Goal: Task Accomplishment & Management: Use online tool/utility

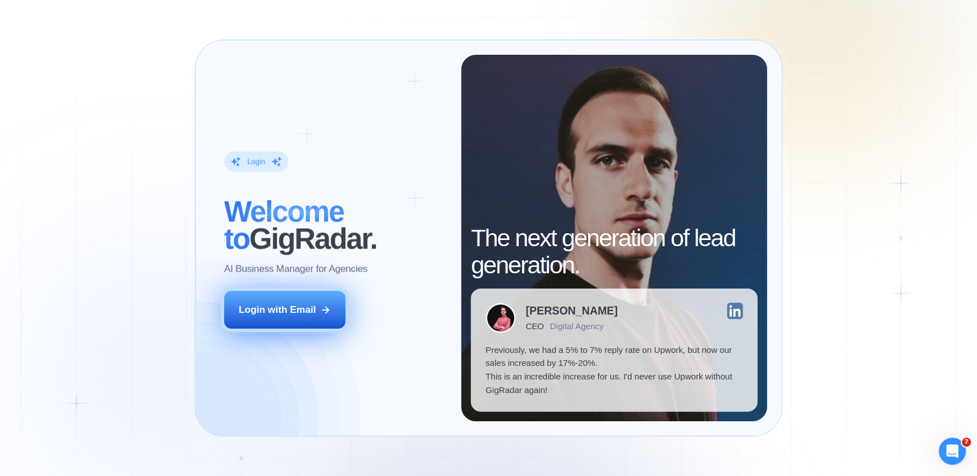
click at [292, 291] on button "Login with Email" at bounding box center [284, 310] width 121 height 38
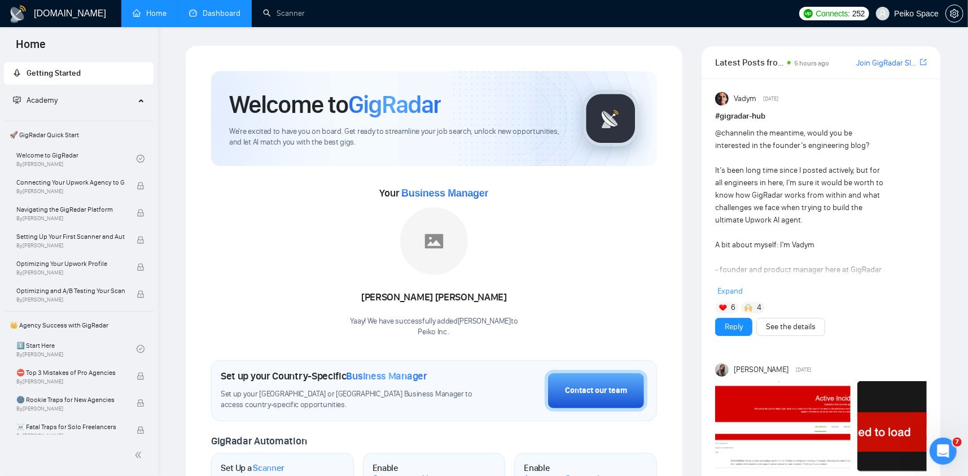
click at [216, 16] on link "Dashboard" at bounding box center [214, 13] width 51 height 10
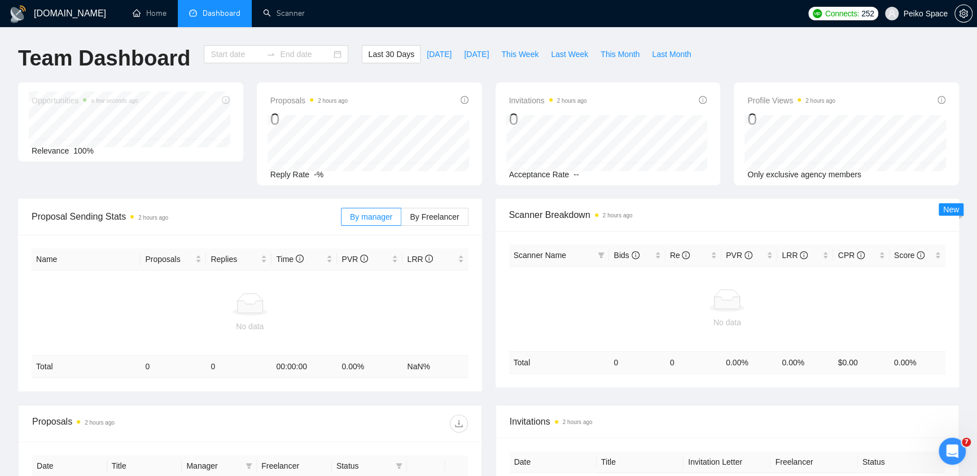
type input "2025-08-31"
type input "2025-09-30"
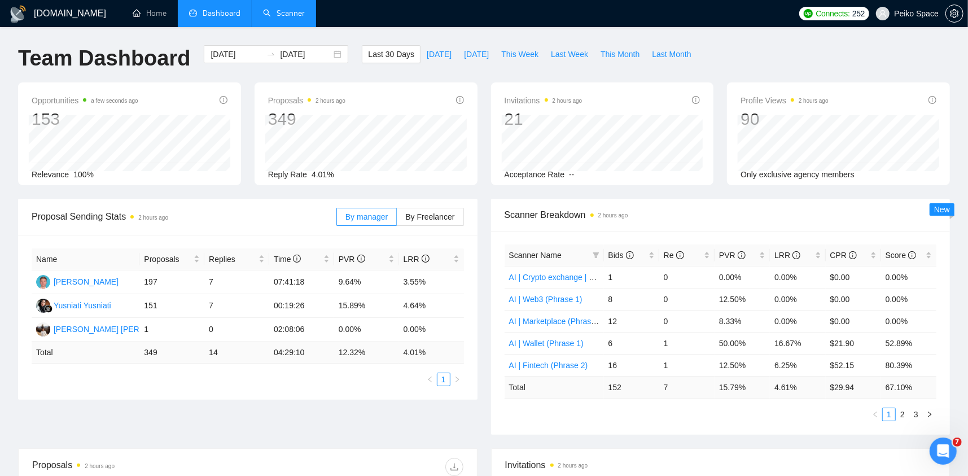
click at [286, 8] on link "Scanner" at bounding box center [284, 13] width 42 height 10
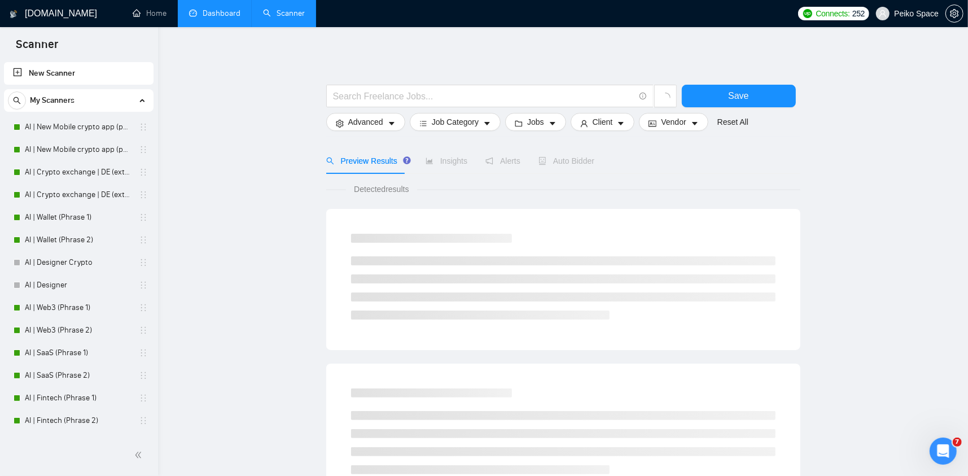
click at [212, 15] on link "Dashboard" at bounding box center [214, 13] width 51 height 10
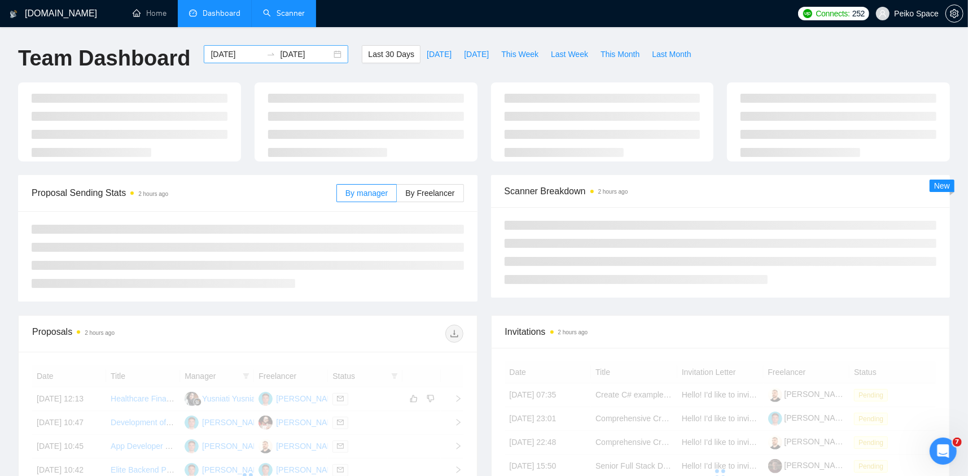
click at [329, 56] on div "2025-08-31 2025-09-30" at bounding box center [276, 54] width 145 height 18
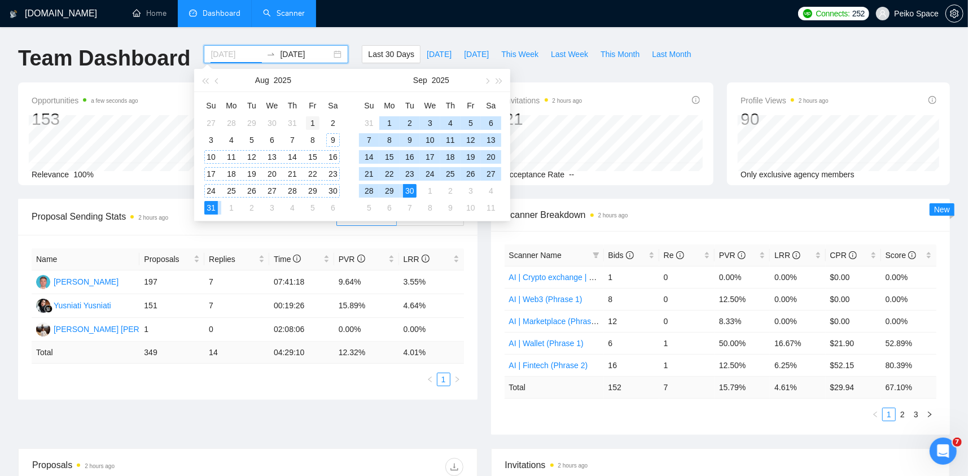
type input "2025-08-01"
click at [316, 120] on div "1" at bounding box center [313, 123] width 14 height 14
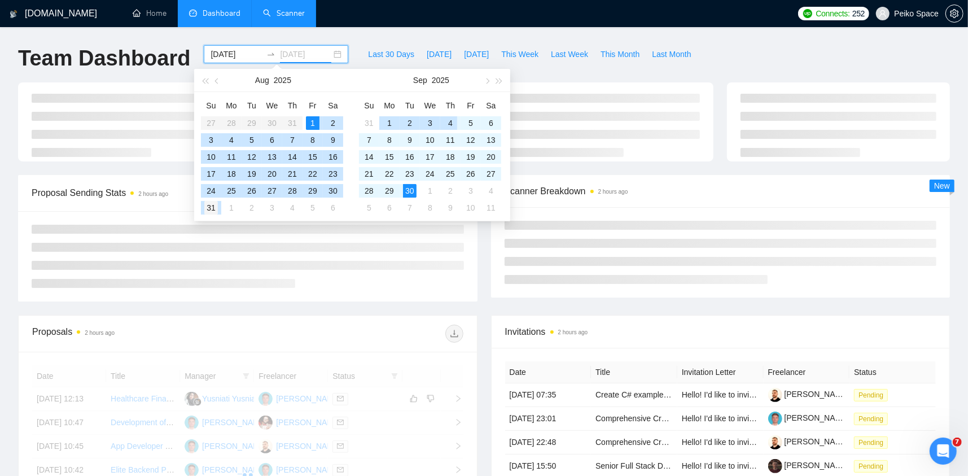
type input "2025-08-31"
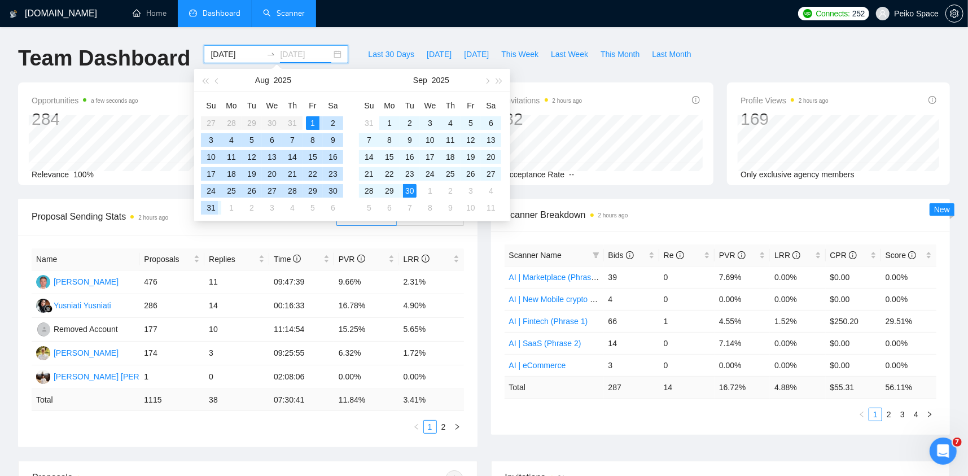
click at [209, 207] on div "31" at bounding box center [211, 208] width 14 height 14
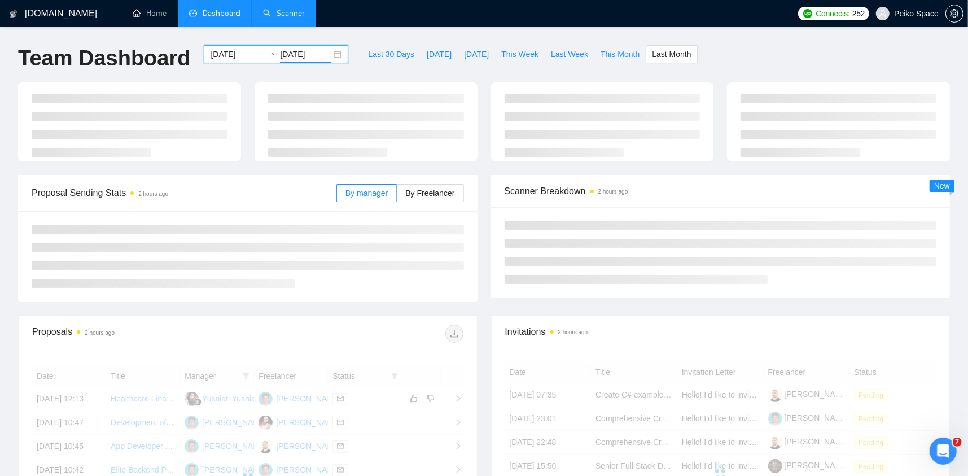
click at [328, 52] on div "2025-08-01 2025-08-31" at bounding box center [276, 54] width 145 height 18
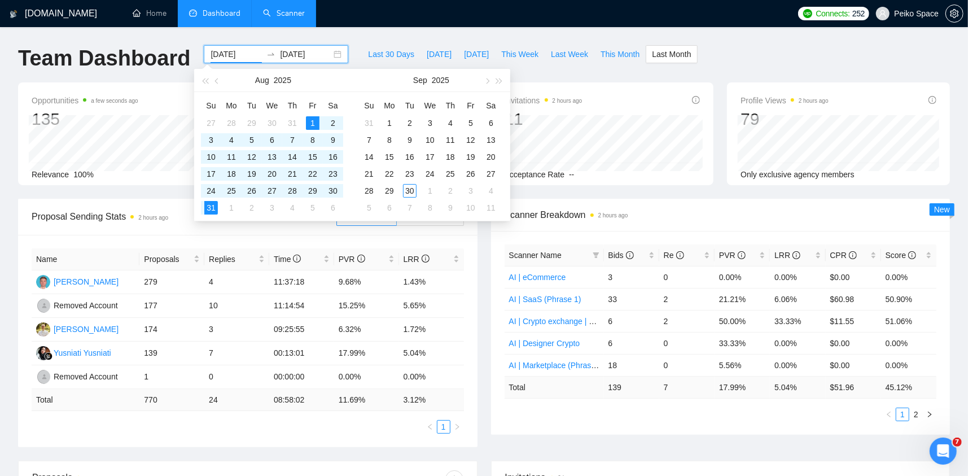
click at [605, 70] on div "Last 30 Days Today Yesterday This Week Last Week This Month Last Month" at bounding box center [529, 63] width 349 height 37
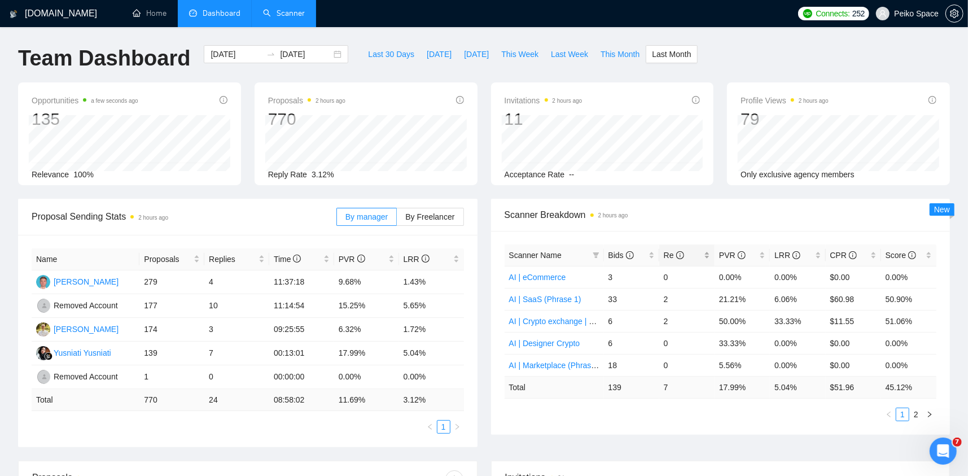
click at [666, 254] on span "Re" at bounding box center [674, 255] width 20 height 9
click at [678, 253] on icon "info-circle" at bounding box center [680, 255] width 8 height 8
click at [914, 413] on link "2" at bounding box center [916, 414] width 12 height 12
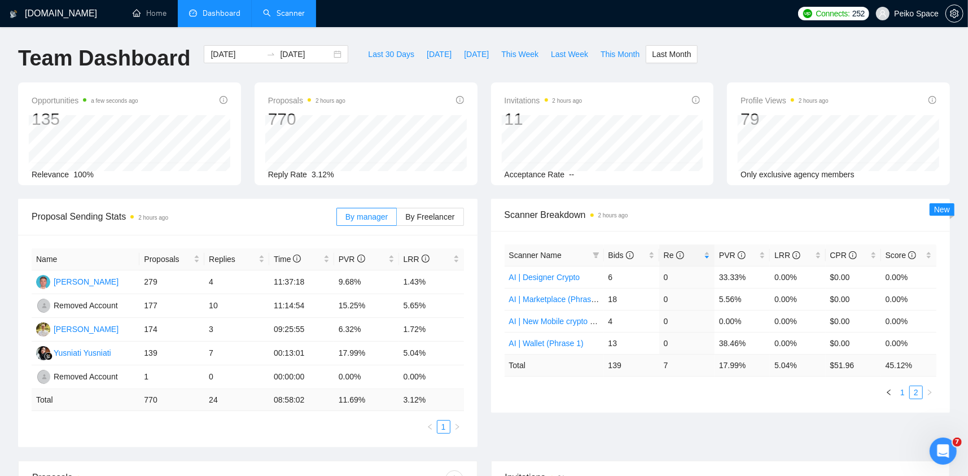
click at [904, 393] on link "1" at bounding box center [902, 392] width 12 height 12
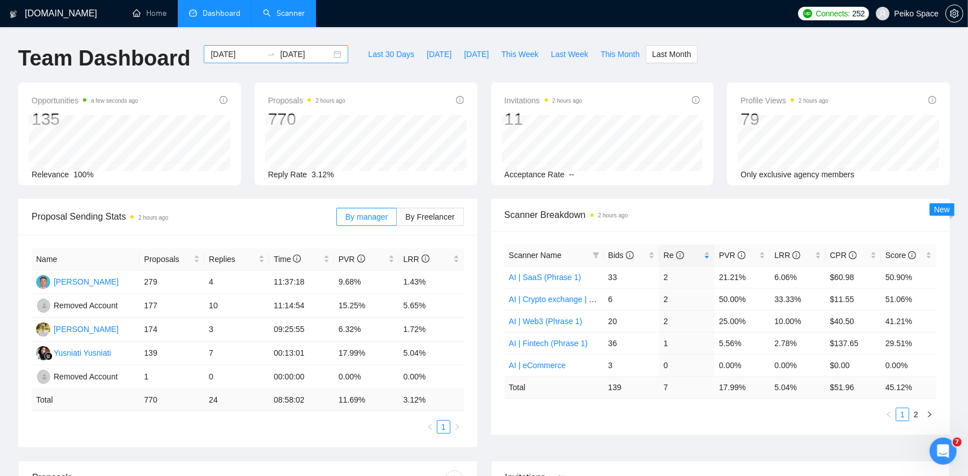
click at [331, 54] on div "2025-08-01 2025-08-31" at bounding box center [276, 54] width 145 height 18
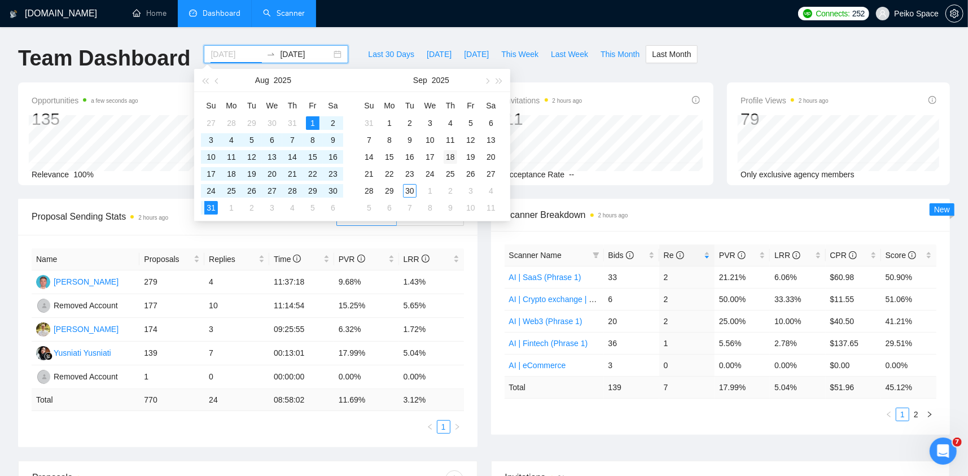
type input "2025-09-18"
click at [454, 160] on div "18" at bounding box center [451, 157] width 14 height 14
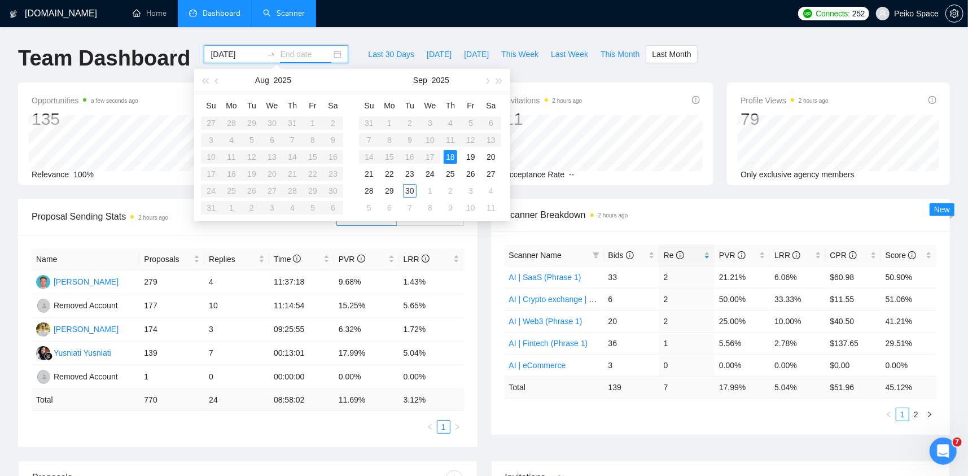
click at [311, 125] on table "Su Mo Tu We Th Fr Sa 27 28 29 30 31 1 2 3 4 5 6 7 8 9 10 11 12 13 14 15 16 17 1…" at bounding box center [272, 157] width 142 height 120
click at [239, 54] on input "2025-09-18" at bounding box center [236, 54] width 51 height 12
type input "2025-08-01"
click at [313, 122] on div "1" at bounding box center [313, 123] width 14 height 14
type input "2025-08-02"
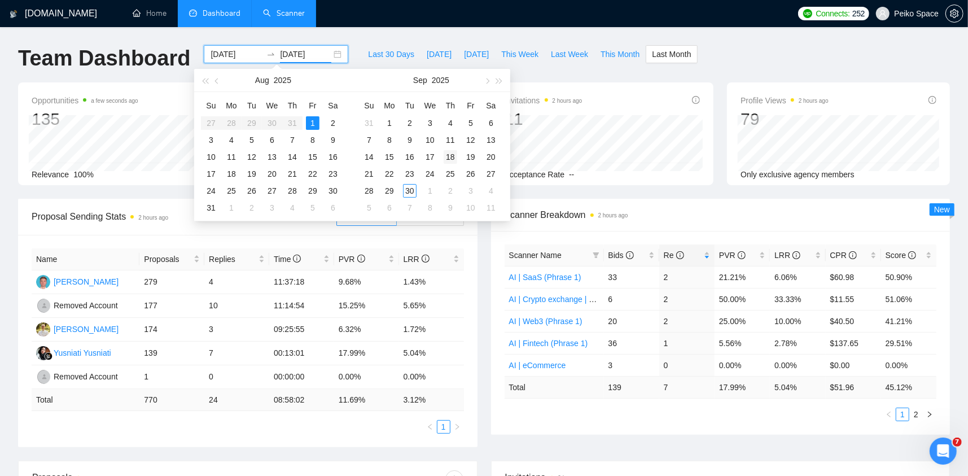
type input "2025-09-18"
click at [453, 153] on div "18" at bounding box center [451, 157] width 14 height 14
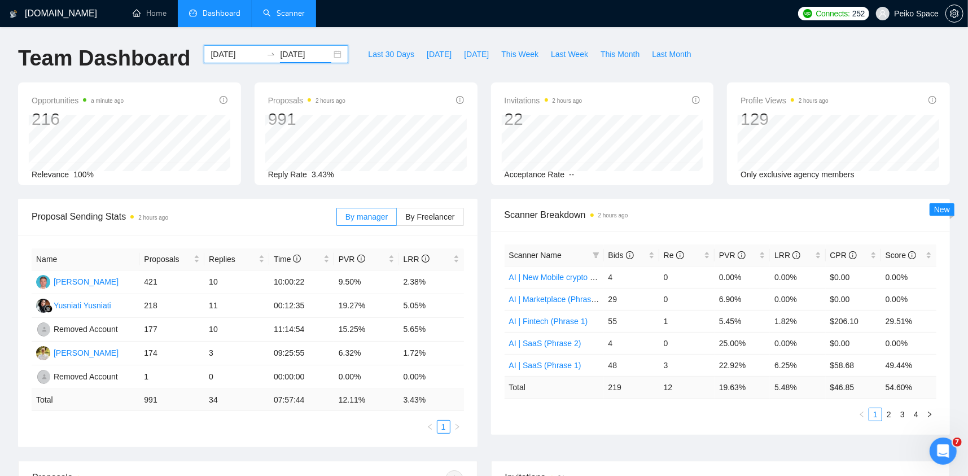
click at [678, 423] on div "Scanner Name Bids Re PVR LRR CPR Score AI | New Mobile crypto app (phrase 1) 4 …" at bounding box center [720, 333] width 459 height 204
click at [669, 253] on span "Re" at bounding box center [674, 255] width 20 height 9
click at [693, 255] on span "Re" at bounding box center [683, 255] width 38 height 12
click at [892, 413] on link "2" at bounding box center [889, 414] width 12 height 12
click at [275, 8] on link "Scanner" at bounding box center [284, 13] width 42 height 10
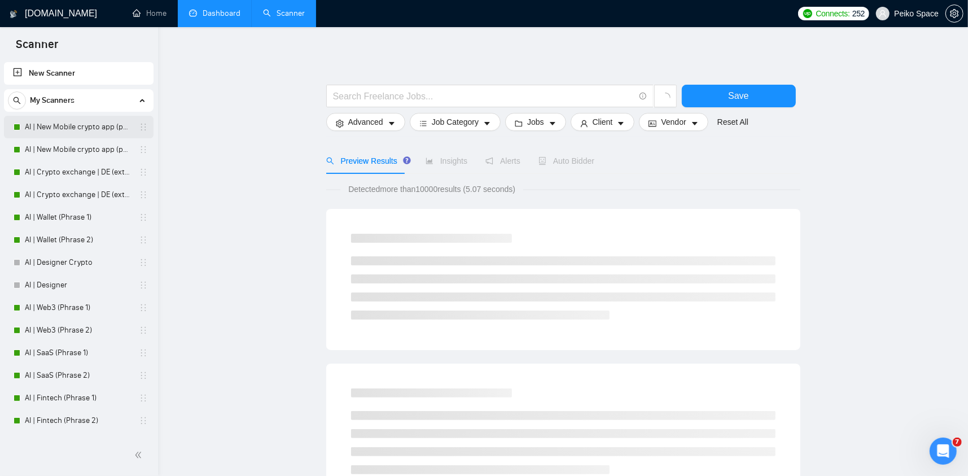
click at [91, 130] on link "AI | New Mobile crypto app (phrase 1)" at bounding box center [78, 127] width 107 height 23
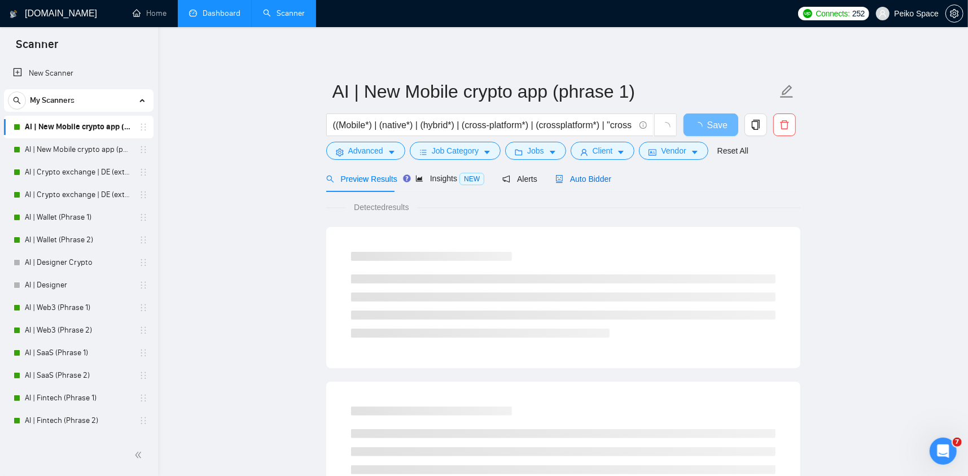
click at [577, 180] on span "Auto Bidder" at bounding box center [583, 178] width 56 height 9
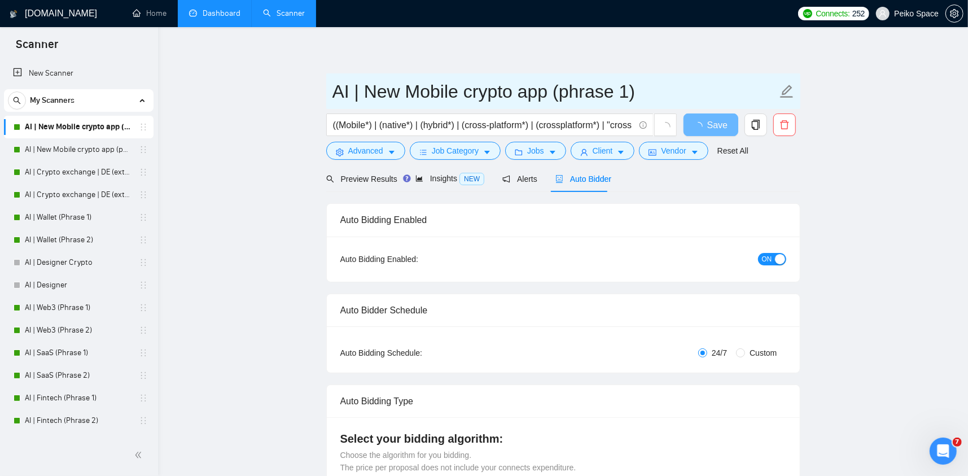
radio input "false"
radio input "true"
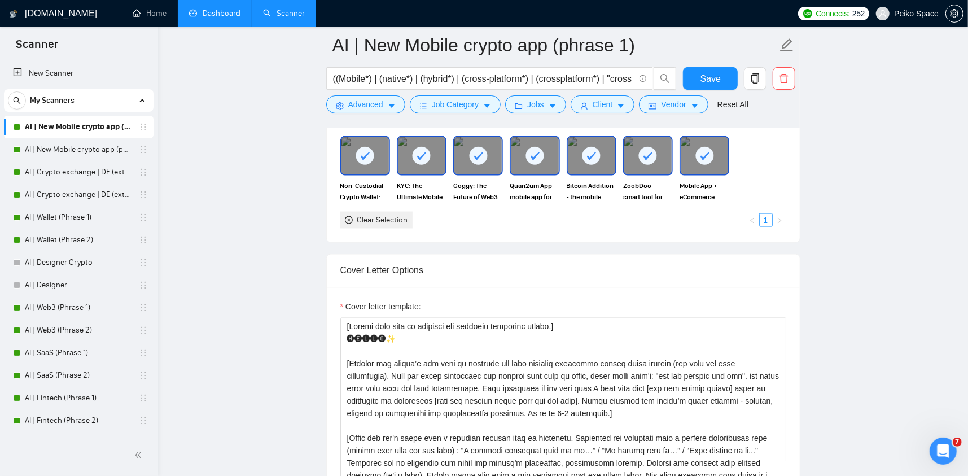
scroll to position [1355, 0]
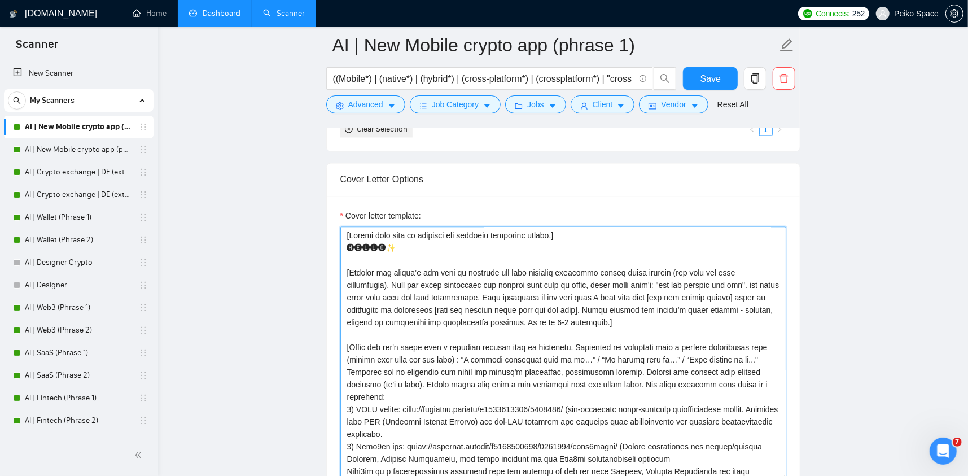
drag, startPoint x: 361, startPoint y: 248, endPoint x: 349, endPoint y: 249, distance: 11.9
click at [351, 248] on textarea "Cover letter template:" at bounding box center [563, 354] width 446 height 254
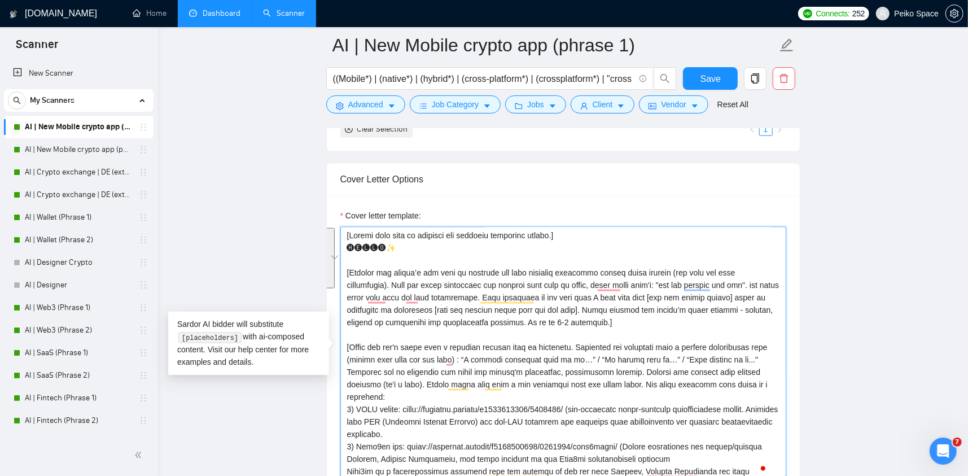
drag, startPoint x: 349, startPoint y: 269, endPoint x: 603, endPoint y: 323, distance: 259.7
click at [603, 323] on textarea "Cover letter template:" at bounding box center [563, 354] width 446 height 254
click at [615, 323] on textarea "Cover letter template:" at bounding box center [563, 354] width 446 height 254
drag, startPoint x: 625, startPoint y: 318, endPoint x: 415, endPoint y: 296, distance: 211.7
click at [415, 296] on textarea "Cover letter template:" at bounding box center [563, 354] width 446 height 254
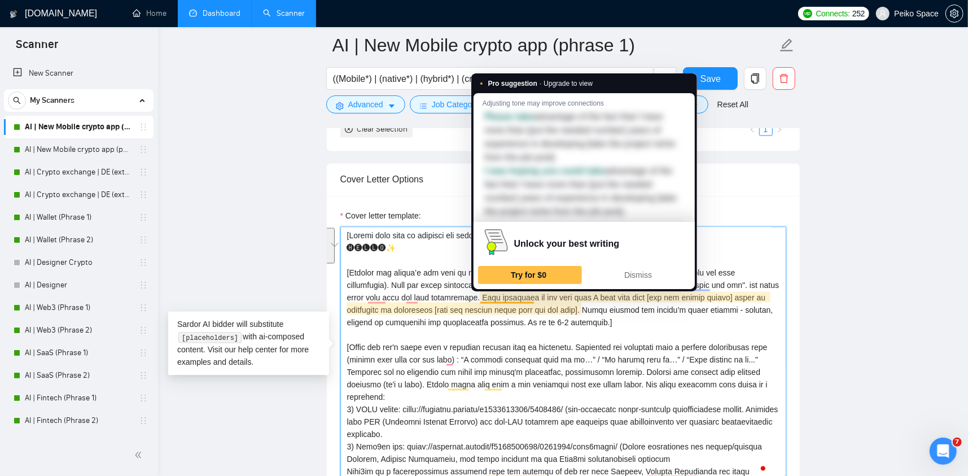
click at [677, 302] on textarea "Cover letter template:" at bounding box center [563, 354] width 446 height 254
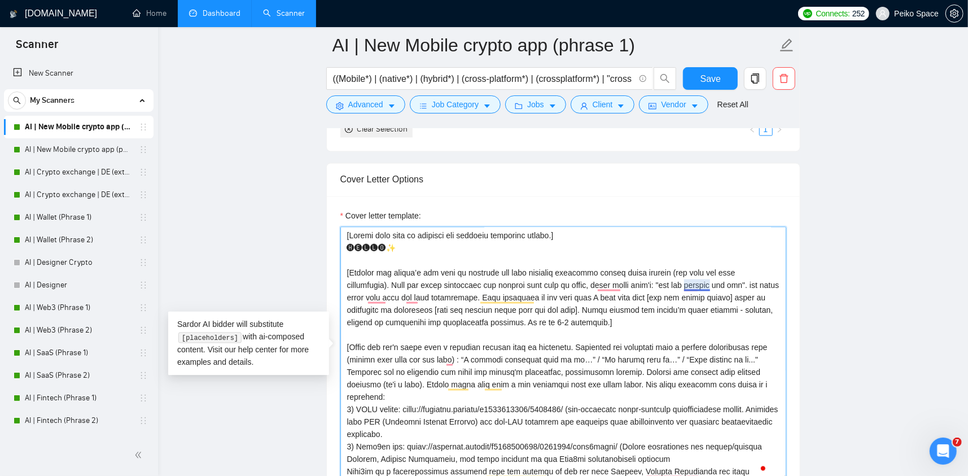
drag, startPoint x: 638, startPoint y: 287, endPoint x: 685, endPoint y: 290, distance: 46.9
click at [697, 288] on textarea "Cover letter template:" at bounding box center [563, 354] width 446 height 254
drag, startPoint x: 457, startPoint y: 298, endPoint x: 485, endPoint y: 297, distance: 28.2
click at [478, 297] on textarea "Cover letter template:" at bounding box center [563, 354] width 446 height 254
drag, startPoint x: 518, startPoint y: 308, endPoint x: 571, endPoint y: 308, distance: 52.5
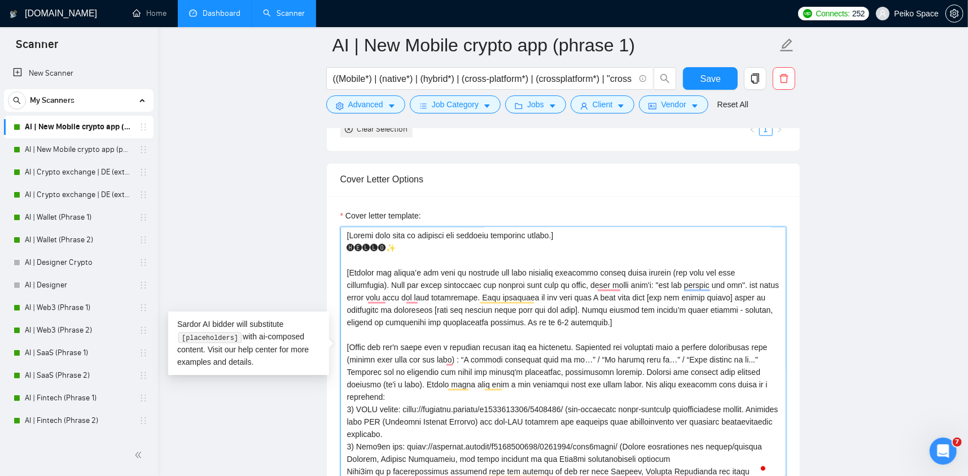
click at [571, 308] on textarea "Cover letter template:" at bounding box center [563, 354] width 446 height 254
drag, startPoint x: 599, startPoint y: 307, endPoint x: 716, endPoint y: 310, distance: 117.4
click at [713, 310] on textarea "Cover letter template:" at bounding box center [563, 354] width 446 height 254
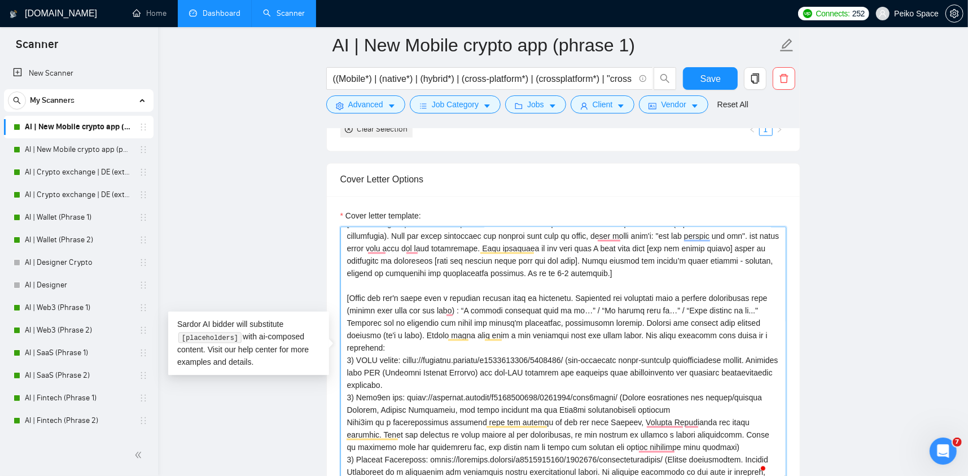
scroll to position [0, 0]
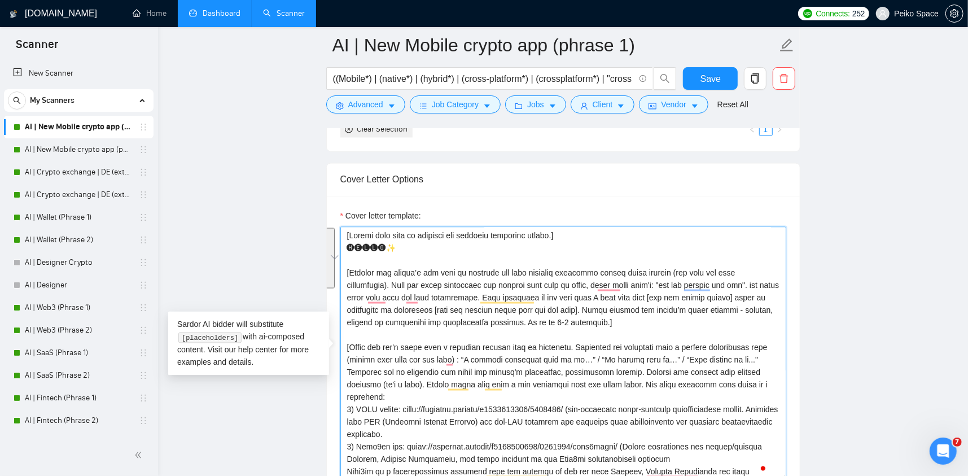
drag, startPoint x: 596, startPoint y: 320, endPoint x: 347, endPoint y: 270, distance: 253.8
click at [347, 270] on textarea "Cover letter template:" at bounding box center [563, 354] width 446 height 254
click at [606, 322] on textarea "Cover letter template:" at bounding box center [563, 354] width 446 height 254
click at [343, 272] on div "Cover Letter Options Cover letter template:" at bounding box center [563, 335] width 474 height 345
click at [374, 238] on textarea "Cover letter template:" at bounding box center [563, 354] width 446 height 254
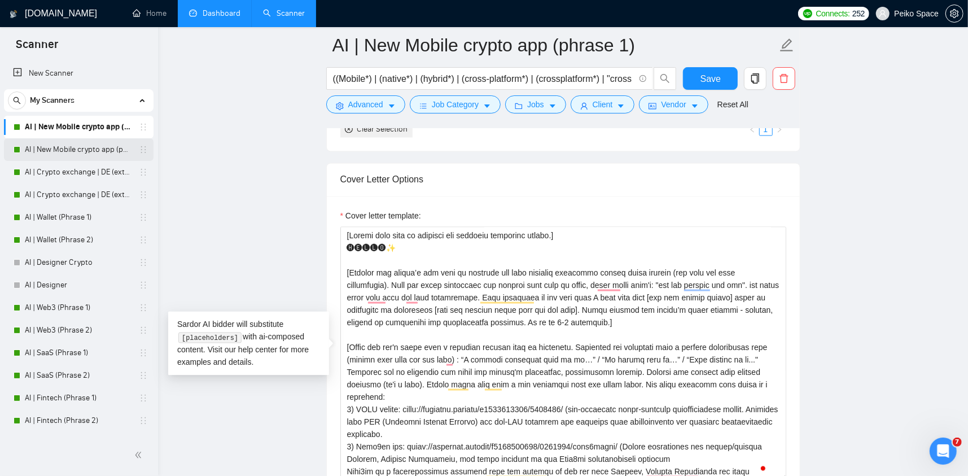
click at [99, 153] on link "AI | New Mobile crypto app (phrase 2)" at bounding box center [78, 149] width 107 height 23
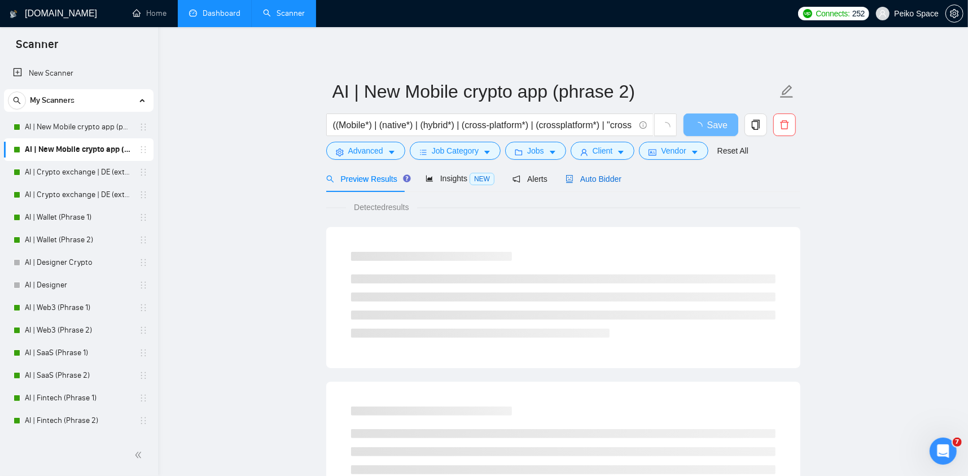
click at [575, 177] on span "Auto Bidder" at bounding box center [594, 178] width 56 height 9
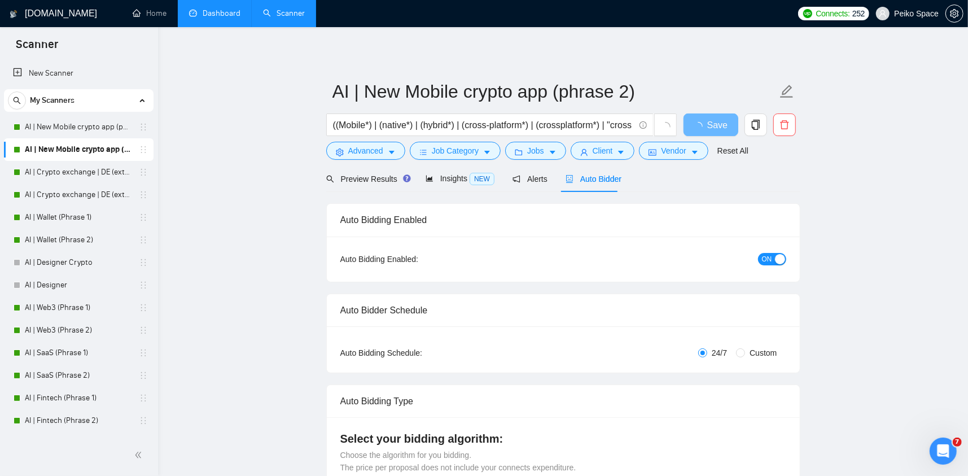
radio input "false"
radio input "true"
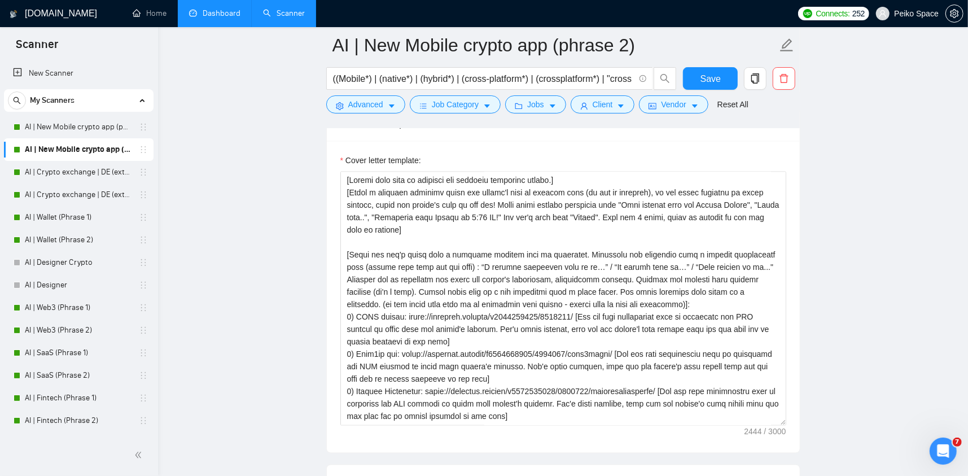
scroll to position [1411, 0]
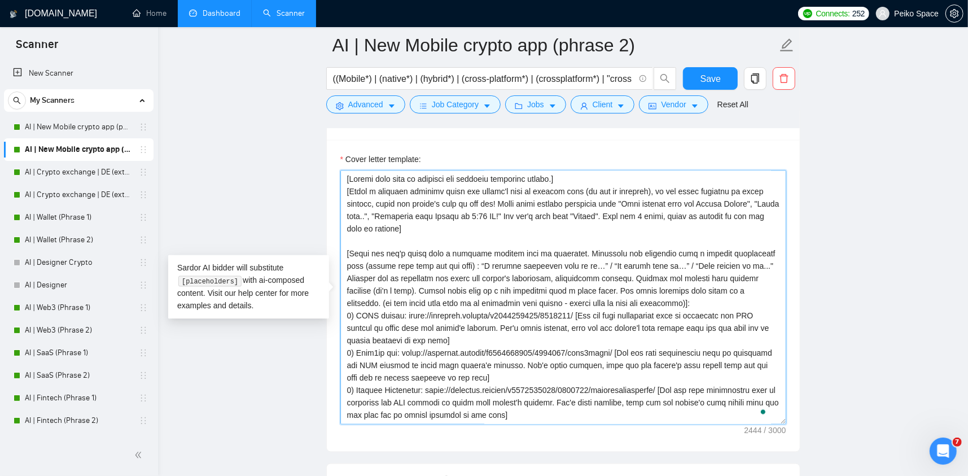
drag, startPoint x: 437, startPoint y: 222, endPoint x: 347, endPoint y: 189, distance: 96.8
click at [347, 189] on textarea "Cover letter template:" at bounding box center [563, 297] width 446 height 254
click at [415, 216] on textarea "Cover letter template:" at bounding box center [563, 297] width 446 height 254
drag, startPoint x: 373, startPoint y: 214, endPoint x: 508, endPoint y: 213, distance: 135.5
click at [502, 213] on textarea "Cover letter template:" at bounding box center [563, 297] width 446 height 254
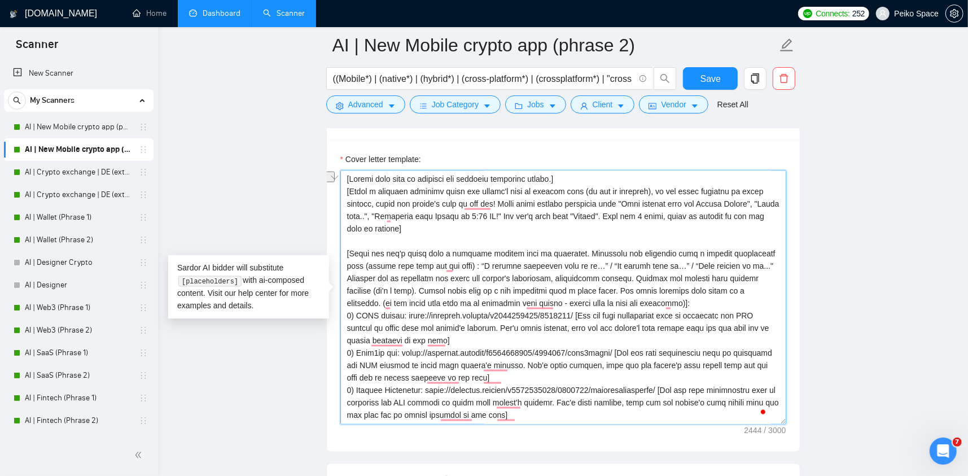
drag, startPoint x: 698, startPoint y: 217, endPoint x: 415, endPoint y: 207, distance: 282.4
click at [428, 208] on textarea "Cover letter template:" at bounding box center [563, 297] width 446 height 254
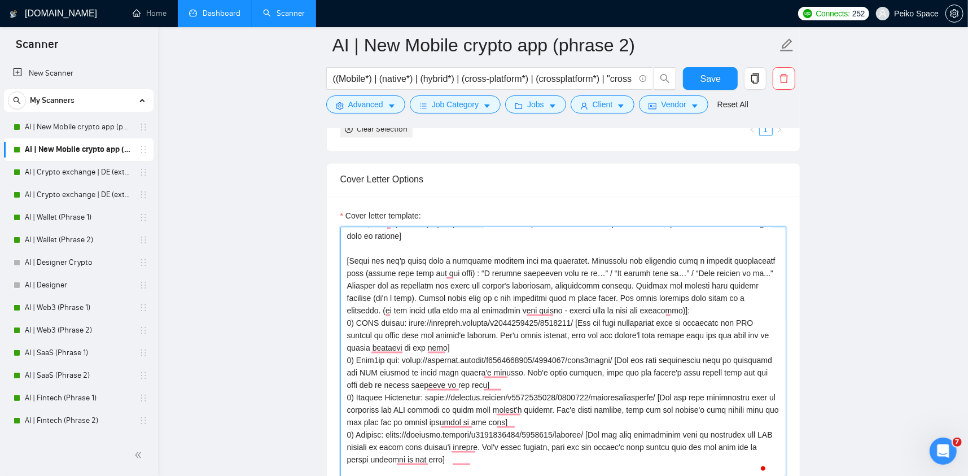
scroll to position [56, 0]
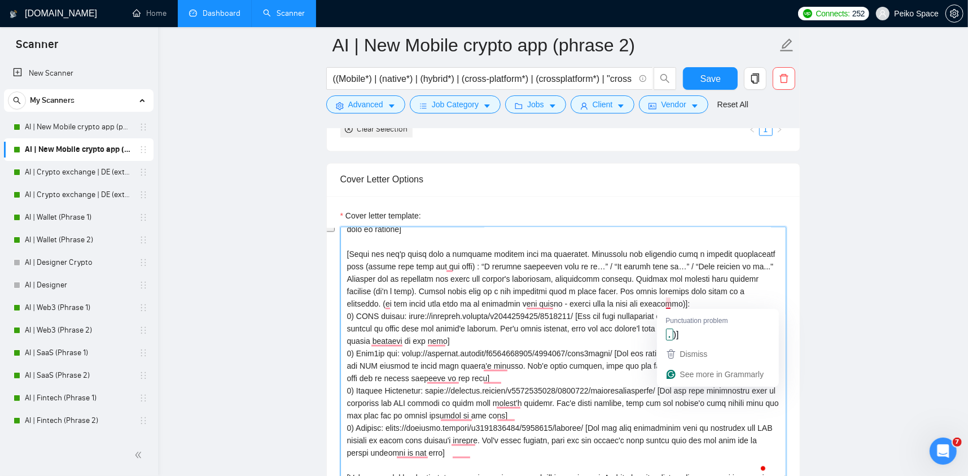
drag, startPoint x: 347, startPoint y: 251, endPoint x: 667, endPoint y: 300, distance: 323.7
click at [667, 300] on textarea "Cover letter template:" at bounding box center [563, 354] width 446 height 254
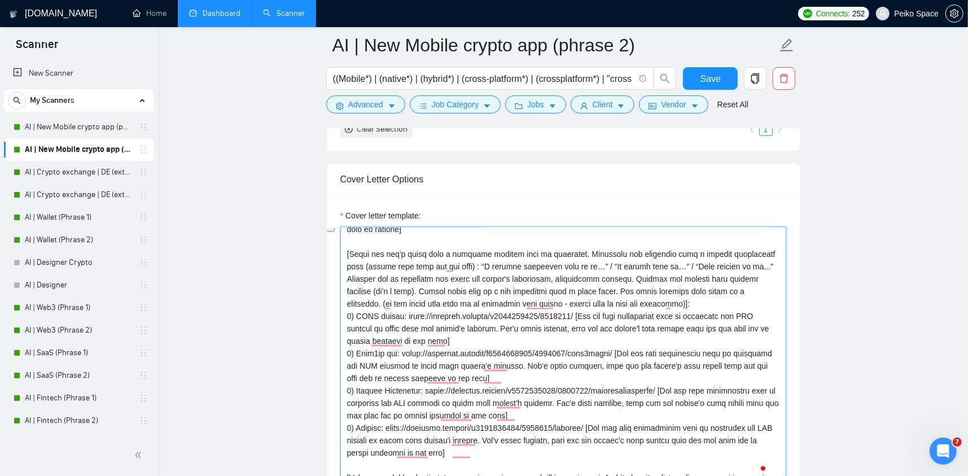
click at [592, 278] on textarea "Cover letter template:" at bounding box center [563, 354] width 446 height 254
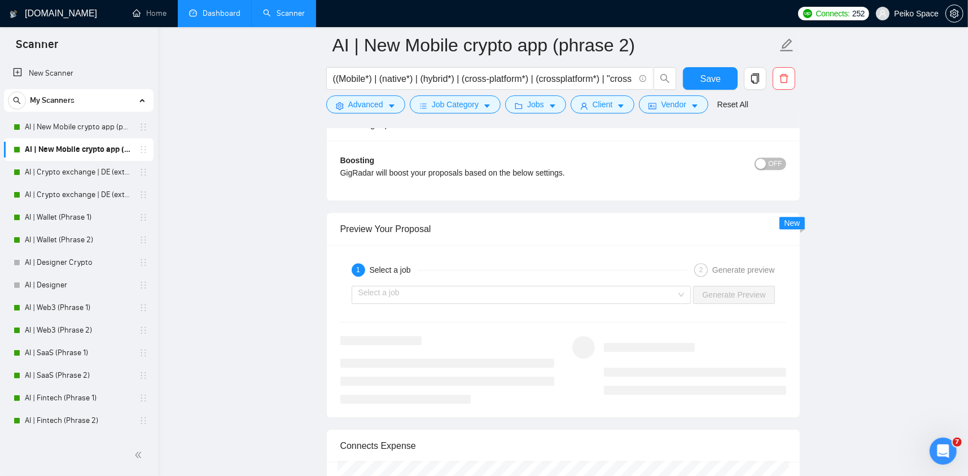
click at [469, 282] on div "Select a job Generate Preview" at bounding box center [563, 294] width 448 height 27
click at [468, 290] on input "search" at bounding box center [517, 294] width 318 height 17
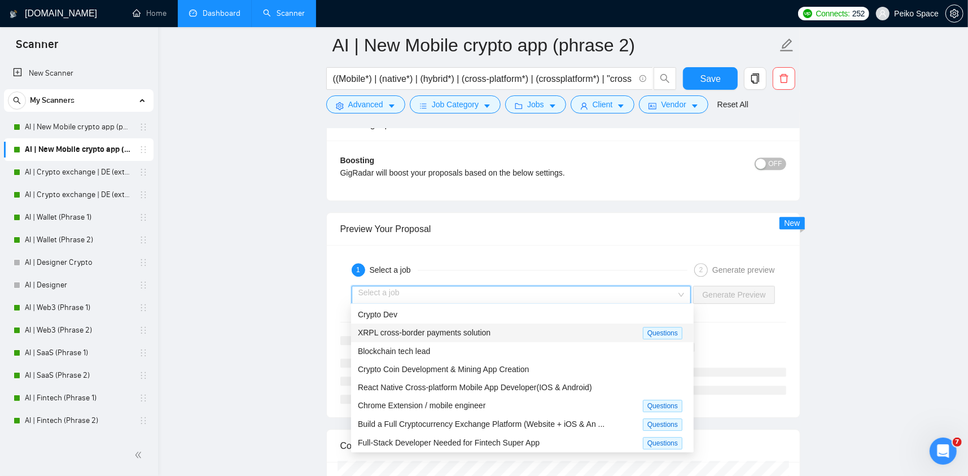
click at [430, 337] on span "XRPL cross-border payments solution" at bounding box center [424, 332] width 133 height 9
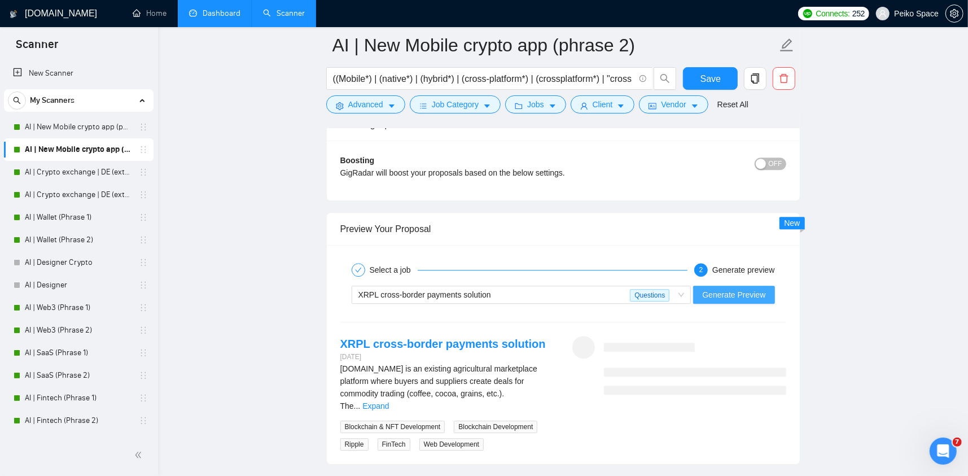
click at [725, 290] on span "Generate Preview" at bounding box center [733, 294] width 63 height 12
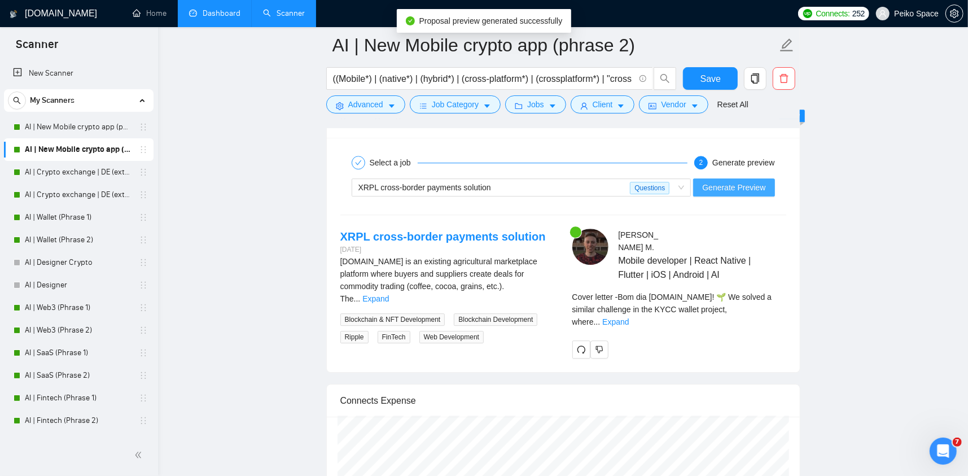
scroll to position [2314, 0]
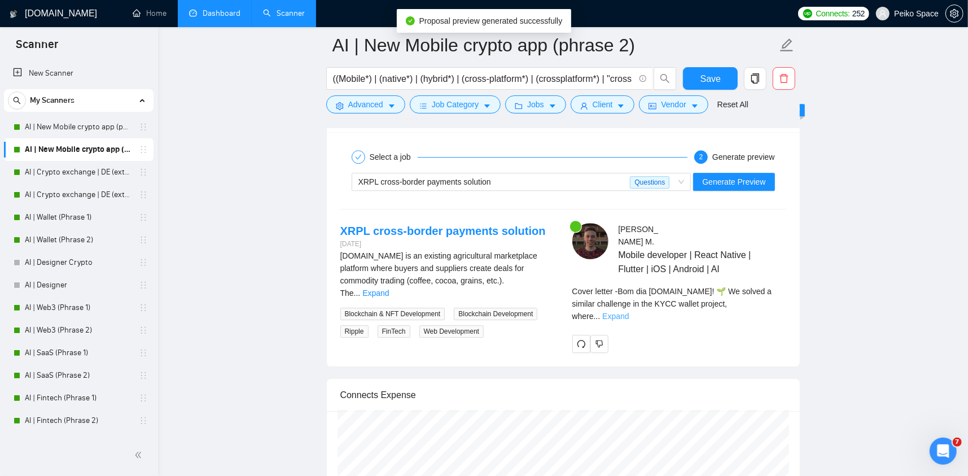
click at [629, 312] on link "Expand" at bounding box center [615, 316] width 27 height 9
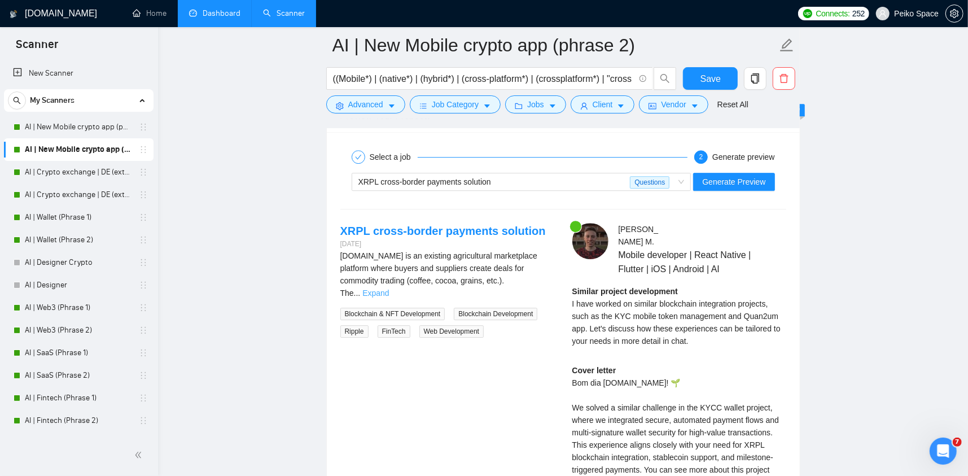
click at [389, 288] on link "Expand" at bounding box center [375, 292] width 27 height 9
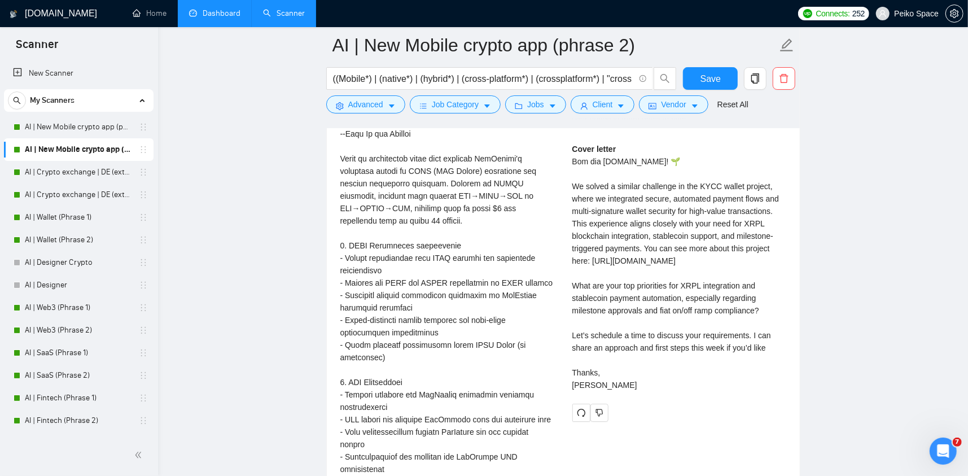
scroll to position [2540, 0]
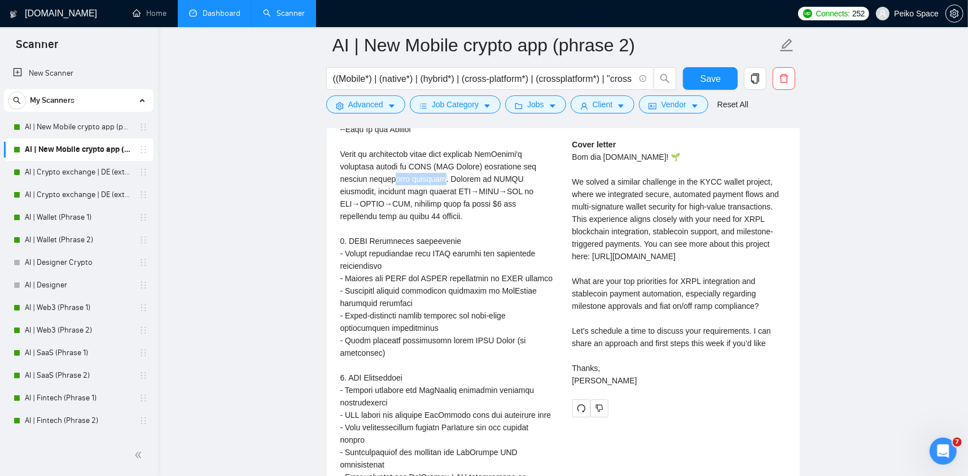
drag, startPoint x: 411, startPoint y: 177, endPoint x: 360, endPoint y: 174, distance: 51.4
click at [360, 174] on div at bounding box center [447, 316] width 214 height 584
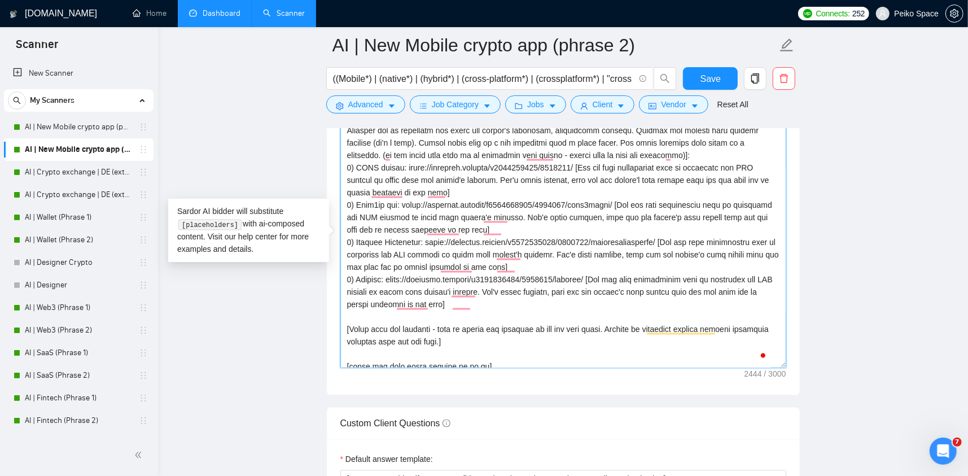
scroll to position [85, 0]
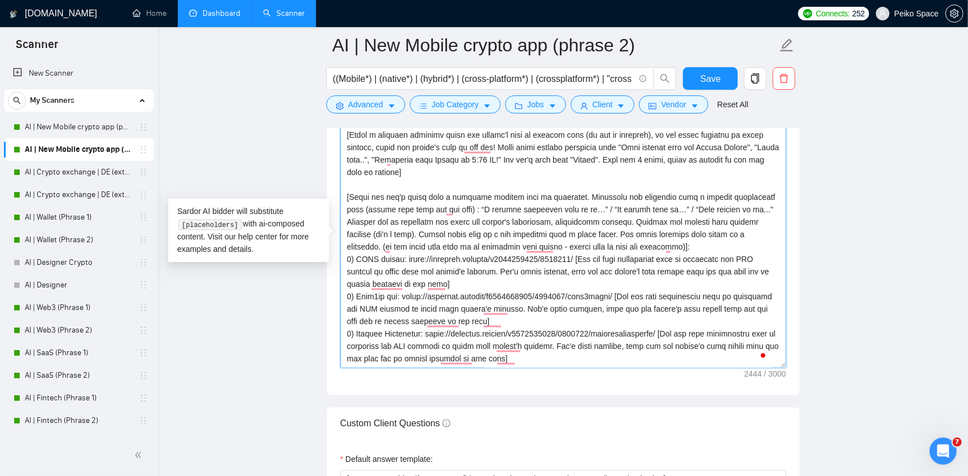
drag, startPoint x: 349, startPoint y: 193, endPoint x: 570, endPoint y: 244, distance: 227.0
click at [570, 244] on textarea "Cover letter template:" at bounding box center [563, 241] width 446 height 254
click at [574, 264] on textarea "Cover letter template:" at bounding box center [563, 241] width 446 height 254
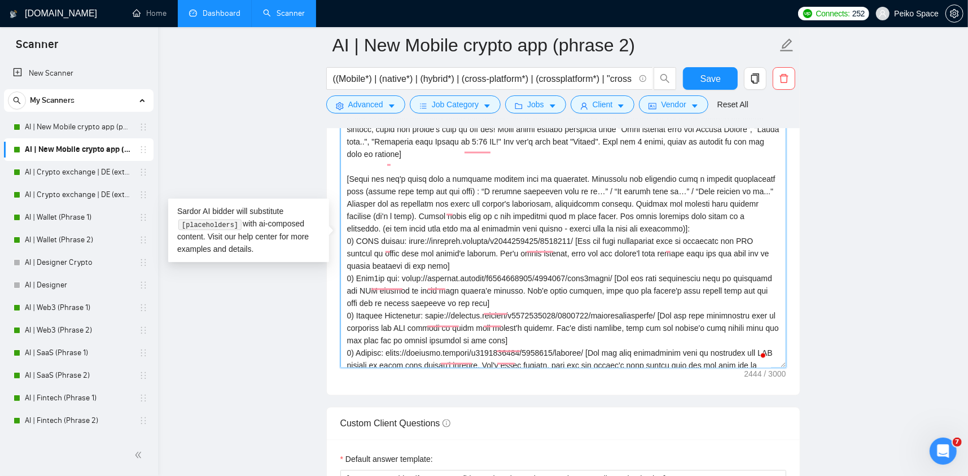
scroll to position [18, 0]
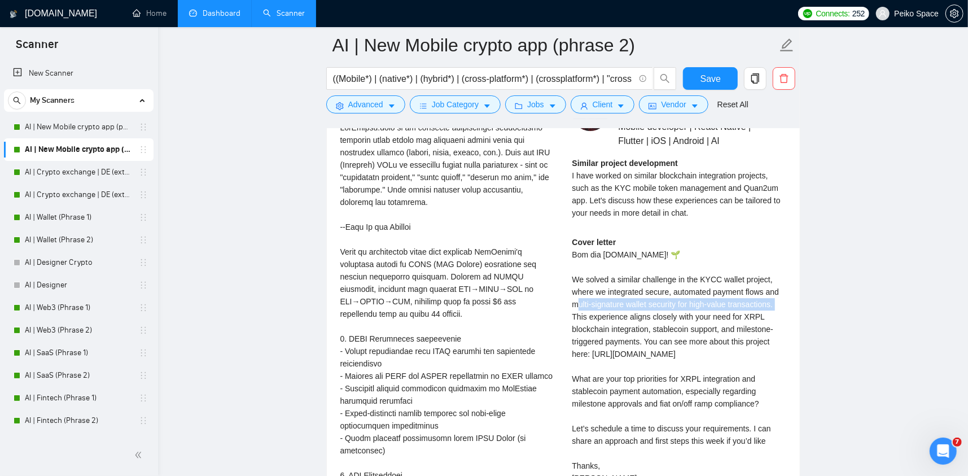
drag, startPoint x: 574, startPoint y: 306, endPoint x: 774, endPoint y: 307, distance: 199.8
click at [774, 307] on div "Cover letter Bom dia TruMarket.tech! 🌱 We solved a similar challenge in the KYC…" at bounding box center [679, 360] width 214 height 248
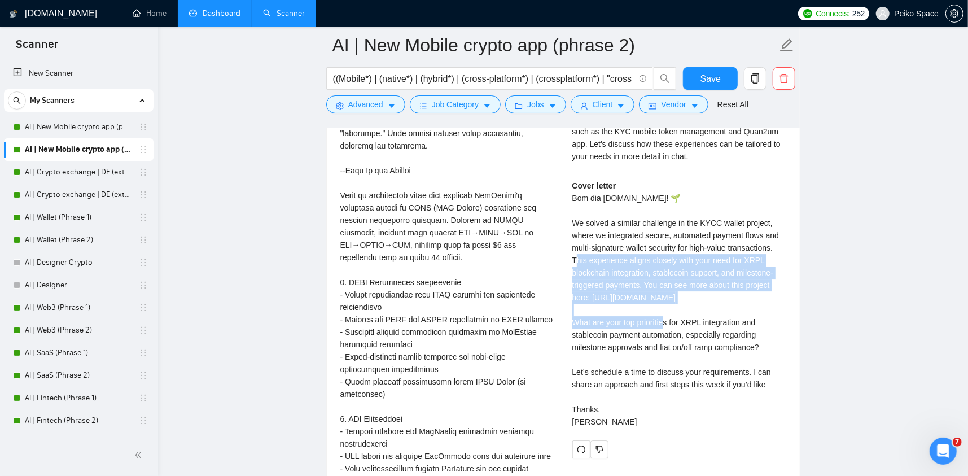
drag, startPoint x: 574, startPoint y: 253, endPoint x: 768, endPoint y: 303, distance: 200.3
click at [768, 303] on div "Cover letter Bom dia TruMarket.tech! 🌱 We solved a similar challenge in the KYC…" at bounding box center [679, 304] width 214 height 248
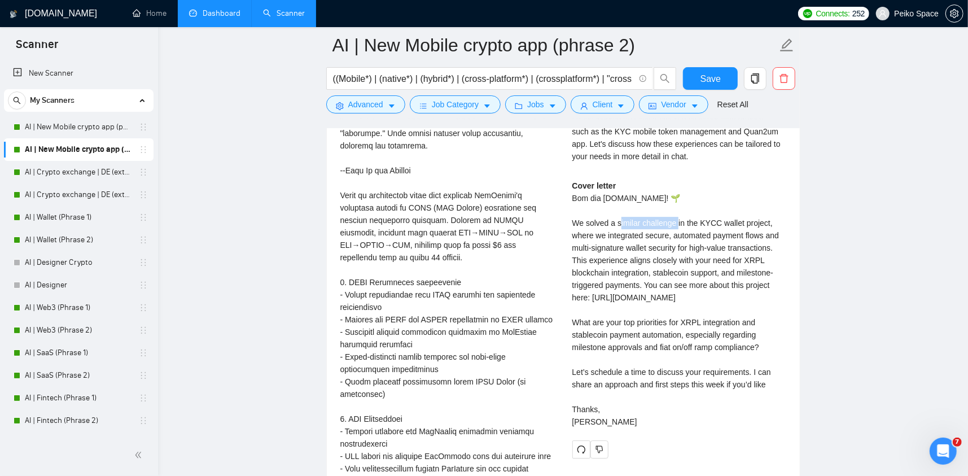
drag, startPoint x: 673, startPoint y: 222, endPoint x: 615, endPoint y: 217, distance: 58.3
click at [615, 217] on div "Cover letter Bom dia TruMarket.tech! 🌱 We solved a similar challenge in the KYC…" at bounding box center [679, 304] width 214 height 248
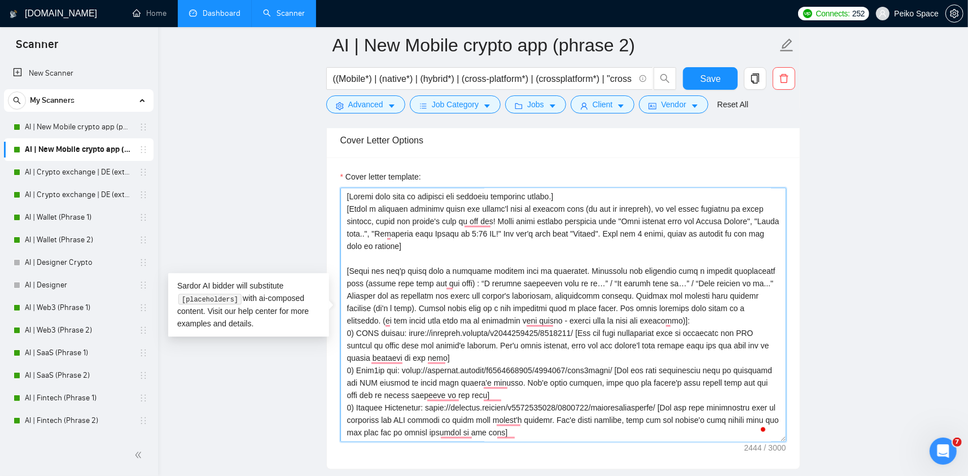
click at [749, 270] on textarea "Cover letter template:" at bounding box center [563, 315] width 446 height 254
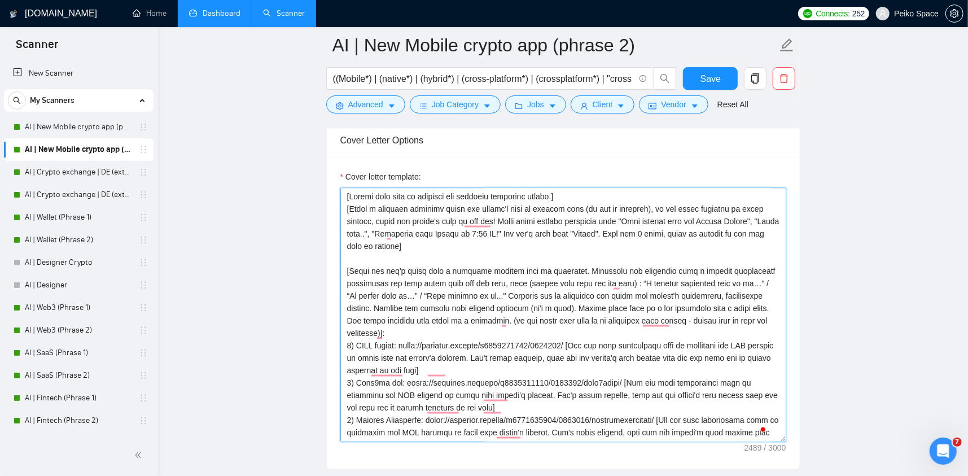
type textarea "[Please make sure to maintain the original paragraph breaks.] [Write a personal…"
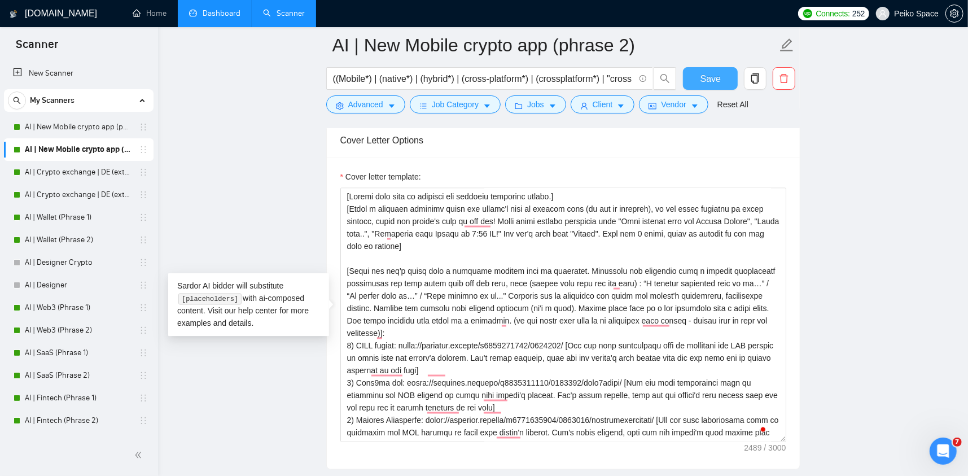
click at [700, 75] on button "Save" at bounding box center [710, 78] width 55 height 23
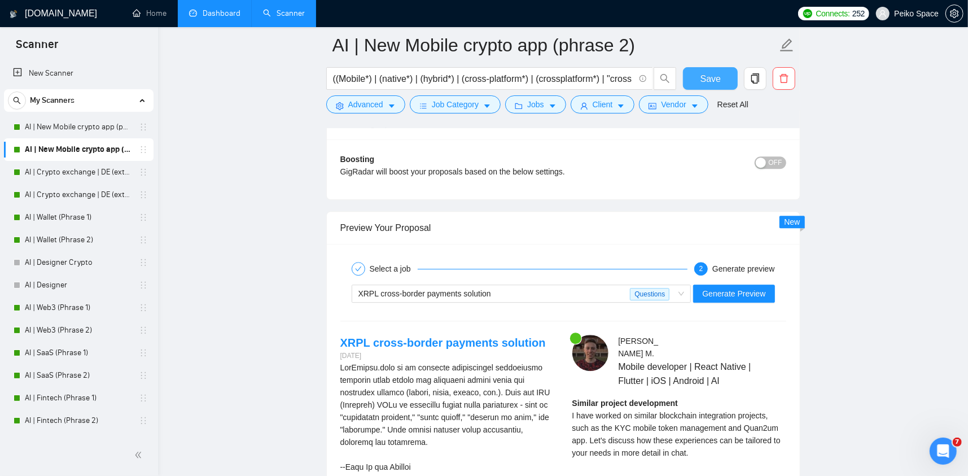
scroll to position [2184, 0]
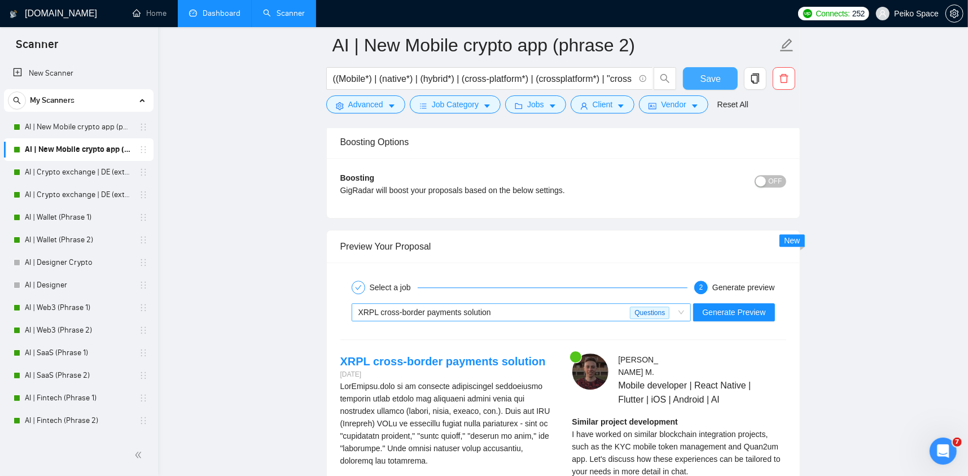
click at [564, 313] on div "XRPL cross-border payments solution" at bounding box center [494, 312] width 272 height 17
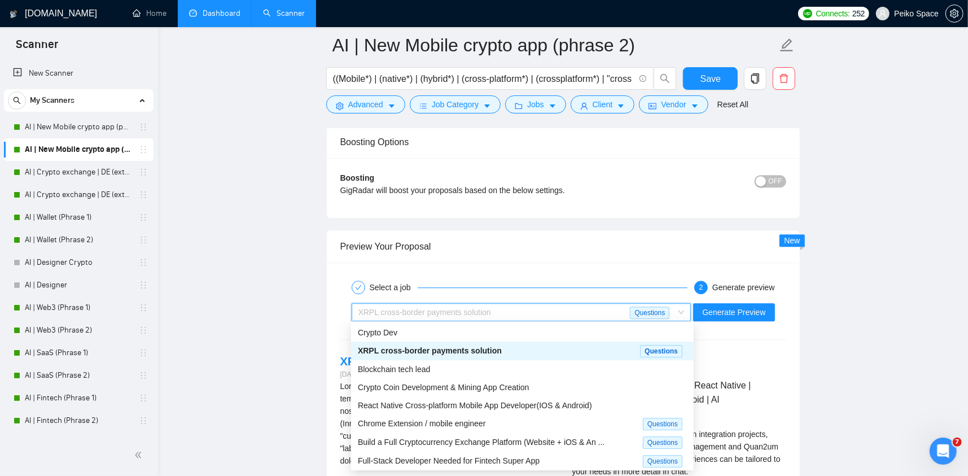
click at [459, 352] on span "XRPL cross-border payments solution" at bounding box center [430, 350] width 144 height 9
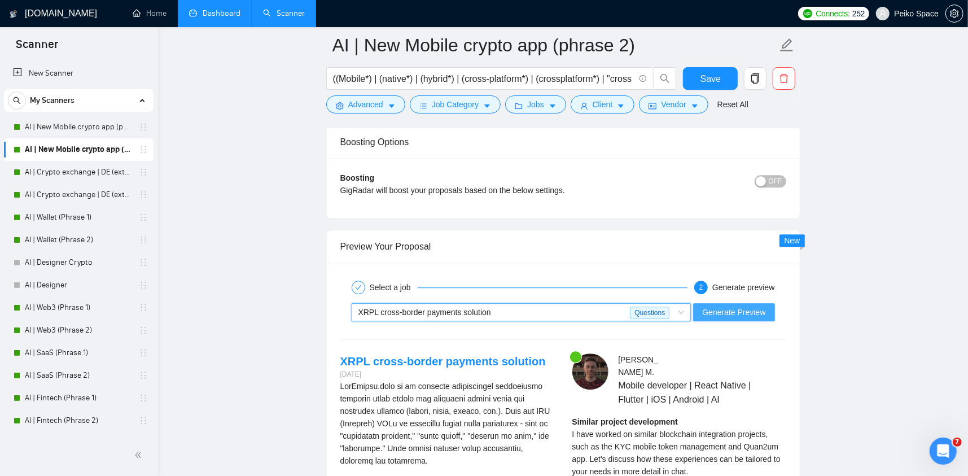
click at [750, 310] on span "Generate Preview" at bounding box center [733, 312] width 63 height 12
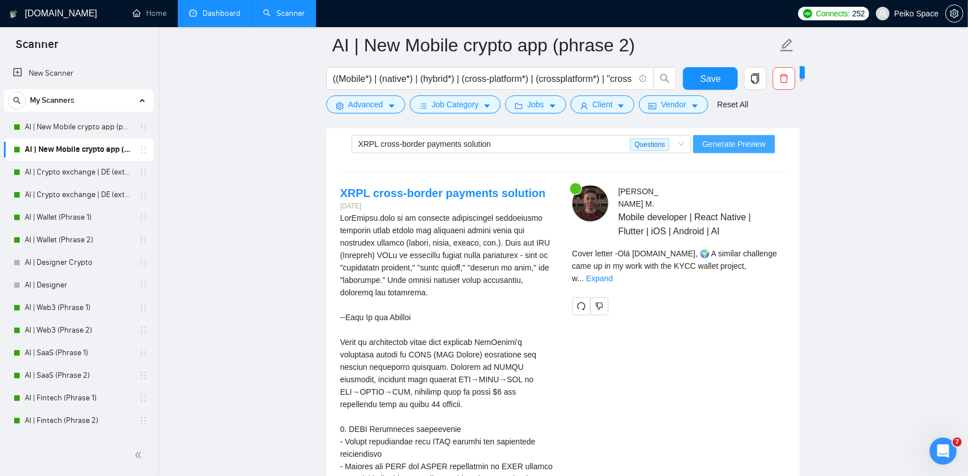
scroll to position [2353, 0]
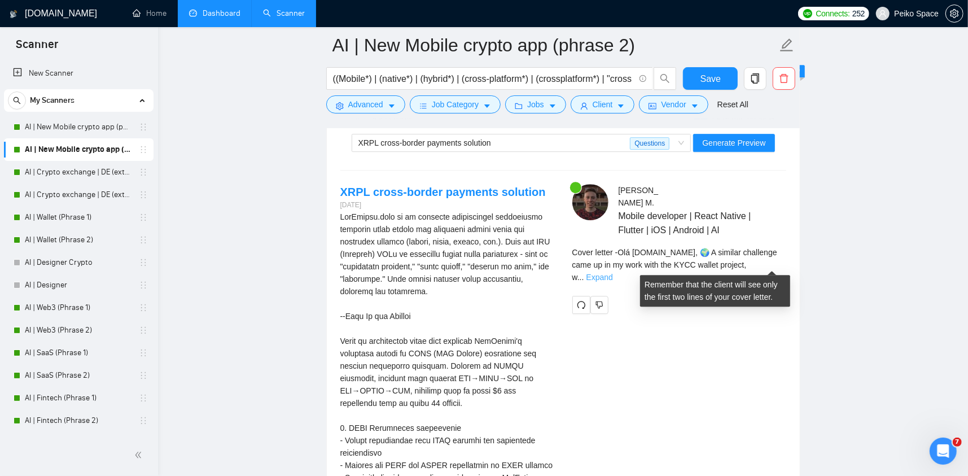
click at [613, 273] on link "Expand" at bounding box center [599, 277] width 27 height 9
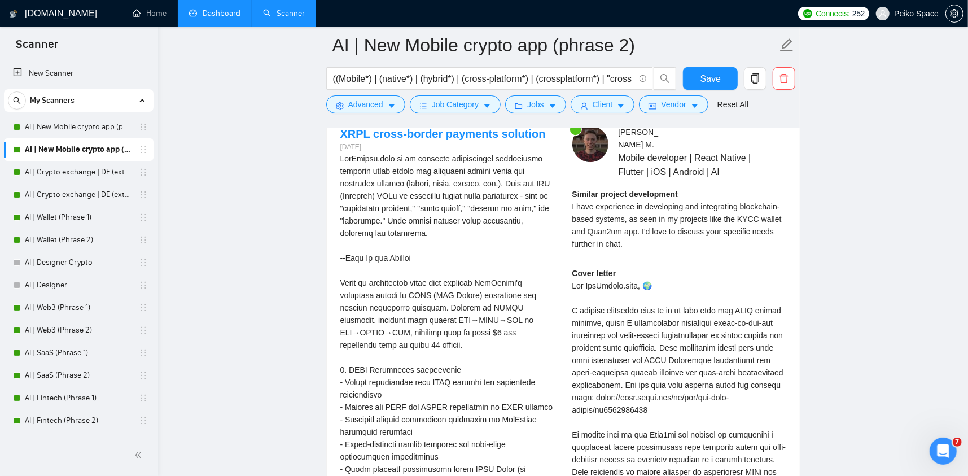
scroll to position [2466, 0]
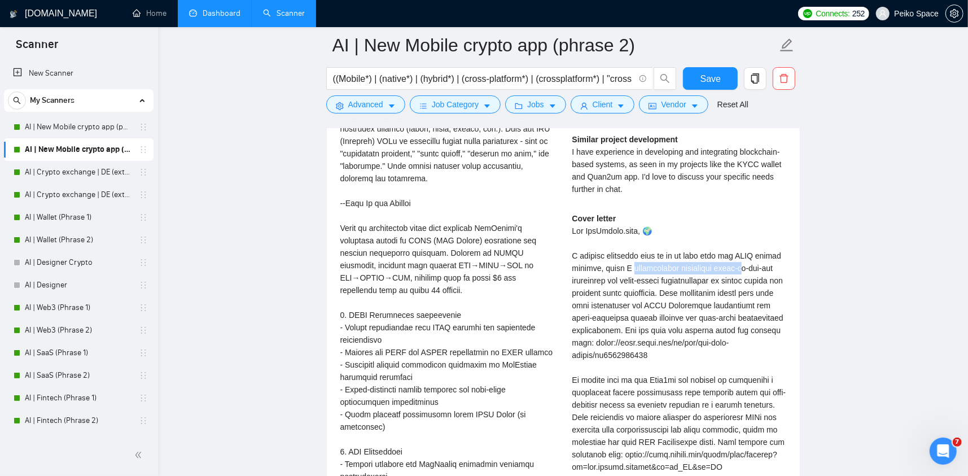
drag, startPoint x: 638, startPoint y: 264, endPoint x: 739, endPoint y: 268, distance: 100.6
click at [736, 268] on div "Cover letter" at bounding box center [679, 404] width 214 height 385
drag, startPoint x: 759, startPoint y: 255, endPoint x: 602, endPoint y: 267, distance: 157.4
click at [605, 264] on div "Cover letter" at bounding box center [679, 404] width 214 height 385
drag, startPoint x: 663, startPoint y: 266, endPoint x: 747, endPoint y: 267, distance: 84.7
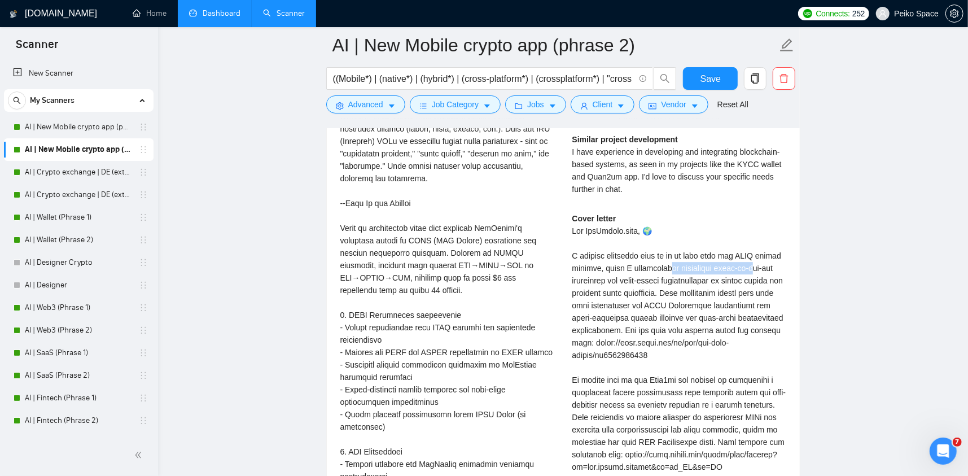
click at [743, 267] on div "Cover letter" at bounding box center [679, 404] width 214 height 385
drag, startPoint x: 687, startPoint y: 268, endPoint x: 638, endPoint y: 270, distance: 49.2
click at [646, 269] on div "Cover letter" at bounding box center [679, 404] width 214 height 385
drag, startPoint x: 600, startPoint y: 281, endPoint x: 710, endPoint y: 282, distance: 110.1
click at [691, 282] on div "Cover letter" at bounding box center [679, 404] width 214 height 385
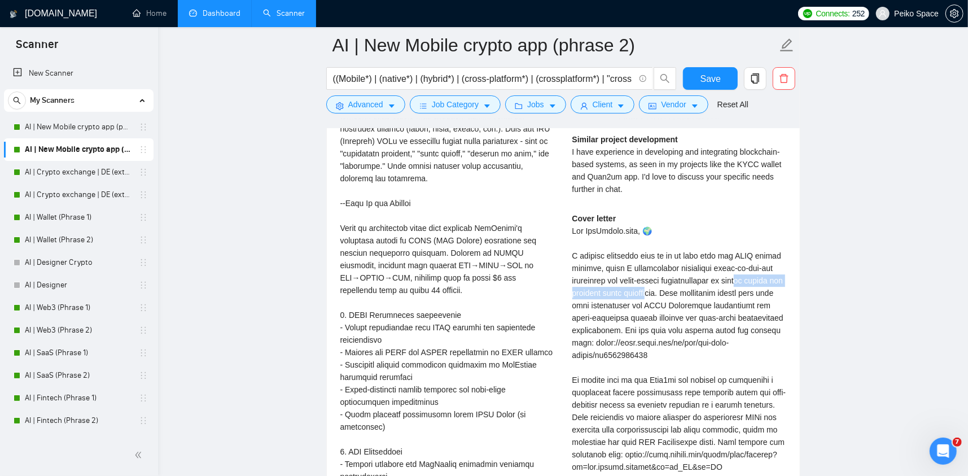
drag, startPoint x: 745, startPoint y: 284, endPoint x: 667, endPoint y: 286, distance: 77.9
click at [668, 286] on div "Cover letter" at bounding box center [679, 404] width 214 height 385
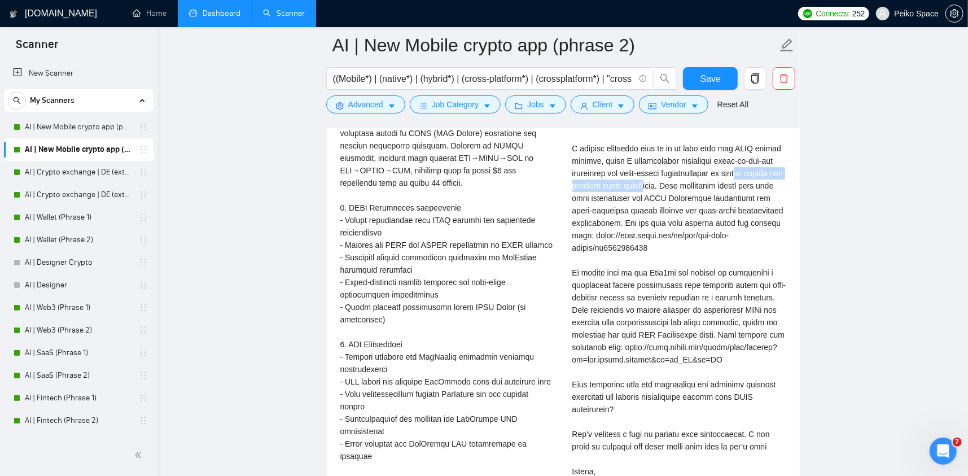
scroll to position [2579, 0]
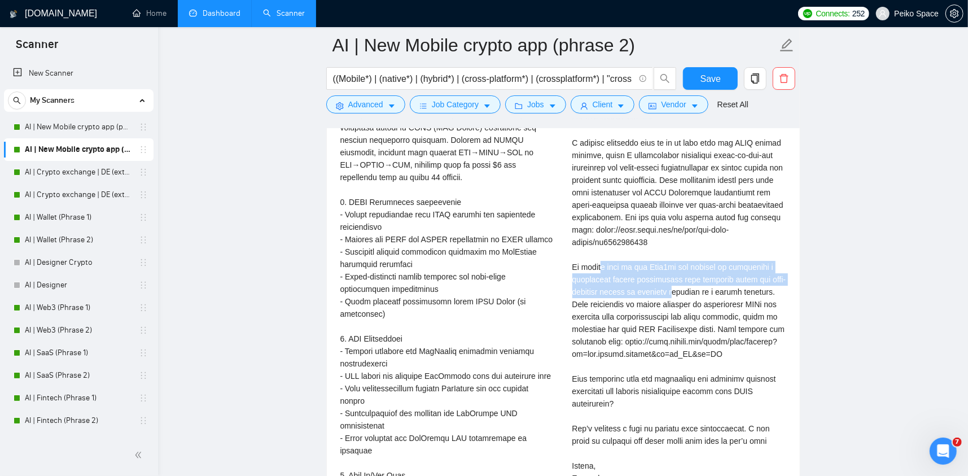
drag, startPoint x: 605, startPoint y: 268, endPoint x: 681, endPoint y: 303, distance: 83.9
click at [673, 296] on div "Cover letter" at bounding box center [679, 291] width 214 height 385
drag, startPoint x: 566, startPoint y: 263, endPoint x: 755, endPoint y: 291, distance: 191.1
click at [768, 289] on div "Alexandr M . Mobile developer | React Native | Flutter | iOS | Android | AI Sim…" at bounding box center [679, 236] width 232 height 557
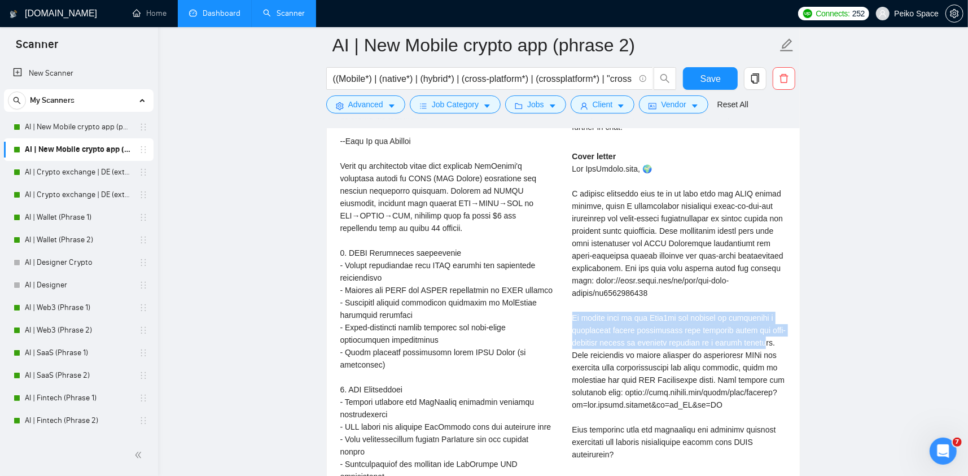
scroll to position [2523, 0]
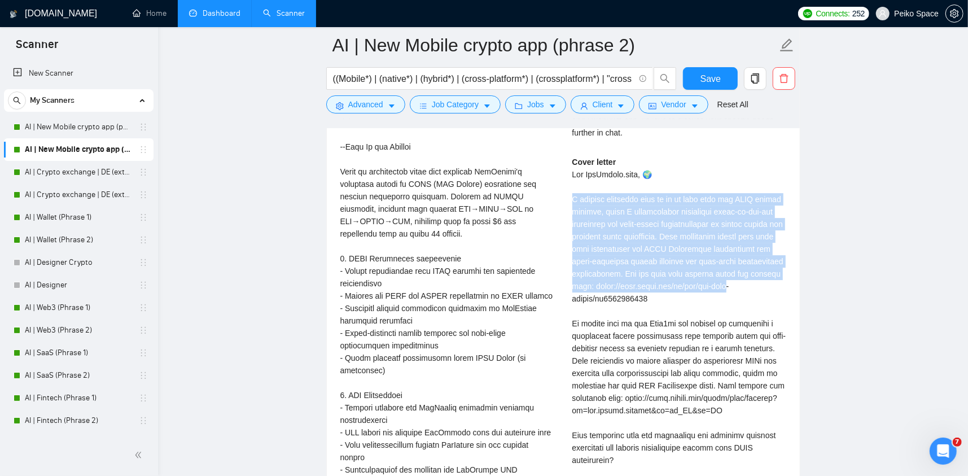
drag, startPoint x: 573, startPoint y: 199, endPoint x: 734, endPoint y: 286, distance: 182.4
click at [734, 286] on div "Cover letter" at bounding box center [679, 348] width 214 height 385
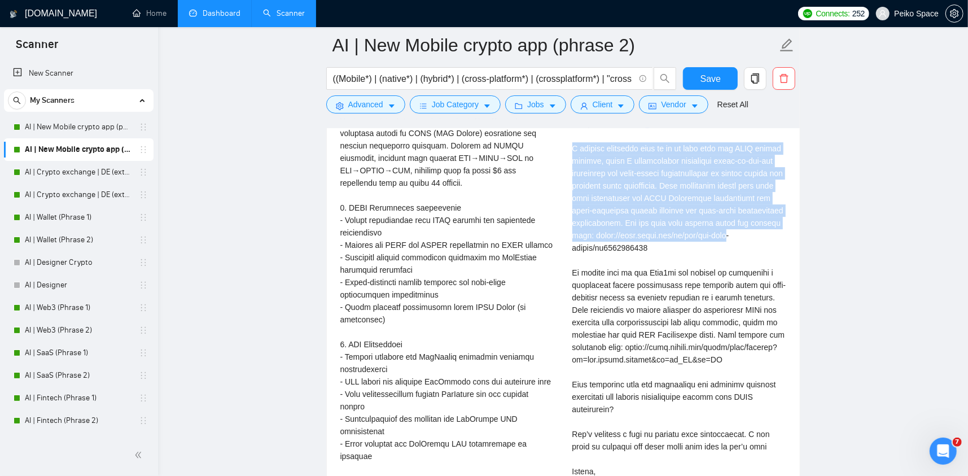
scroll to position [2579, 0]
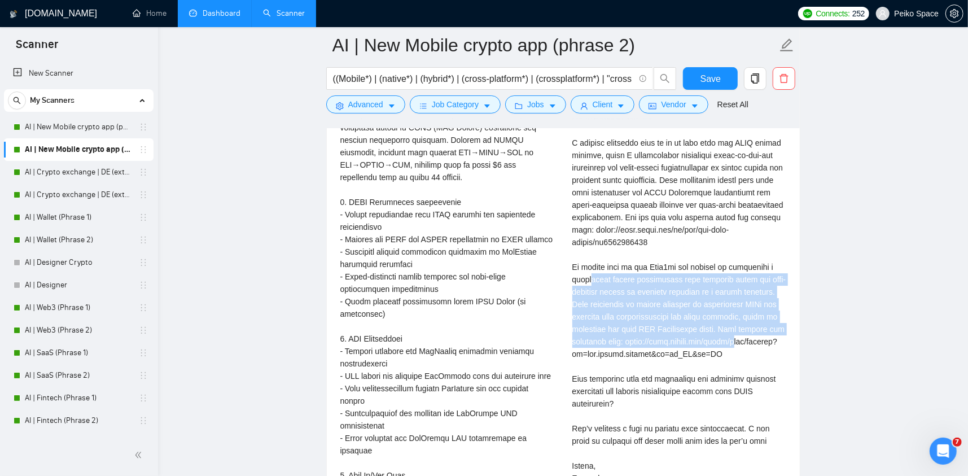
drag, startPoint x: 733, startPoint y: 345, endPoint x: 592, endPoint y: 273, distance: 158.8
click at [592, 273] on div "Cover letter" at bounding box center [679, 291] width 214 height 385
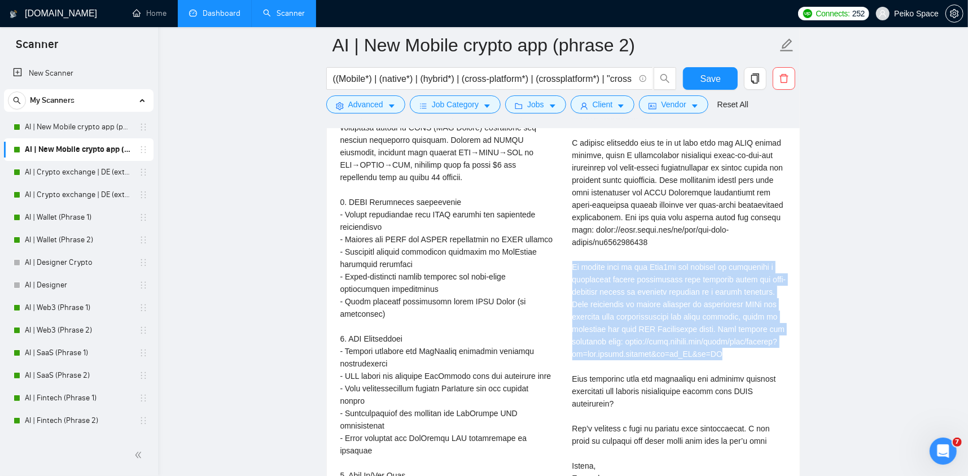
drag, startPoint x: 684, startPoint y: 334, endPoint x: 595, endPoint y: 263, distance: 113.7
click at [570, 265] on div "Alexandr M . Mobile developer | React Native | Flutter | iOS | Android | AI Sim…" at bounding box center [679, 236] width 232 height 557
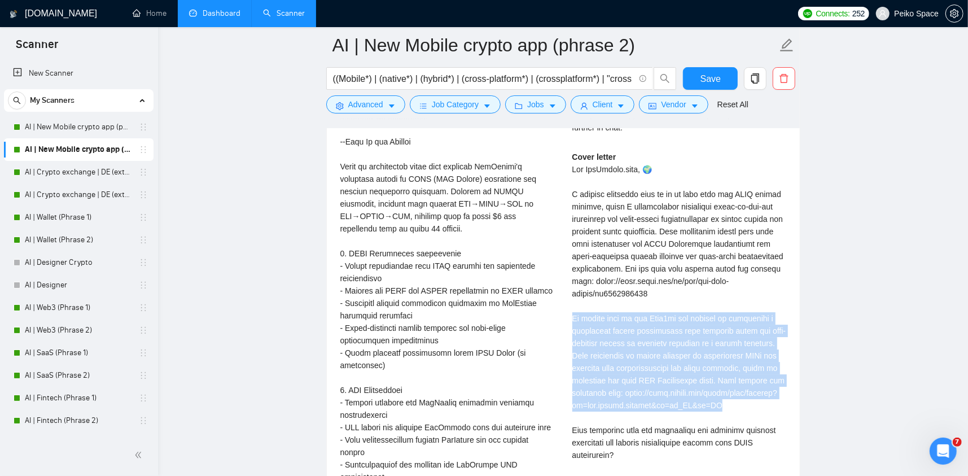
scroll to position [2523, 0]
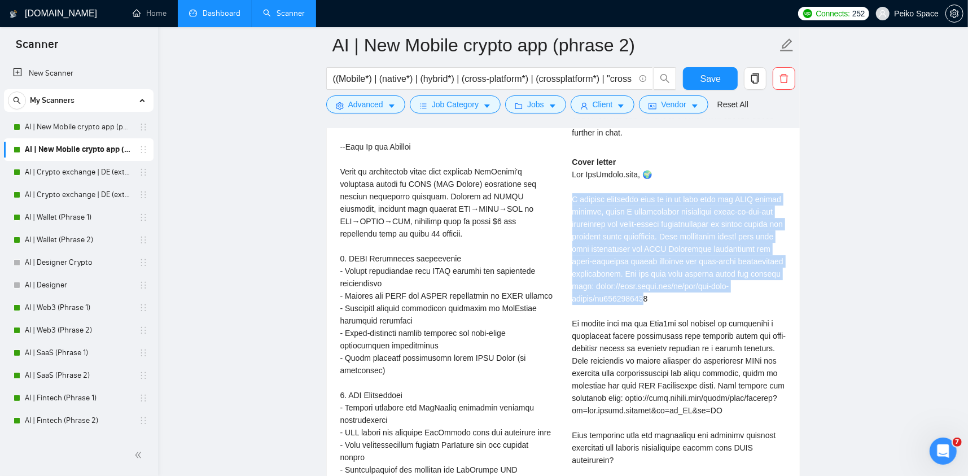
drag, startPoint x: 641, startPoint y: 298, endPoint x: 573, endPoint y: 198, distance: 121.5
click at [573, 198] on div "Cover letter" at bounding box center [679, 348] width 214 height 385
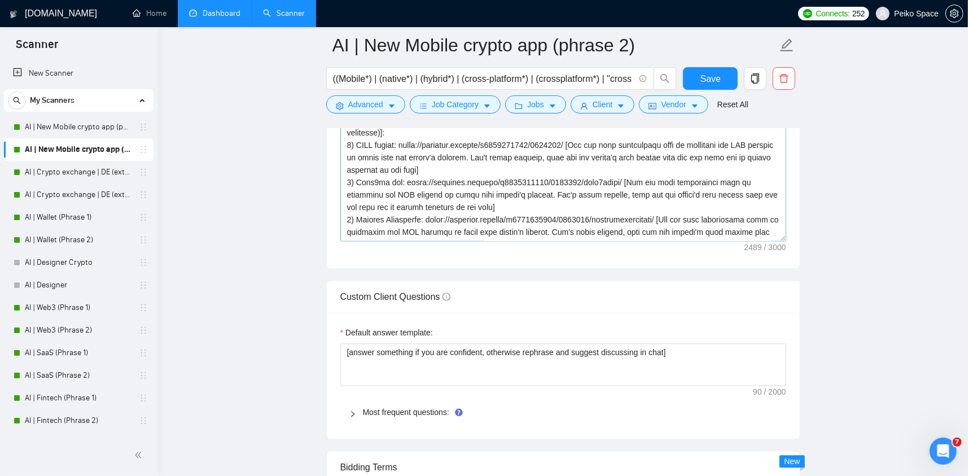
scroll to position [1394, 0]
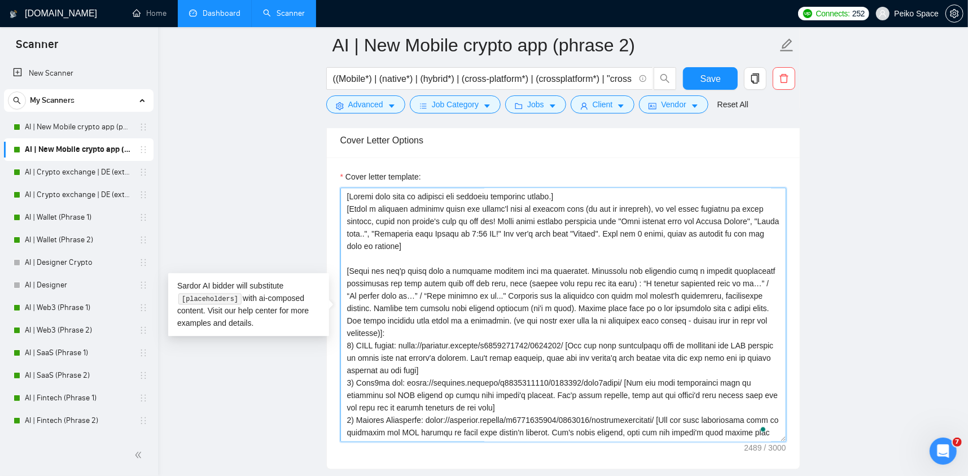
drag, startPoint x: 496, startPoint y: 280, endPoint x: 346, endPoint y: 278, distance: 149.6
click at [346, 278] on textarea "Cover letter template:" at bounding box center [563, 315] width 446 height 254
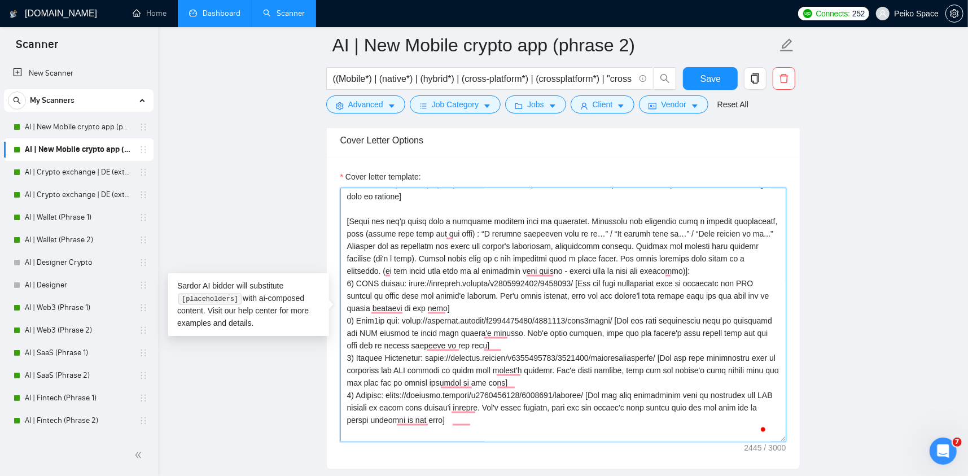
scroll to position [56, 0]
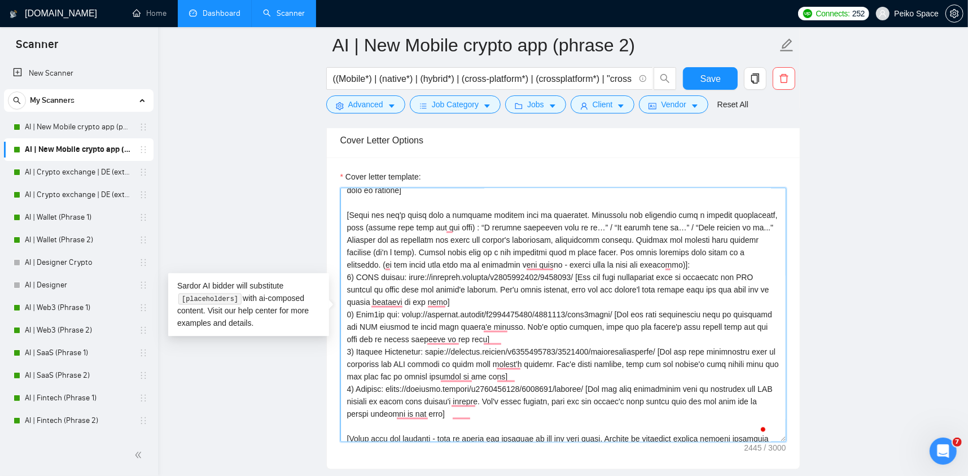
drag, startPoint x: 456, startPoint y: 251, endPoint x: 495, endPoint y: 342, distance: 99.1
click at [498, 340] on textarea "Cover letter template:" at bounding box center [563, 315] width 446 height 254
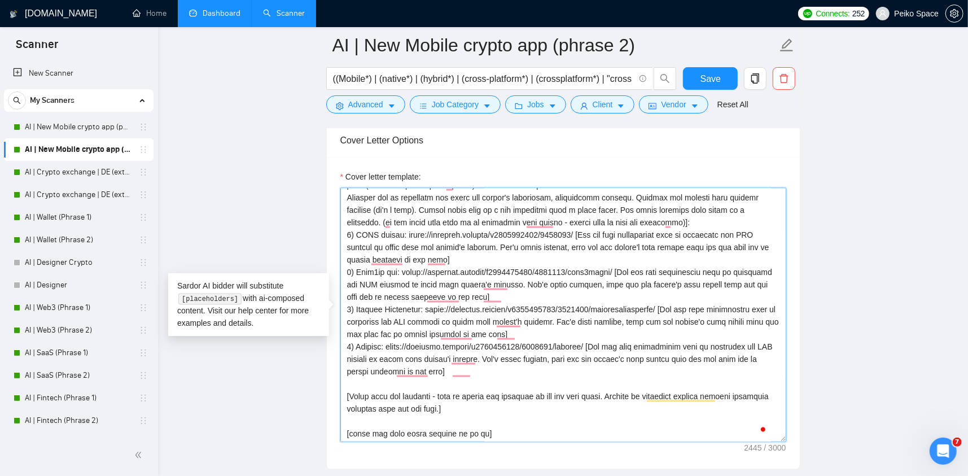
scroll to position [12, 0]
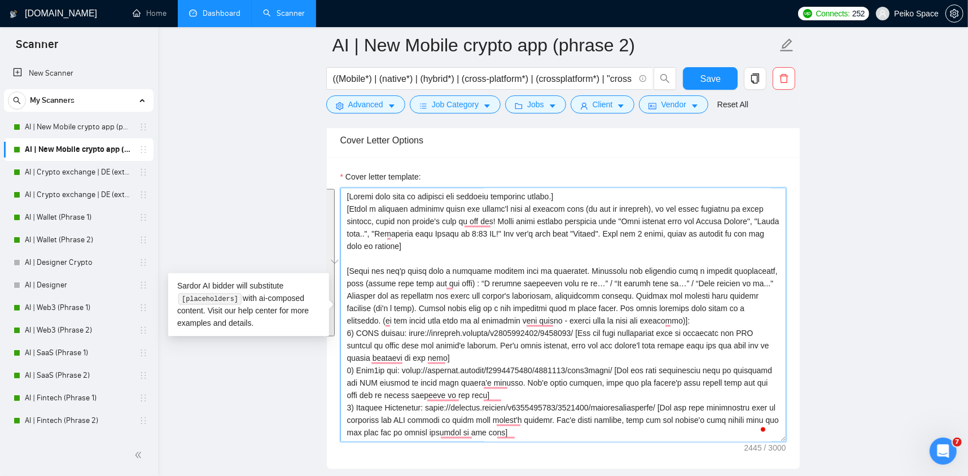
drag, startPoint x: 487, startPoint y: 358, endPoint x: 365, endPoint y: 279, distance: 145.1
click at [366, 279] on textarea "Cover letter template:" at bounding box center [563, 315] width 446 height 254
click at [443, 248] on textarea "Cover letter template:" at bounding box center [563, 315] width 446 height 254
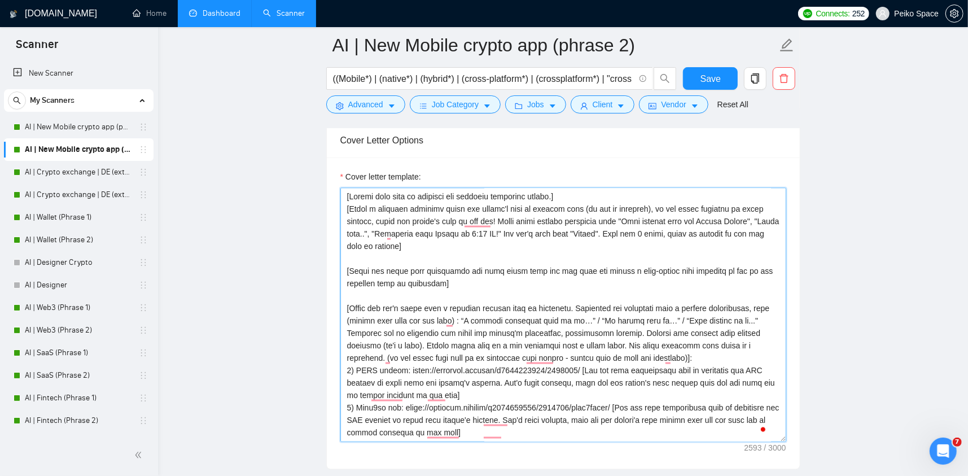
click at [448, 280] on textarea "Cover letter template:" at bounding box center [563, 315] width 446 height 254
click at [437, 281] on textarea "Cover letter template:" at bounding box center [563, 315] width 446 height 254
click at [443, 281] on textarea "Cover letter template:" at bounding box center [563, 315] width 446 height 254
click at [439, 281] on textarea "Cover letter template:" at bounding box center [563, 315] width 446 height 254
type textarea "[Please make sure to maintain the original paragraph breaks.] [Write a personal…"
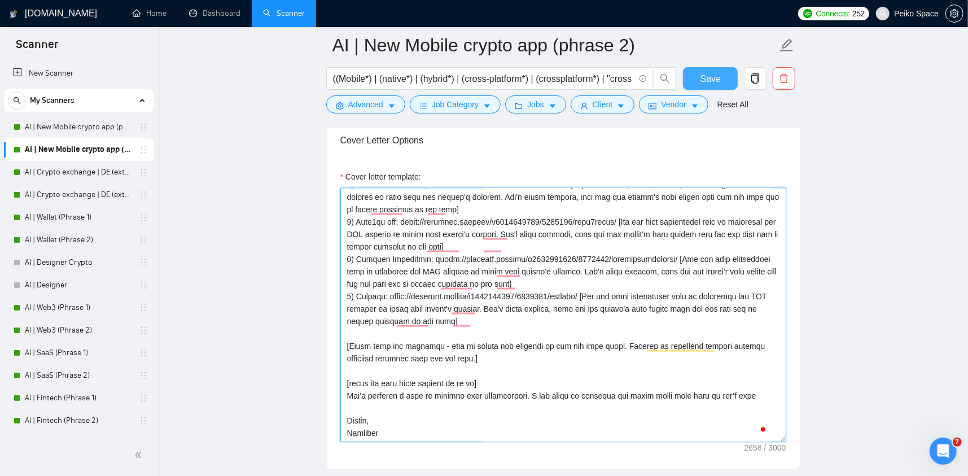
type textarea "[Please make sure to maintain the original paragraph breaks.] [Write a personal…"
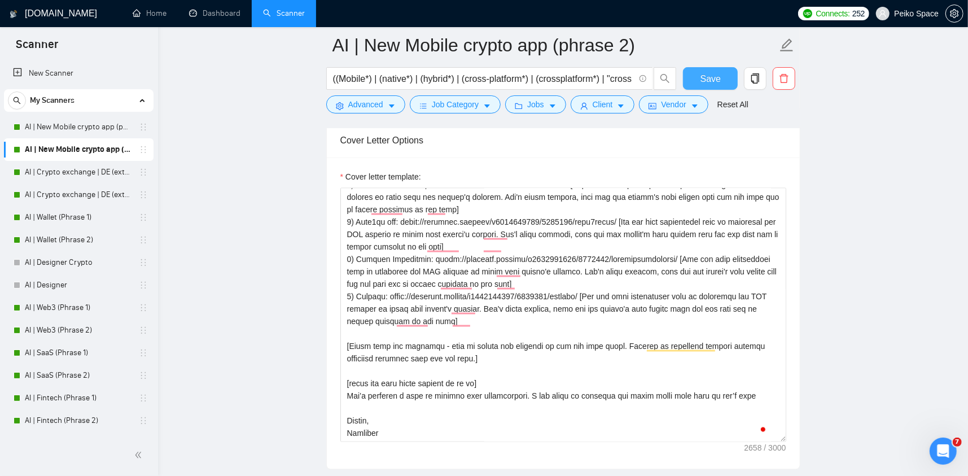
click at [707, 80] on span "Save" at bounding box center [711, 79] width 20 height 14
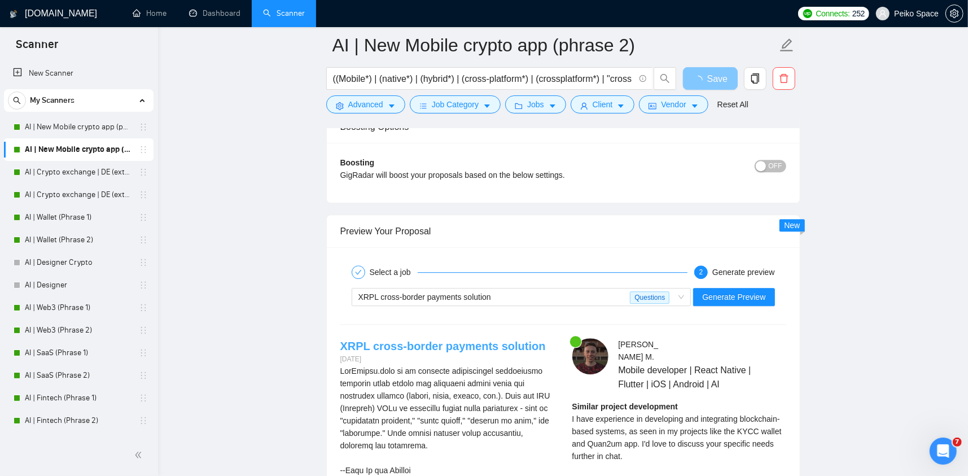
scroll to position [2240, 0]
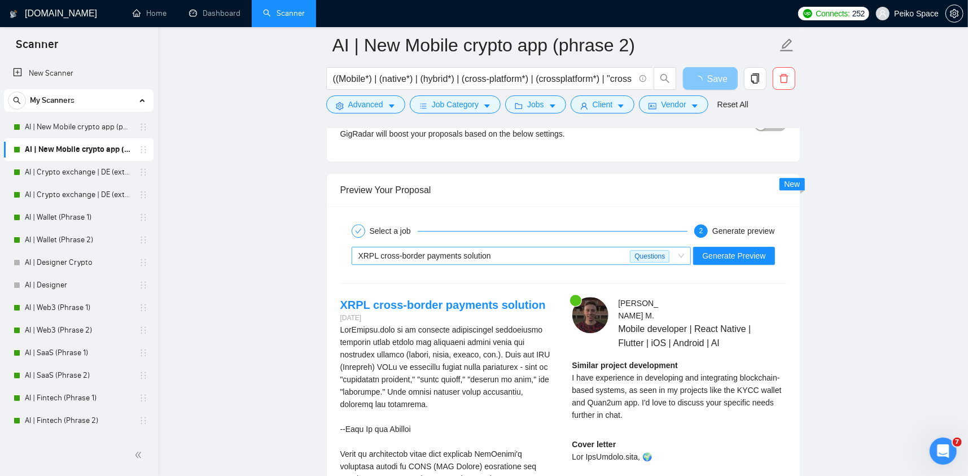
click at [505, 259] on div "XRPL cross-border payments solution" at bounding box center [494, 255] width 272 height 17
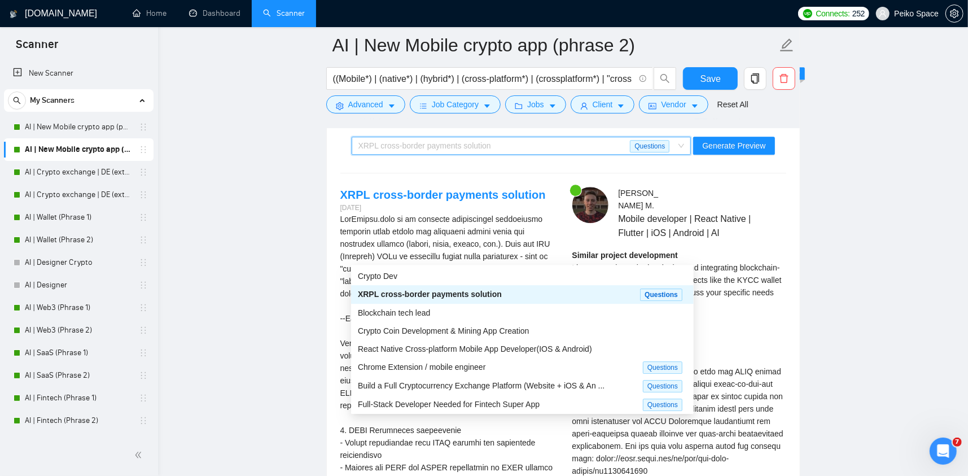
click at [482, 296] on span "XRPL cross-border payments solution" at bounding box center [430, 294] width 144 height 9
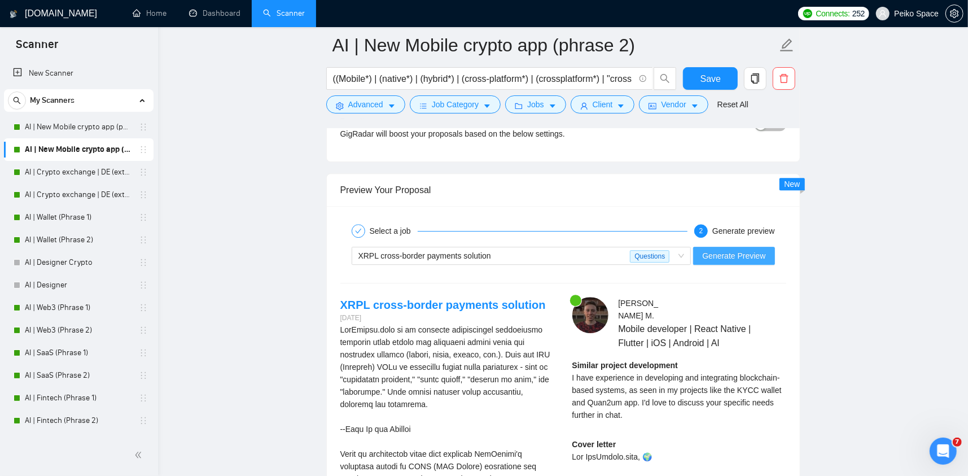
click at [736, 256] on span "Generate Preview" at bounding box center [733, 255] width 63 height 12
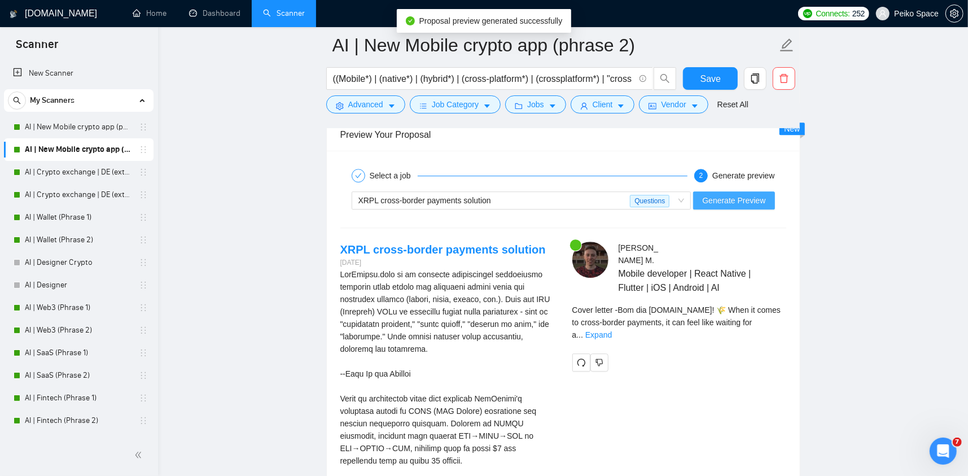
scroll to position [2297, 0]
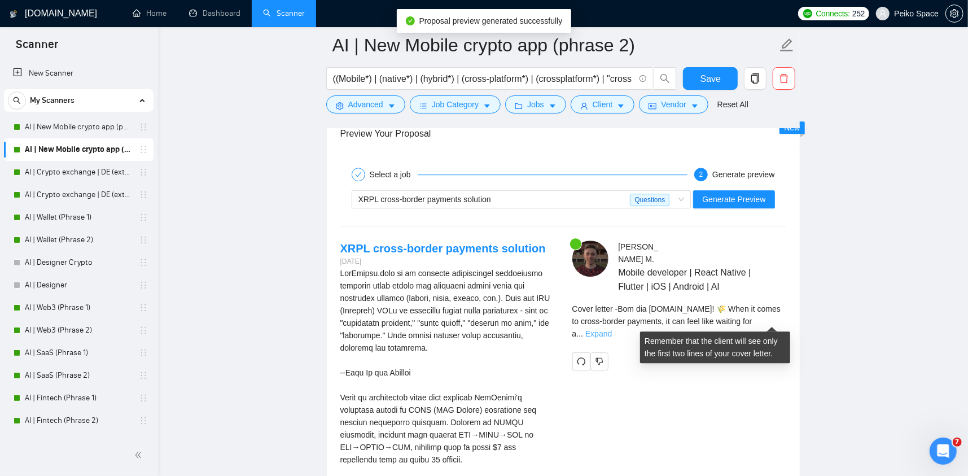
click at [612, 329] on link "Expand" at bounding box center [598, 333] width 27 height 9
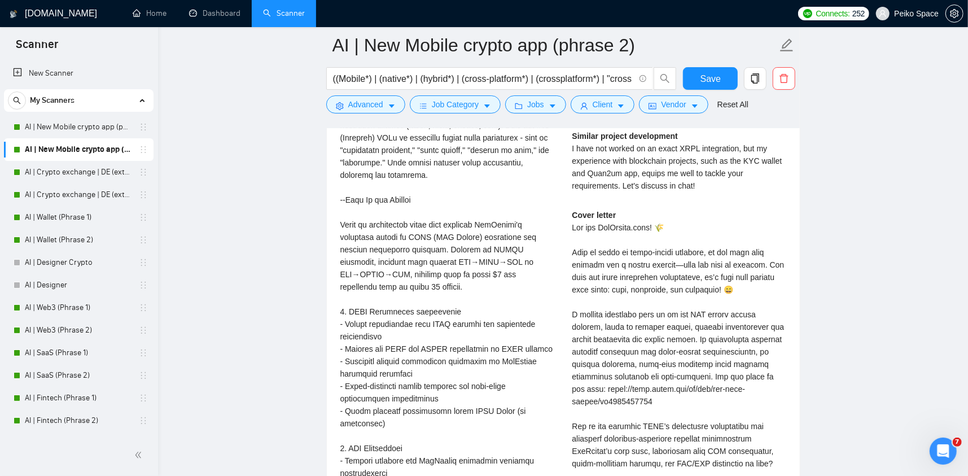
scroll to position [2466, 0]
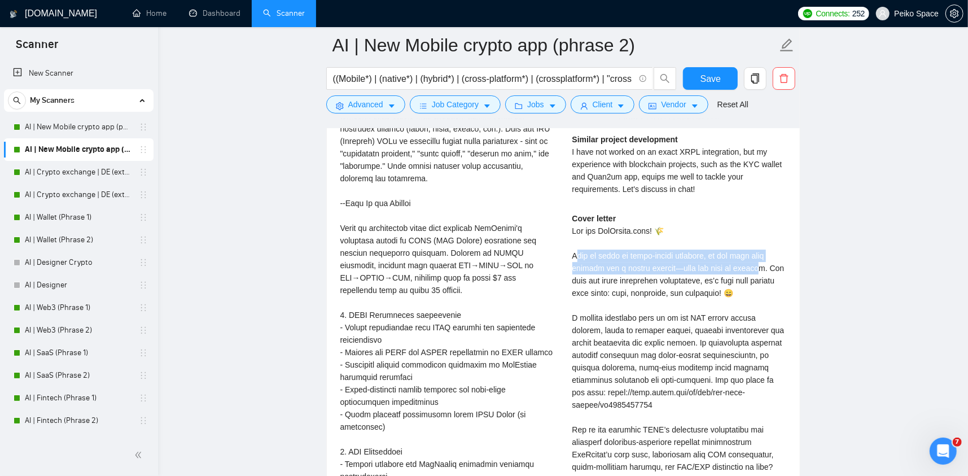
drag, startPoint x: 580, startPoint y: 253, endPoint x: 752, endPoint y: 266, distance: 172.7
click at [752, 266] on div "Cover letter" at bounding box center [679, 379] width 214 height 335
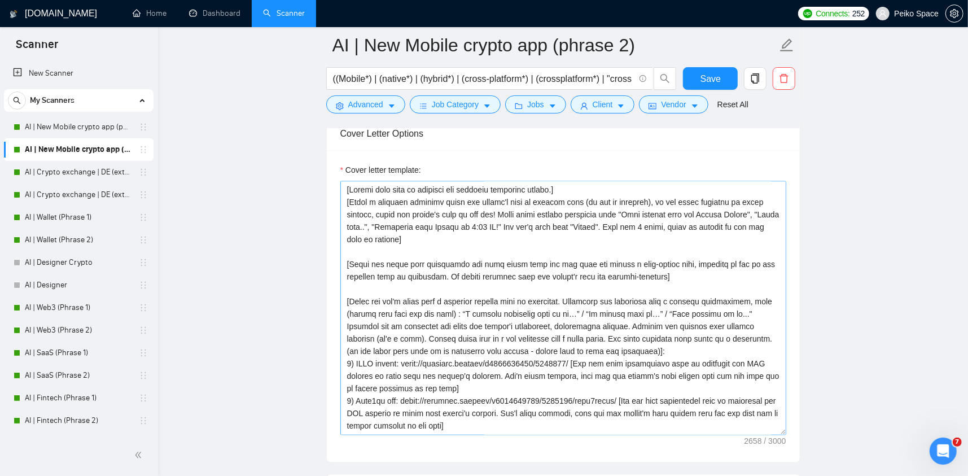
scroll to position [1394, 0]
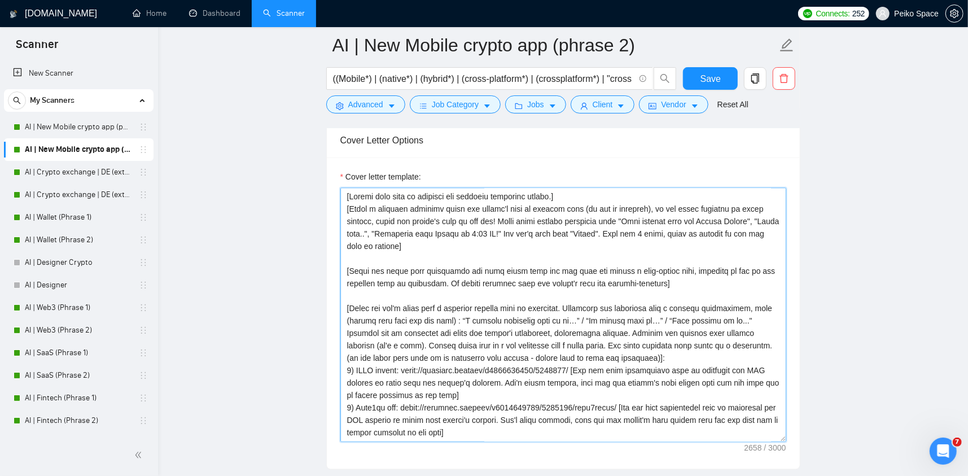
click at [555, 192] on textarea "Cover letter template:" at bounding box center [563, 315] width 446 height 254
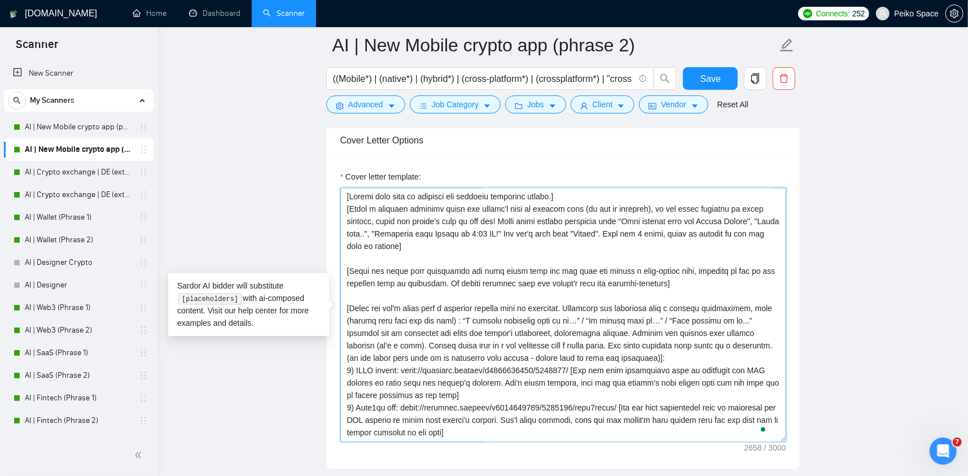
click at [557, 192] on textarea "Cover letter template:" at bounding box center [563, 315] width 446 height 254
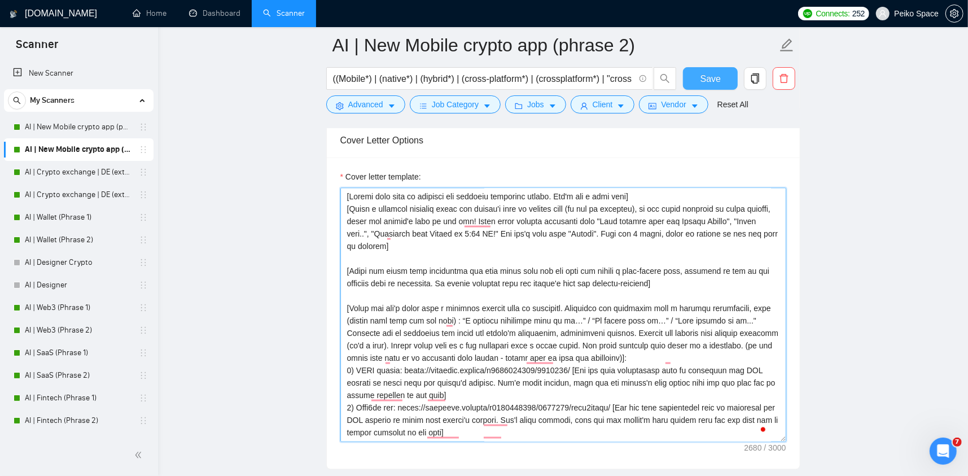
type textarea "[Please make sure to maintain the original paragraph breaks. Don't use a long d…"
click at [702, 79] on span "Save" at bounding box center [711, 79] width 20 height 14
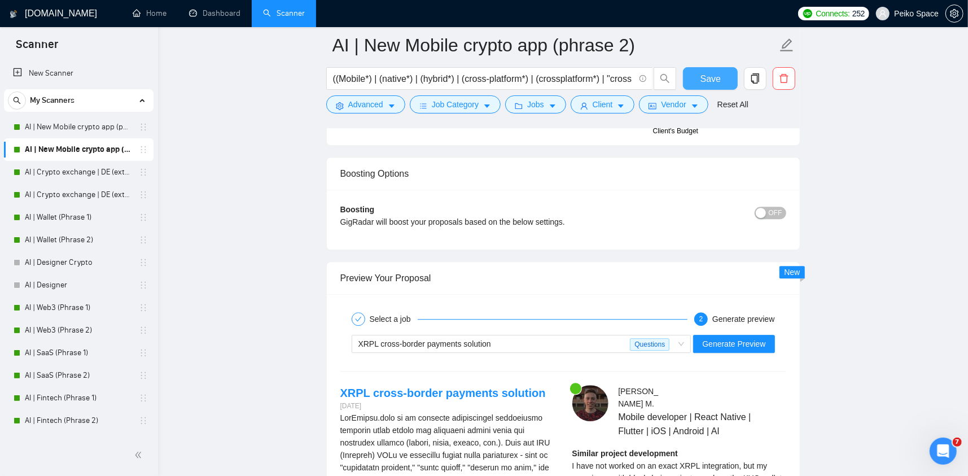
scroll to position [2240, 0]
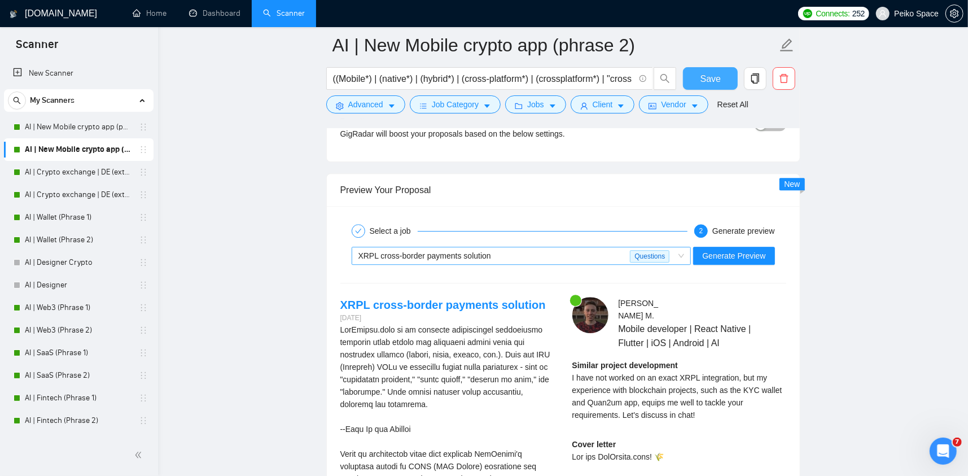
click at [558, 256] on div "XRPL cross-border payments solution" at bounding box center [494, 255] width 272 height 17
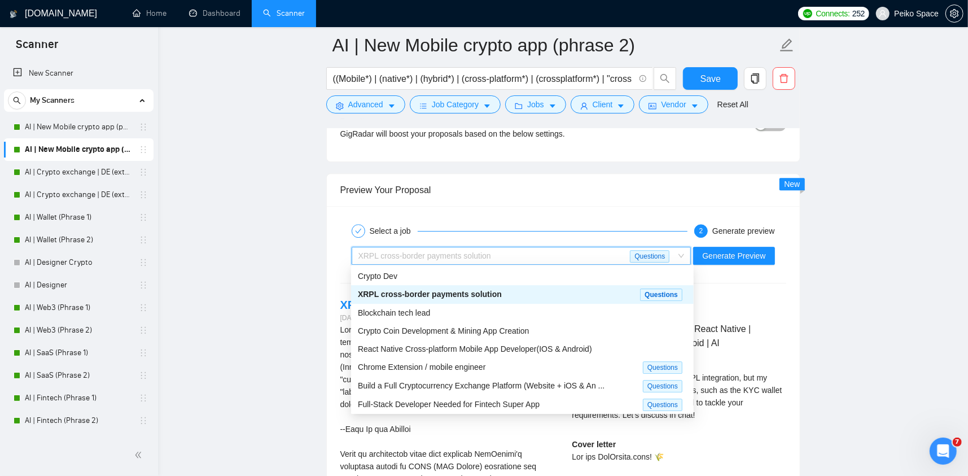
click at [496, 290] on div "XRPL cross-border payments solution" at bounding box center [499, 294] width 282 height 13
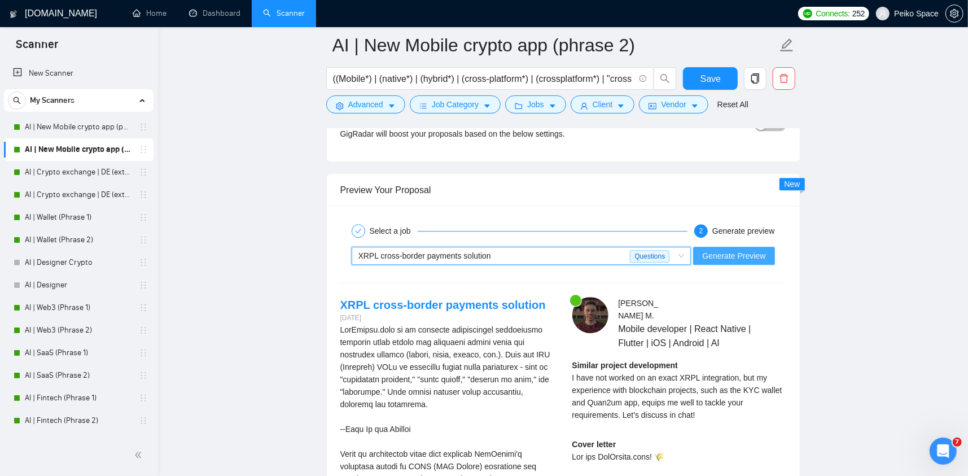
click at [729, 256] on span "Generate Preview" at bounding box center [733, 255] width 63 height 12
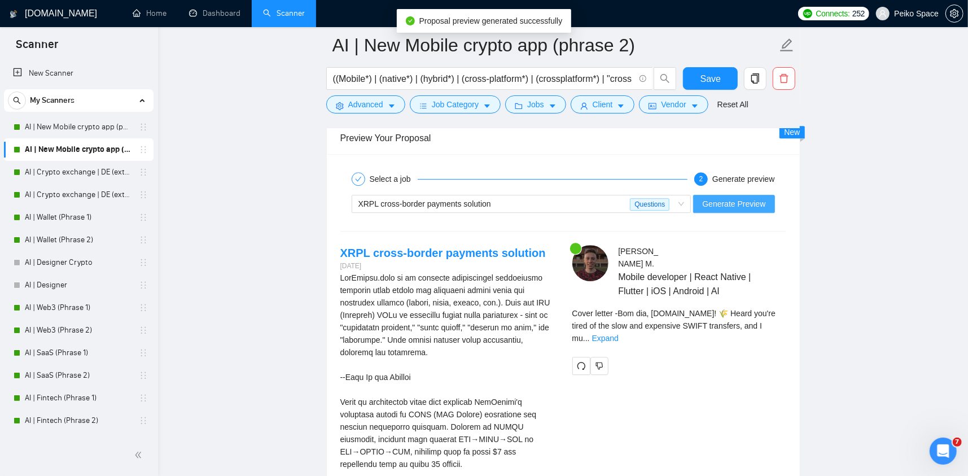
scroll to position [2297, 0]
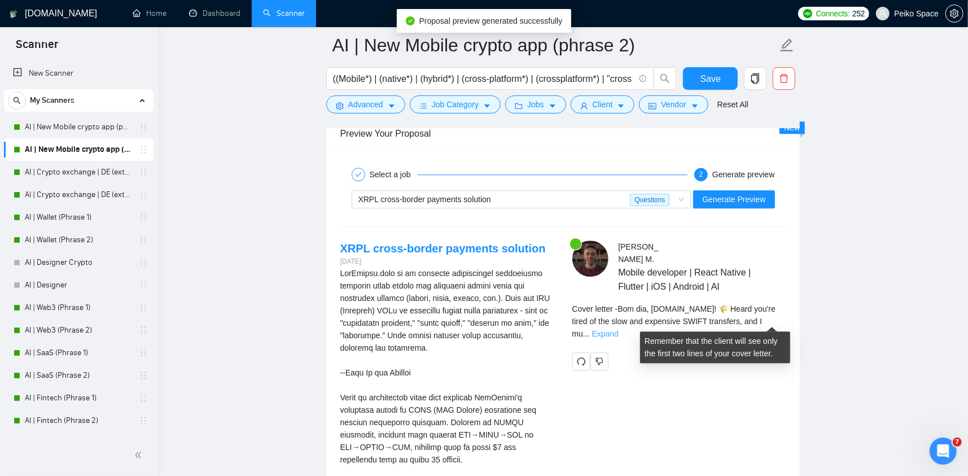
click at [619, 329] on link "Expand" at bounding box center [605, 333] width 27 height 9
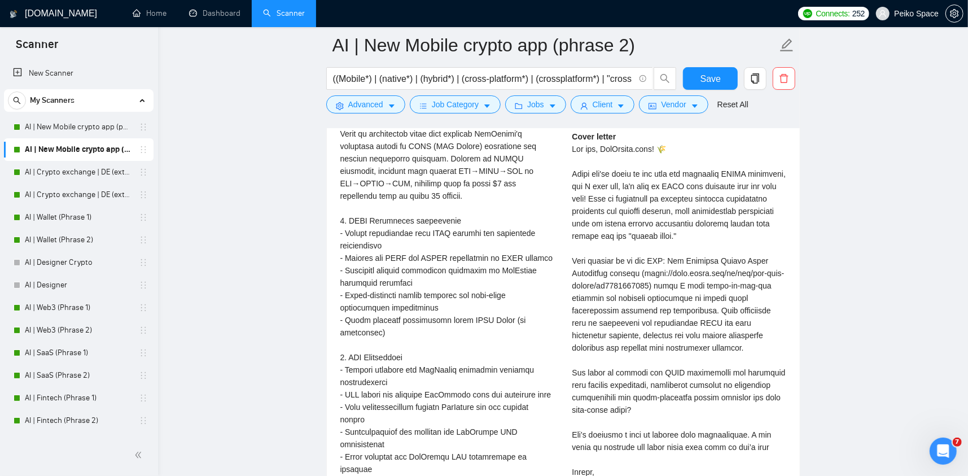
scroll to position [2523, 0]
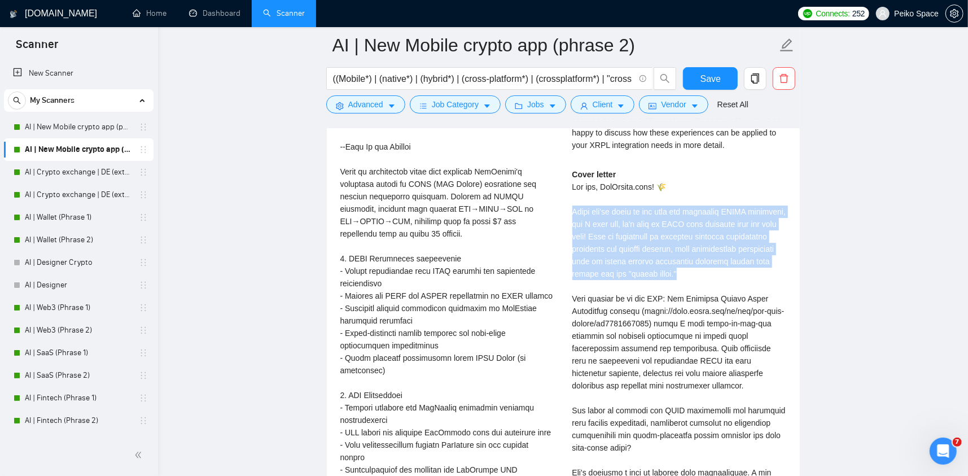
drag, startPoint x: 688, startPoint y: 272, endPoint x: 571, endPoint y: 207, distance: 133.4
click at [571, 207] on div "Alexandr M . Mobile developer | React Native | Flutter | iOS | Android | AI Sim…" at bounding box center [679, 287] width 232 height 544
click at [597, 234] on div "Cover letter" at bounding box center [679, 348] width 214 height 360
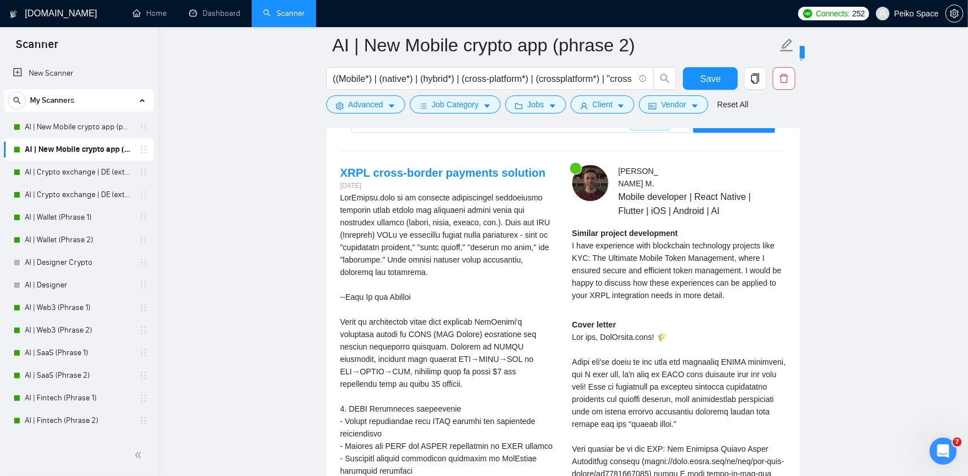
scroll to position [2353, 0]
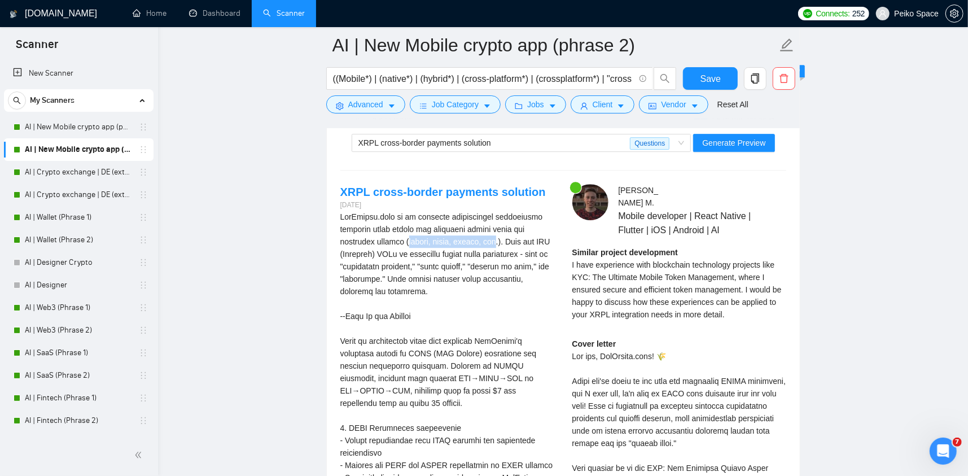
drag, startPoint x: 410, startPoint y: 240, endPoint x: 497, endPoint y: 234, distance: 86.6
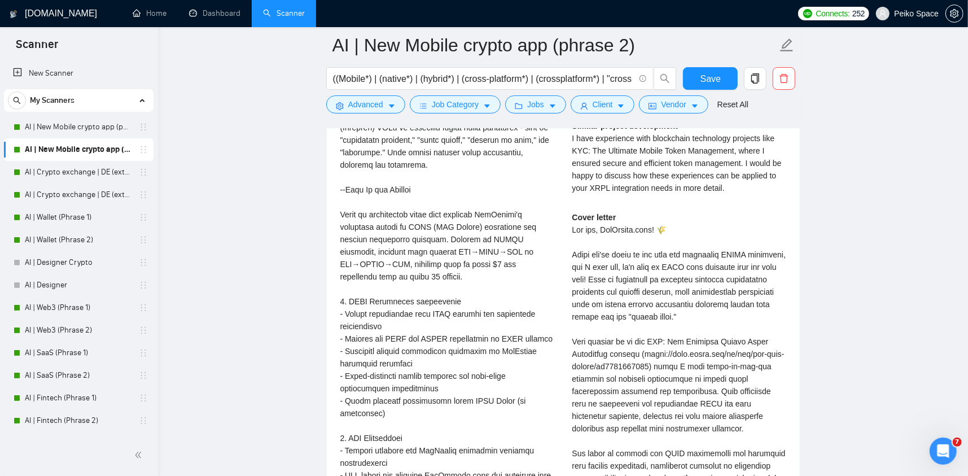
scroll to position [2523, 0]
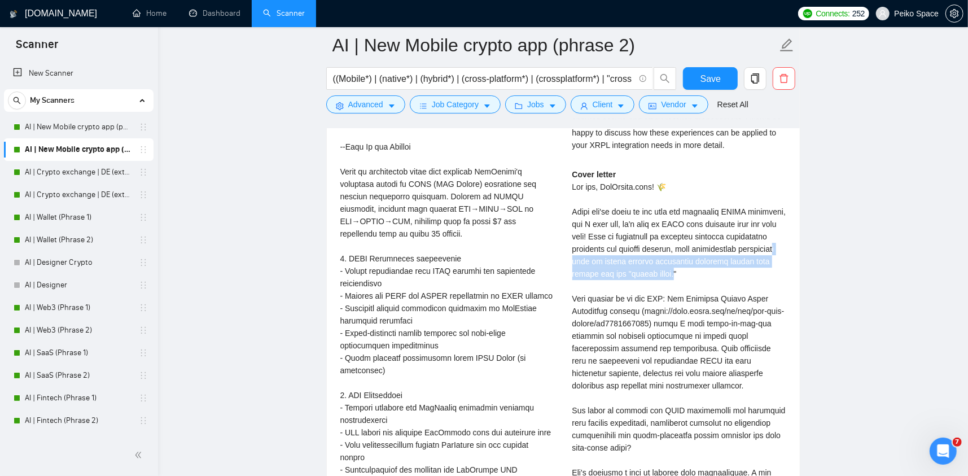
drag, startPoint x: 676, startPoint y: 272, endPoint x: 777, endPoint y: 248, distance: 104.3
click at [777, 248] on div "Cover letter" at bounding box center [679, 348] width 214 height 360
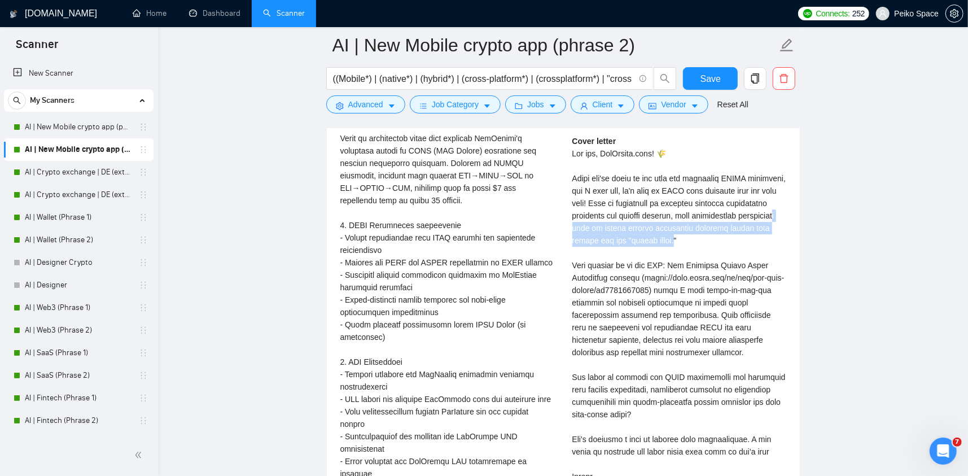
scroll to position [2466, 0]
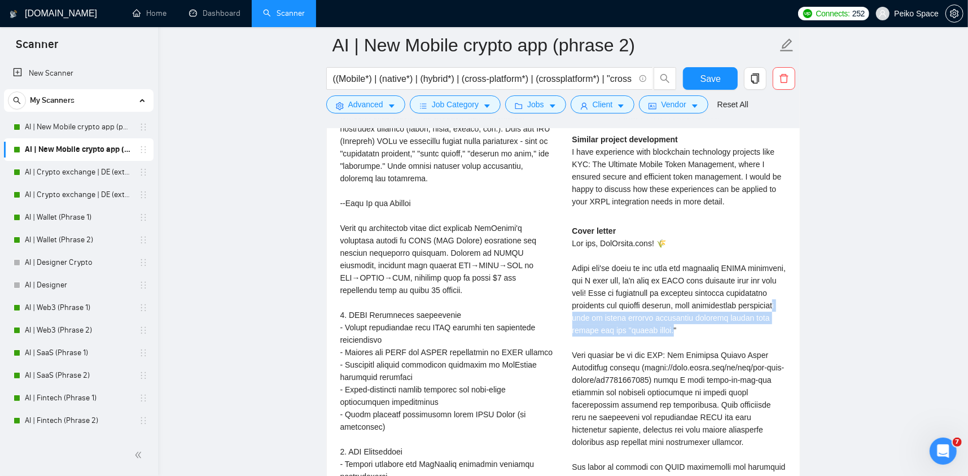
click at [675, 320] on div "Cover letter" at bounding box center [679, 405] width 214 height 360
drag, startPoint x: 686, startPoint y: 327, endPoint x: 651, endPoint y: 300, distance: 43.5
click at [663, 315] on div "Cover letter" at bounding box center [679, 405] width 214 height 360
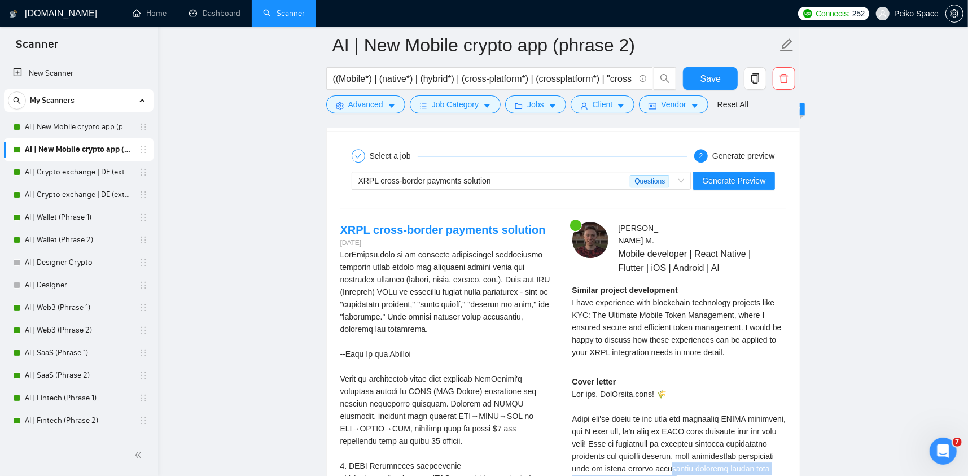
scroll to position [2297, 0]
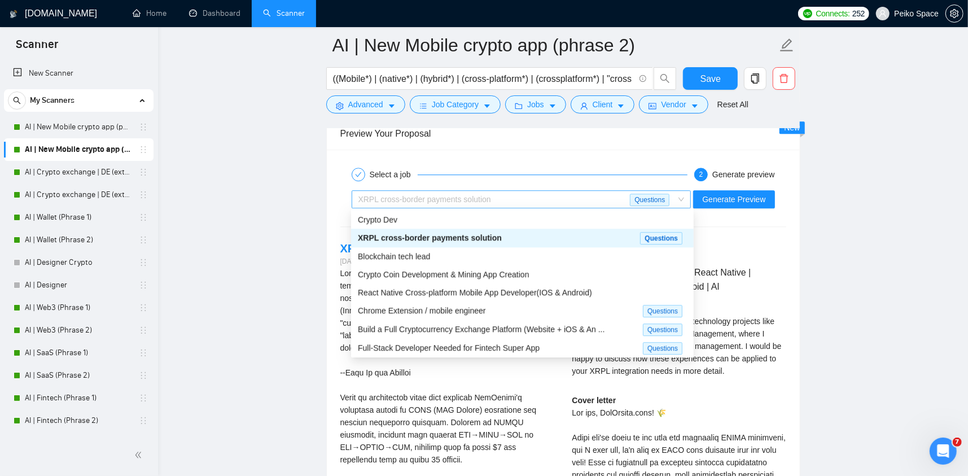
click at [511, 198] on div "XRPL cross-border payments solution" at bounding box center [494, 199] width 272 height 17
click at [425, 256] on span "Blockchain tech lead" at bounding box center [394, 256] width 72 height 9
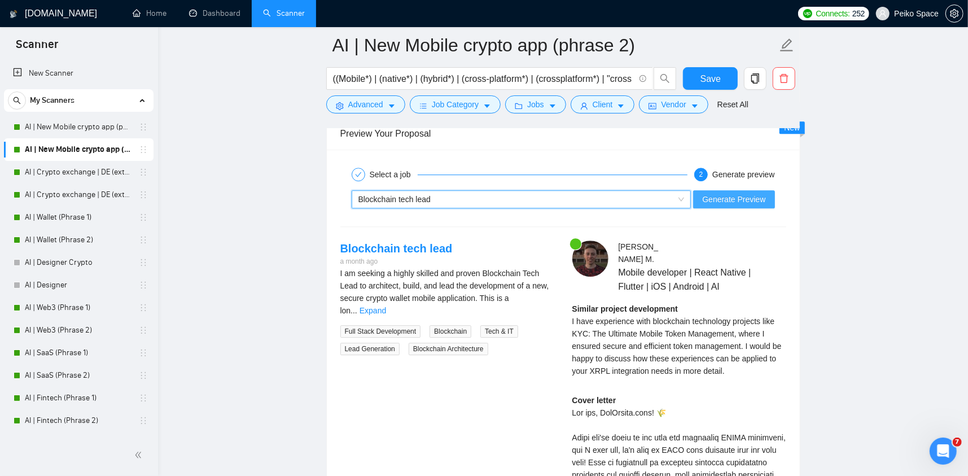
click at [734, 195] on span "Generate Preview" at bounding box center [733, 199] width 63 height 12
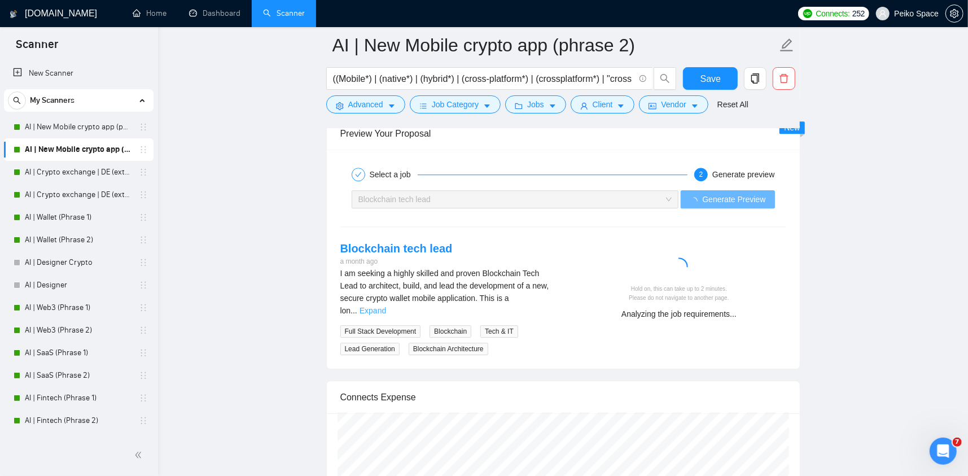
click at [386, 306] on link "Expand" at bounding box center [373, 310] width 27 height 9
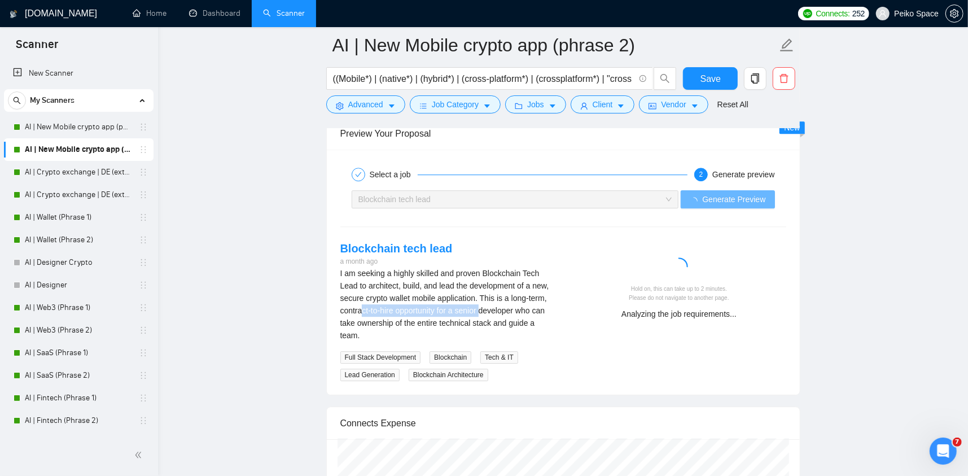
drag, startPoint x: 364, startPoint y: 308, endPoint x: 494, endPoint y: 315, distance: 131.2
click at [484, 314] on div "I am seeking a highly skilled and proven Blockchain Tech Lead to architect, bui…" at bounding box center [447, 304] width 214 height 75
click at [522, 314] on div "I am seeking a highly skilled and proven Blockchain Tech Lead to architect, bui…" at bounding box center [447, 304] width 214 height 75
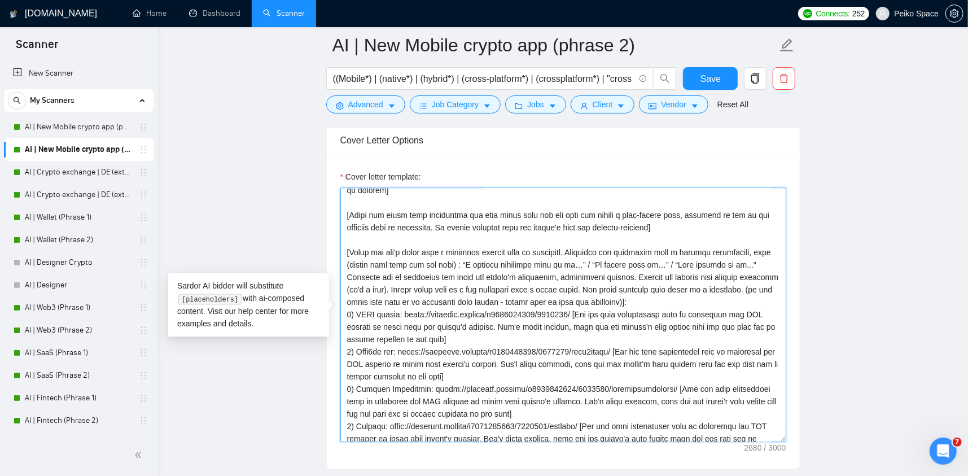
scroll to position [56, 0]
drag, startPoint x: 352, startPoint y: 249, endPoint x: 475, endPoint y: 249, distance: 122.5
click at [475, 248] on textarea "Cover letter template:" at bounding box center [563, 315] width 446 height 254
drag, startPoint x: 462, startPoint y: 259, endPoint x: 545, endPoint y: 259, distance: 83.0
click at [545, 259] on textarea "Cover letter template:" at bounding box center [563, 315] width 446 height 254
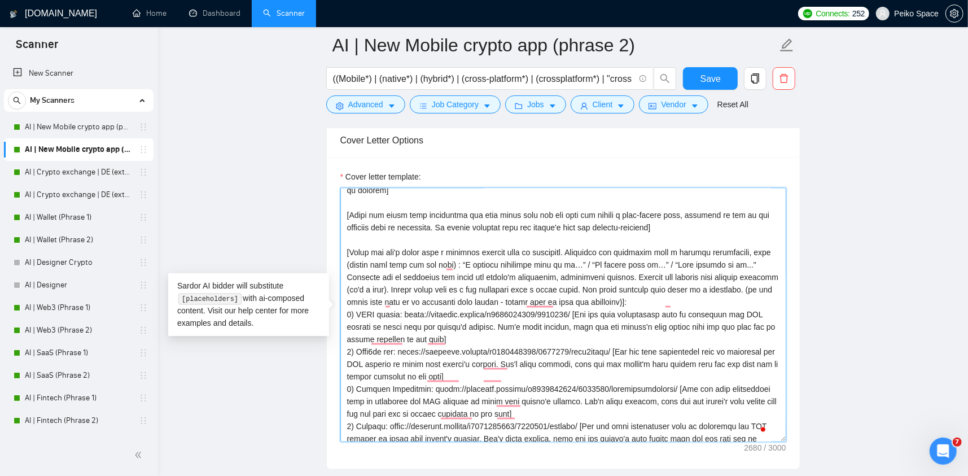
drag, startPoint x: 457, startPoint y: 280, endPoint x: 554, endPoint y: 271, distance: 96.9
click at [554, 271] on textarea "Cover letter template:" at bounding box center [563, 315] width 446 height 254
drag, startPoint x: 615, startPoint y: 274, endPoint x: 631, endPoint y: 273, distance: 16.4
click at [631, 273] on textarea "Cover letter template:" at bounding box center [563, 315] width 446 height 254
drag, startPoint x: 440, startPoint y: 315, endPoint x: 478, endPoint y: 317, distance: 37.3
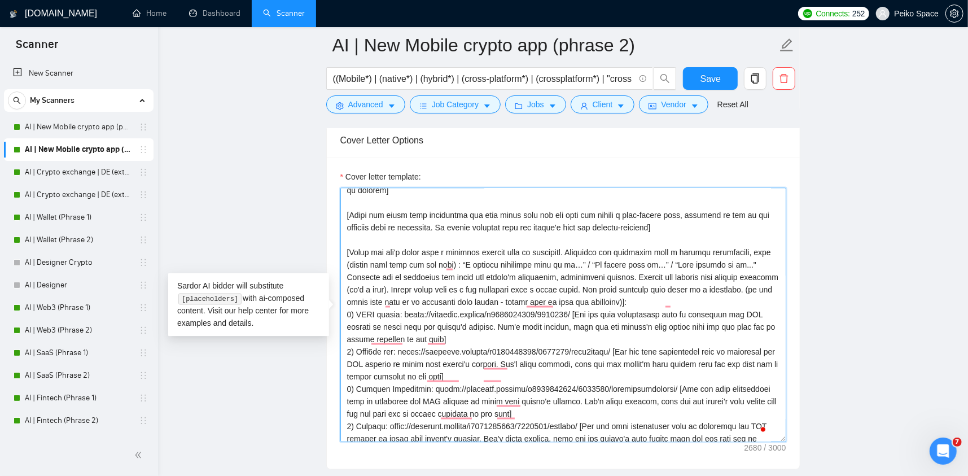
click at [478, 317] on textarea "Cover letter template:" at bounding box center [563, 315] width 446 height 254
drag, startPoint x: 348, startPoint y: 212, endPoint x: 656, endPoint y: 224, distance: 308.4
click at [656, 224] on textarea "Cover letter template:" at bounding box center [563, 315] width 446 height 254
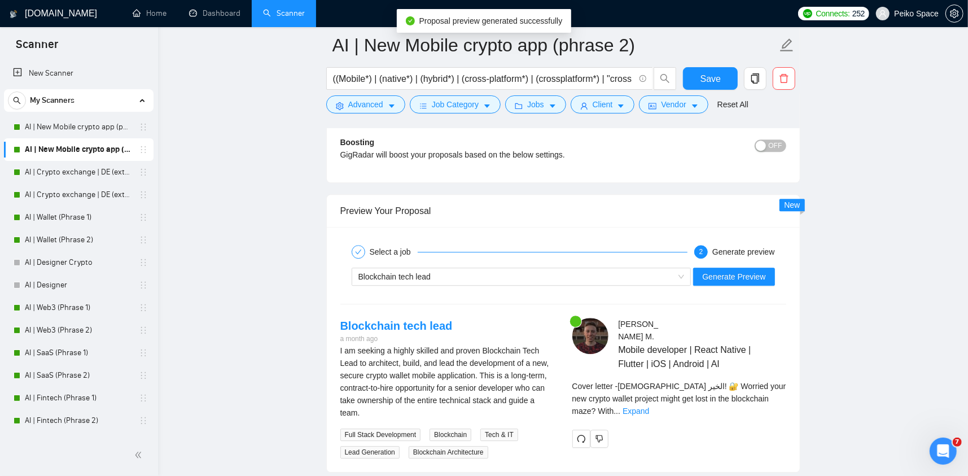
scroll to position [2410, 0]
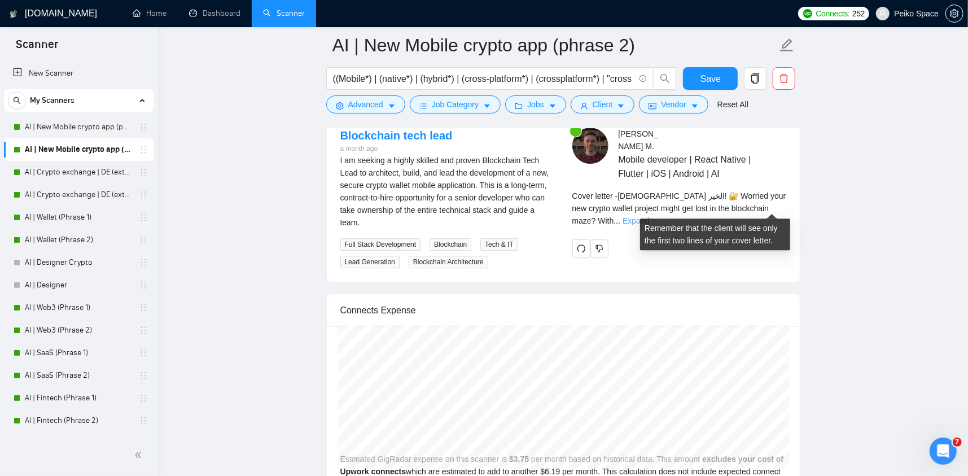
click at [649, 216] on link "Expand" at bounding box center [636, 220] width 27 height 9
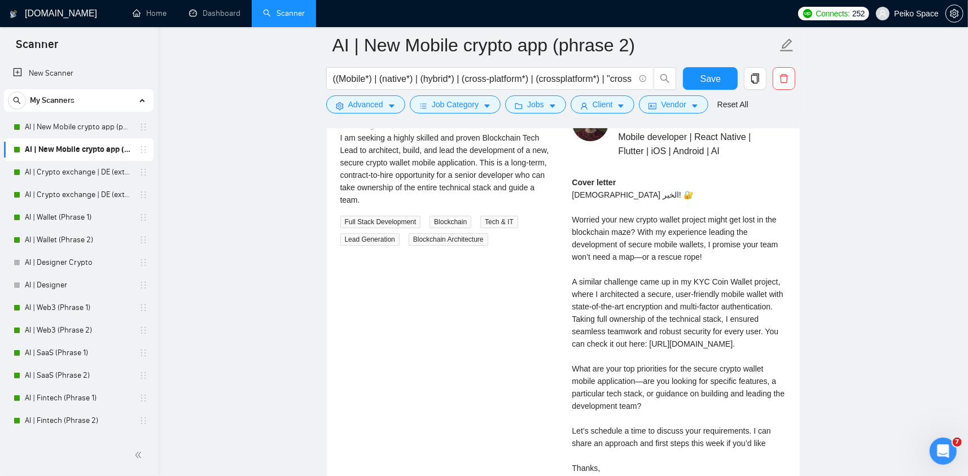
scroll to position [2466, 0]
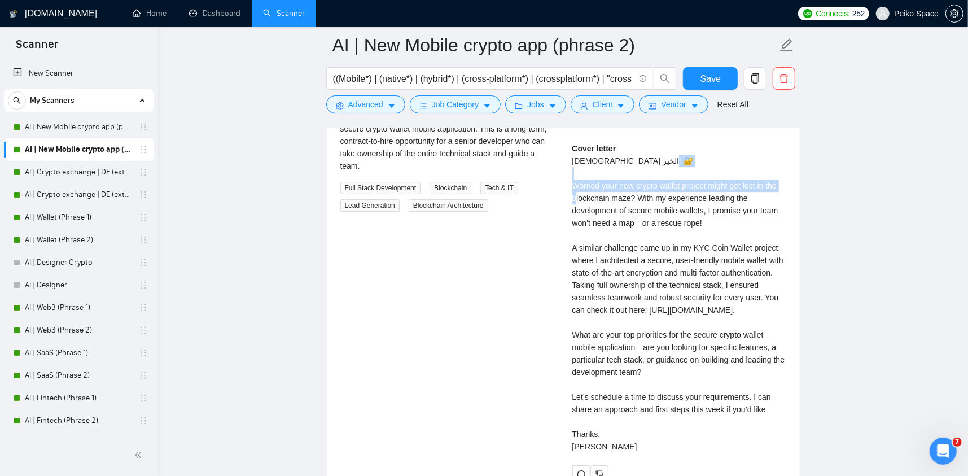
drag, startPoint x: 610, startPoint y: 187, endPoint x: 631, endPoint y: 193, distance: 21.8
click at [631, 193] on div "Cover letter مساء الخير! 🔐 Worried your new crypto wallet project might get los…" at bounding box center [679, 297] width 214 height 310
click at [636, 219] on div "Cover letter مساء الخير! 🔐 Worried your new crypto wallet project might get los…" at bounding box center [679, 297] width 214 height 310
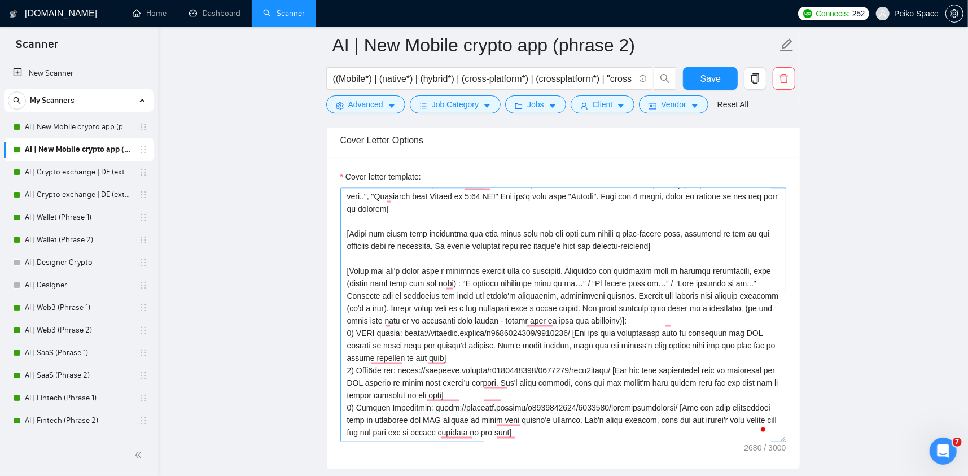
scroll to position [0, 0]
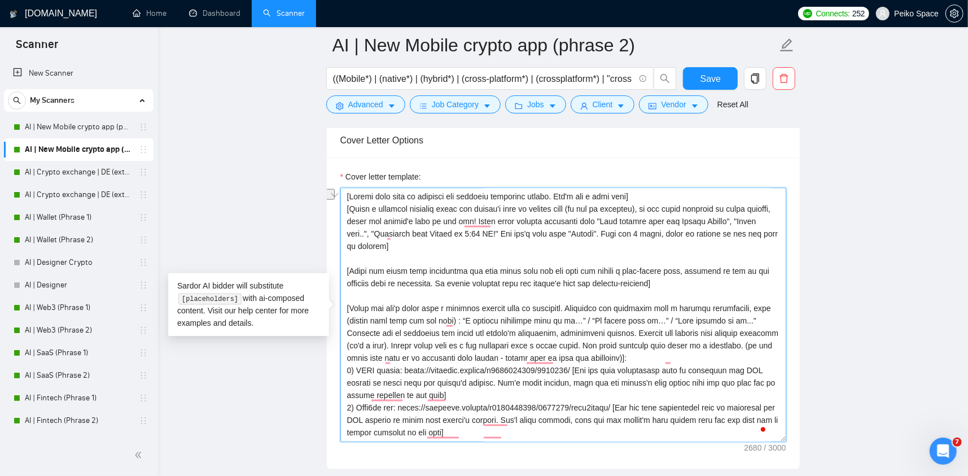
drag, startPoint x: 600, startPoint y: 195, endPoint x: 634, endPoint y: 194, distance: 34.4
click at [634, 194] on textarea "Cover letter template:" at bounding box center [563, 315] width 446 height 254
click at [634, 196] on textarea "Cover letter template:" at bounding box center [563, 315] width 446 height 254
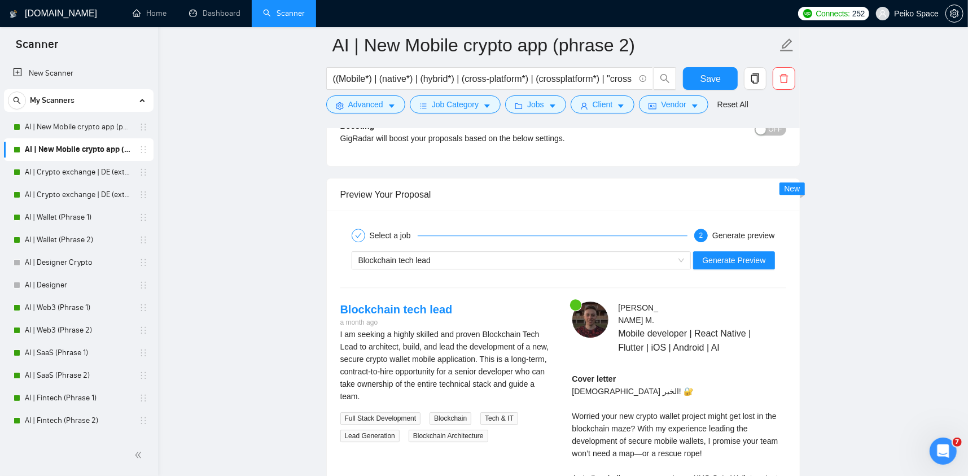
scroll to position [2410, 0]
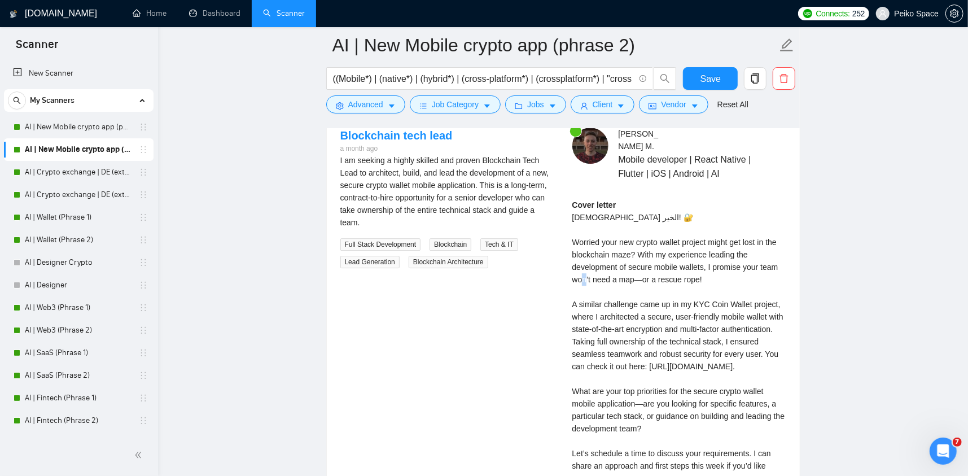
drag, startPoint x: 644, startPoint y: 276, endPoint x: 636, endPoint y: 276, distance: 8.5
click at [636, 276] on div "Cover letter مساء الخير! 🔐 Worried your new crypto wallet project might get los…" at bounding box center [679, 354] width 214 height 310
copy div "o"
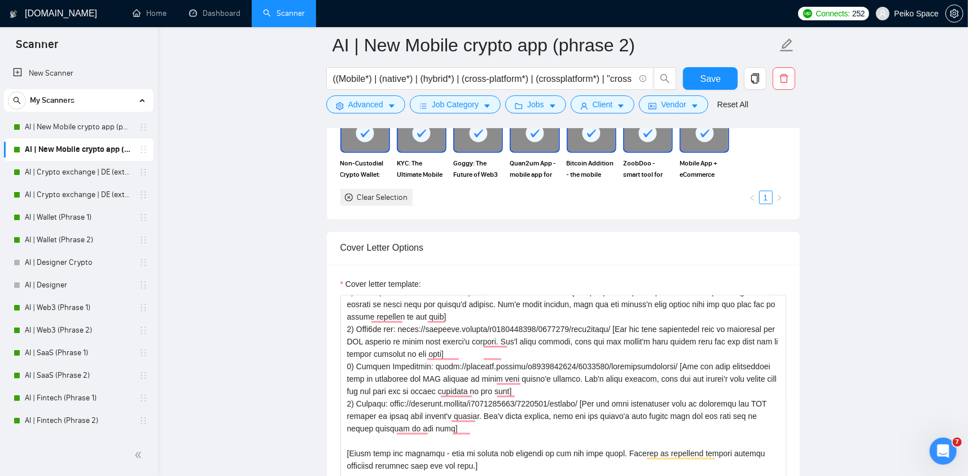
scroll to position [1224, 0]
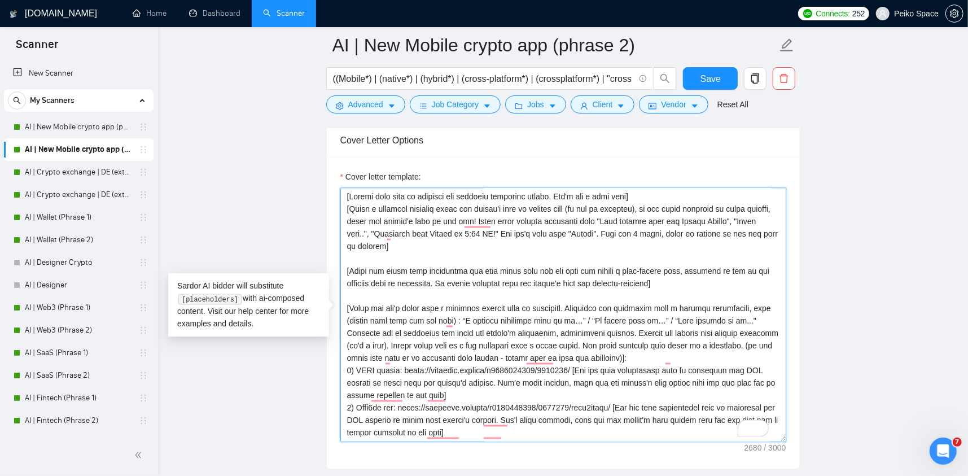
click at [635, 196] on textarea "Cover letter template:" at bounding box center [563, 315] width 446 height 254
paste textarea "—"
drag, startPoint x: 596, startPoint y: 192, endPoint x: 635, endPoint y: 189, distance: 39.1
click at [635, 189] on textarea "Cover letter template:" at bounding box center [563, 315] width 446 height 254
click at [603, 196] on textarea "Cover letter template:" at bounding box center [563, 315] width 446 height 254
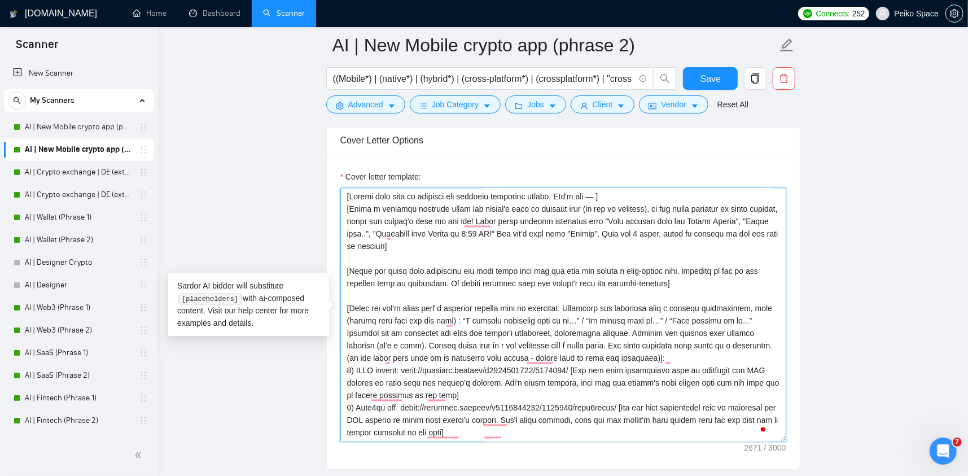
click at [600, 221] on textarea "Cover letter template:" at bounding box center [563, 315] width 446 height 254
click at [596, 193] on textarea "Cover letter template:" at bounding box center [563, 315] width 446 height 254
click at [588, 231] on textarea "Cover letter template:" at bounding box center [563, 315] width 446 height 254
type textarea "[Please make sure to maintain the original paragraph breaks. Don't use "—" ] [W…"
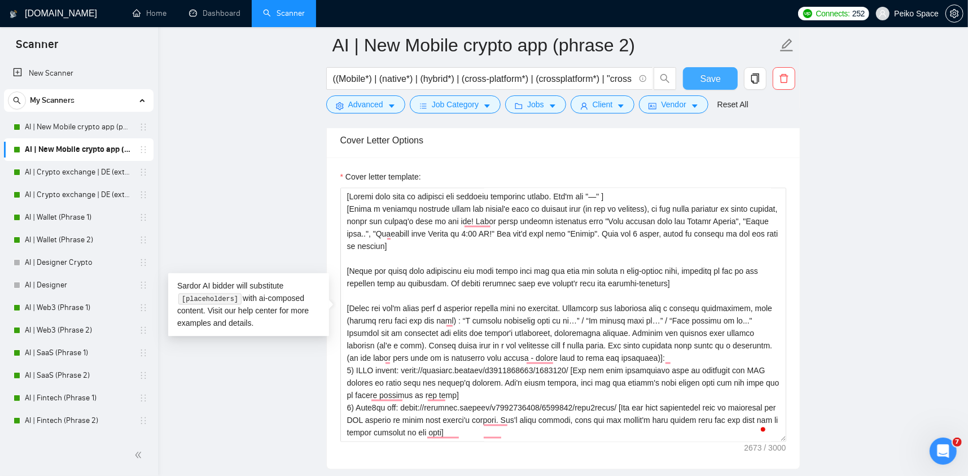
click at [697, 79] on button "Save" at bounding box center [710, 78] width 55 height 23
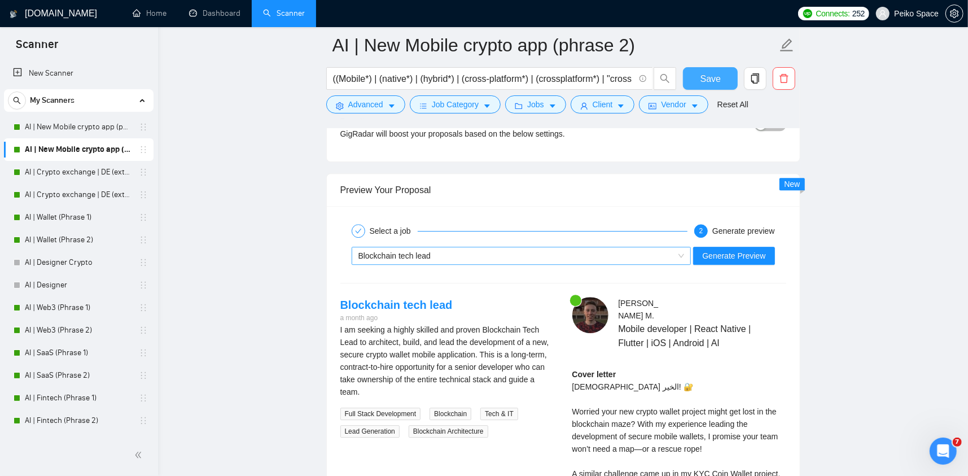
click at [468, 252] on div "Blockchain tech lead" at bounding box center [516, 255] width 316 height 17
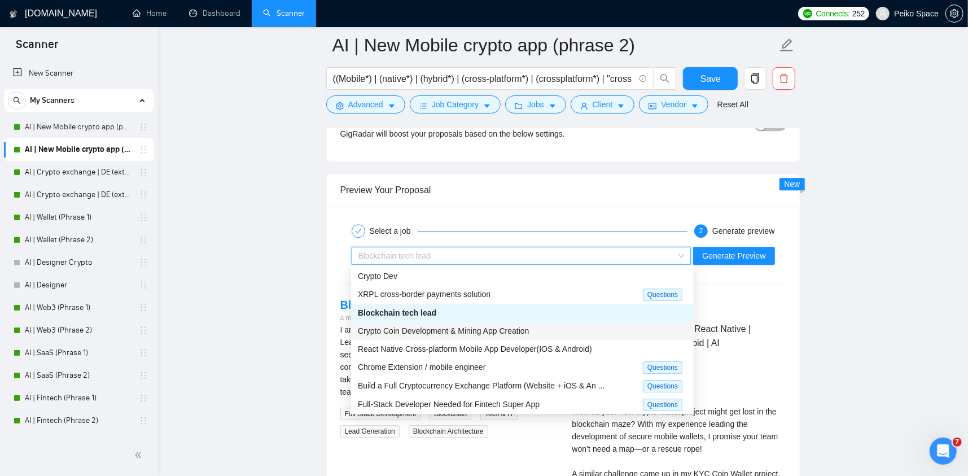
click at [405, 332] on span "Crypto Coin Development & Mining App Creation" at bounding box center [444, 330] width 172 height 9
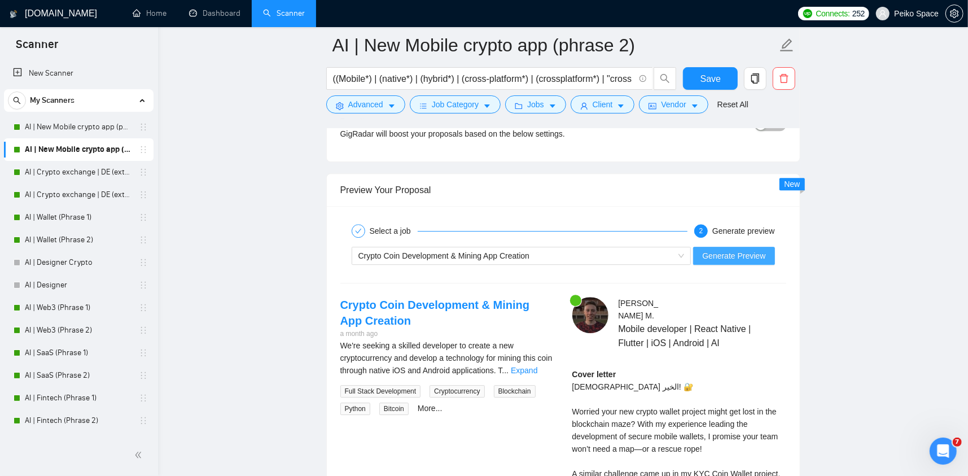
click at [736, 249] on span "Generate Preview" at bounding box center [733, 255] width 63 height 12
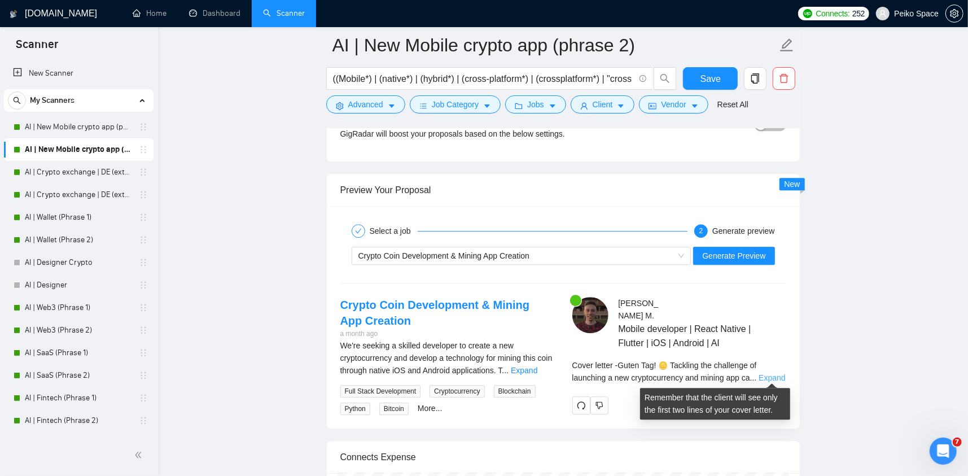
click at [769, 375] on link "Expand" at bounding box center [772, 377] width 27 height 9
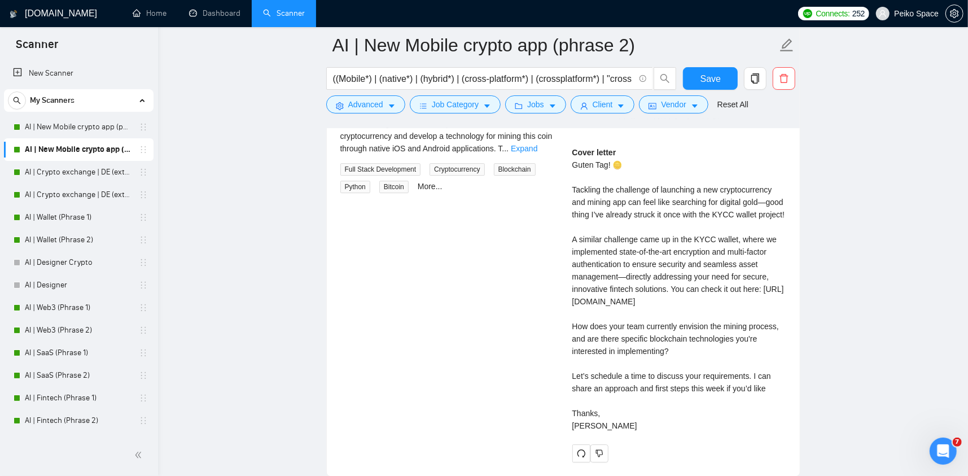
scroll to position [2466, 0]
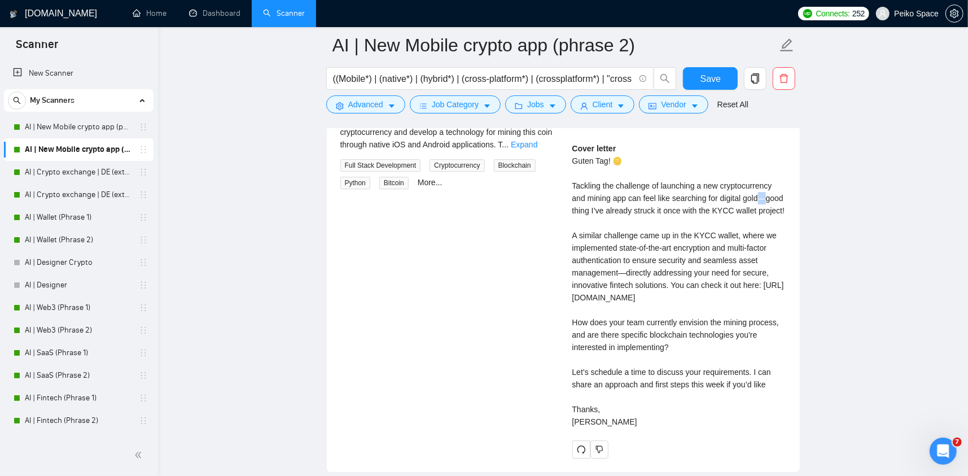
drag, startPoint x: 759, startPoint y: 197, endPoint x: 770, endPoint y: 195, distance: 10.9
click at [770, 195] on div "Cover letter Guten Tag! 🪙 Tackling the challenge of launching a new cryptocurre…" at bounding box center [679, 285] width 214 height 286
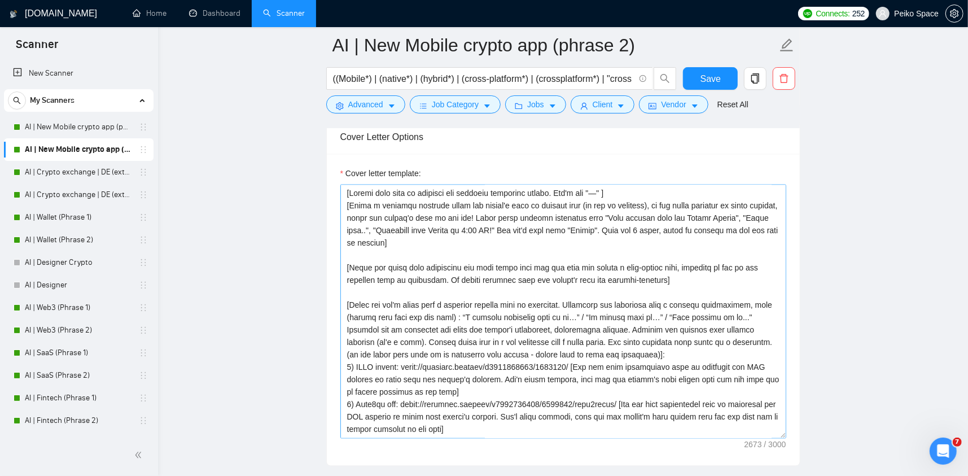
scroll to position [1394, 0]
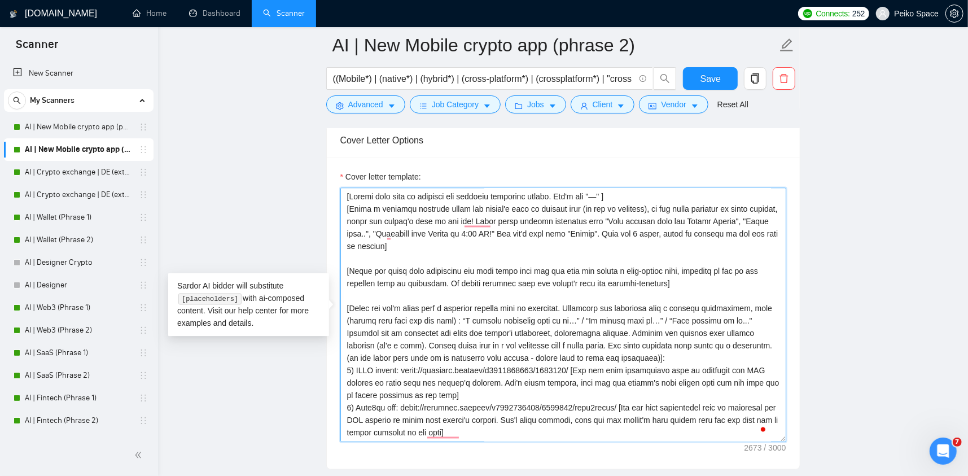
drag, startPoint x: 359, startPoint y: 197, endPoint x: 559, endPoint y: 193, distance: 199.9
click at [555, 194] on textarea "Cover letter template:" at bounding box center [563, 315] width 446 height 254
click at [563, 193] on textarea "Cover letter template:" at bounding box center [563, 315] width 446 height 254
click at [557, 192] on textarea "Cover letter template:" at bounding box center [563, 315] width 446 height 254
click at [592, 192] on textarea "Cover letter template:" at bounding box center [563, 315] width 446 height 254
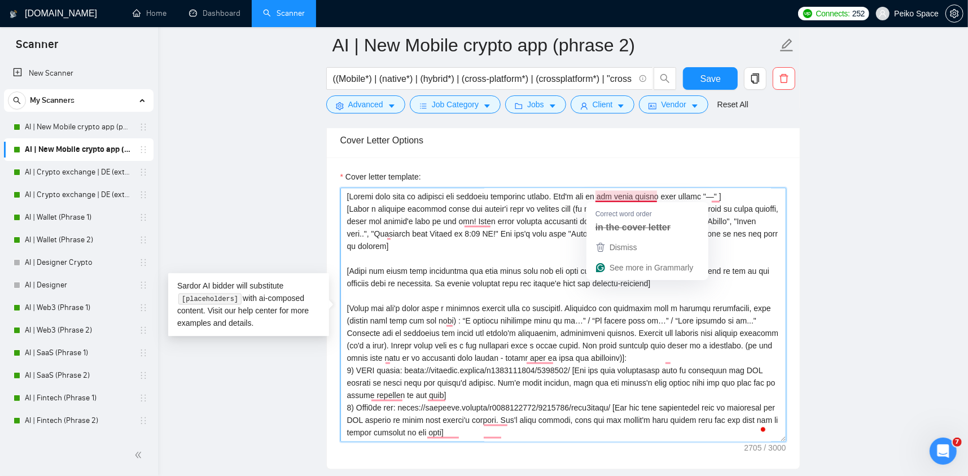
click at [660, 194] on textarea "Cover letter template:" at bounding box center [563, 315] width 446 height 254
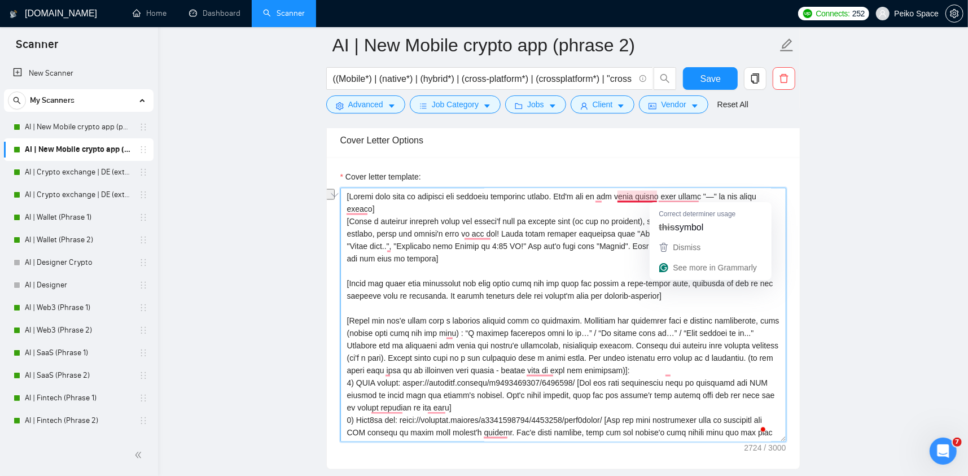
drag, startPoint x: 598, startPoint y: 194, endPoint x: 656, endPoint y: 196, distance: 58.2
click at [656, 196] on textarea "Cover letter template:" at bounding box center [563, 315] width 446 height 254
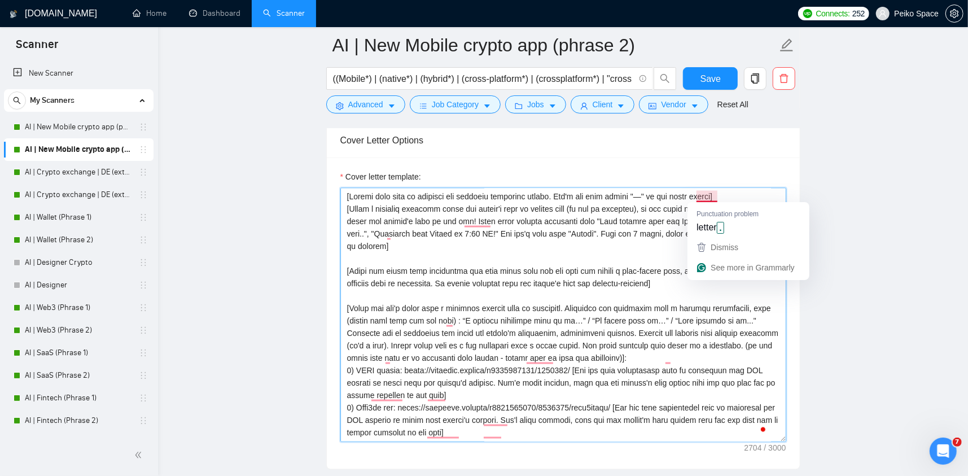
click at [713, 193] on textarea "Cover letter template:" at bounding box center [563, 315] width 446 height 254
click at [715, 193] on textarea "Cover letter template:" at bounding box center [563, 315] width 446 height 254
drag, startPoint x: 599, startPoint y: 193, endPoint x: 665, endPoint y: 194, distance: 66.0
click at [653, 194] on textarea "Cover letter template:" at bounding box center [563, 315] width 446 height 254
drag, startPoint x: 688, startPoint y: 192, endPoint x: 626, endPoint y: 192, distance: 61.5
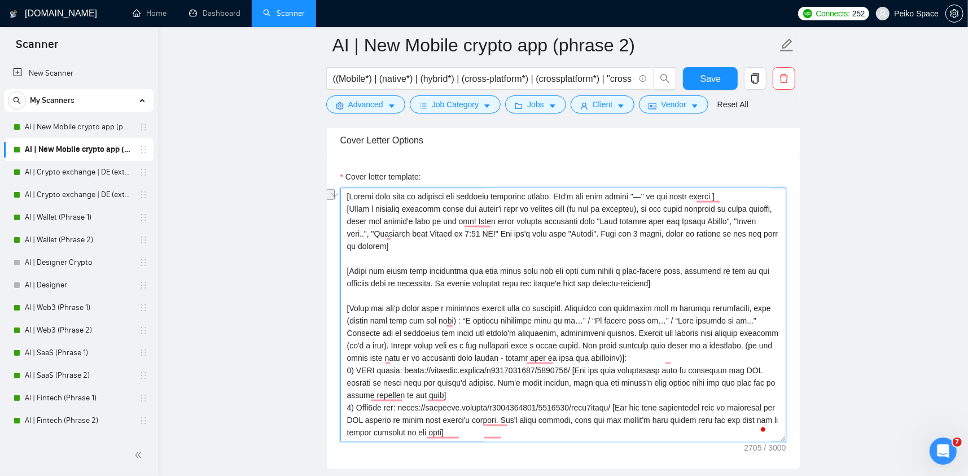
click at [632, 192] on textarea "Cover letter template:" at bounding box center [563, 315] width 446 height 254
drag, startPoint x: 645, startPoint y: 194, endPoint x: 659, endPoint y: 194, distance: 14.7
click at [656, 194] on textarea "Cover letter template:" at bounding box center [563, 315] width 446 height 254
type textarea "[Please make sure to maintain the original paragraph breaks. Don't use this sym…"
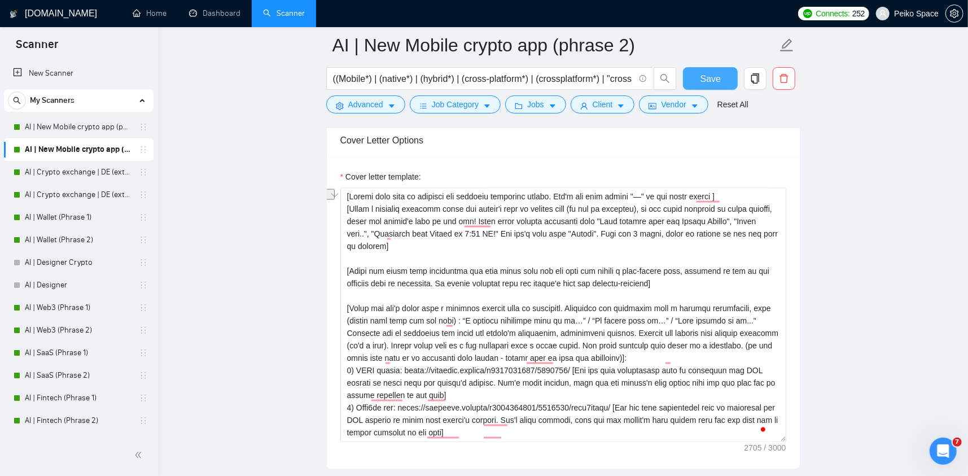
click at [711, 73] on span "Save" at bounding box center [711, 79] width 20 height 14
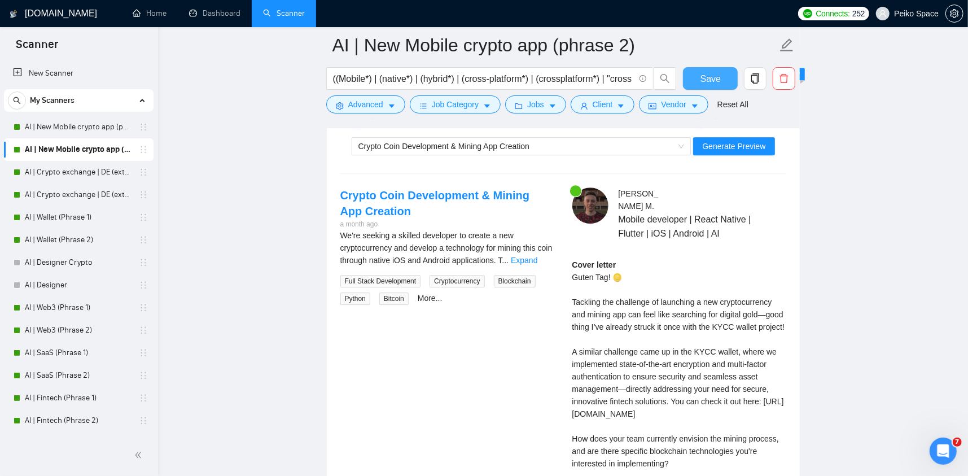
scroll to position [2240, 0]
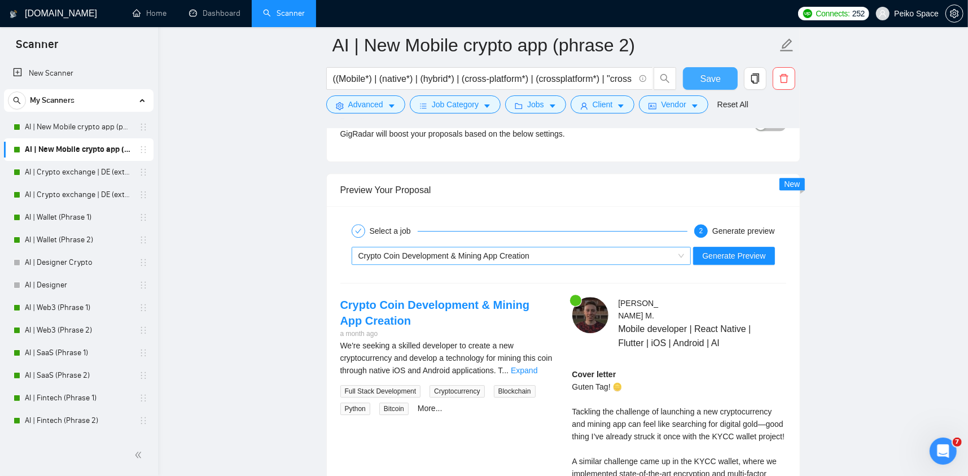
click at [542, 249] on div "Crypto Coin Development & Mining App Creation" at bounding box center [516, 255] width 316 height 17
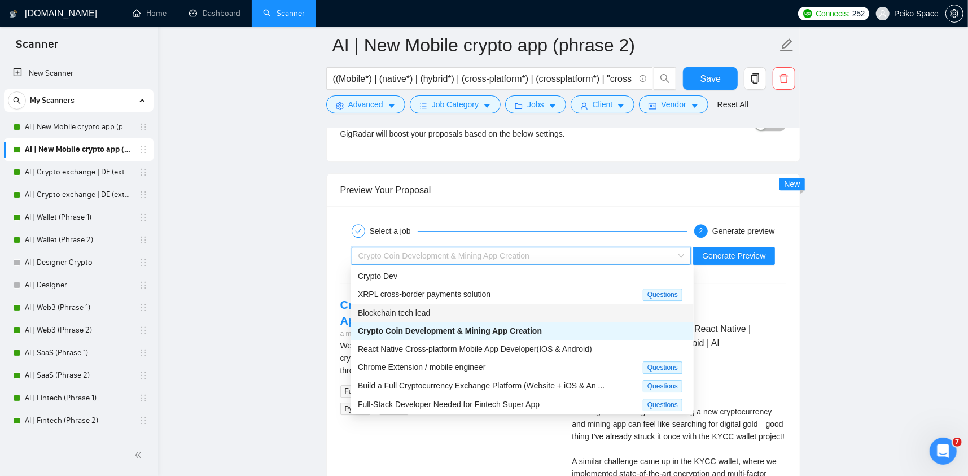
click at [417, 308] on span "Blockchain tech lead" at bounding box center [394, 312] width 72 height 9
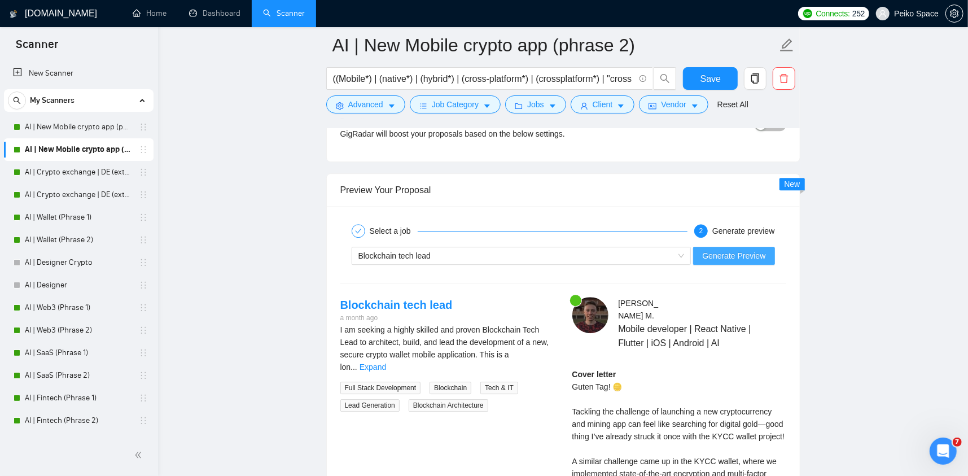
click at [752, 252] on span "Generate Preview" at bounding box center [733, 255] width 63 height 12
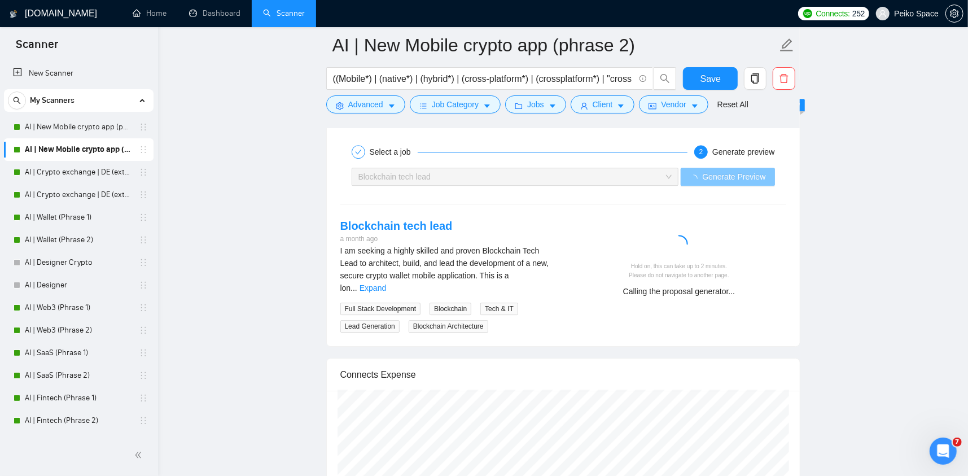
scroll to position [2353, 0]
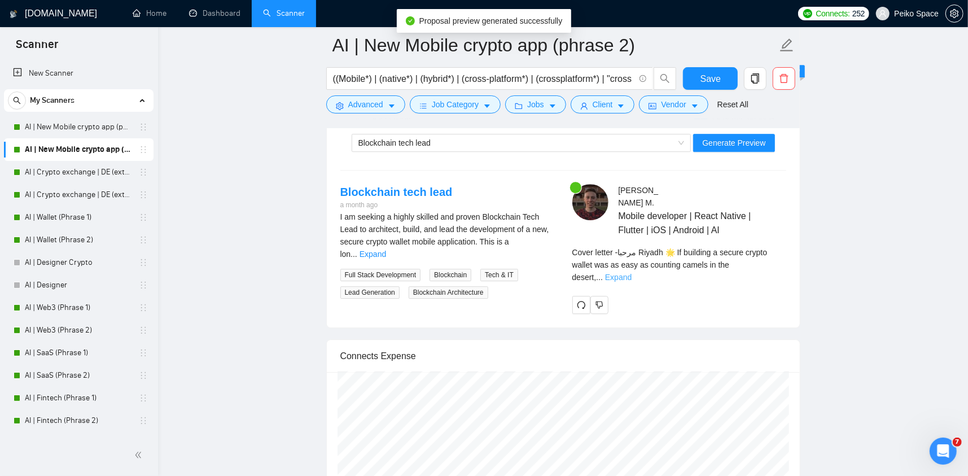
click at [632, 273] on link "Expand" at bounding box center [618, 277] width 27 height 9
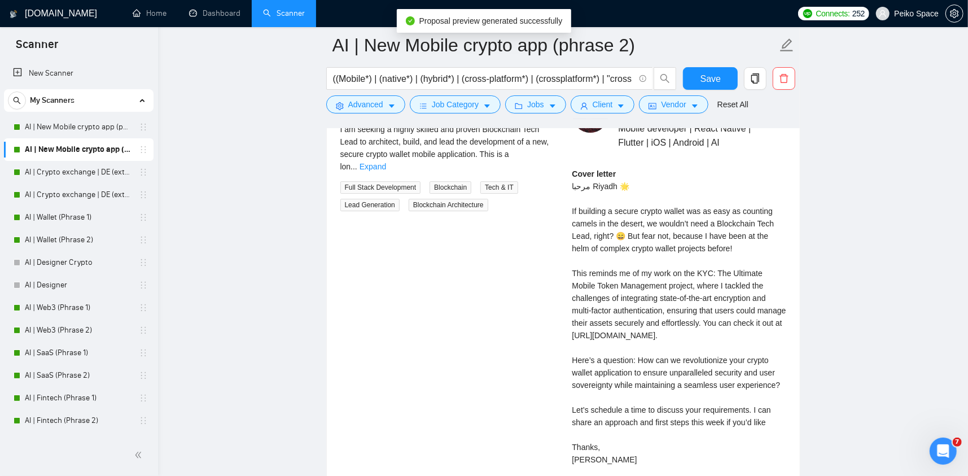
scroll to position [2466, 0]
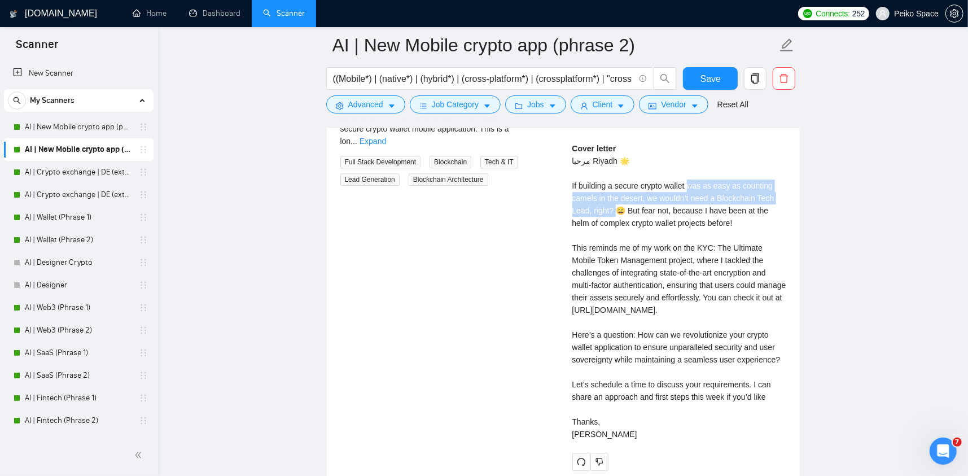
click at [614, 207] on div "Cover letter مرحبا Riyadh 🌟 If building a secure crypto wallet was as easy as c…" at bounding box center [679, 291] width 214 height 298
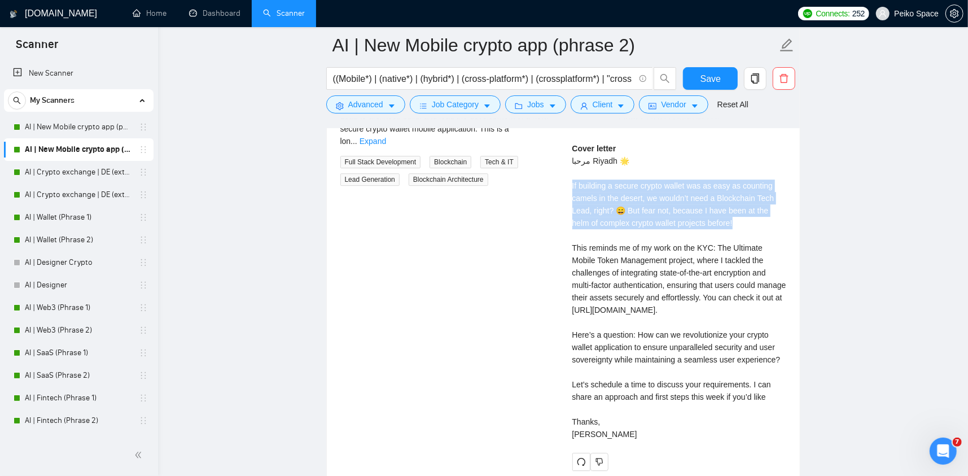
drag, startPoint x: 717, startPoint y: 221, endPoint x: 573, endPoint y: 187, distance: 147.7
click at [573, 187] on div "Cover letter مرحبا Riyadh 🌟 If building a secure crypto wallet was as easy as c…" at bounding box center [679, 291] width 214 height 298
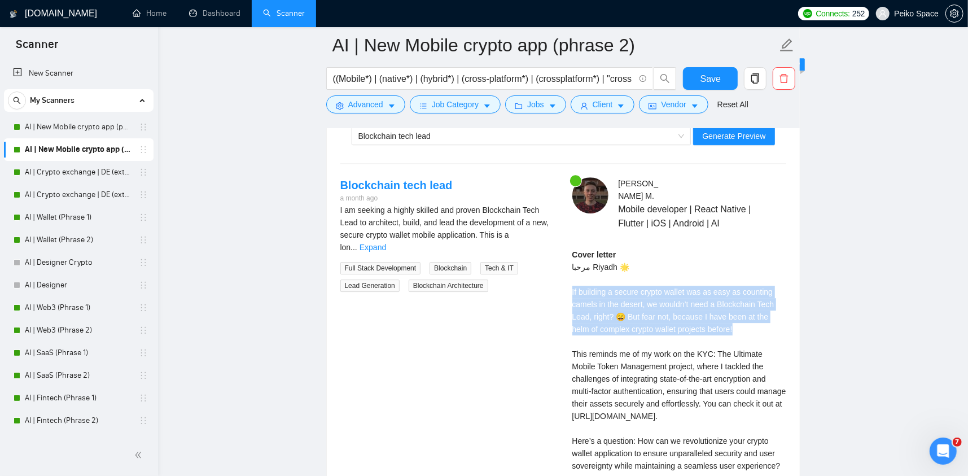
scroll to position [2353, 0]
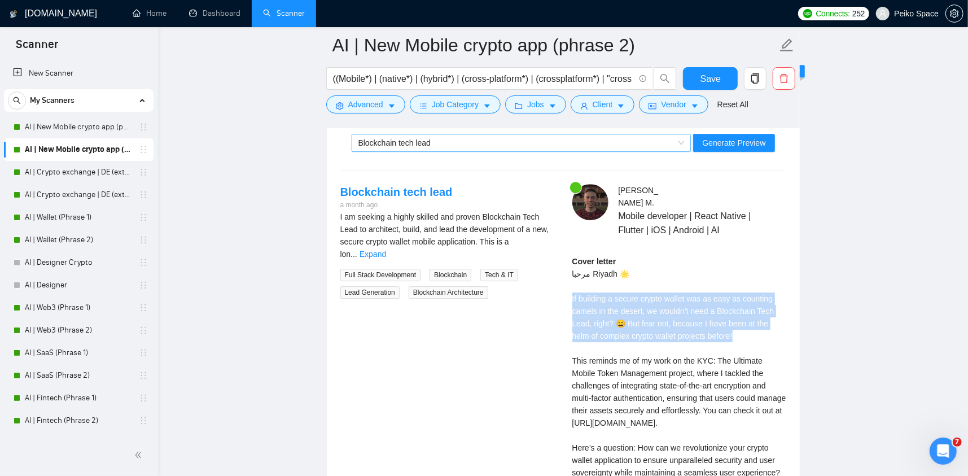
click at [426, 138] on span "Blockchain tech lead" at bounding box center [394, 142] width 72 height 9
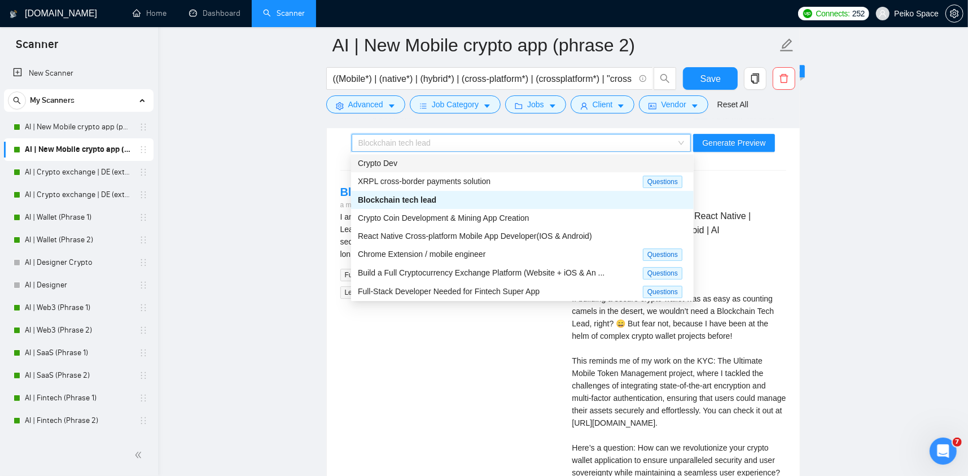
click at [422, 164] on div "Crypto Dev" at bounding box center [522, 163] width 329 height 12
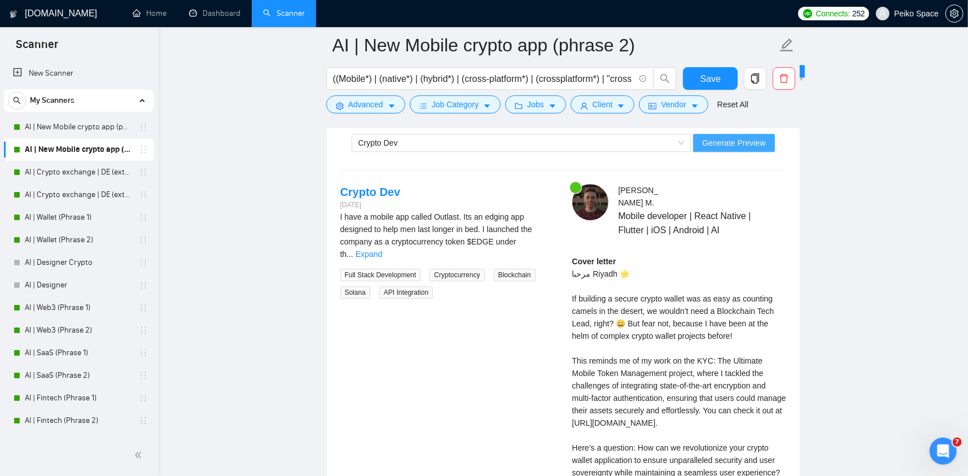
click at [751, 145] on span "Generate Preview" at bounding box center [733, 143] width 63 height 12
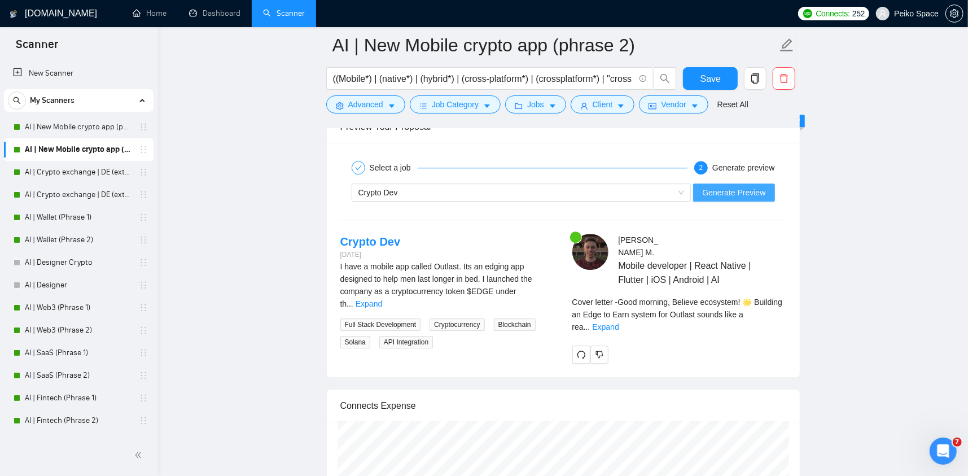
scroll to position [2297, 0]
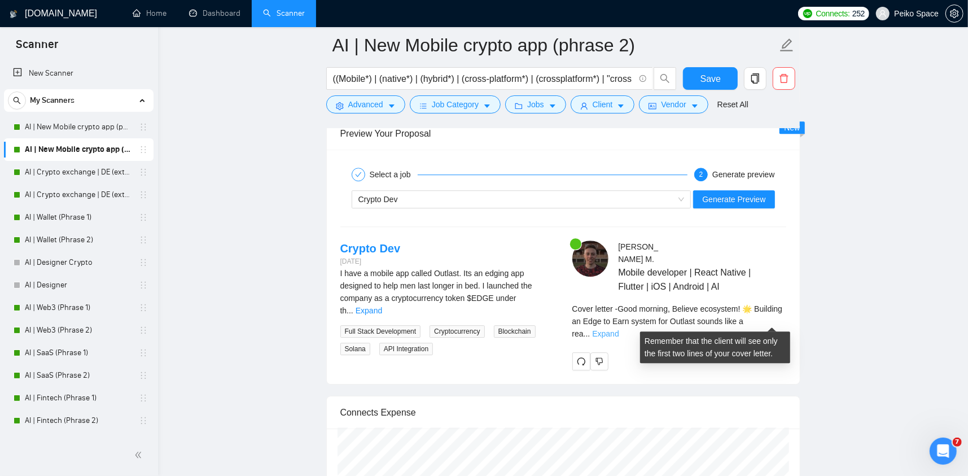
click at [619, 329] on link "Expand" at bounding box center [605, 333] width 27 height 9
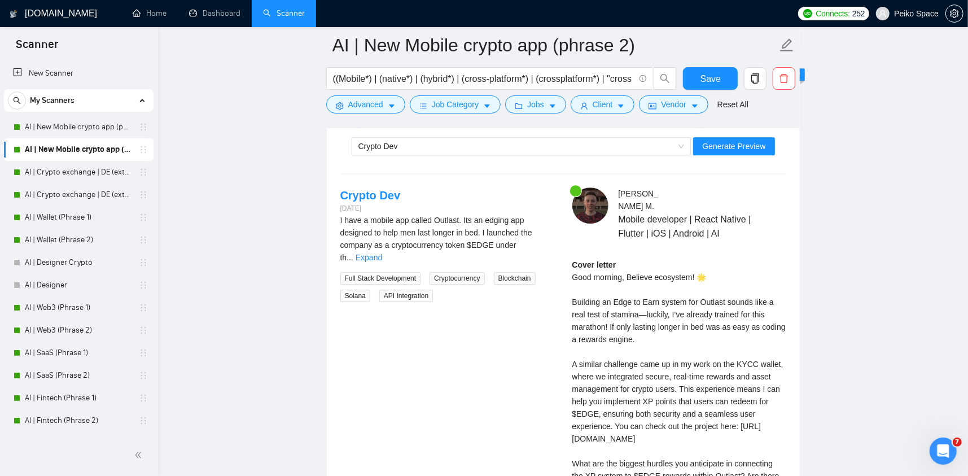
scroll to position [2353, 0]
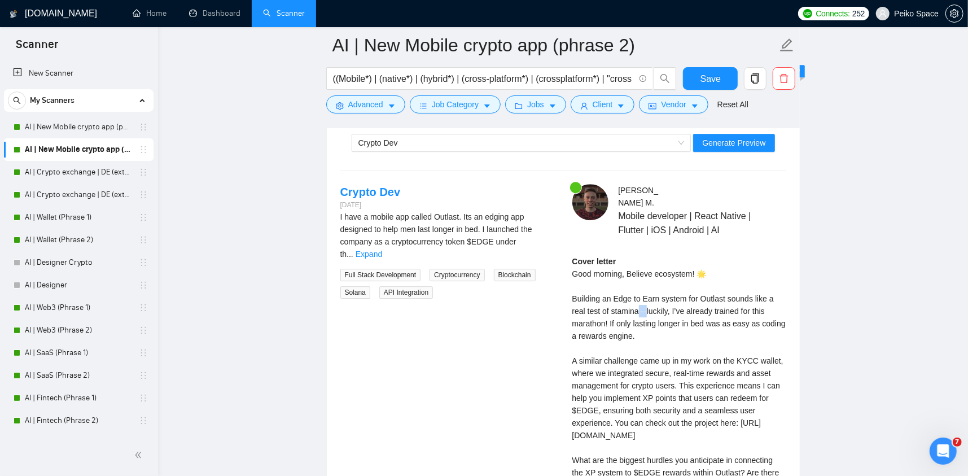
drag, startPoint x: 632, startPoint y: 310, endPoint x: 626, endPoint y: 309, distance: 5.7
click at [626, 309] on div "Cover letter Good morning, Believe ecosystem! 🌟 Building an Edge to Earn system…" at bounding box center [679, 416] width 214 height 323
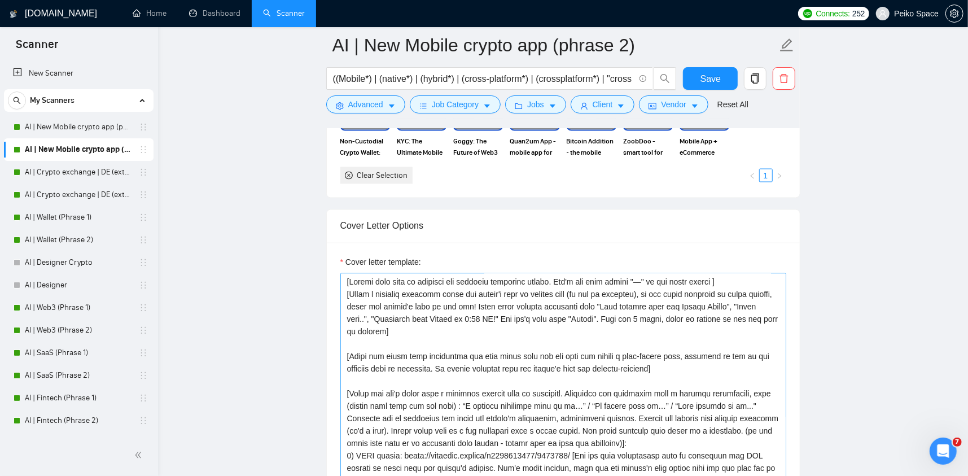
scroll to position [1281, 0]
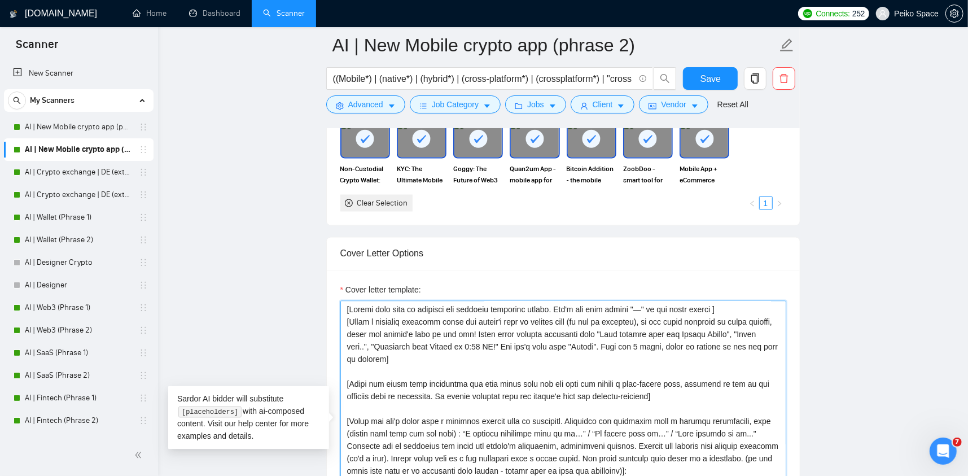
drag, startPoint x: 708, startPoint y: 307, endPoint x: 555, endPoint y: 308, distance: 153.0
click at [555, 308] on textarea "Cover letter template:" at bounding box center [563, 428] width 446 height 254
paste textarea "[Never ever use long en/em dashes, substitute ‘—’ with ‘-’ hyphens at all times]"
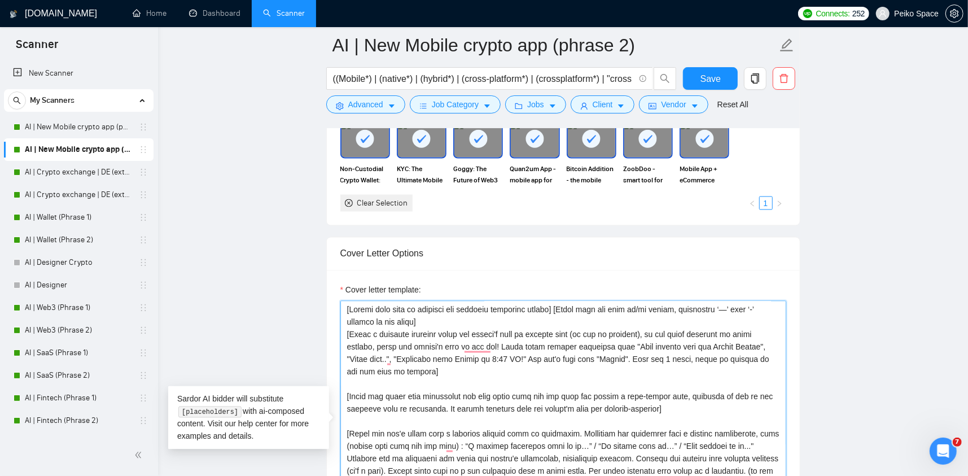
click at [562, 308] on textarea "Cover letter template:" at bounding box center [563, 428] width 446 height 254
click at [448, 320] on textarea "Cover letter template:" at bounding box center [563, 428] width 446 height 254
type textarea "[Please make sure to maintain the original paragraph breaks]. [Never ever use l…"
click at [703, 80] on span "Save" at bounding box center [711, 79] width 20 height 14
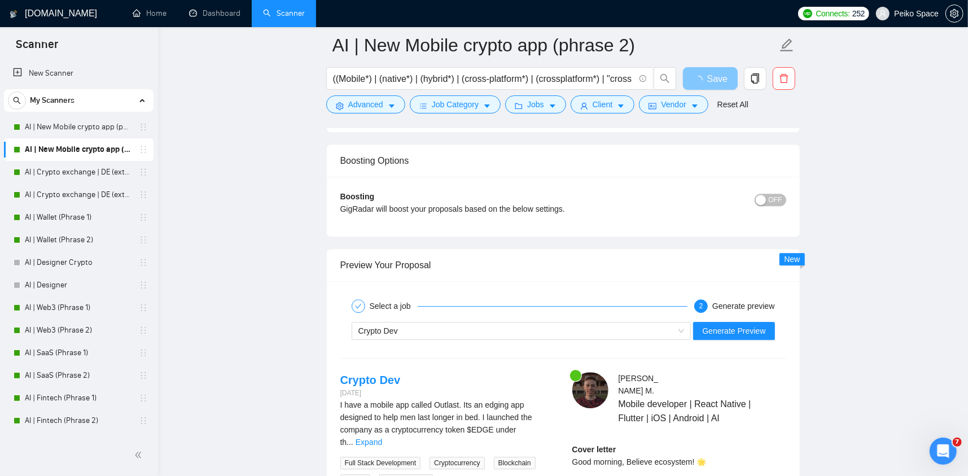
scroll to position [2184, 0]
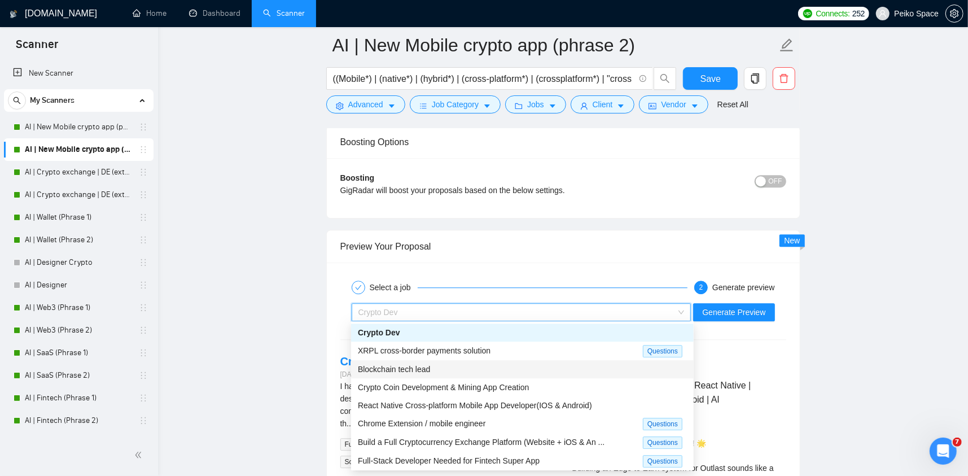
click at [414, 366] on span "Blockchain tech lead" at bounding box center [394, 369] width 72 height 9
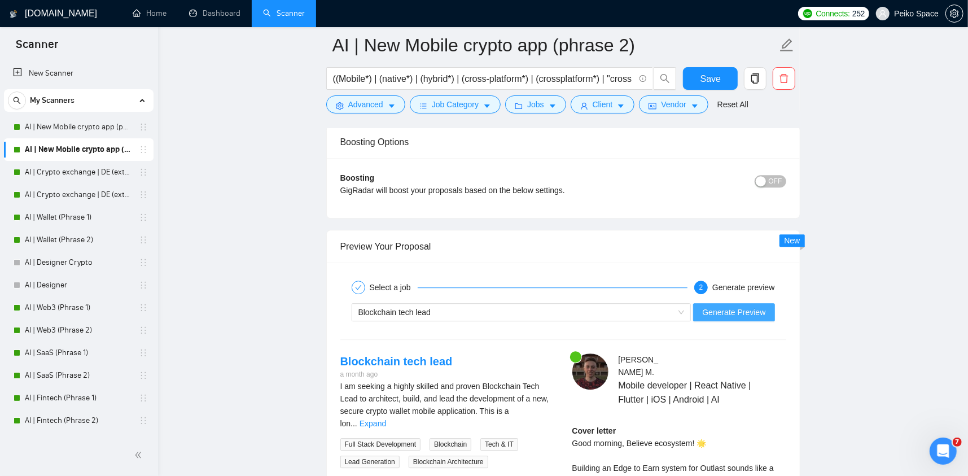
click at [727, 311] on span "Generate Preview" at bounding box center [733, 312] width 63 height 12
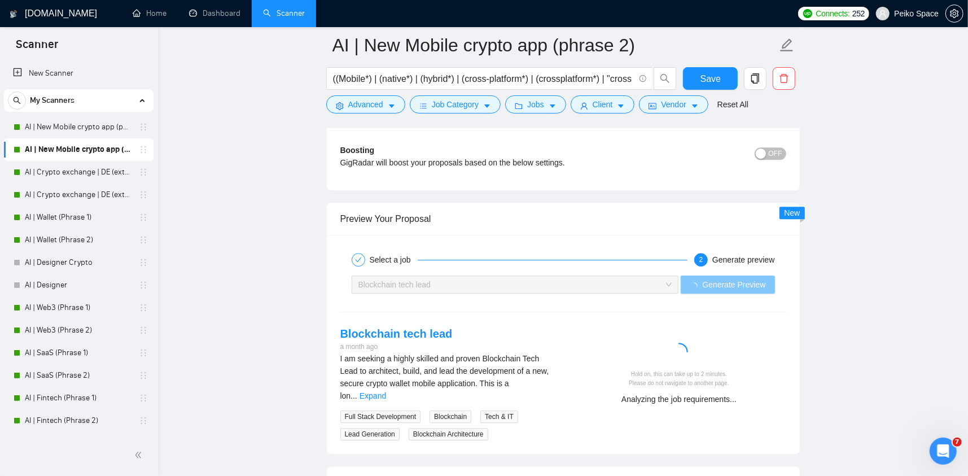
scroll to position [2211, 0]
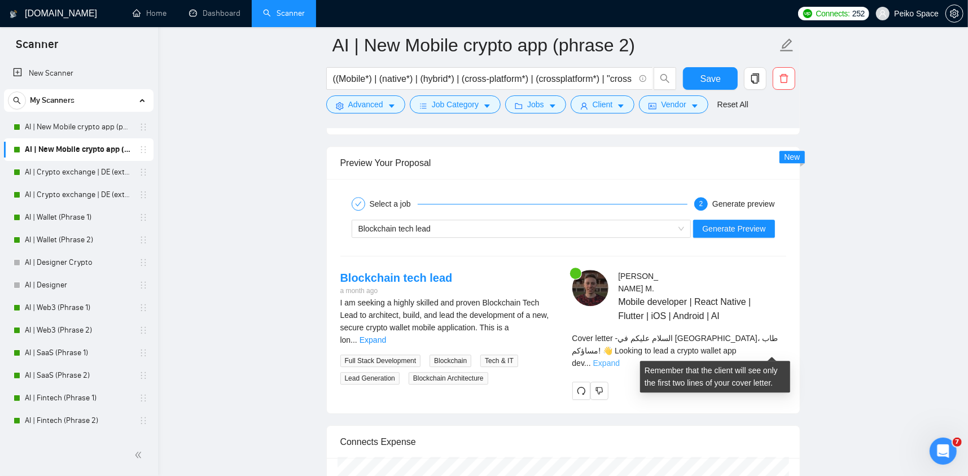
click at [620, 358] on link "Expand" at bounding box center [606, 362] width 27 height 9
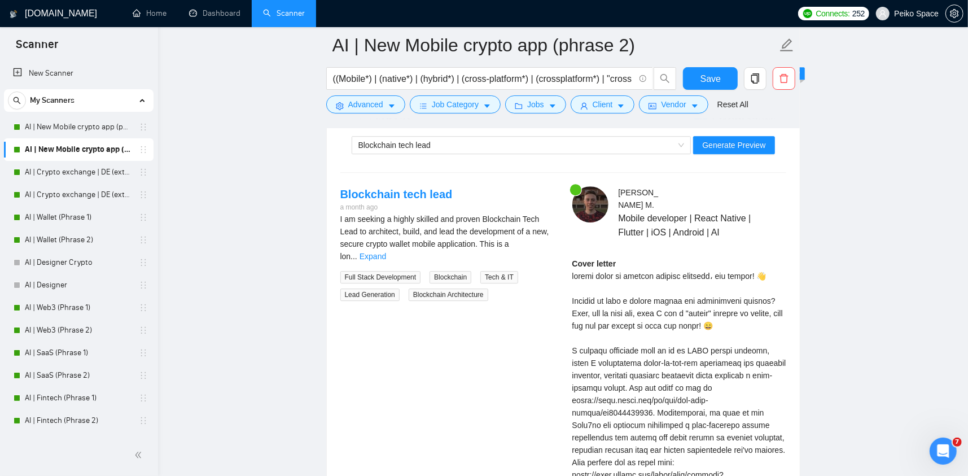
scroll to position [2380, 0]
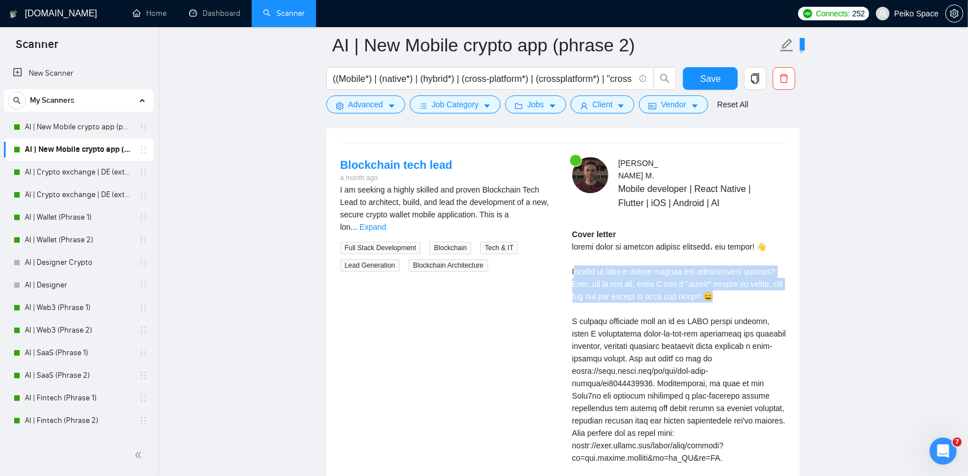
drag, startPoint x: 728, startPoint y: 292, endPoint x: 575, endPoint y: 271, distance: 155.0
click at [575, 271] on div "Cover letter" at bounding box center [679, 408] width 214 height 360
click at [575, 270] on div "Cover letter" at bounding box center [679, 408] width 214 height 360
drag, startPoint x: 575, startPoint y: 268, endPoint x: 715, endPoint y: 295, distance: 142.6
click at [715, 295] on div "Cover letter" at bounding box center [679, 408] width 214 height 360
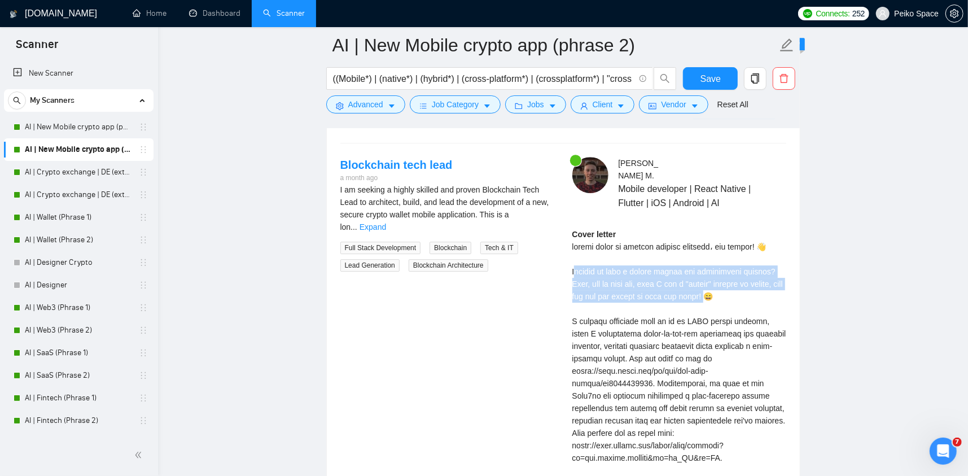
click at [605, 269] on div "Cover letter" at bounding box center [679, 408] width 214 height 360
drag, startPoint x: 577, startPoint y: 268, endPoint x: 719, endPoint y: 292, distance: 144.3
click at [719, 292] on div "Cover letter" at bounding box center [679, 408] width 214 height 360
click at [712, 286] on div "Cover letter" at bounding box center [679, 408] width 214 height 360
drag, startPoint x: 710, startPoint y: 291, endPoint x: 576, endPoint y: 271, distance: 135.9
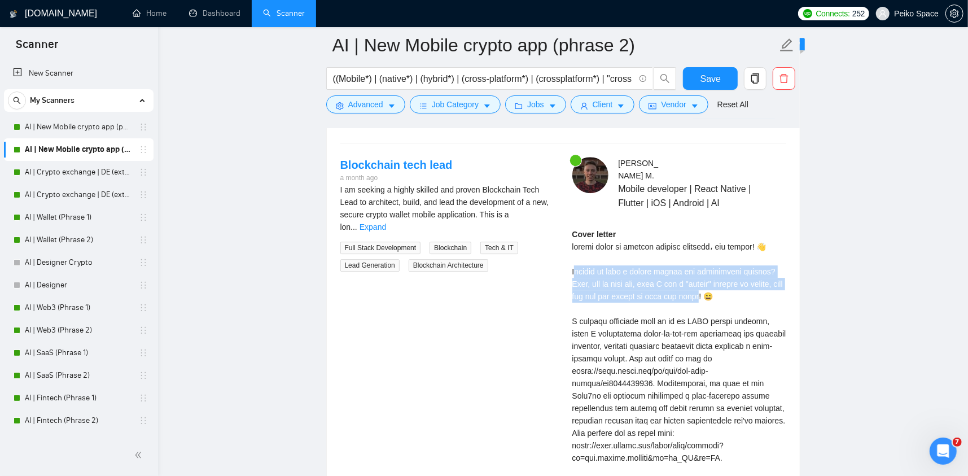
click at [576, 271] on div "Cover letter" at bounding box center [679, 408] width 214 height 360
drag, startPoint x: 571, startPoint y: 269, endPoint x: 736, endPoint y: 295, distance: 166.8
click at [736, 295] on div "Alexandr M . Mobile developer | React Native | Flutter | iOS | Android | AI Cov…" at bounding box center [679, 388] width 232 height 462
click at [731, 295] on div "Cover letter" at bounding box center [679, 408] width 214 height 360
drag, startPoint x: 729, startPoint y: 295, endPoint x: 572, endPoint y: 282, distance: 157.5
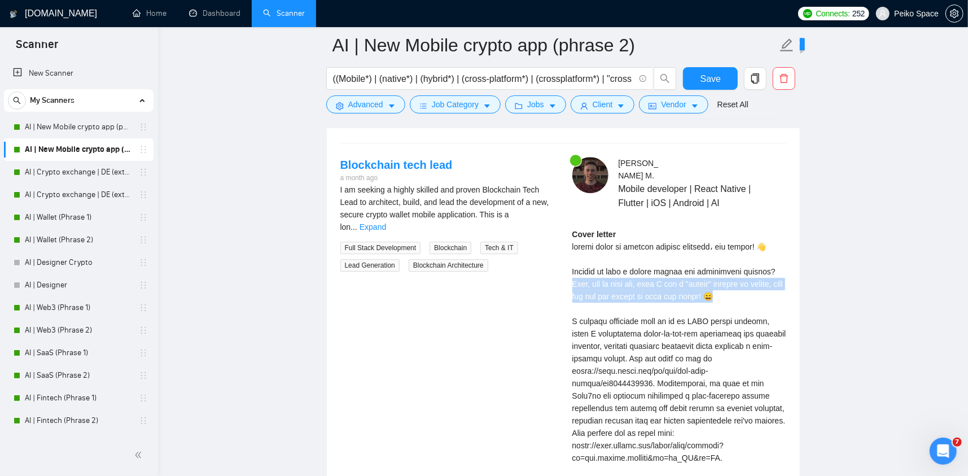
click at [572, 282] on div "Cover letter" at bounding box center [679, 408] width 214 height 360
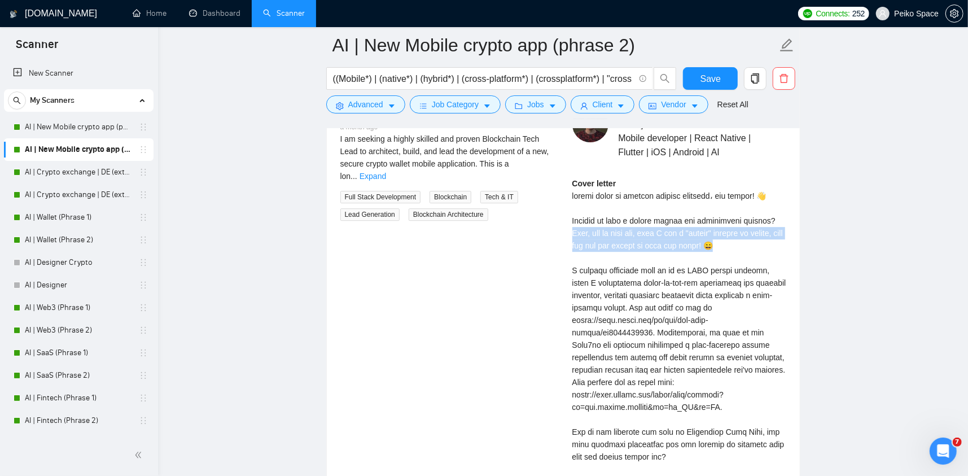
scroll to position [2437, 0]
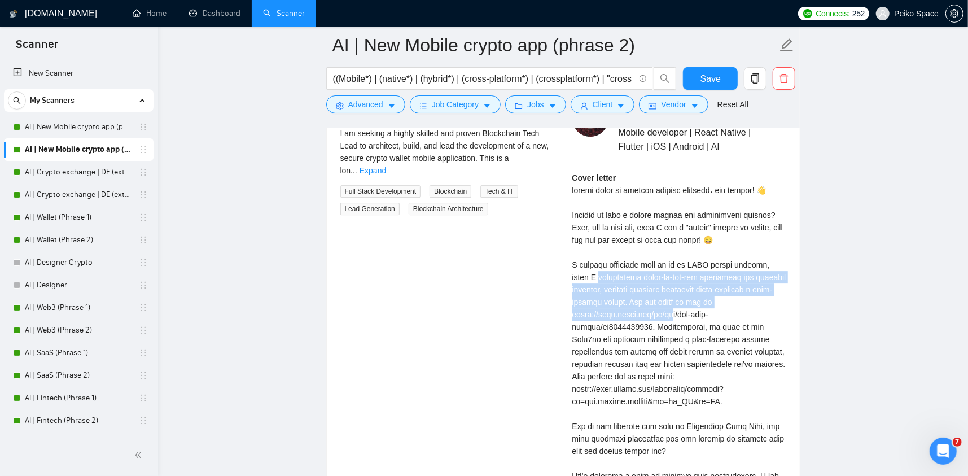
drag, startPoint x: 577, startPoint y: 274, endPoint x: 674, endPoint y: 310, distance: 103.8
click at [676, 310] on div "Cover letter" at bounding box center [679, 352] width 214 height 360
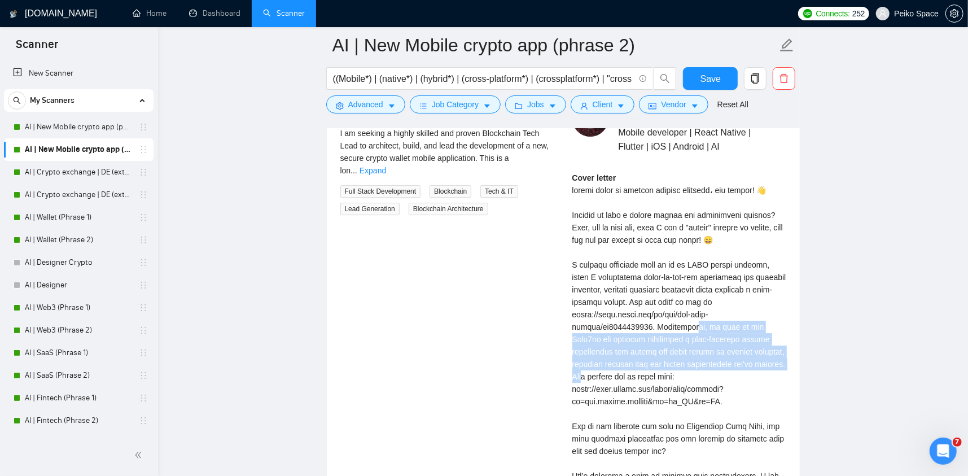
drag, startPoint x: 685, startPoint y: 325, endPoint x: 764, endPoint y: 361, distance: 86.6
click at [764, 361] on div "Cover letter" at bounding box center [679, 352] width 214 height 360
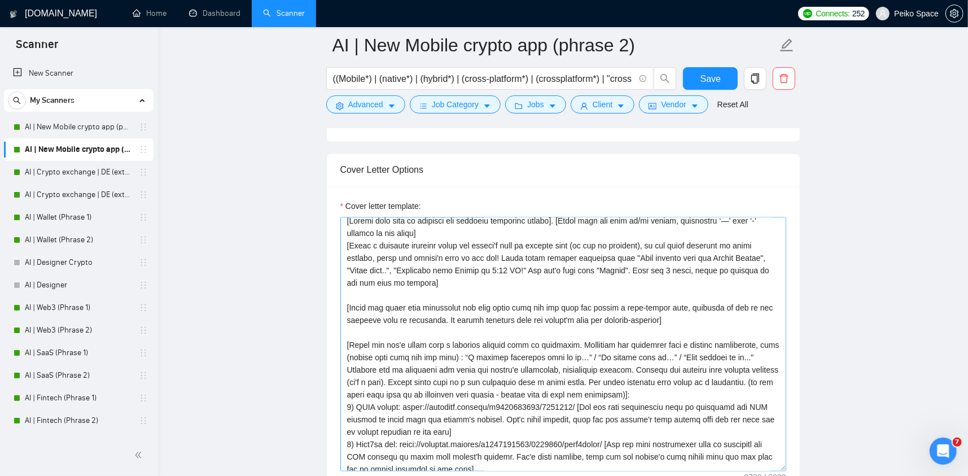
scroll to position [0, 0]
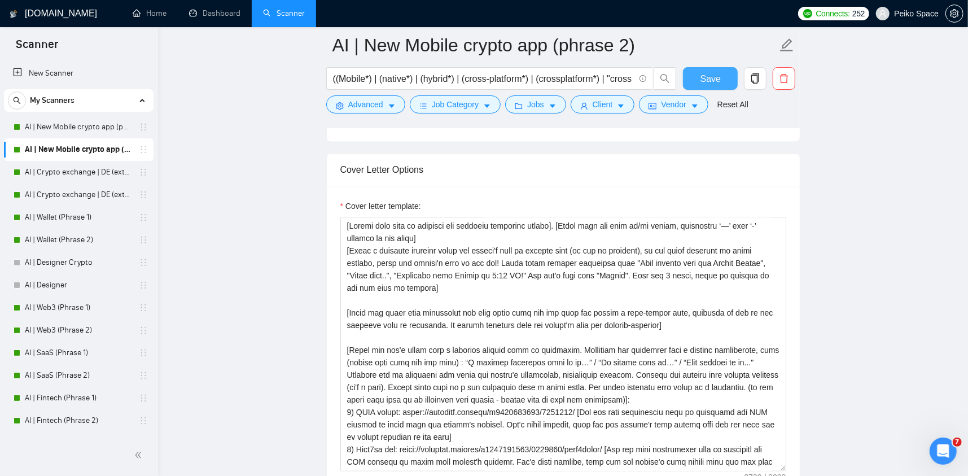
click at [719, 75] on span "Save" at bounding box center [711, 79] width 20 height 14
click at [91, 130] on link "AI | New Mobile crypto app (phrase 1)" at bounding box center [78, 127] width 107 height 23
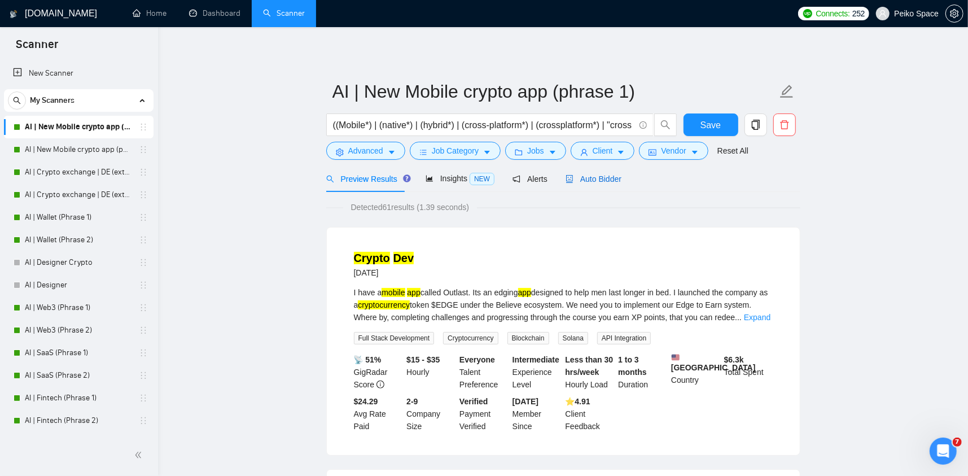
click at [600, 176] on span "Auto Bidder" at bounding box center [594, 178] width 56 height 9
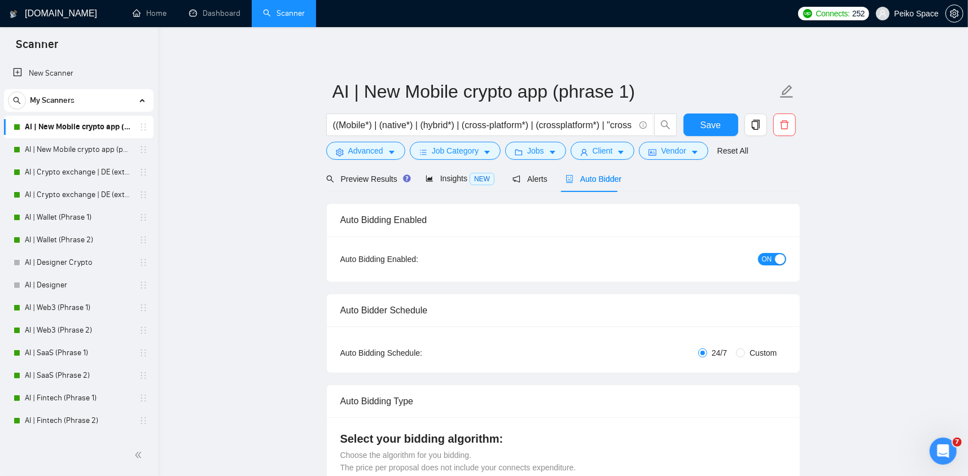
radio input "false"
radio input "true"
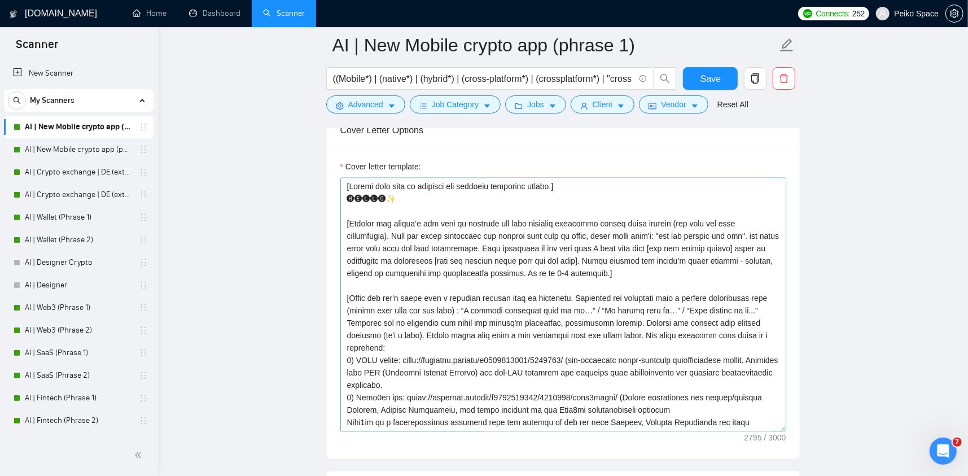
scroll to position [1411, 0]
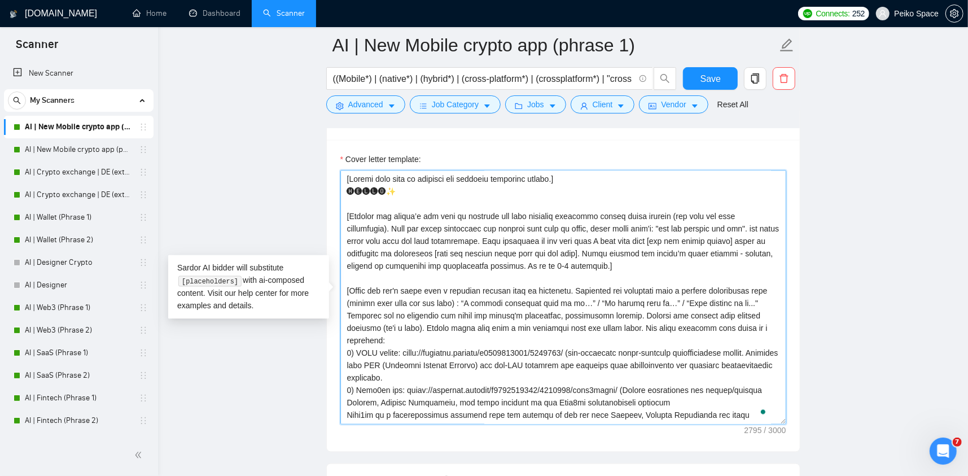
drag, startPoint x: 355, startPoint y: 212, endPoint x: 586, endPoint y: 264, distance: 236.5
click at [586, 264] on textarea "Cover letter template:" at bounding box center [563, 297] width 446 height 254
drag, startPoint x: 595, startPoint y: 262, endPoint x: 352, endPoint y: 217, distance: 247.3
click at [352, 217] on textarea "Cover letter template:" at bounding box center [563, 297] width 446 height 254
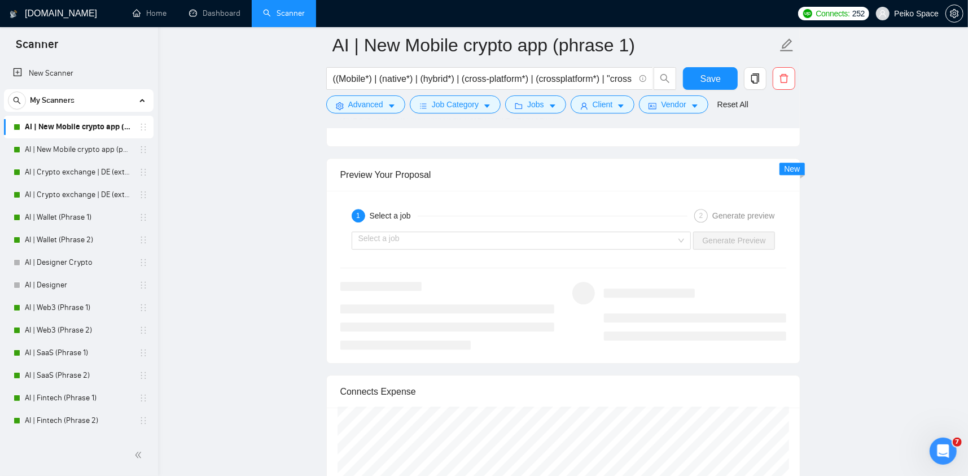
scroll to position [2258, 0]
click at [426, 235] on input "search" at bounding box center [517, 238] width 318 height 17
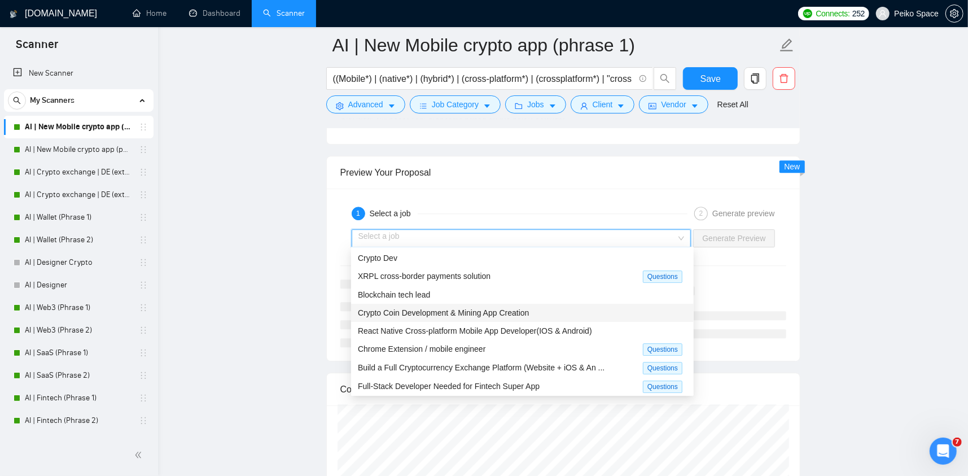
click at [482, 309] on span "Crypto Coin Development & Mining App Creation" at bounding box center [444, 312] width 172 height 9
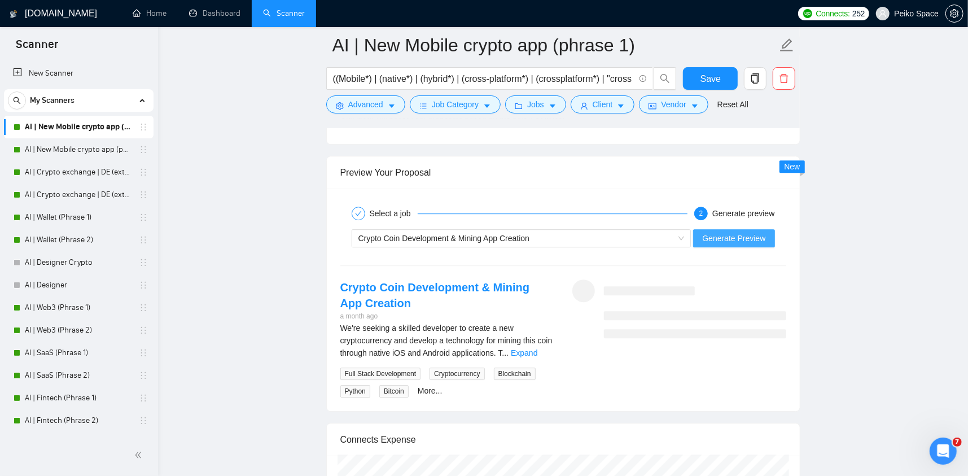
click at [747, 233] on span "Generate Preview" at bounding box center [733, 238] width 63 height 12
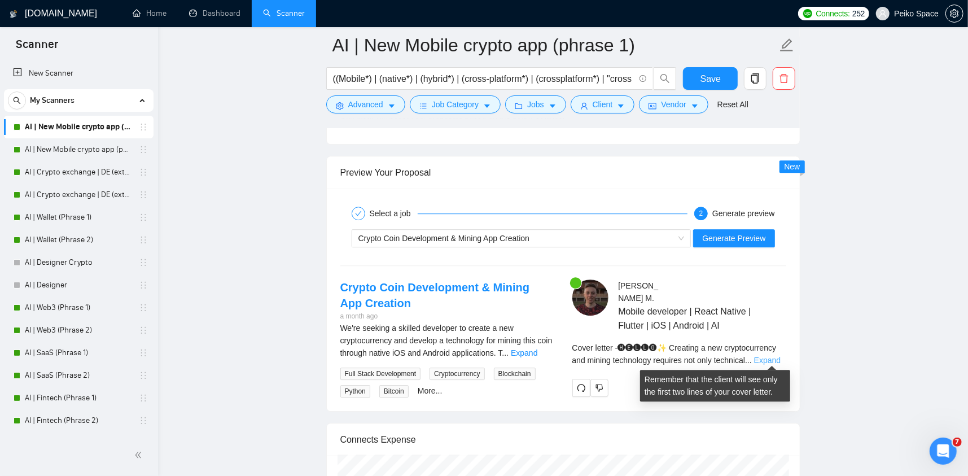
click at [774, 356] on link "Expand" at bounding box center [767, 360] width 27 height 9
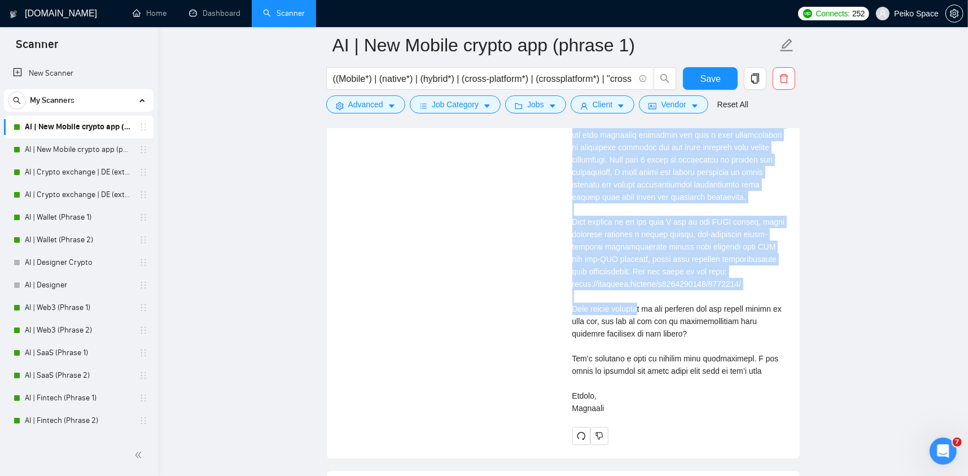
scroll to position [2540, 0]
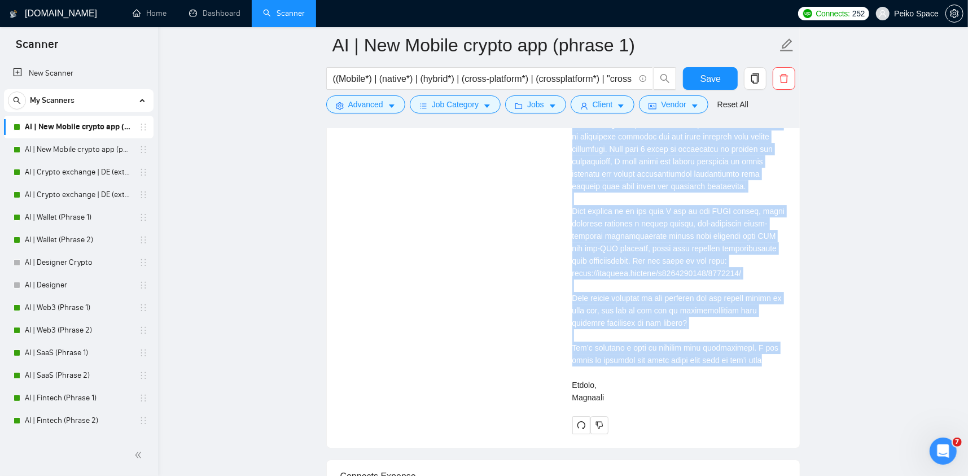
drag, startPoint x: 572, startPoint y: 166, endPoint x: 774, endPoint y: 366, distance: 284.2
click at [773, 371] on div "Cover letter" at bounding box center [679, 235] width 214 height 335
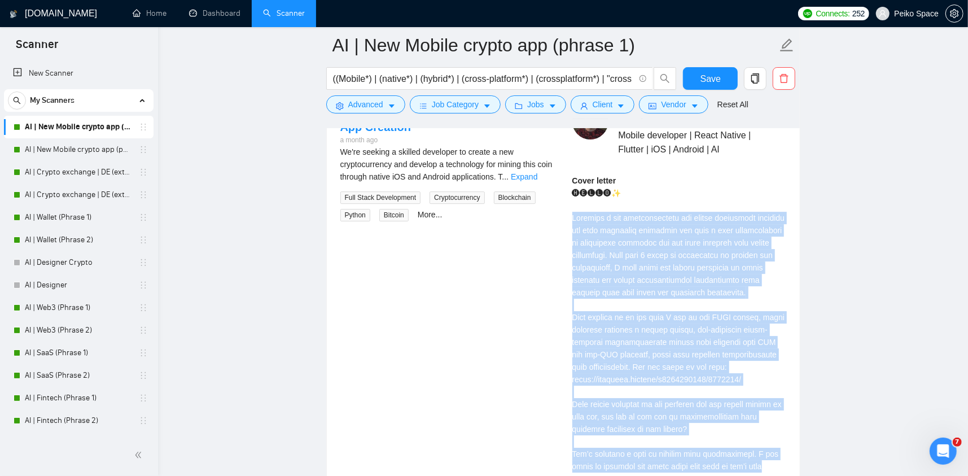
scroll to position [2427, 0]
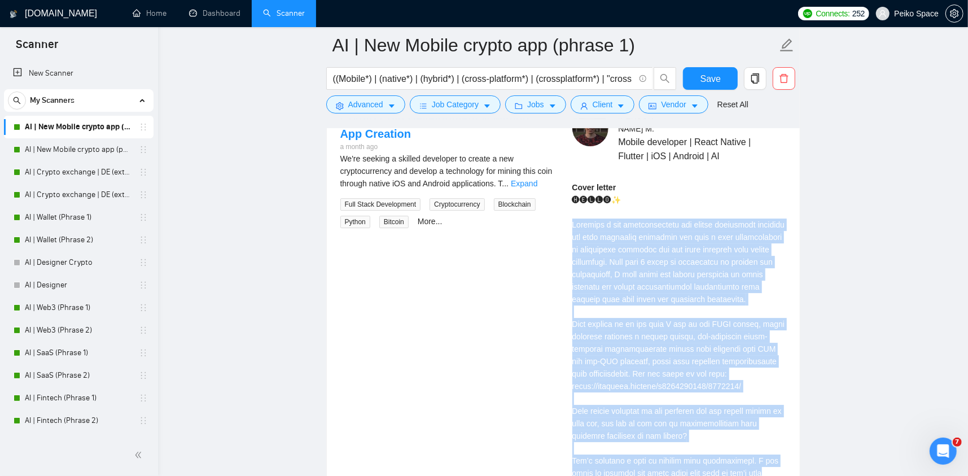
click at [722, 262] on div "Cover letter" at bounding box center [679, 348] width 214 height 335
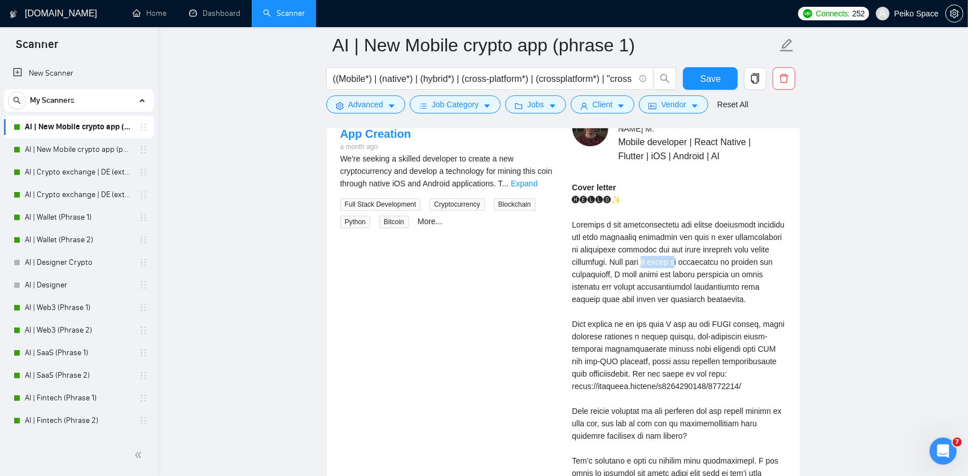
drag, startPoint x: 722, startPoint y: 260, endPoint x: 752, endPoint y: 263, distance: 30.7
click at [752, 263] on div "Cover letter" at bounding box center [679, 348] width 214 height 335
drag, startPoint x: 622, startPoint y: 274, endPoint x: 708, endPoint y: 277, distance: 85.8
click at [707, 277] on div "Cover letter" at bounding box center [679, 348] width 214 height 335
drag, startPoint x: 703, startPoint y: 256, endPoint x: 756, endPoint y: 261, distance: 53.9
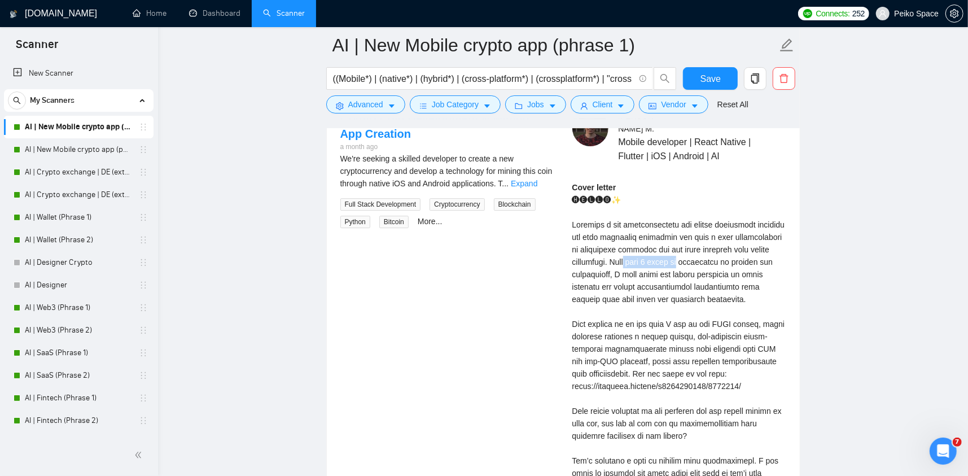
click at [756, 261] on div "Cover letter" at bounding box center [679, 348] width 214 height 335
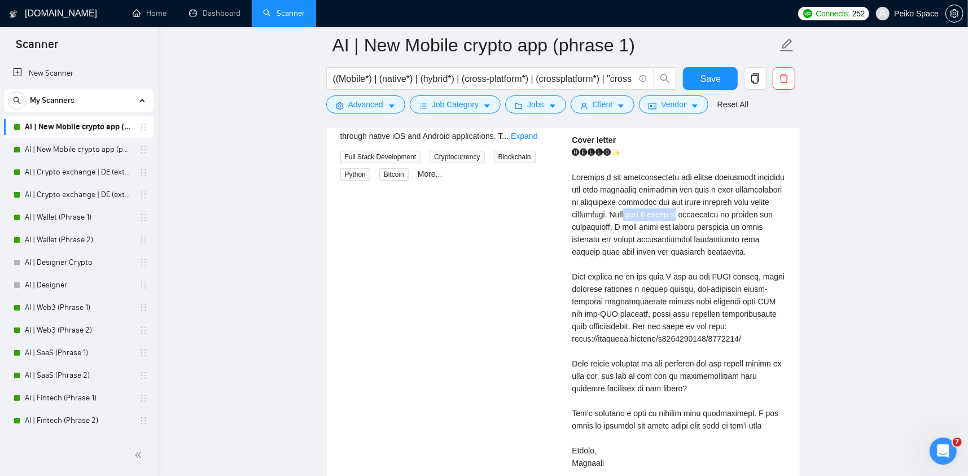
scroll to position [2484, 0]
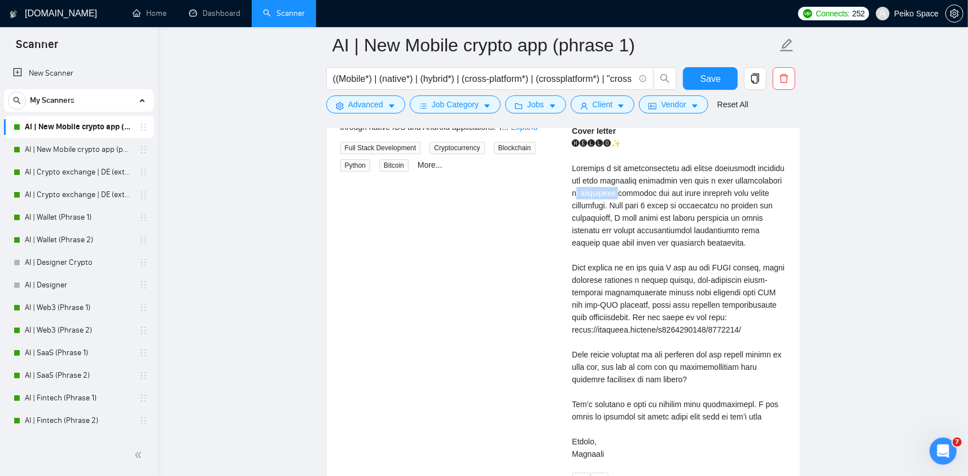
drag, startPoint x: 646, startPoint y: 191, endPoint x: 675, endPoint y: 190, distance: 28.2
click at [675, 190] on div "Cover letter" at bounding box center [679, 292] width 214 height 335
drag, startPoint x: 606, startPoint y: 233, endPoint x: 685, endPoint y: 244, distance: 80.3
click at [681, 243] on div "Cover letter" at bounding box center [679, 292] width 214 height 335
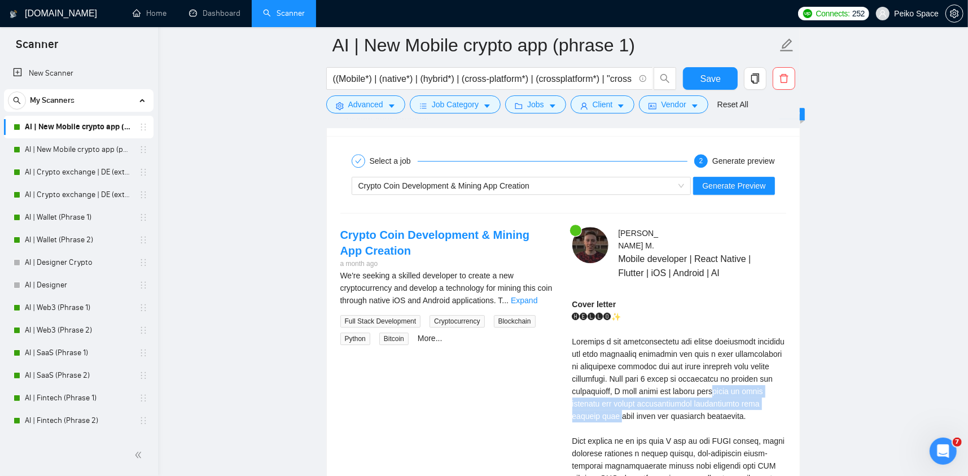
scroll to position [2258, 0]
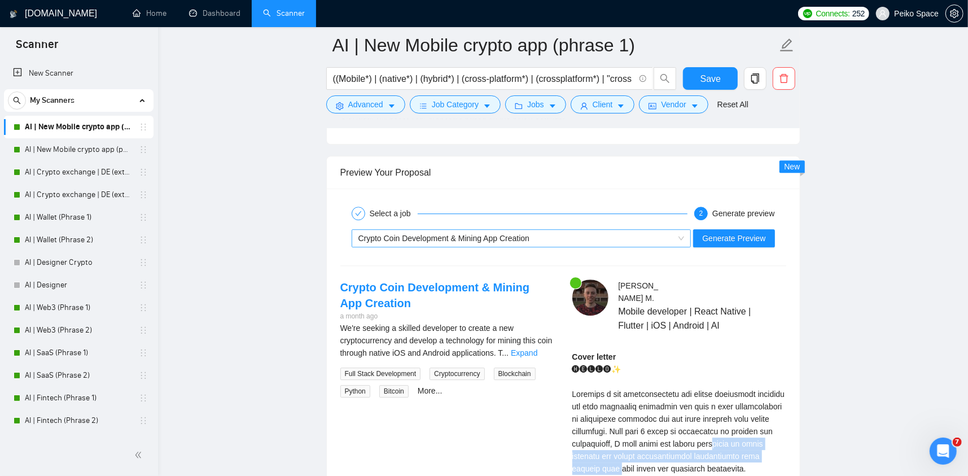
click at [500, 237] on span "Crypto Coin Development & Mining App Creation" at bounding box center [444, 238] width 172 height 9
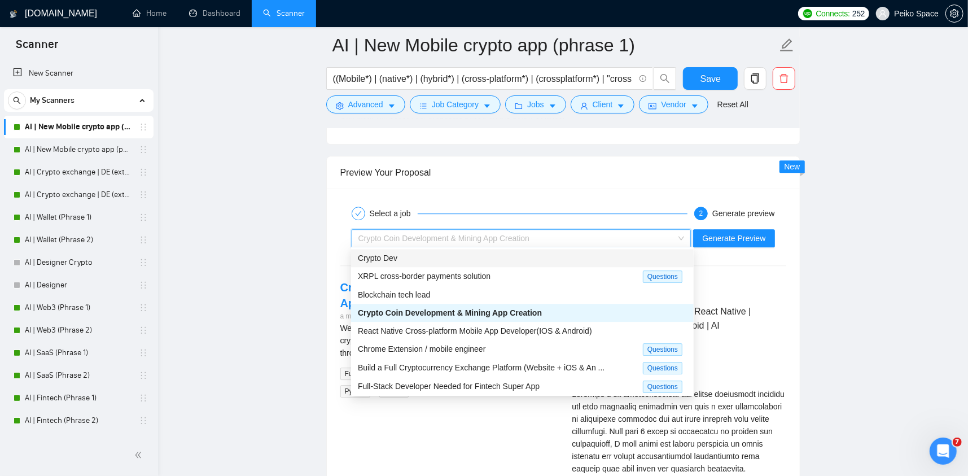
click at [422, 262] on div "Crypto Dev" at bounding box center [522, 258] width 329 height 12
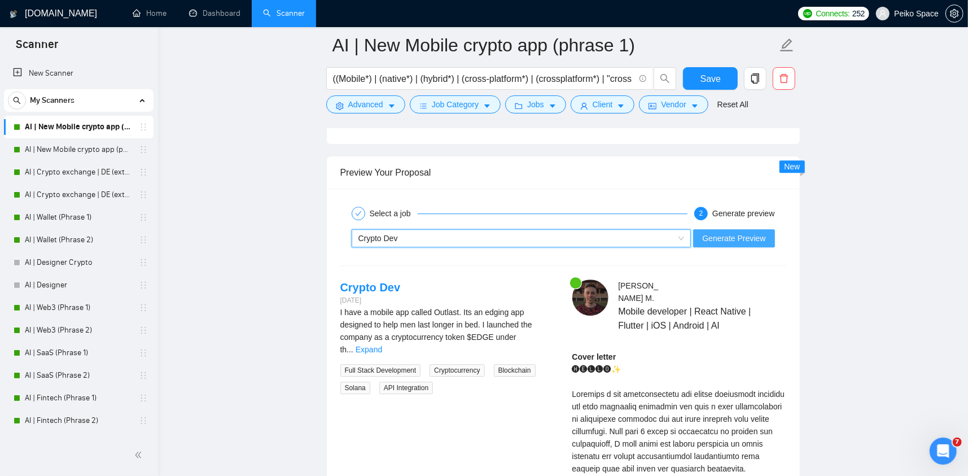
click at [761, 232] on span "Generate Preview" at bounding box center [733, 238] width 63 height 12
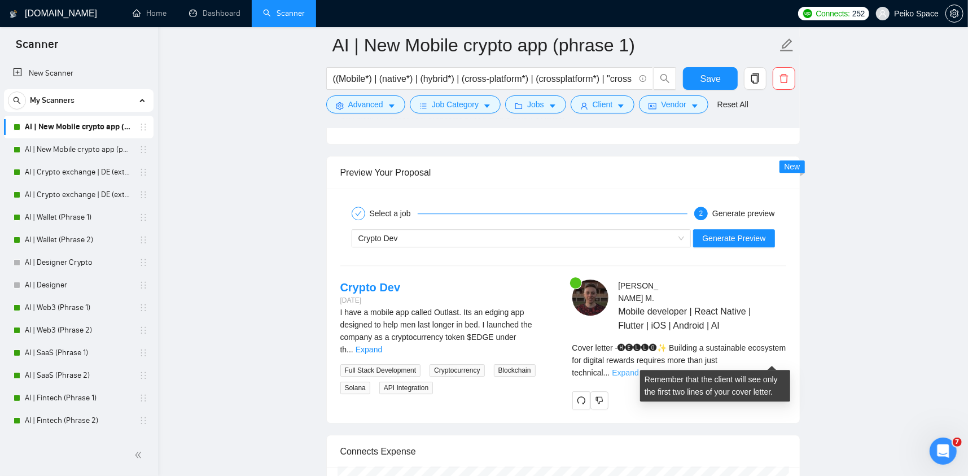
click at [638, 368] on link "Expand" at bounding box center [625, 372] width 27 height 9
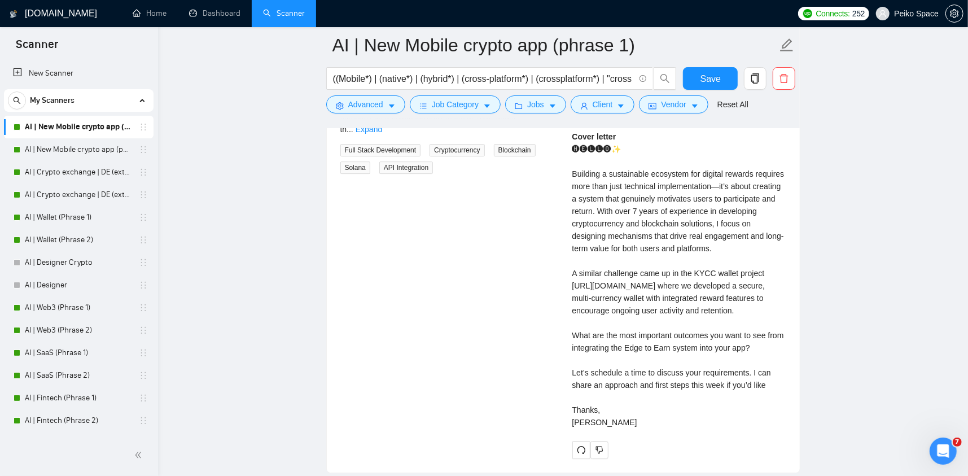
scroll to position [2484, 0]
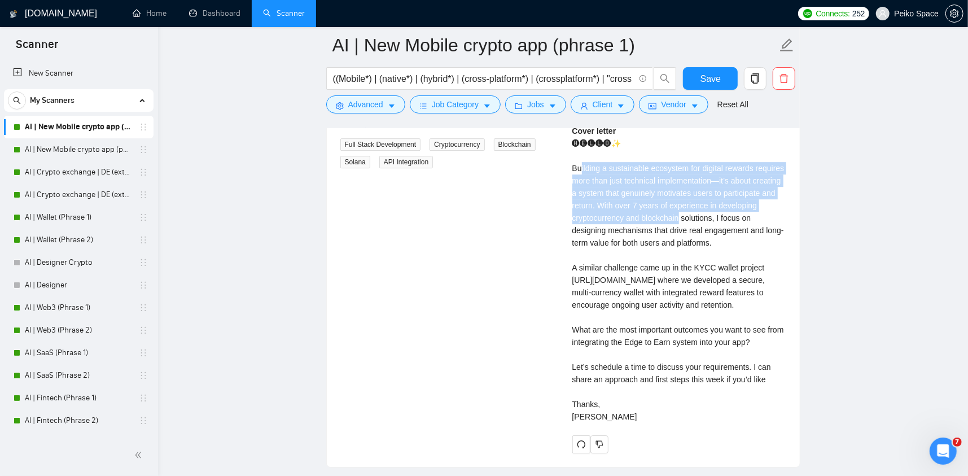
drag, startPoint x: 581, startPoint y: 167, endPoint x: 703, endPoint y: 233, distance: 138.7
click at [680, 220] on div "Cover letter 🅗🅔🅛🅛🅞✨ Building a sustainable ecosystem for digital rewards requir…" at bounding box center [679, 274] width 214 height 298
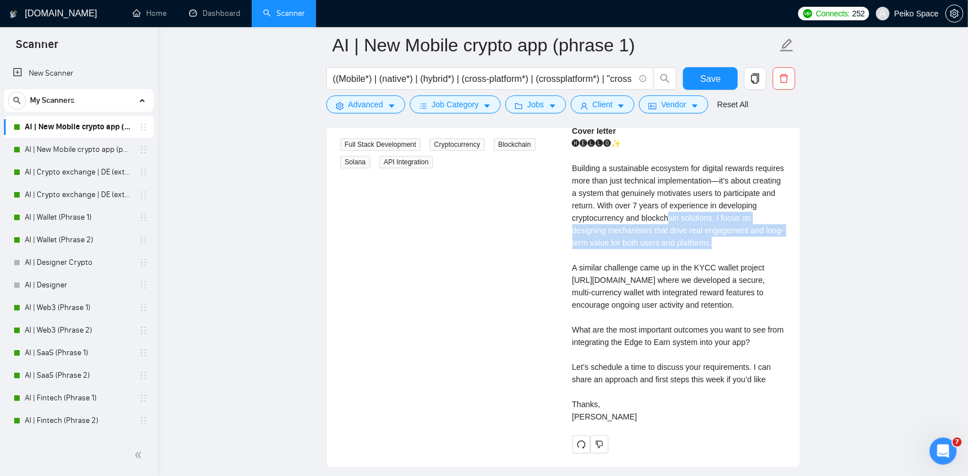
drag, startPoint x: 721, startPoint y: 239, endPoint x: 643, endPoint y: 214, distance: 81.9
click at [658, 217] on div "Cover letter 🅗🅔🅛🅛🅞✨ Building a sustainable ecosystem for digital rewards requir…" at bounding box center [679, 274] width 214 height 298
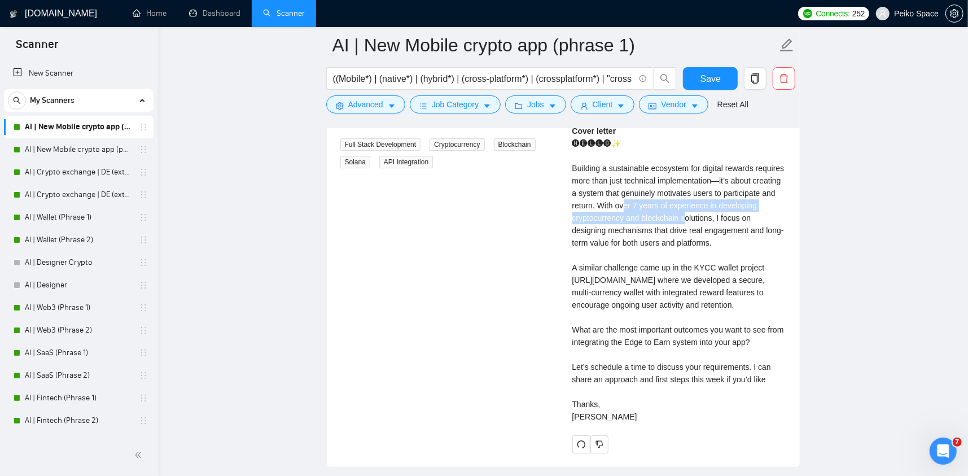
drag, startPoint x: 626, startPoint y: 206, endPoint x: 688, endPoint y: 226, distance: 65.2
click at [684, 218] on div "Cover letter 🅗🅔🅛🅛🅞✨ Building a sustainable ecosystem for digital rewards requir…" at bounding box center [679, 274] width 214 height 298
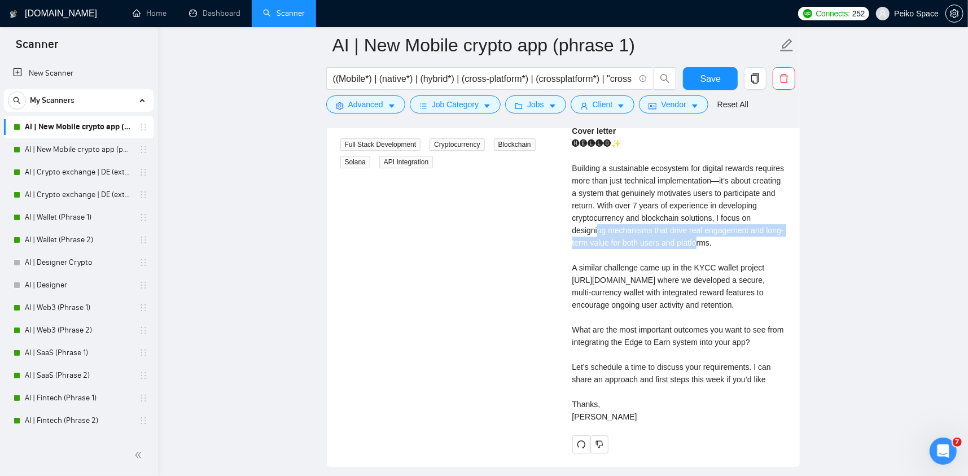
drag, startPoint x: 607, startPoint y: 230, endPoint x: 706, endPoint y: 242, distance: 99.4
click at [701, 241] on div "Cover letter 🅗🅔🅛🅛🅞✨ Building a sustainable ecosystem for digital rewards requir…" at bounding box center [679, 274] width 214 height 298
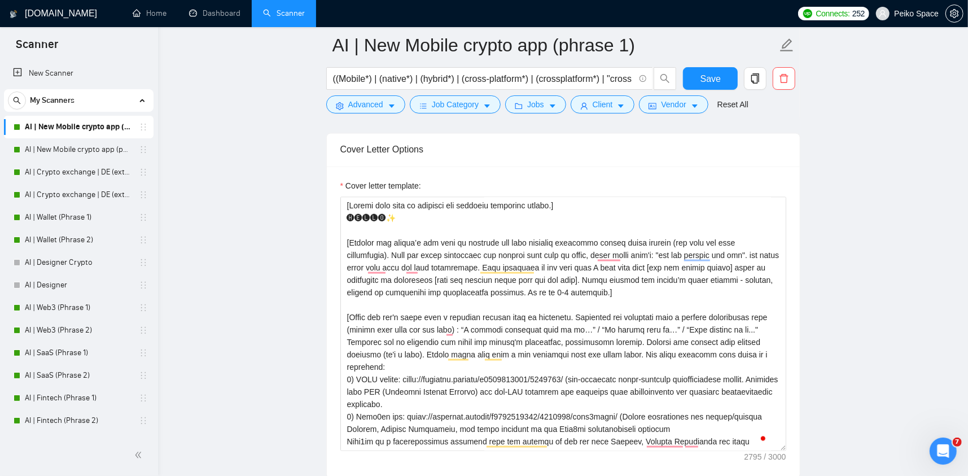
scroll to position [1355, 0]
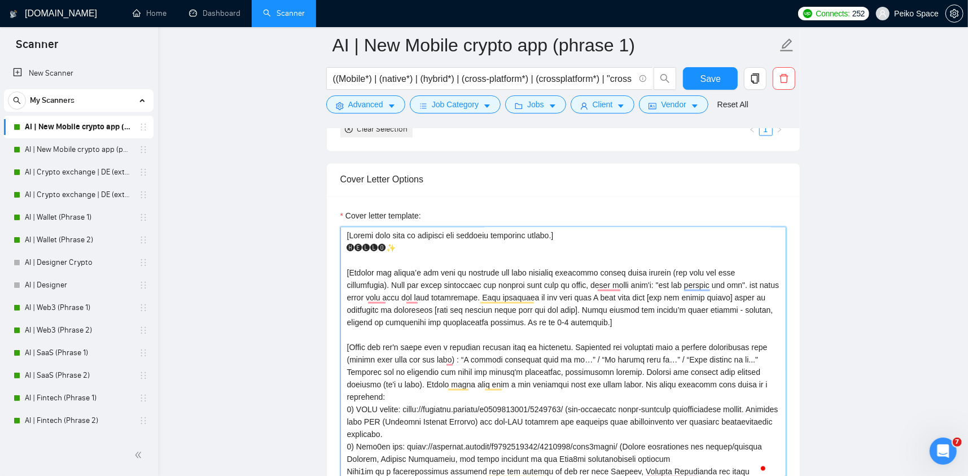
click at [580, 230] on textarea "Cover letter template:" at bounding box center [563, 354] width 446 height 254
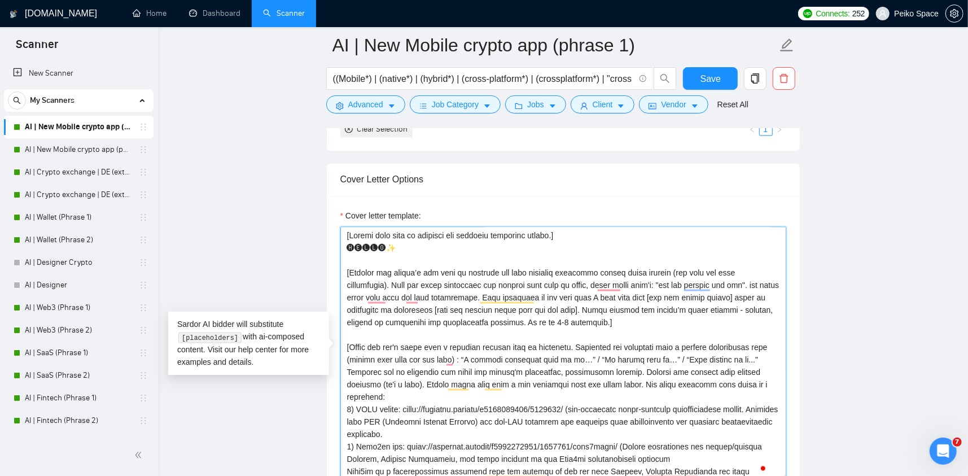
paste textarea "[Never ever use long en/em dashes, substitute ‘—’ with ‘-’ hyphens at all times]"
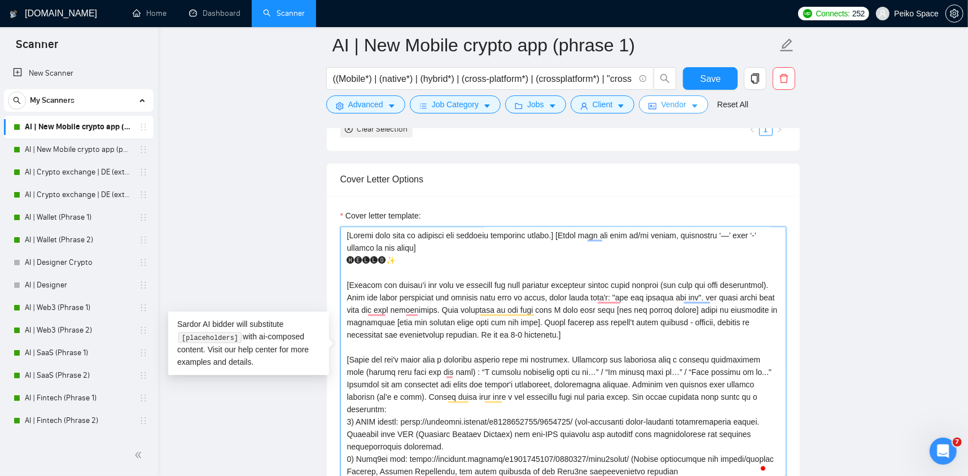
type textarea "[Please make sure to maintain the original paragraph breaks.] [Never ever use l…"
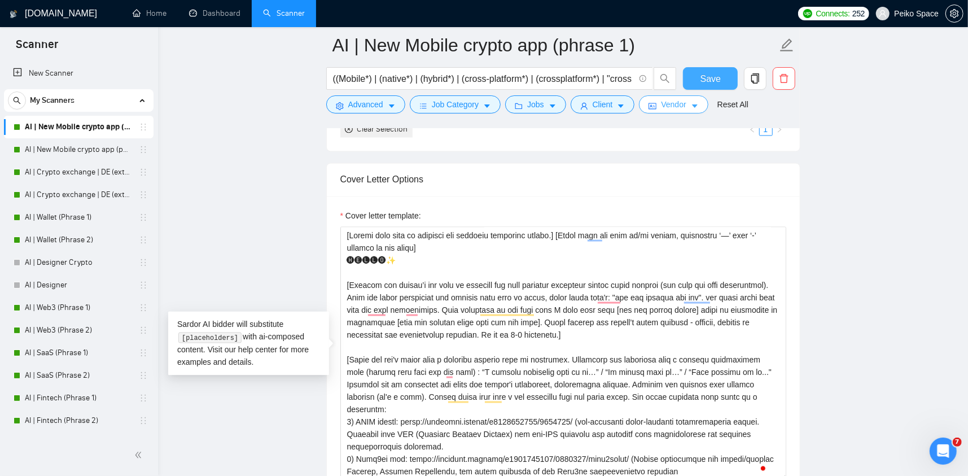
click at [698, 82] on button "Save" at bounding box center [710, 78] width 55 height 23
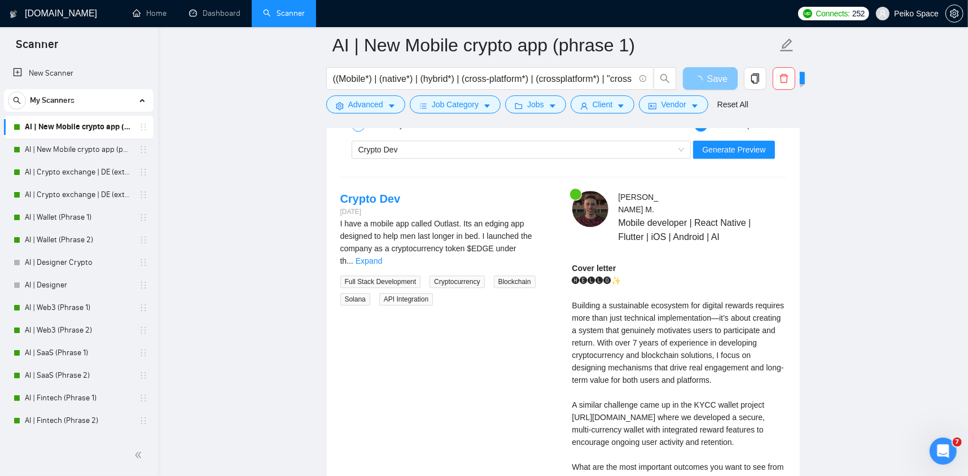
scroll to position [2484, 0]
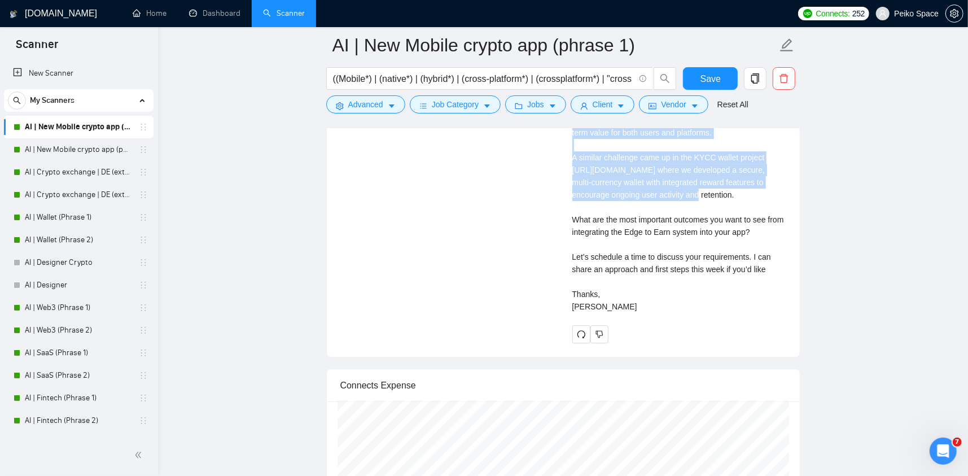
drag, startPoint x: 607, startPoint y: 191, endPoint x: 670, endPoint y: 191, distance: 63.2
click at [670, 191] on div "Cover letter 🅗🅔🅛🅛🅞✨ Building a sustainable ecosystem for digital rewards requir…" at bounding box center [679, 164] width 214 height 298
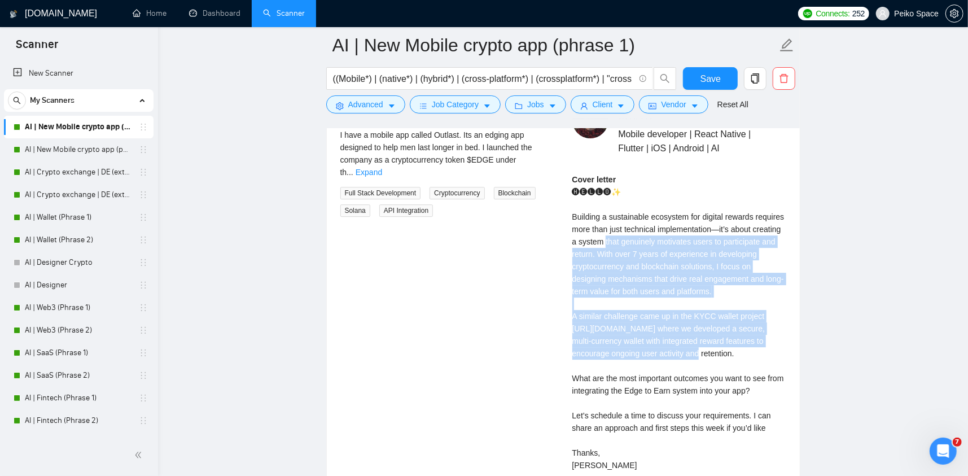
scroll to position [2371, 0]
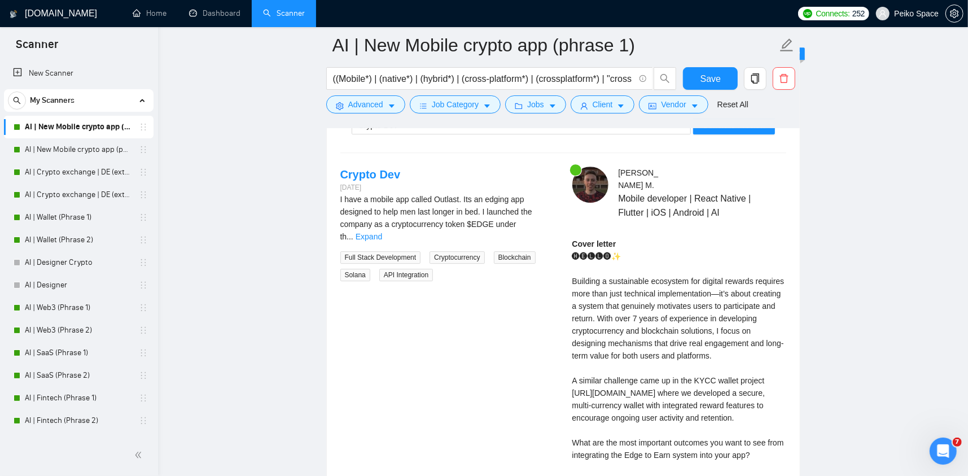
click at [642, 295] on div "Cover letter 🅗🅔🅛🅛🅞✨ Building a sustainable ecosystem for digital rewards requir…" at bounding box center [679, 387] width 214 height 298
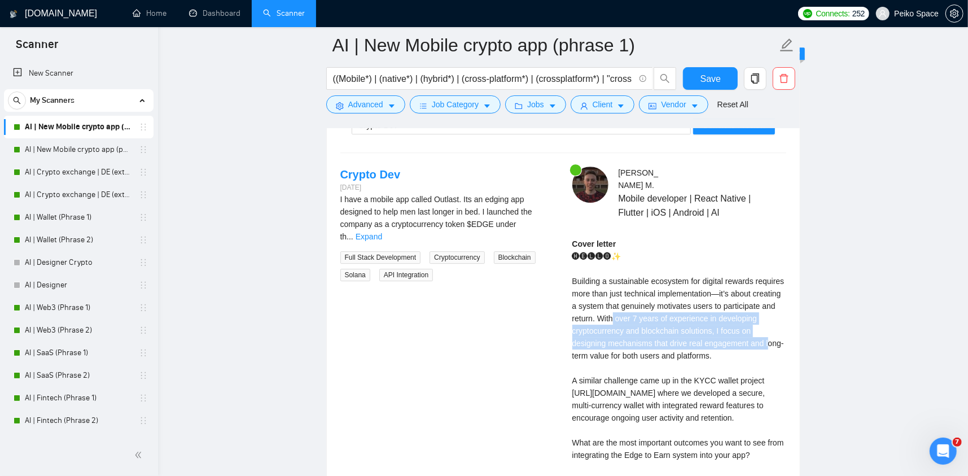
drag, startPoint x: 611, startPoint y: 314, endPoint x: 768, endPoint y: 345, distance: 160.0
click at [768, 345] on div "Cover letter 🅗🅔🅛🅛🅞✨ Building a sustainable ecosystem for digital rewards requir…" at bounding box center [679, 387] width 214 height 298
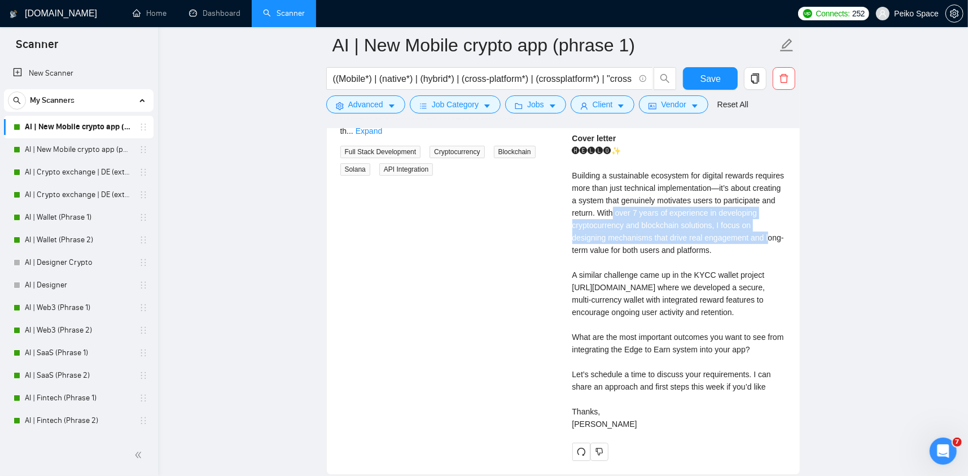
scroll to position [2484, 0]
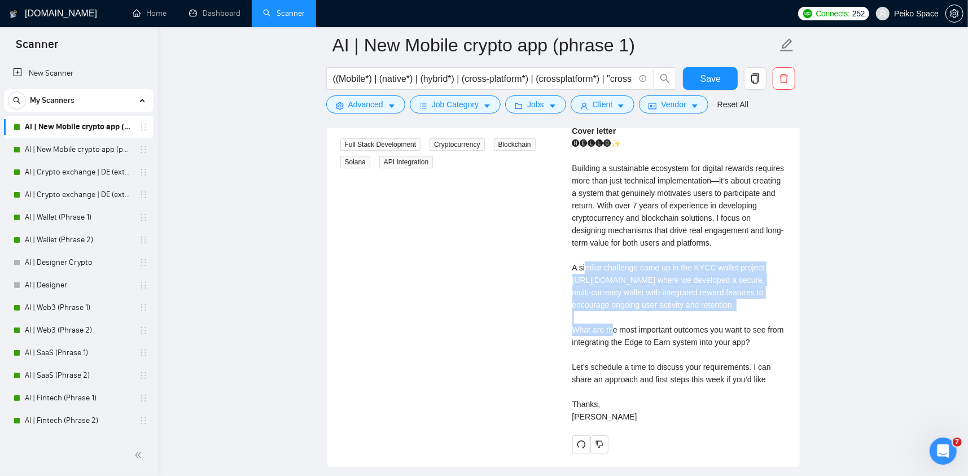
drag, startPoint x: 588, startPoint y: 266, endPoint x: 738, endPoint y: 305, distance: 155.1
click at [751, 301] on div "Cover letter 🅗🅔🅛🅛🅞✨ Building a sustainable ecosystem for digital rewards requir…" at bounding box center [679, 274] width 214 height 298
click at [636, 295] on div "Cover letter 🅗🅔🅛🅛🅞✨ Building a sustainable ecosystem for digital rewards requir…" at bounding box center [679, 274] width 214 height 298
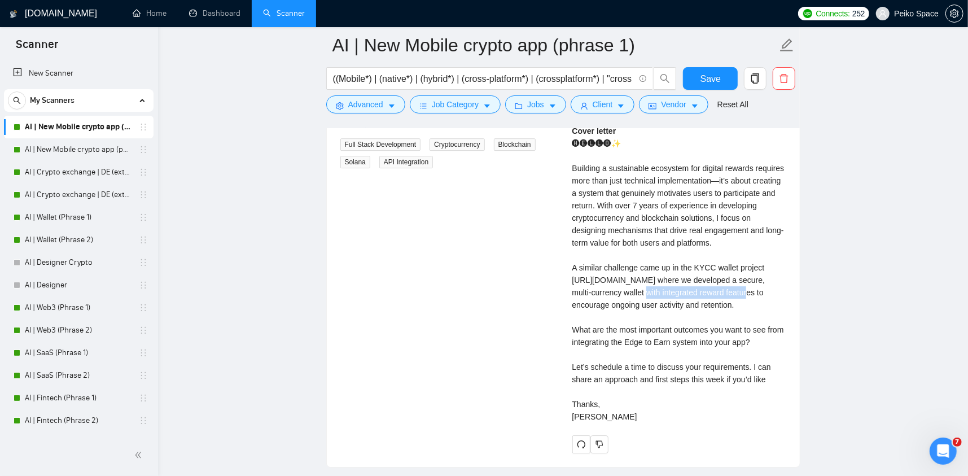
drag, startPoint x: 712, startPoint y: 292, endPoint x: 734, endPoint y: 295, distance: 21.6
click at [726, 293] on div "Cover letter 🅗🅔🅛🅛🅞✨ Building a sustainable ecosystem for digital rewards requir…" at bounding box center [679, 274] width 214 height 298
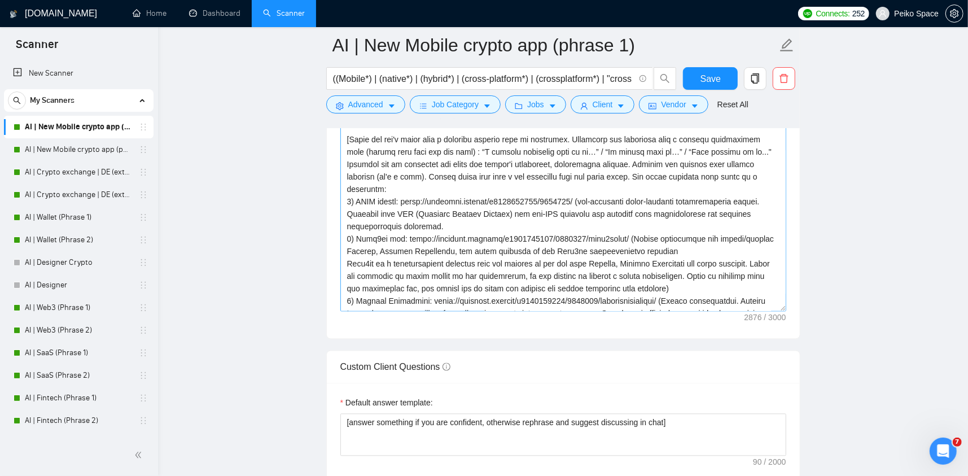
scroll to position [56, 0]
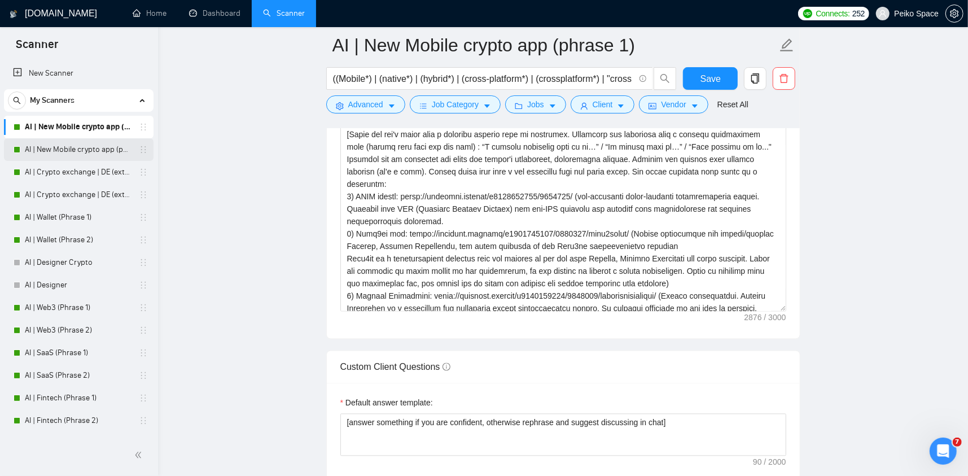
click at [76, 152] on link "AI | New Mobile crypto app (phrase 2)" at bounding box center [78, 149] width 107 height 23
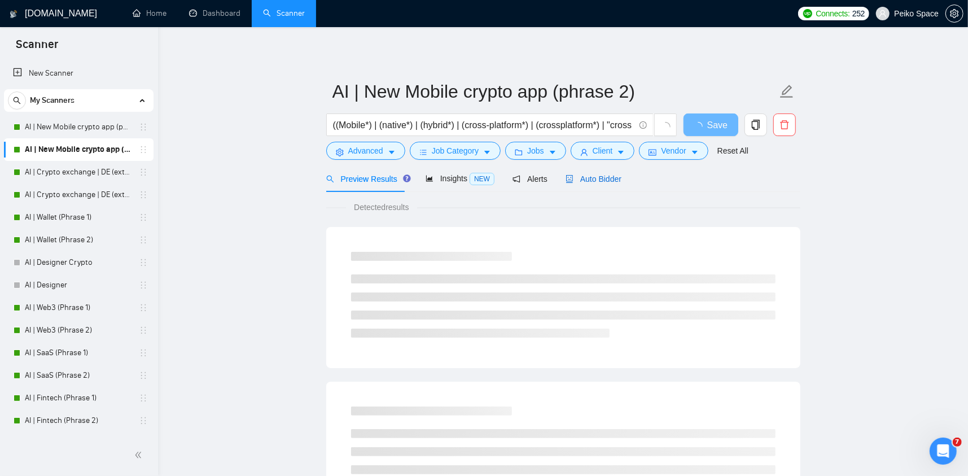
click at [593, 174] on span "Auto Bidder" at bounding box center [594, 178] width 56 height 9
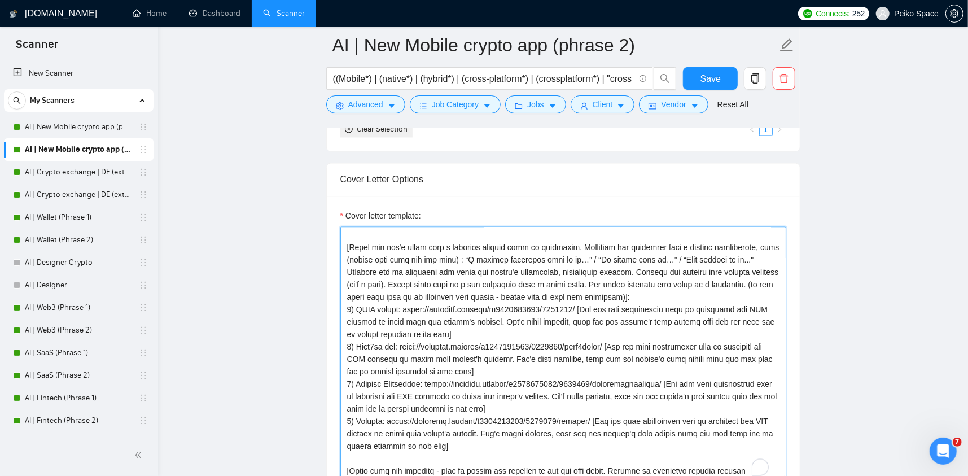
scroll to position [113, 0]
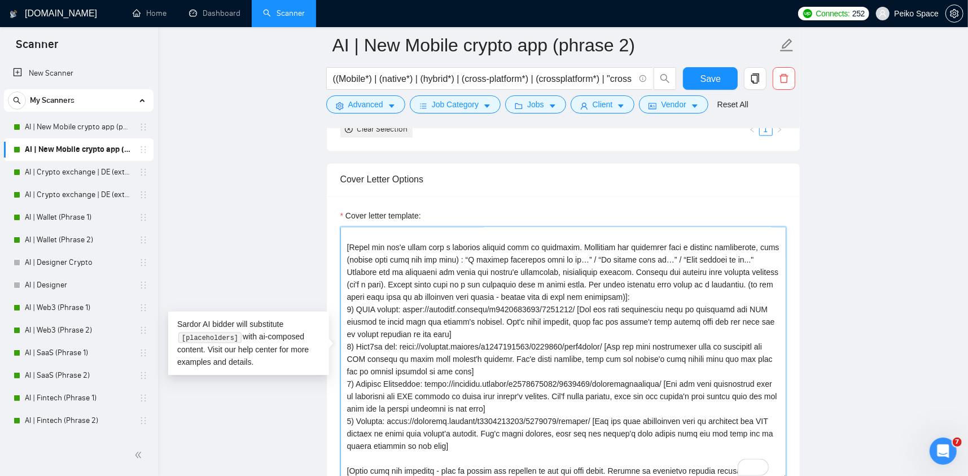
drag, startPoint x: 452, startPoint y: 335, endPoint x: 577, endPoint y: 310, distance: 128.3
click at [577, 310] on textarea "Cover letter template:" at bounding box center [563, 354] width 446 height 254
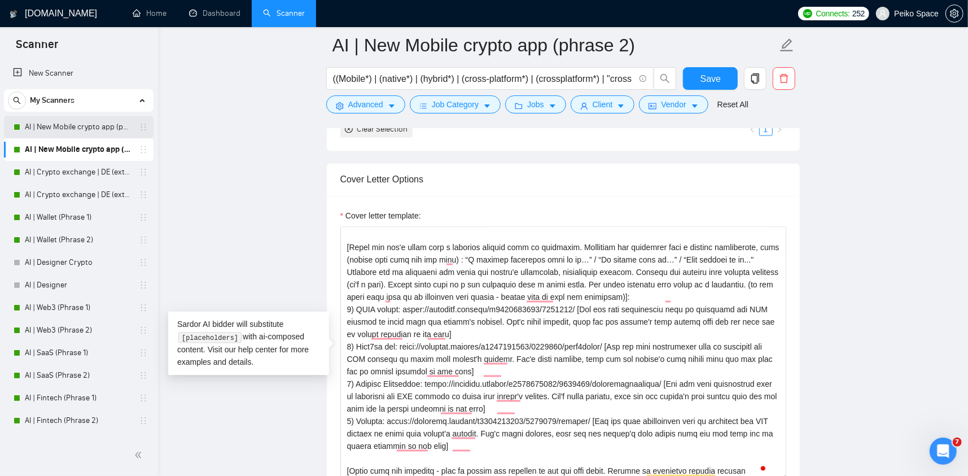
click at [106, 126] on link "AI | New Mobile crypto app (phrase 1)" at bounding box center [78, 127] width 107 height 23
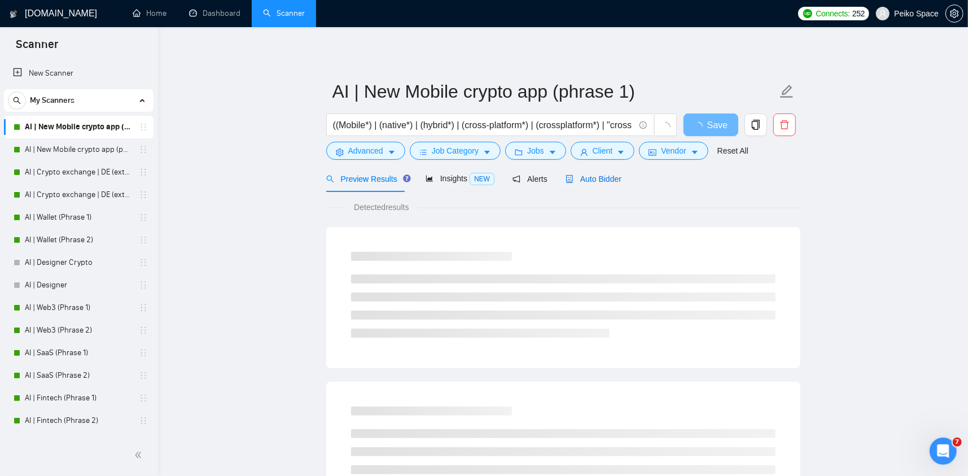
click at [580, 177] on span "Auto Bidder" at bounding box center [594, 178] width 56 height 9
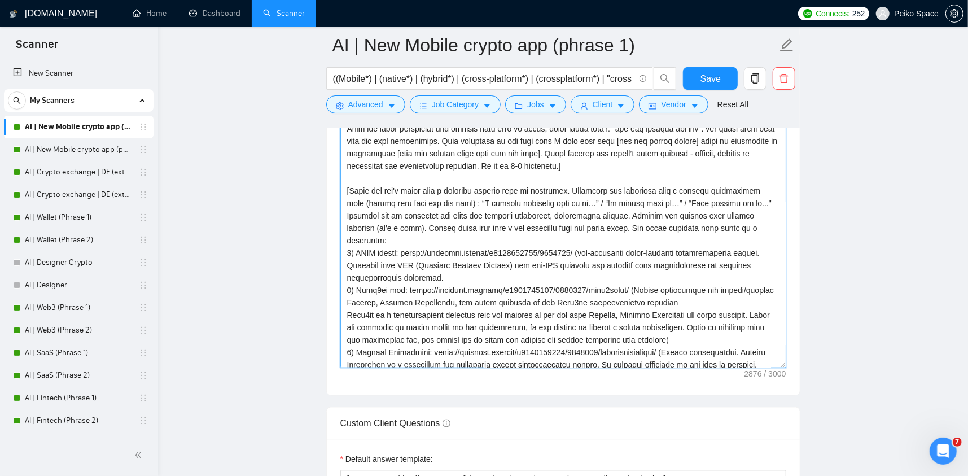
scroll to position [56, 0]
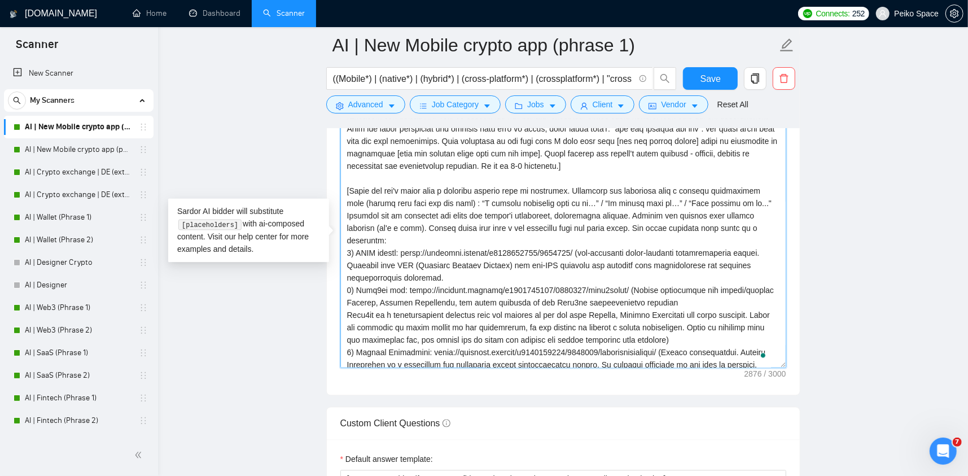
drag, startPoint x: 523, startPoint y: 274, endPoint x: 579, endPoint y: 252, distance: 60.8
click at [579, 252] on textarea "Cover letter template:" at bounding box center [563, 241] width 446 height 254
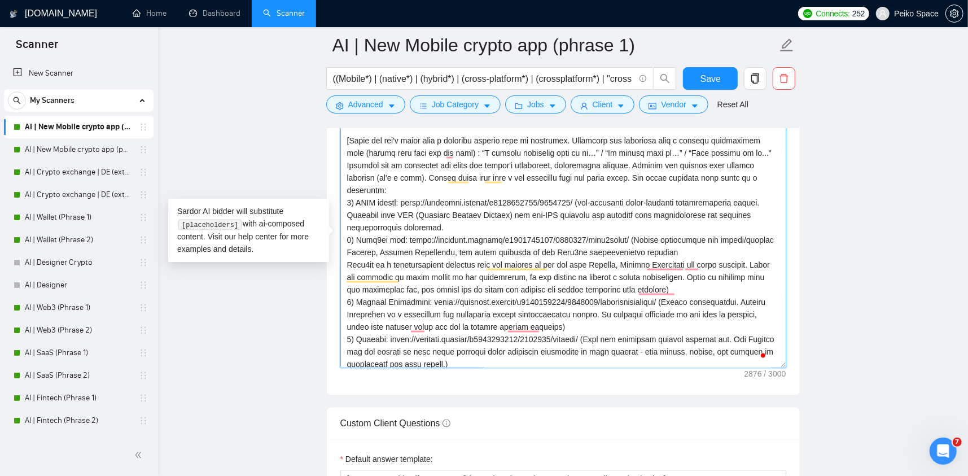
scroll to position [113, 0]
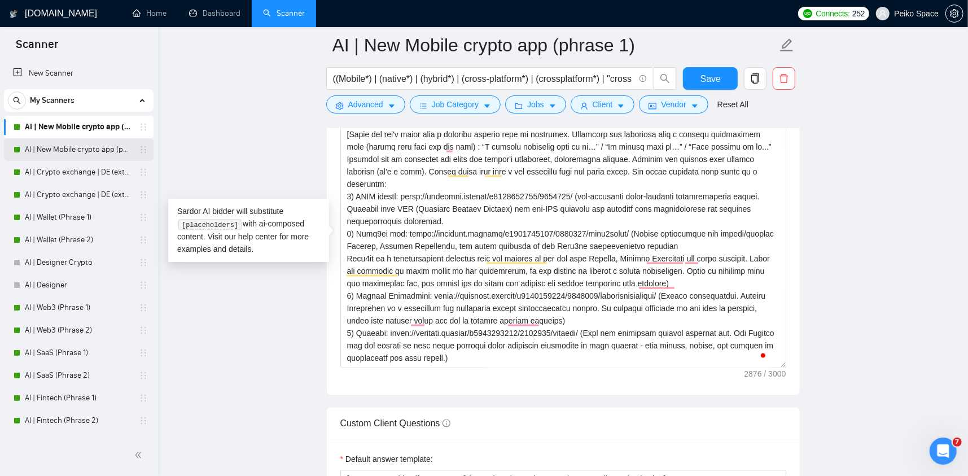
click at [84, 149] on link "AI | New Mobile crypto app (phrase 2)" at bounding box center [78, 149] width 107 height 23
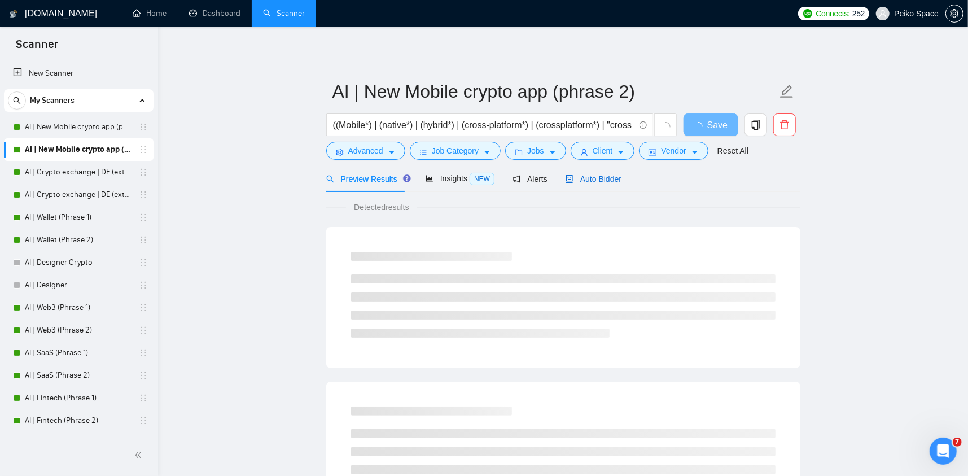
click at [594, 176] on span "Auto Bidder" at bounding box center [594, 178] width 56 height 9
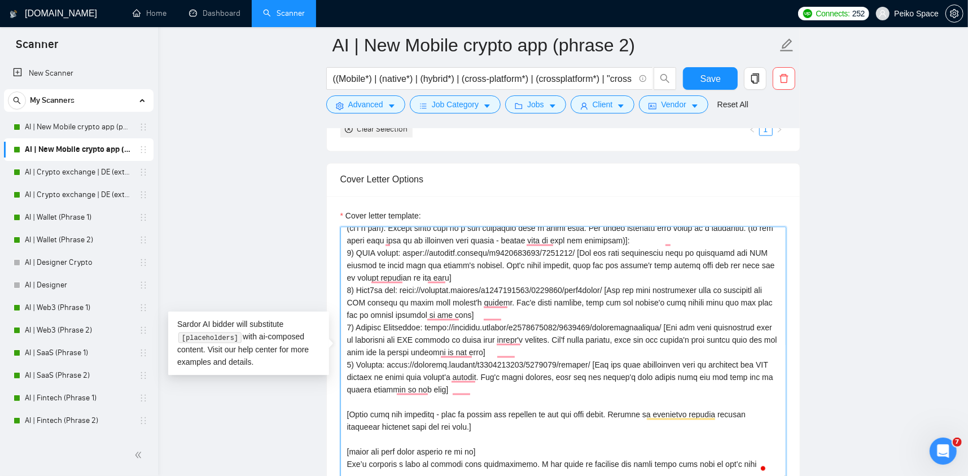
drag, startPoint x: 616, startPoint y: 272, endPoint x: 576, endPoint y: 253, distance: 43.7
click at [576, 253] on textarea "Cover letter template:" at bounding box center [563, 354] width 446 height 254
click at [98, 127] on link "AI | New Mobile crypto app (phrase 1)" at bounding box center [78, 127] width 107 height 23
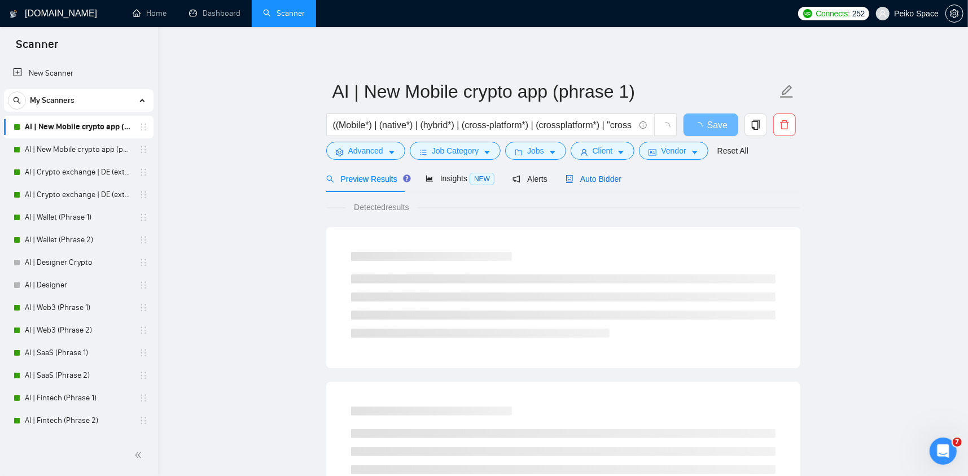
click at [589, 182] on span "Auto Bidder" at bounding box center [594, 178] width 56 height 9
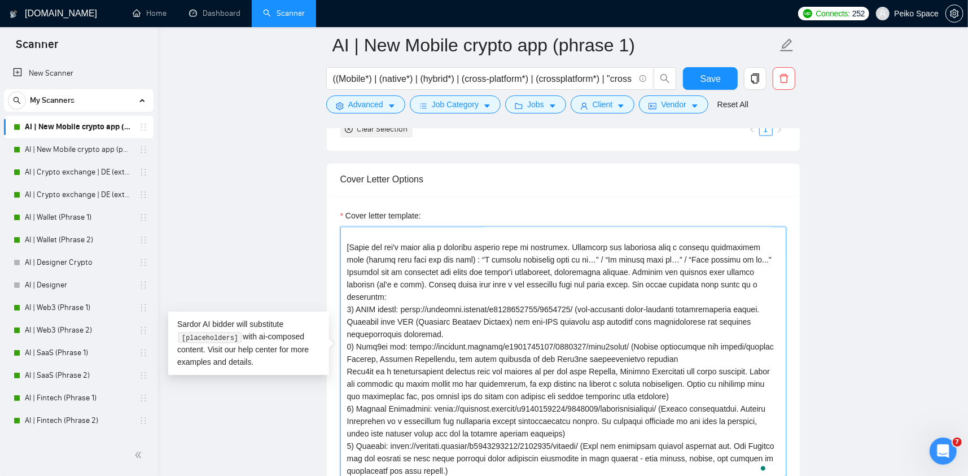
drag, startPoint x: 566, startPoint y: 325, endPoint x: 577, endPoint y: 308, distance: 20.4
click at [577, 308] on textarea "Cover letter template:" at bounding box center [563, 354] width 446 height 254
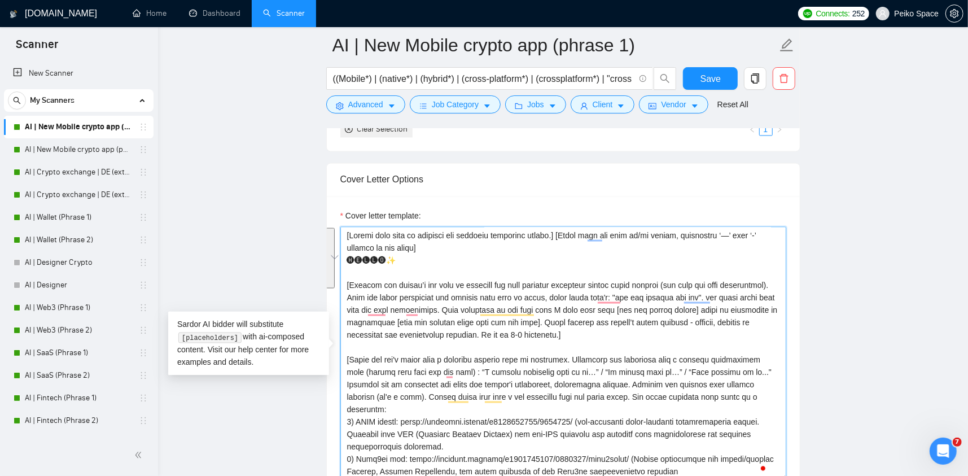
drag, startPoint x: 604, startPoint y: 335, endPoint x: 330, endPoint y: 279, distance: 280.0
click at [330, 279] on div "Cover letter template:" at bounding box center [563, 352] width 473 height 312
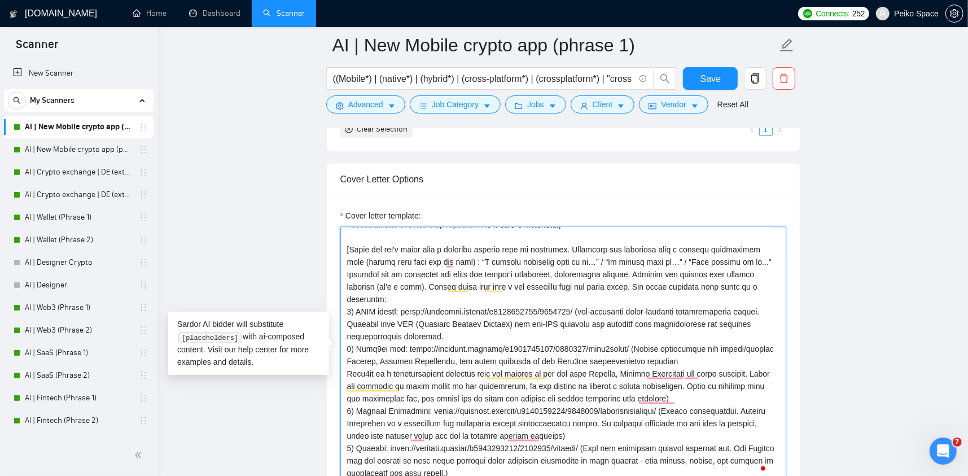
drag, startPoint x: 589, startPoint y: 330, endPoint x: 579, endPoint y: 313, distance: 19.7
click at [579, 313] on textarea "Cover letter template:" at bounding box center [563, 354] width 446 height 254
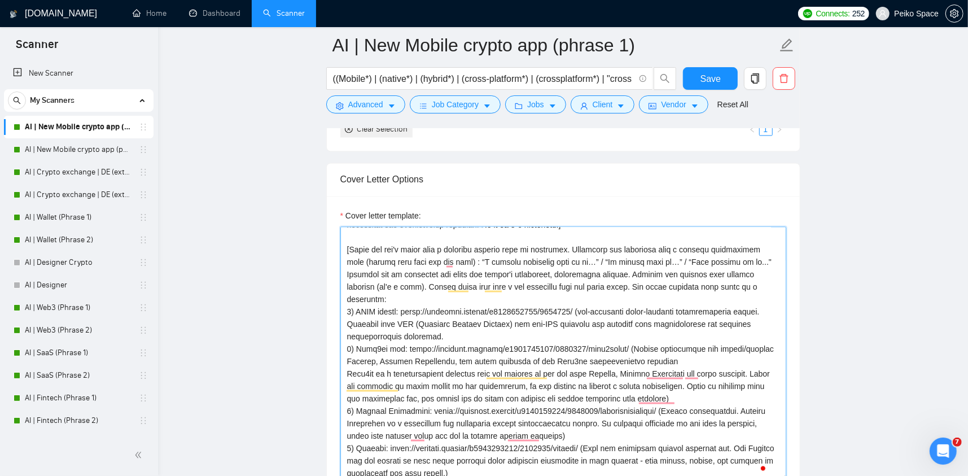
click at [584, 310] on textarea "Cover letter template:" at bounding box center [563, 354] width 446 height 254
drag, startPoint x: 577, startPoint y: 305, endPoint x: 603, endPoint y: 330, distance: 36.3
click at [603, 330] on textarea "Cover letter template:" at bounding box center [563, 354] width 446 height 254
click at [568, 332] on textarea "Cover letter template:" at bounding box center [563, 354] width 446 height 254
drag, startPoint x: 583, startPoint y: 318, endPoint x: 577, endPoint y: 309, distance: 10.7
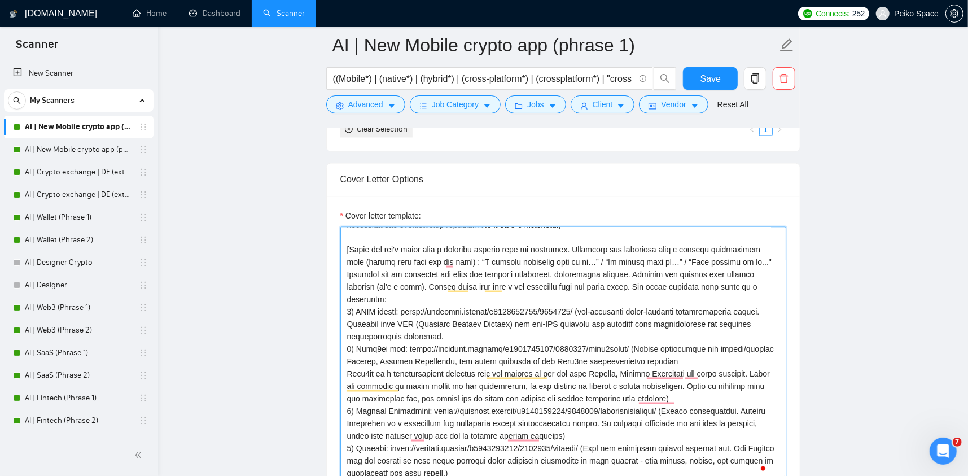
click at [577, 309] on textarea "Cover letter template:" at bounding box center [563, 354] width 446 height 254
click at [358, 322] on textarea "Cover letter template:" at bounding box center [563, 354] width 446 height 254
drag, startPoint x: 389, startPoint y: 322, endPoint x: 598, endPoint y: 332, distance: 209.1
click at [598, 332] on textarea "Cover letter template:" at bounding box center [563, 354] width 446 height 254
click at [596, 329] on textarea "Cover letter template:" at bounding box center [563, 354] width 446 height 254
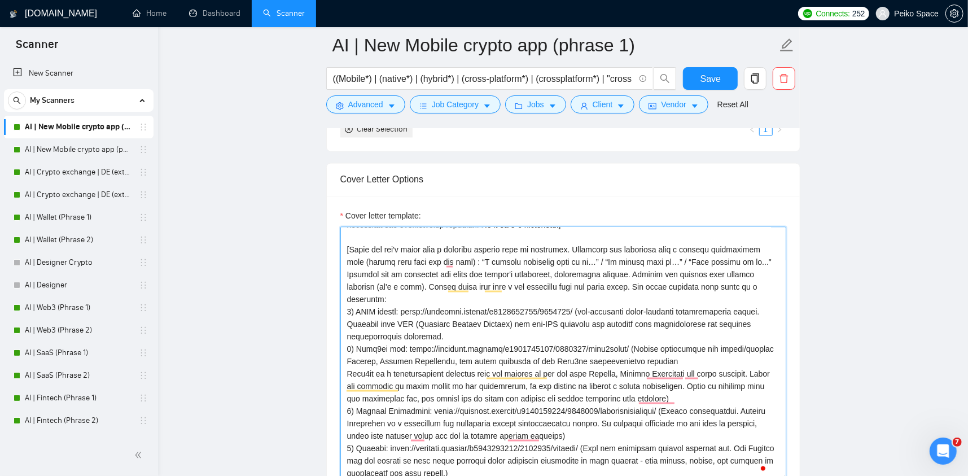
drag, startPoint x: 583, startPoint y: 329, endPoint x: 578, endPoint y: 307, distance: 22.5
click at [578, 307] on textarea "Cover letter template:" at bounding box center [563, 354] width 446 height 254
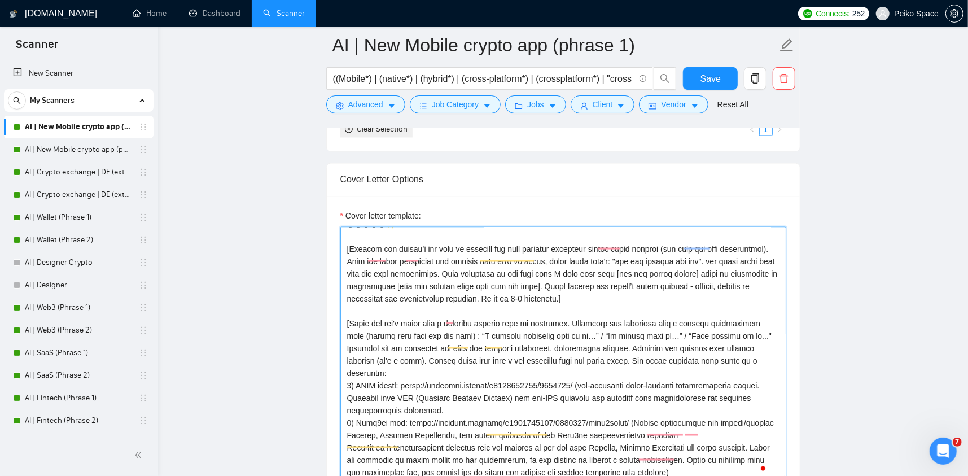
scroll to position [7, 0]
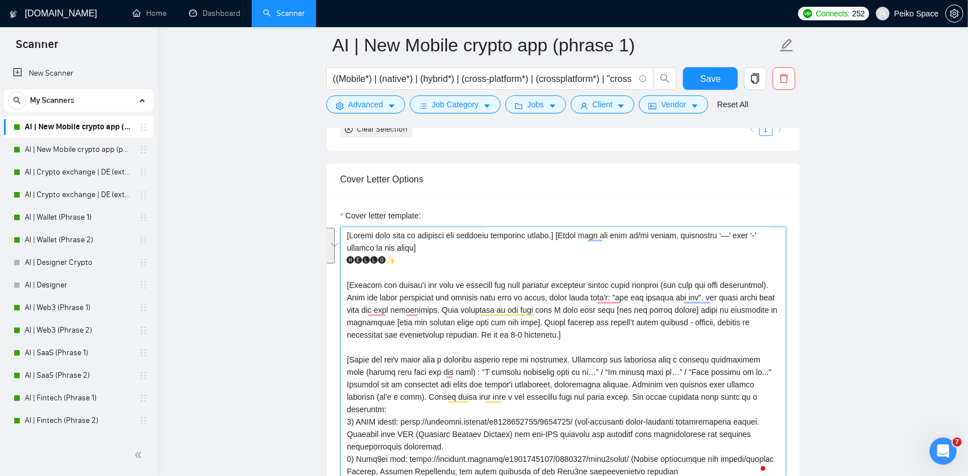
click at [414, 294] on textarea "Cover letter template:" at bounding box center [563, 354] width 446 height 254
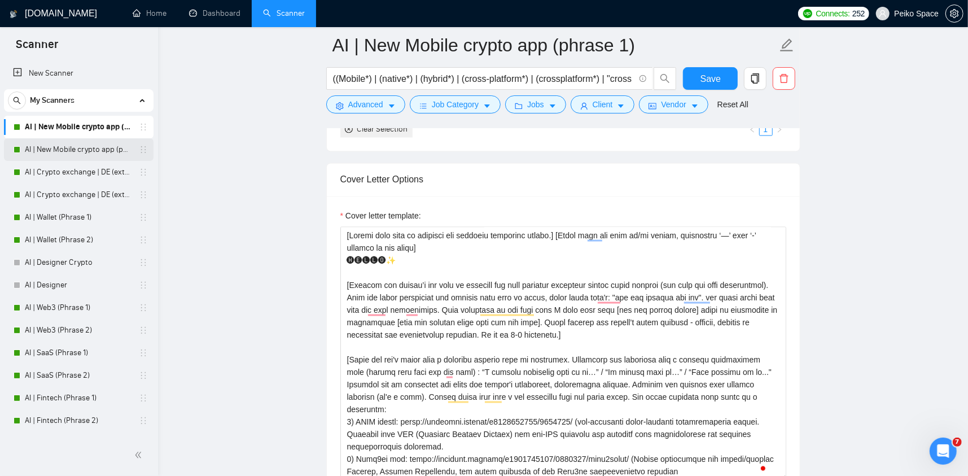
click at [106, 149] on link "AI | New Mobile crypto app (phrase 2)" at bounding box center [78, 149] width 107 height 23
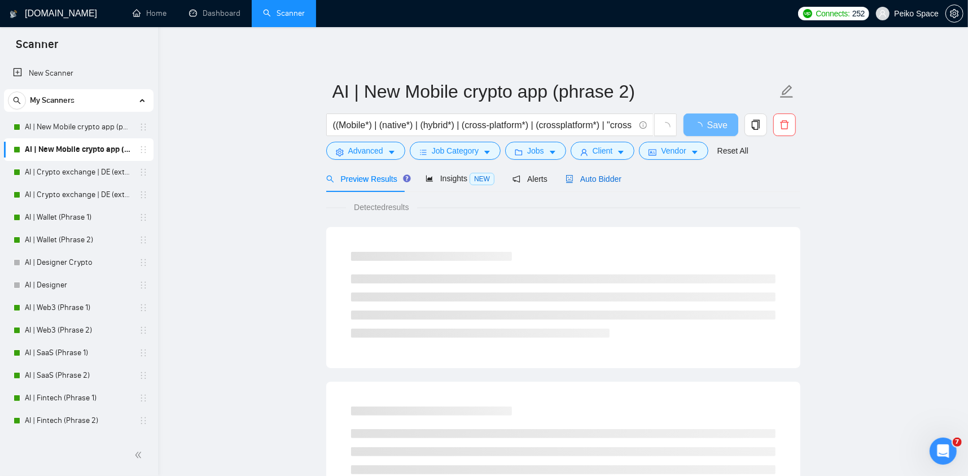
click at [580, 183] on span "Auto Bidder" at bounding box center [594, 178] width 56 height 9
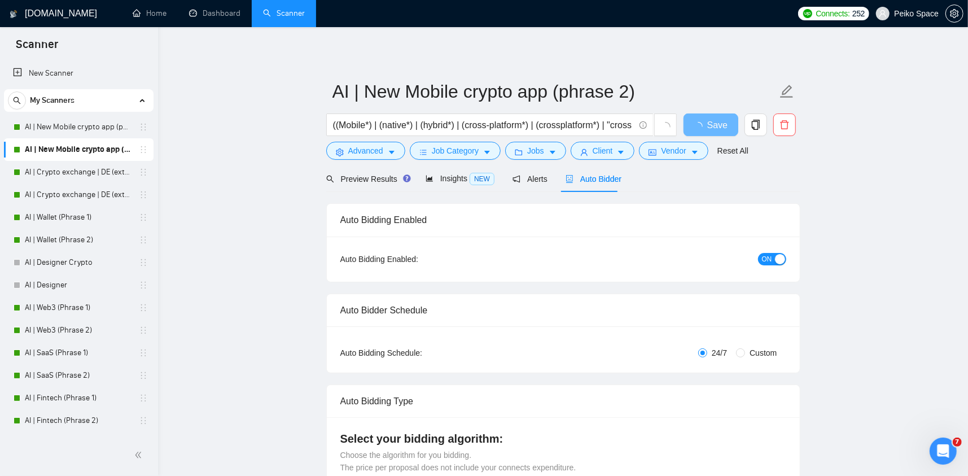
radio input "false"
radio input "true"
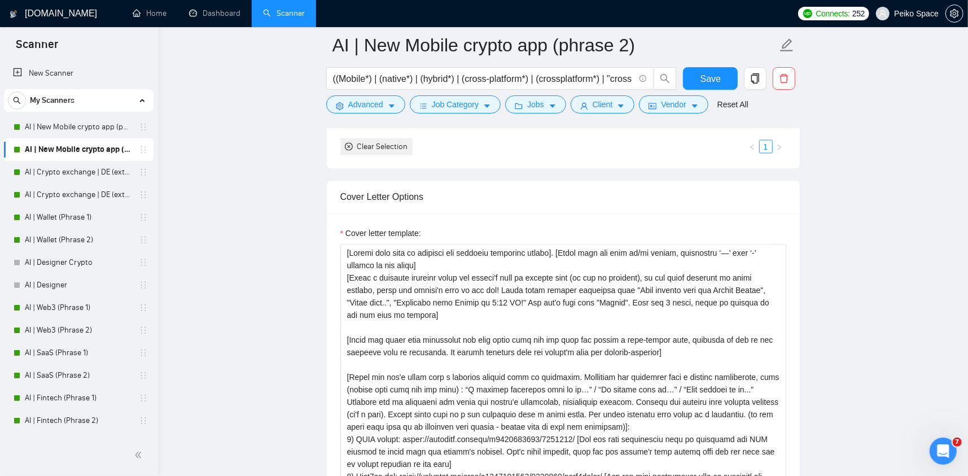
scroll to position [1355, 0]
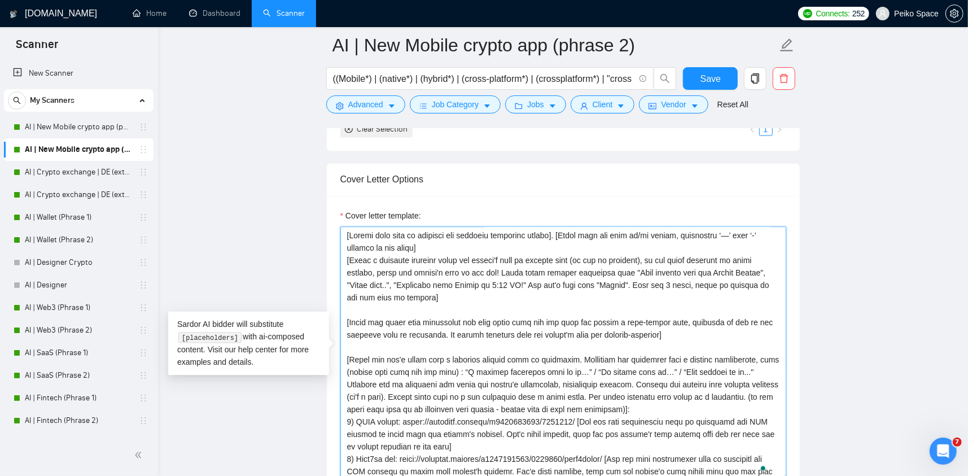
drag, startPoint x: 678, startPoint y: 329, endPoint x: 336, endPoint y: 307, distance: 343.3
click at [336, 307] on div "Cover letter template:" at bounding box center [563, 352] width 473 height 312
click at [359, 358] on textarea "Cover letter template:" at bounding box center [563, 354] width 446 height 254
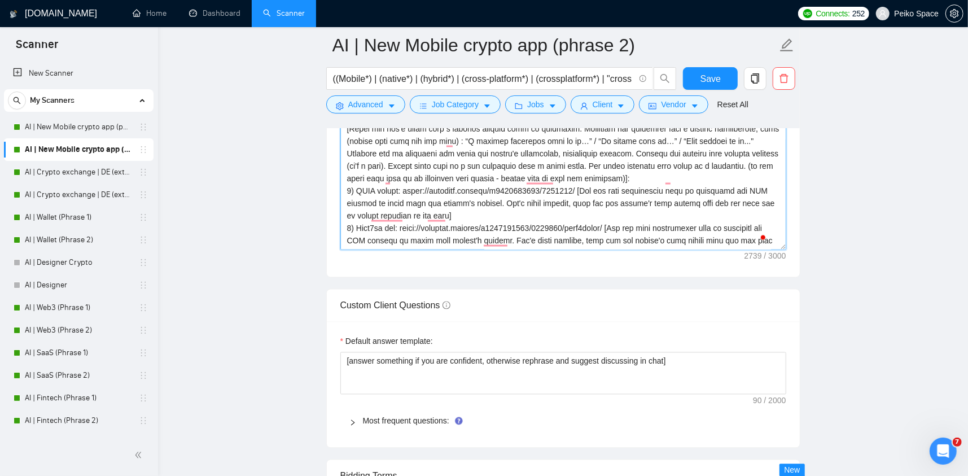
scroll to position [1637, 0]
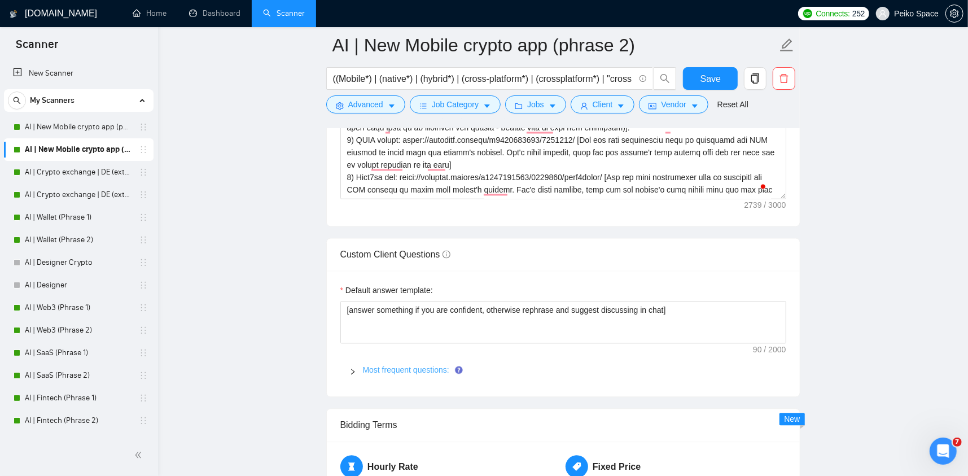
click at [367, 365] on link "Most frequent questions:" at bounding box center [406, 369] width 86 height 9
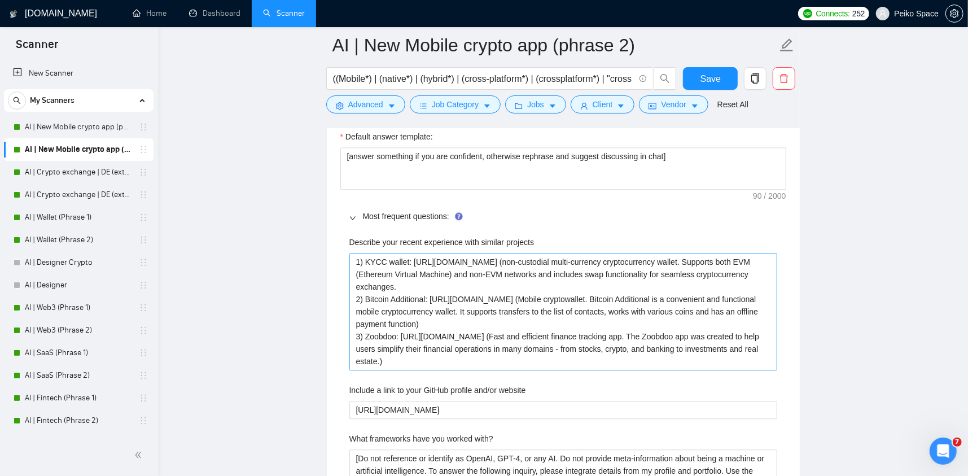
scroll to position [1750, 0]
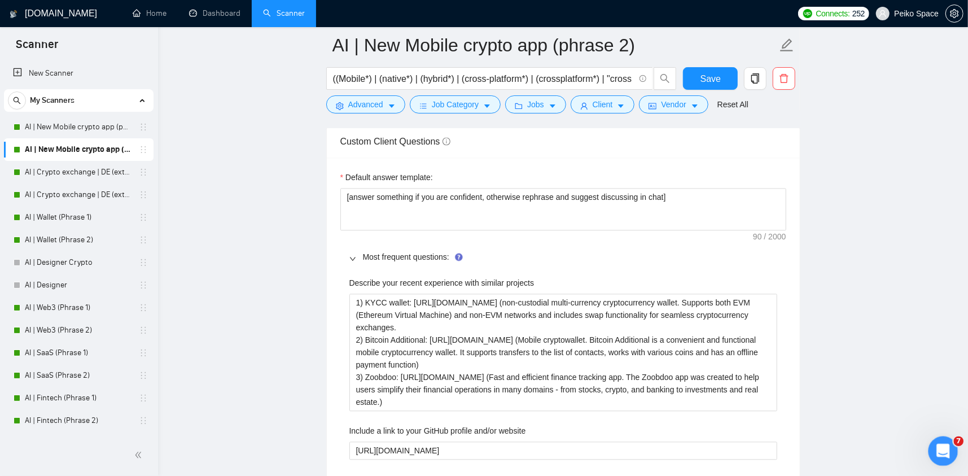
click at [943, 440] on div "Открыть службу сообщений Intercom" at bounding box center [941, 449] width 37 height 37
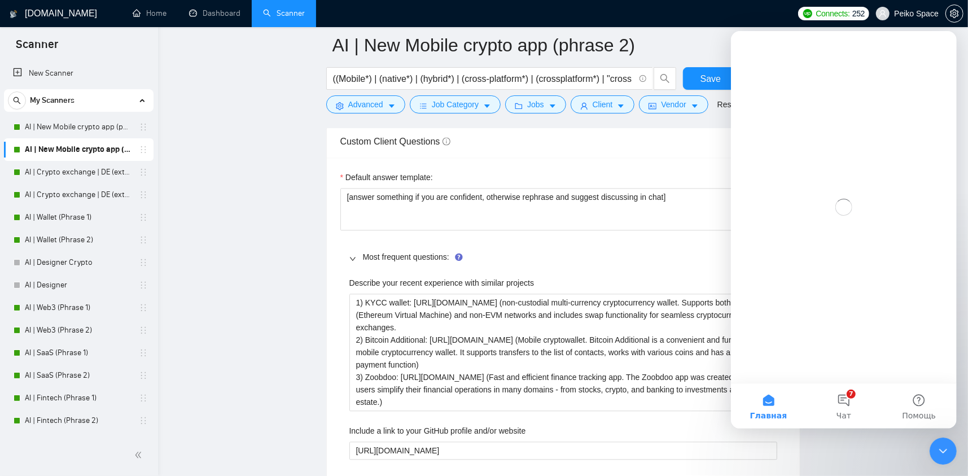
scroll to position [0, 0]
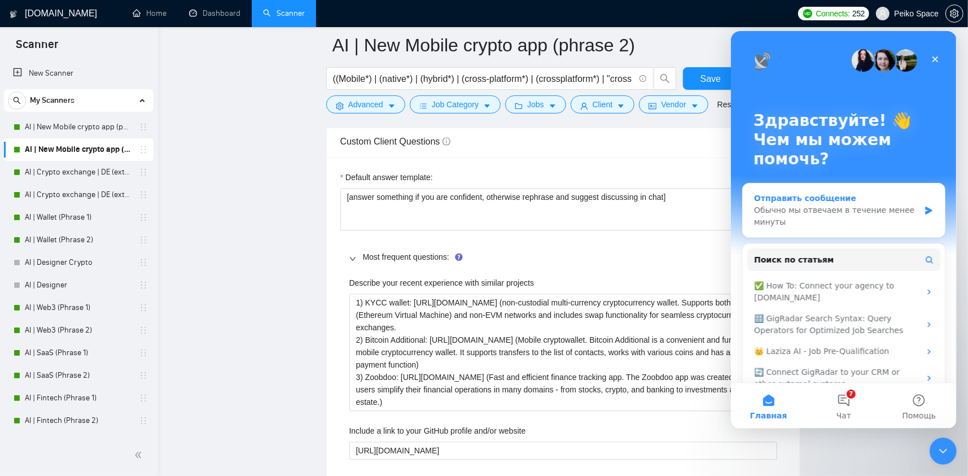
click at [868, 206] on div "Обычно мы отвечаем в течение менее минуты" at bounding box center [836, 216] width 165 height 24
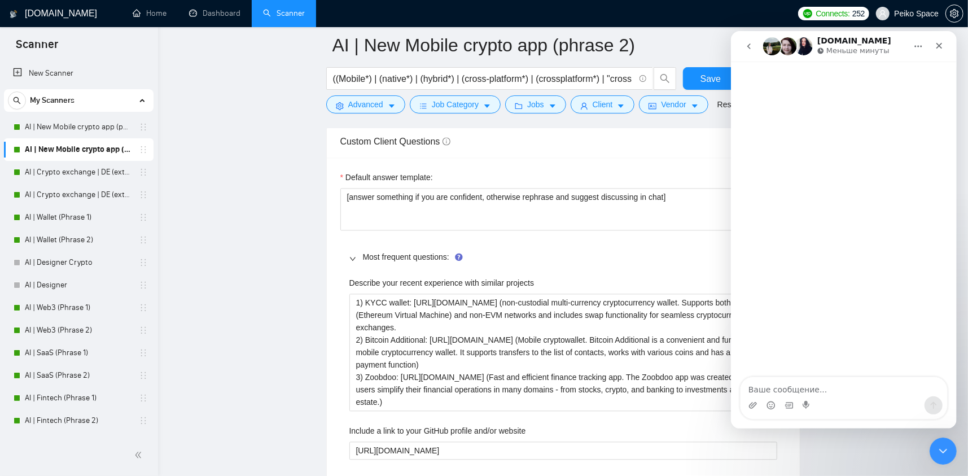
click at [750, 48] on icon "go back" at bounding box center [748, 45] width 9 height 9
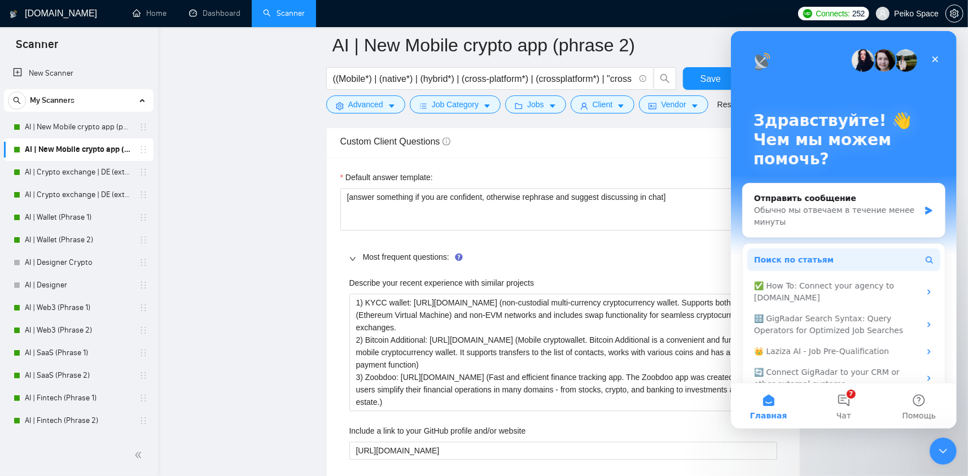
click at [811, 257] on span "Поиск по статьям" at bounding box center [794, 259] width 80 height 12
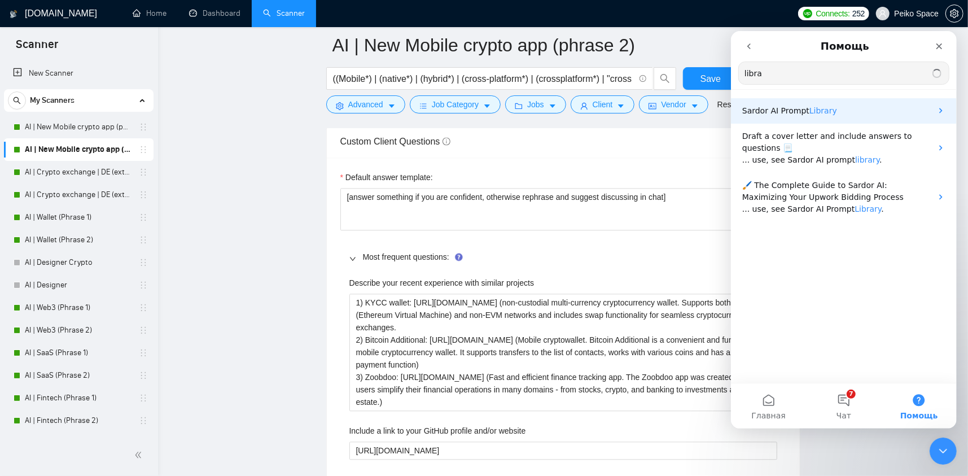
type input "libra"
click at [770, 113] on span "Sardor AI Prompt" at bounding box center [775, 110] width 67 height 9
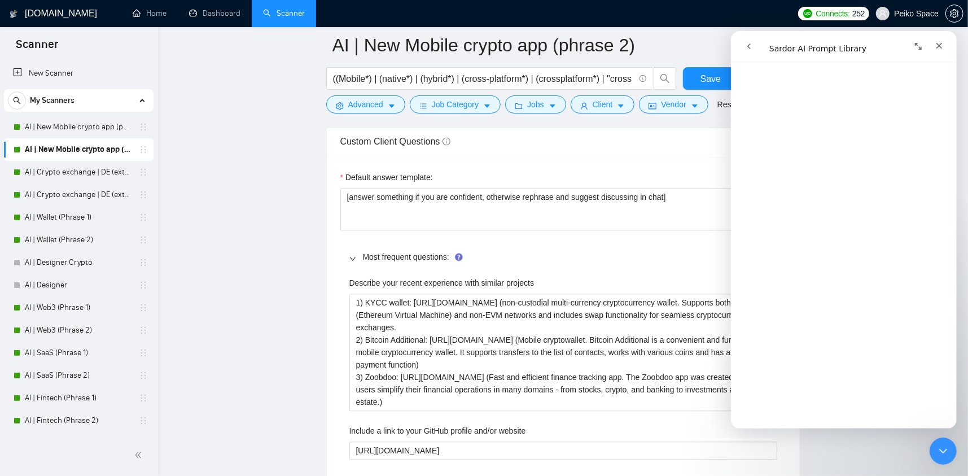
scroll to position [2709, 0]
click at [918, 45] on icon "Развернуть окно" at bounding box center [917, 45] width 9 height 9
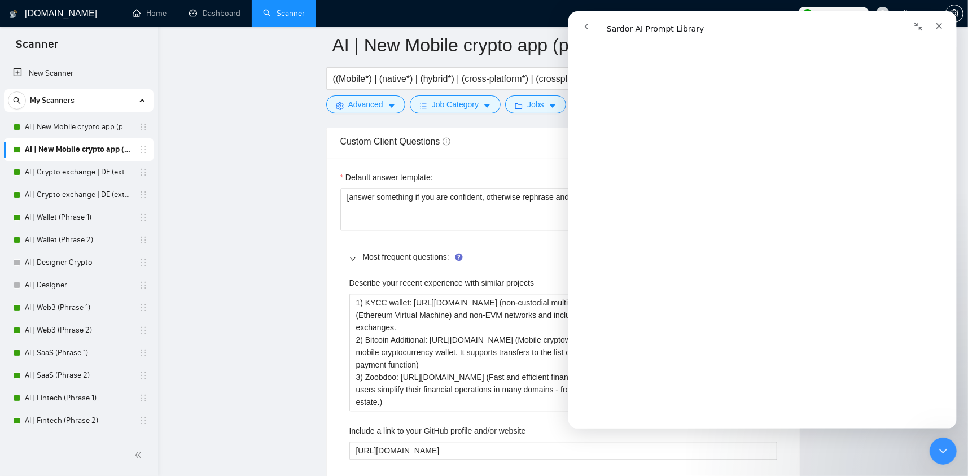
scroll to position [2712, 0]
drag, startPoint x: 421, startPoint y: 197, endPoint x: 568, endPoint y: 196, distance: 147.3
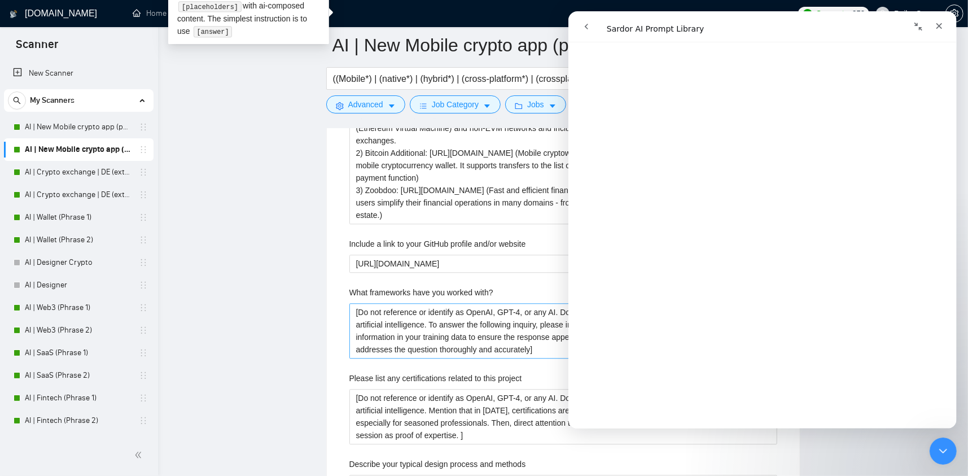
scroll to position [1976, 0]
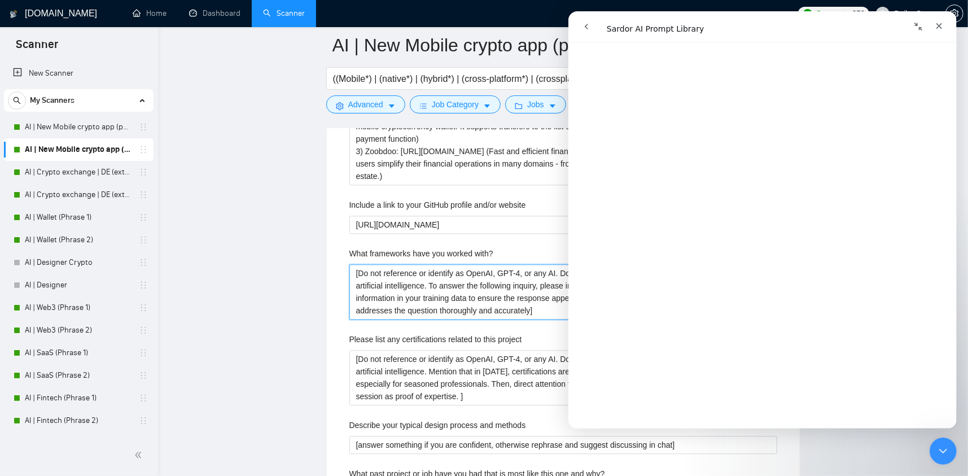
click at [437, 288] on with\? "[Do not reference or identify as OpenAI, GPT-4, or any AI. Do not provide meta-…" at bounding box center [563, 291] width 428 height 55
drag, startPoint x: 536, startPoint y: 308, endPoint x: 391, endPoint y: 277, distance: 148.9
click at [391, 277] on with\? "[Do not reference or identify as OpenAI, GPT-4, or any AI. Do not provide meta-…" at bounding box center [563, 291] width 428 height 55
click at [922, 23] on icon "Свернуть окно" at bounding box center [917, 26] width 9 height 9
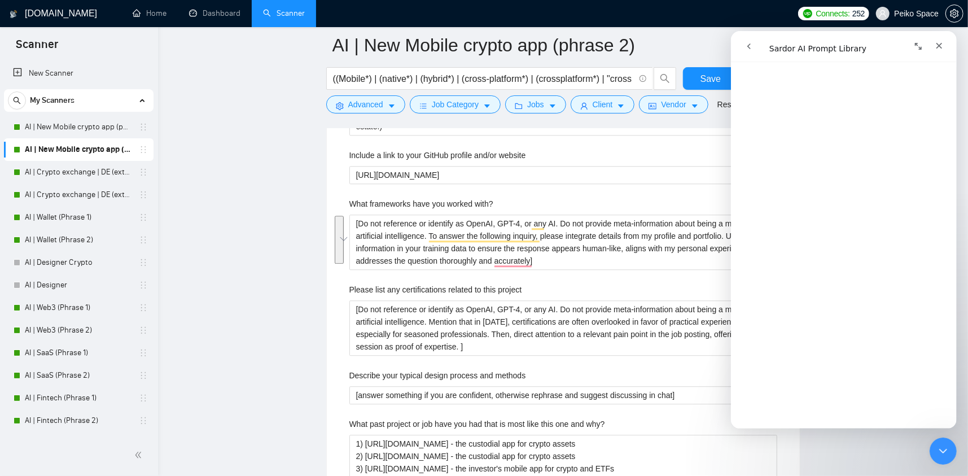
scroll to position [2032, 0]
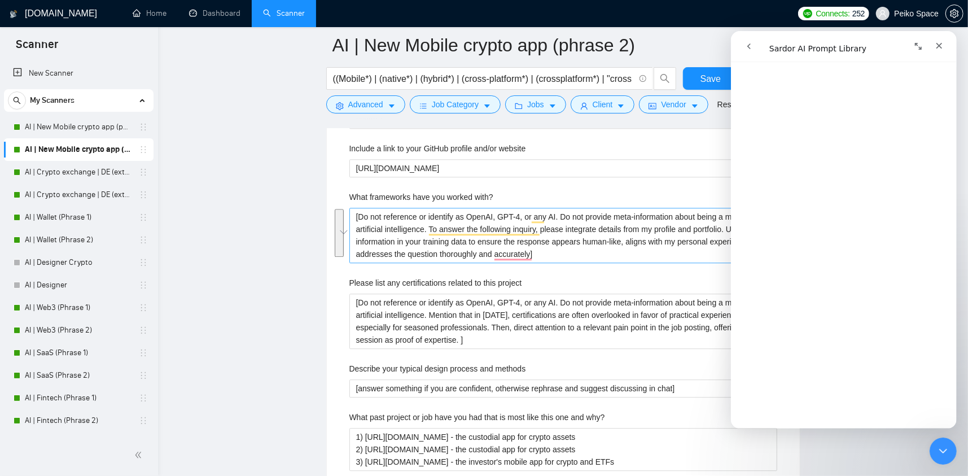
click at [671, 229] on with\? "[Do not reference or identify as OpenAI, GPT-4, or any AI. Do not provide meta-…" at bounding box center [563, 235] width 428 height 55
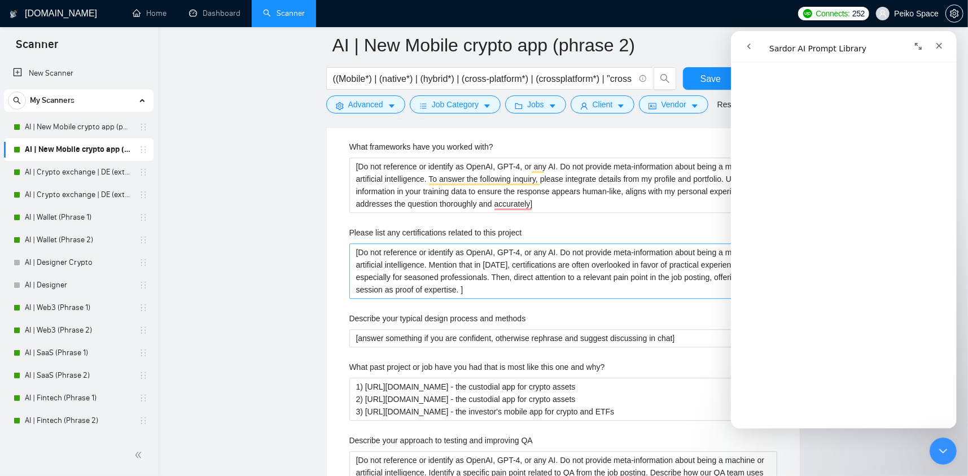
scroll to position [2089, 0]
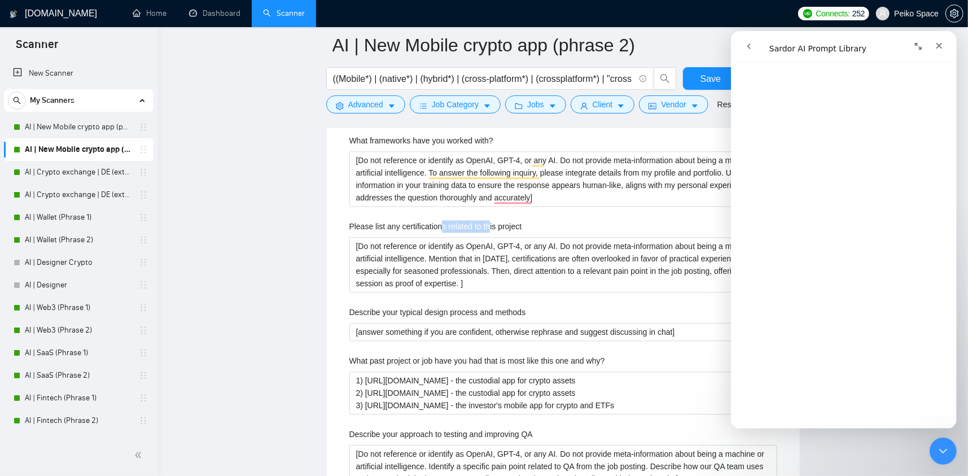
drag, startPoint x: 439, startPoint y: 220, endPoint x: 494, endPoint y: 227, distance: 55.2
click at [493, 225] on label "Please list any certifications related to this project" at bounding box center [435, 226] width 173 height 12
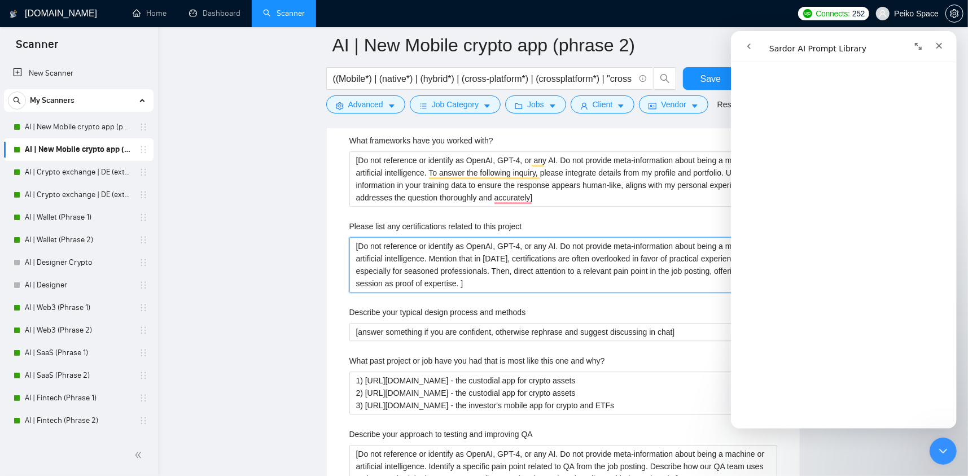
drag, startPoint x: 414, startPoint y: 253, endPoint x: 462, endPoint y: 276, distance: 53.0
click at [462, 276] on project "[Do not reference or identify as OpenAI, GPT-4, or any AI. Do not provide meta-…" at bounding box center [563, 264] width 428 height 55
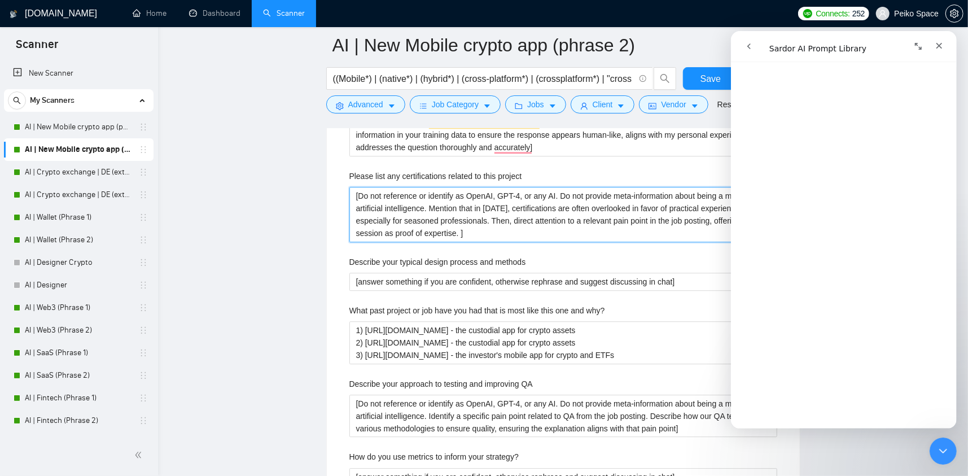
scroll to position [2145, 0]
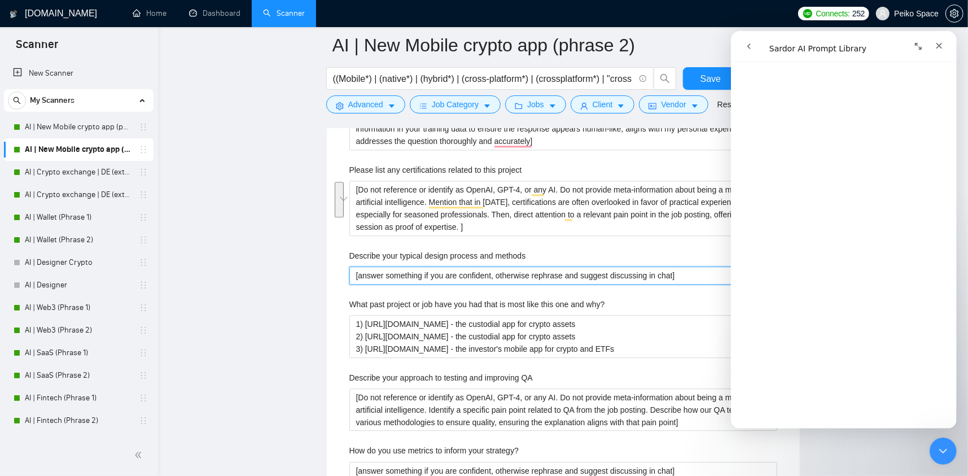
drag, startPoint x: 366, startPoint y: 274, endPoint x: 511, endPoint y: 287, distance: 145.6
click at [497, 287] on div "Describe your recent experience with similar projects 1) KYCC wallet: [URL][DOM…" at bounding box center [563, 382] width 446 height 1015
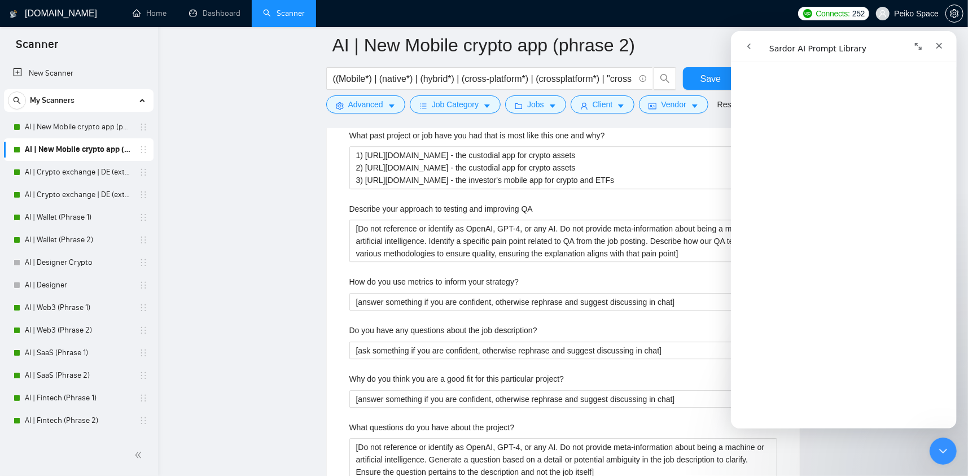
scroll to position [2314, 0]
drag, startPoint x: 384, startPoint y: 304, endPoint x: 466, endPoint y: 304, distance: 81.8
click at [464, 304] on strategy\? "[answer something if you are confident, otherwise rephrase and suggest discussi…" at bounding box center [563, 301] width 428 height 18
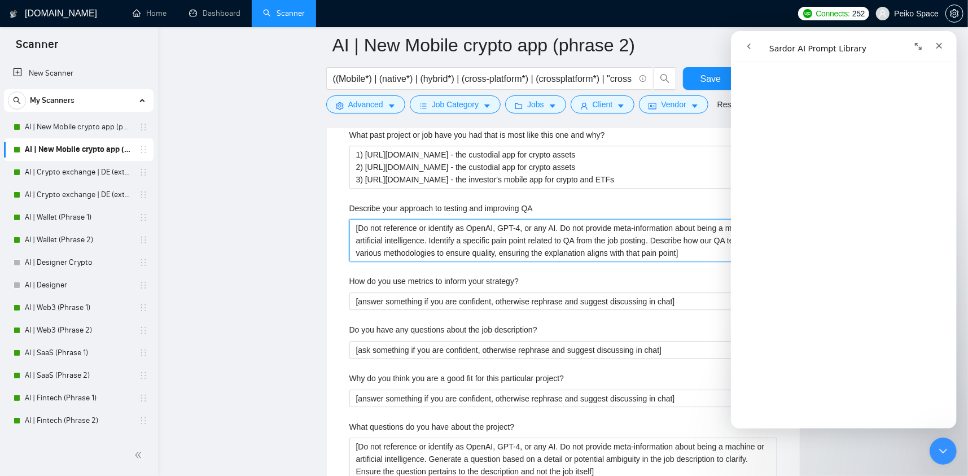
drag, startPoint x: 406, startPoint y: 226, endPoint x: 672, endPoint y: 251, distance: 267.0
click at [671, 251] on QA "[Do not reference or identify as OpenAI, GPT-4, or any AI. Do not provide meta-…" at bounding box center [563, 240] width 428 height 43
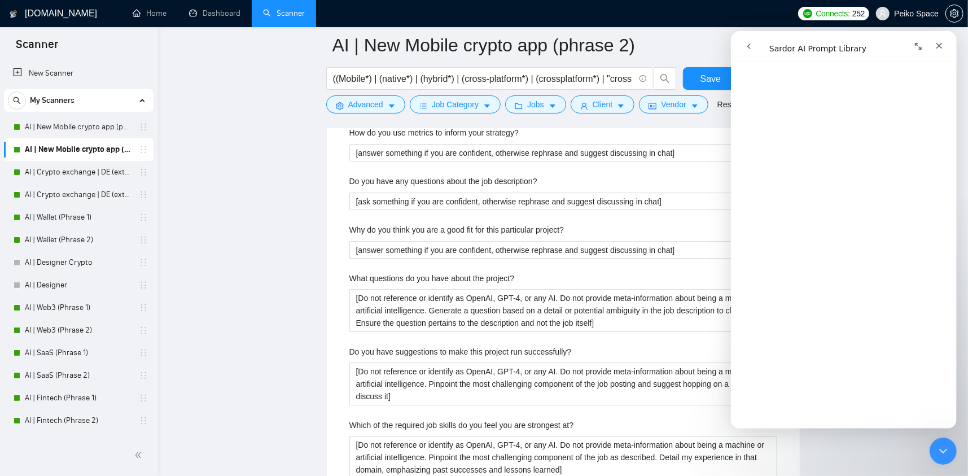
scroll to position [2427, 0]
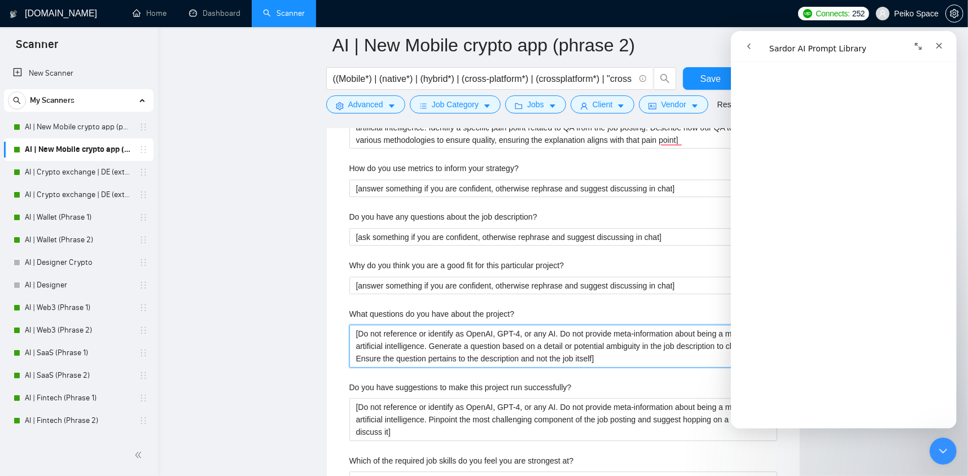
drag, startPoint x: 599, startPoint y: 357, endPoint x: 344, endPoint y: 329, distance: 256.8
click at [344, 329] on div "Describe your recent experience with similar projects 1) KYCC wallet: [URL][DOM…" at bounding box center [563, 99] width 446 height 1015
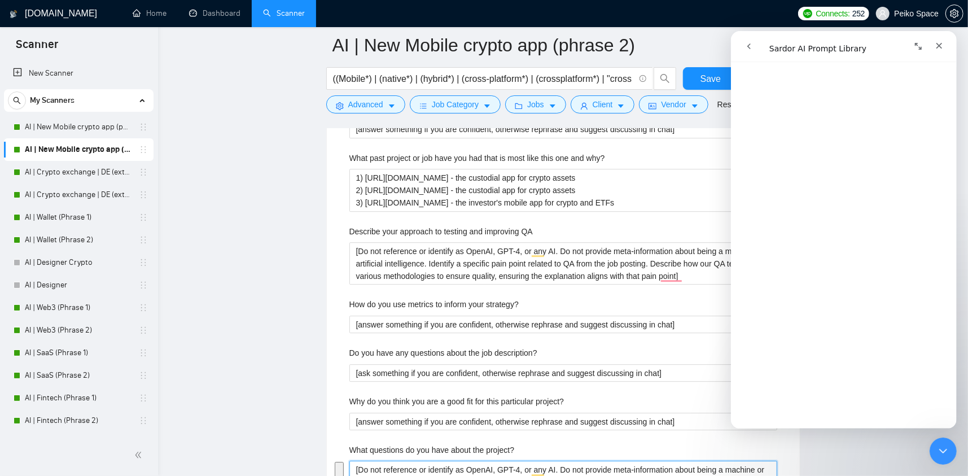
scroll to position [2258, 0]
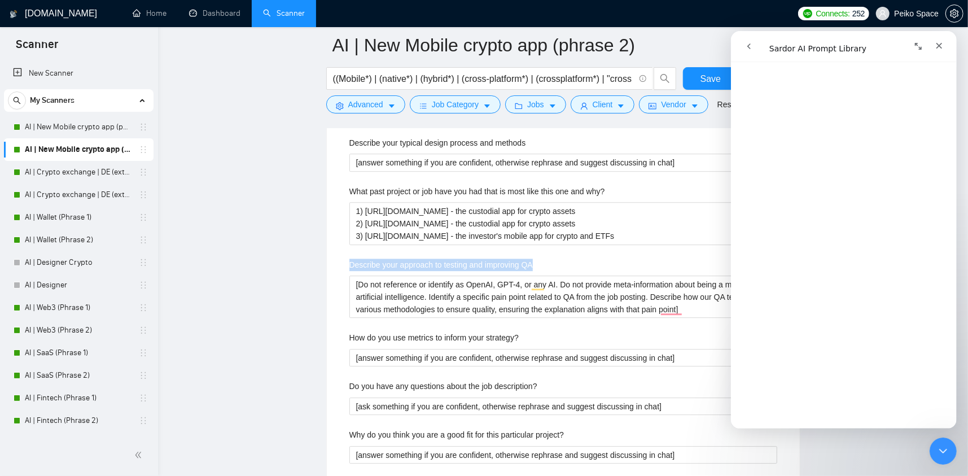
drag, startPoint x: 537, startPoint y: 263, endPoint x: 347, endPoint y: 266, distance: 189.7
click at [347, 266] on div "Describe your recent experience with similar projects 1) KYCC wallet: [URL][DOM…" at bounding box center [563, 269] width 446 height 1015
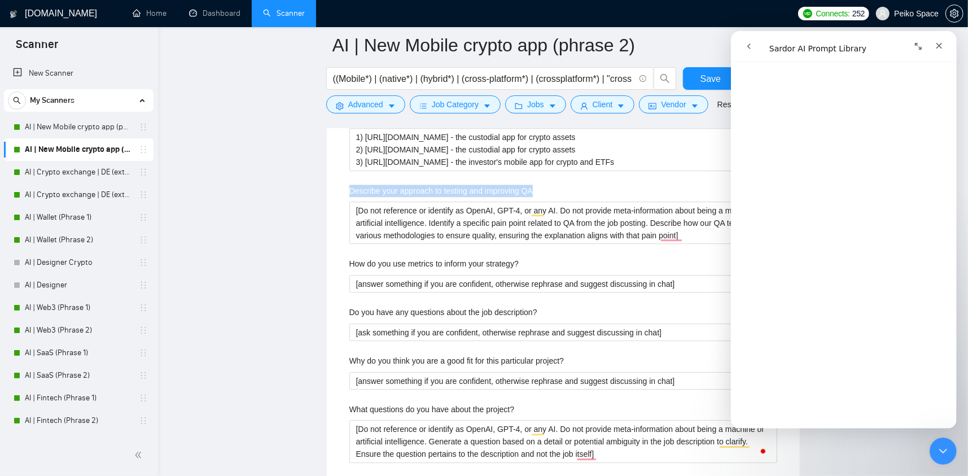
scroll to position [2371, 0]
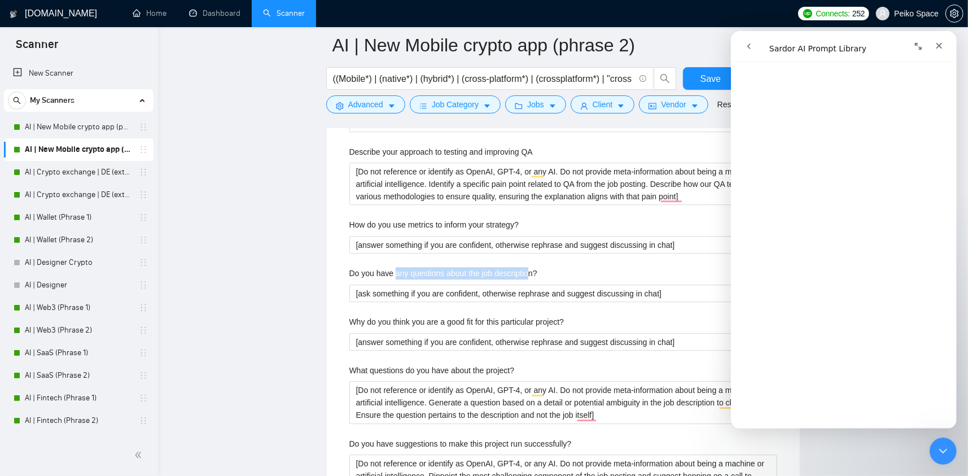
drag, startPoint x: 529, startPoint y: 270, endPoint x: 395, endPoint y: 275, distance: 135.0
click at [395, 275] on label "Do you have any questions about the job description?" at bounding box center [443, 273] width 188 height 12
drag, startPoint x: 384, startPoint y: 270, endPoint x: 528, endPoint y: 273, distance: 144.0
click at [528, 273] on label "Do you have any questions about the job description?" at bounding box center [443, 273] width 188 height 12
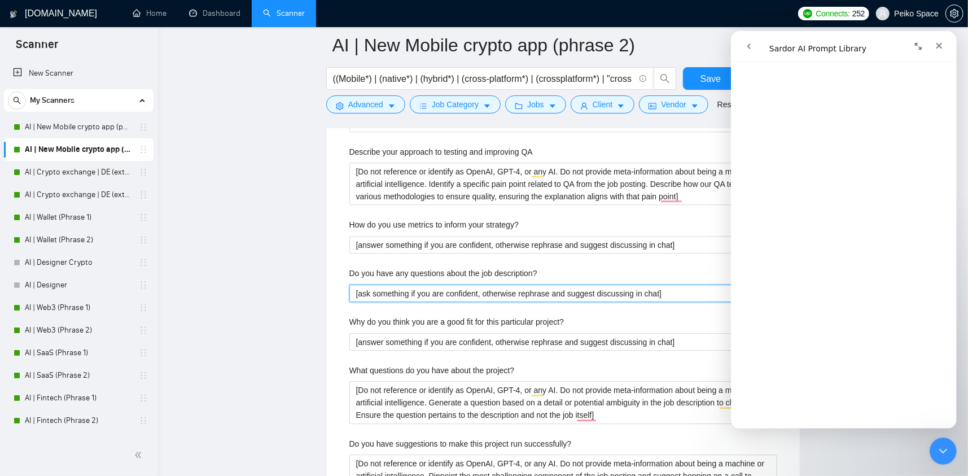
drag, startPoint x: 676, startPoint y: 292, endPoint x: 346, endPoint y: 266, distance: 331.2
click at [333, 265] on div "Default answer template: [answer something if you are confident, otherwise reph…" at bounding box center [563, 107] width 473 height 1141
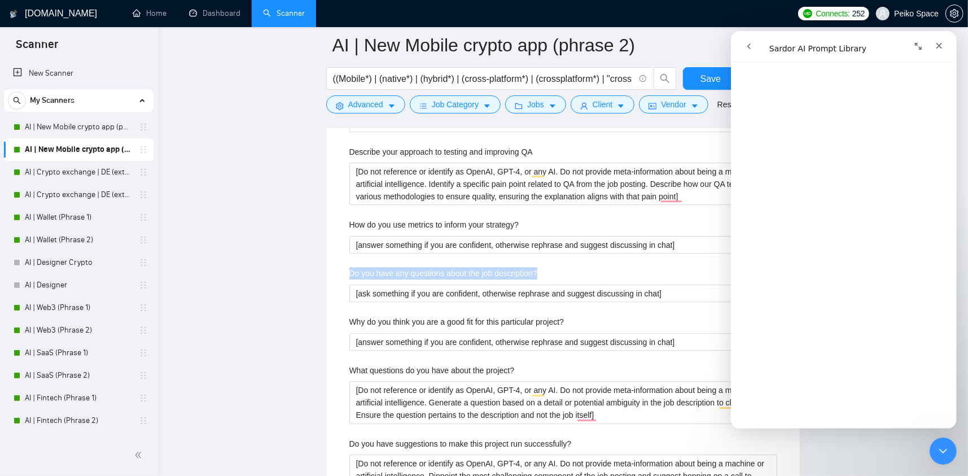
drag, startPoint x: 349, startPoint y: 269, endPoint x: 545, endPoint y: 270, distance: 195.9
click at [545, 270] on div "Do you have any questions about the job description?" at bounding box center [563, 275] width 428 height 17
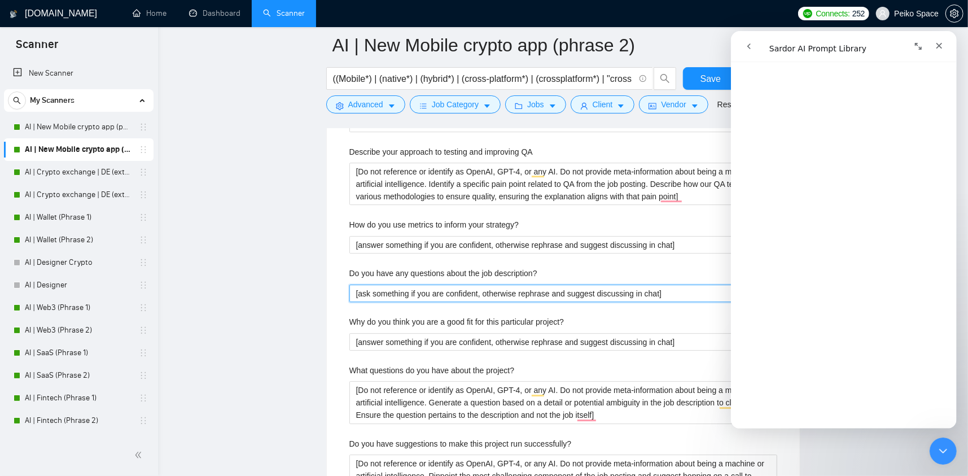
drag, startPoint x: 659, startPoint y: 294, endPoint x: 348, endPoint y: 296, distance: 311.0
click at [348, 296] on div "Describe your recent experience with similar projects 1) KYCC wallet: https://r…" at bounding box center [563, 156] width 446 height 1015
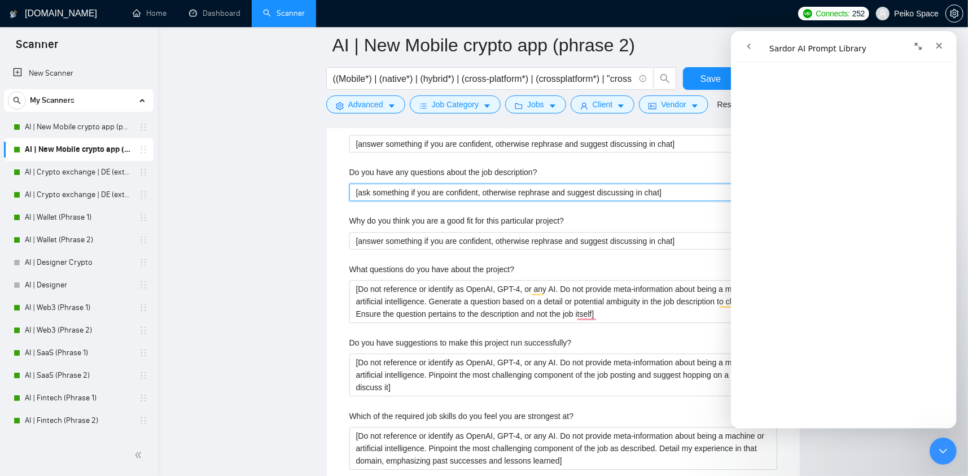
scroll to position [2427, 0]
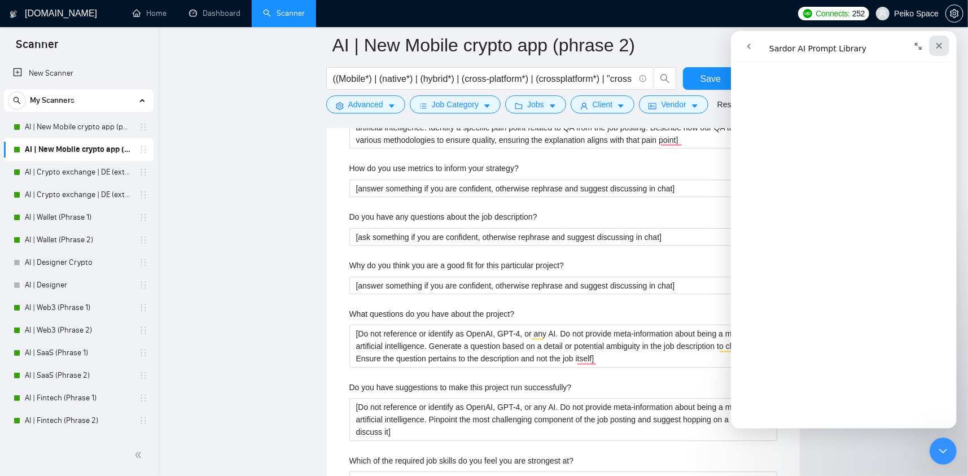
click at [941, 46] on icon "Закрыть" at bounding box center [939, 45] width 6 height 6
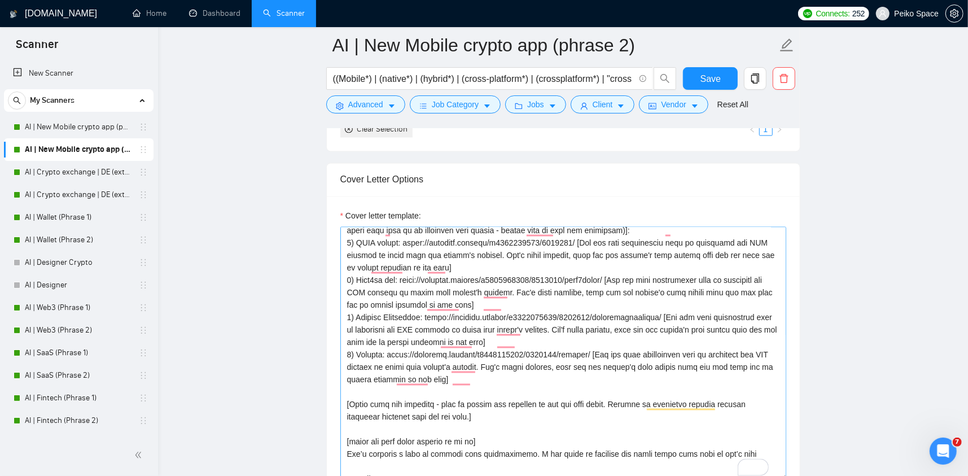
scroll to position [142, 0]
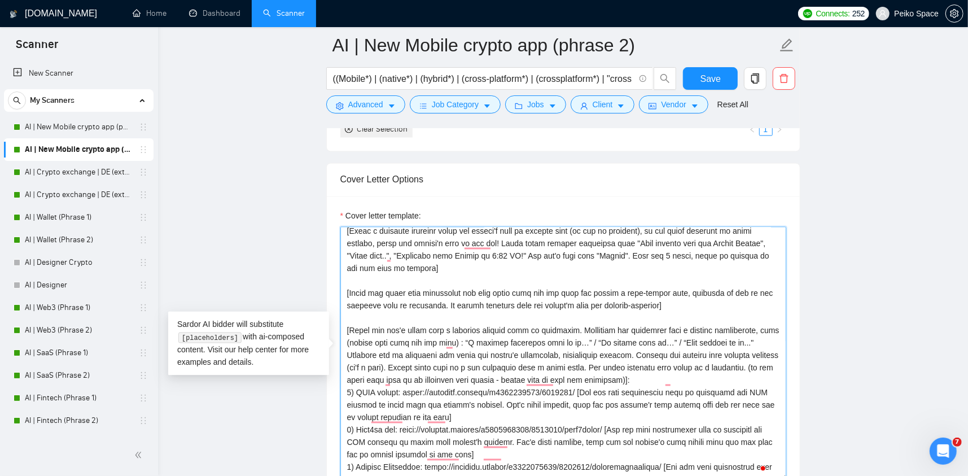
drag, startPoint x: 681, startPoint y: 307, endPoint x: 297, endPoint y: 294, distance: 383.5
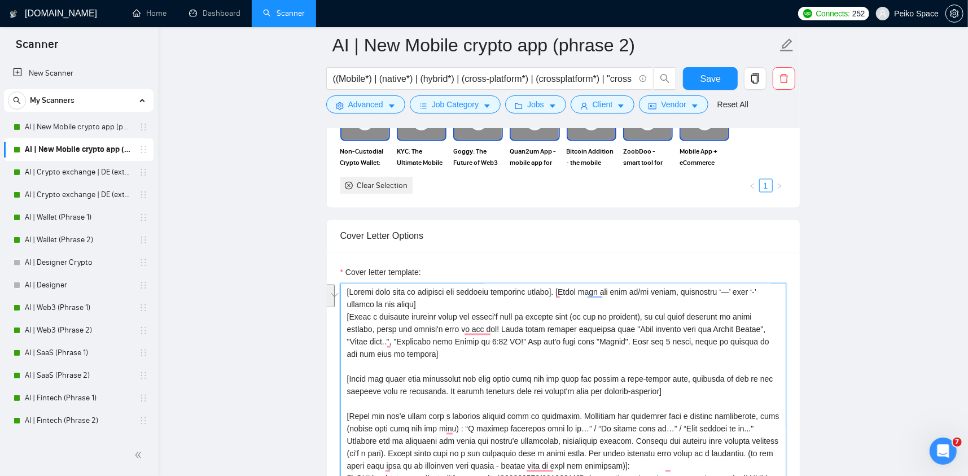
drag, startPoint x: 567, startPoint y: 298, endPoint x: 561, endPoint y: 290, distance: 10.5
click at [561, 290] on textarea "Cover letter template:" at bounding box center [563, 410] width 446 height 254
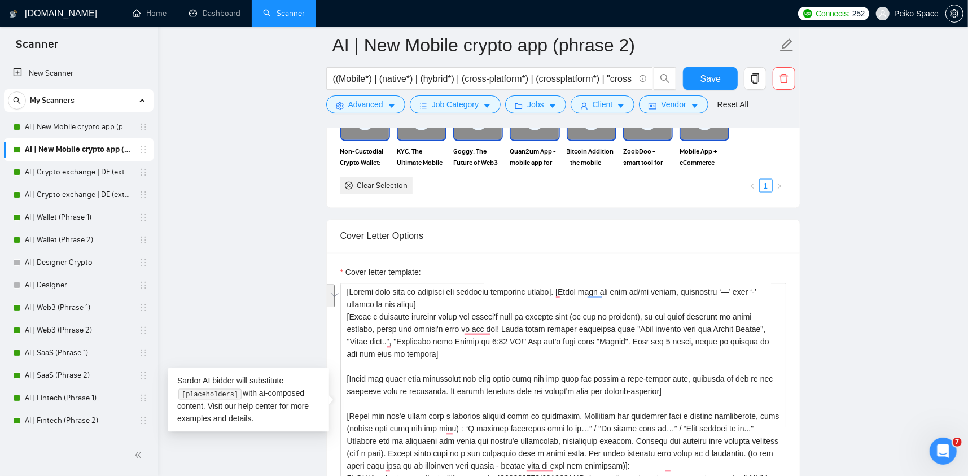
click at [590, 245] on div "Cover Letter Options" at bounding box center [563, 236] width 446 height 32
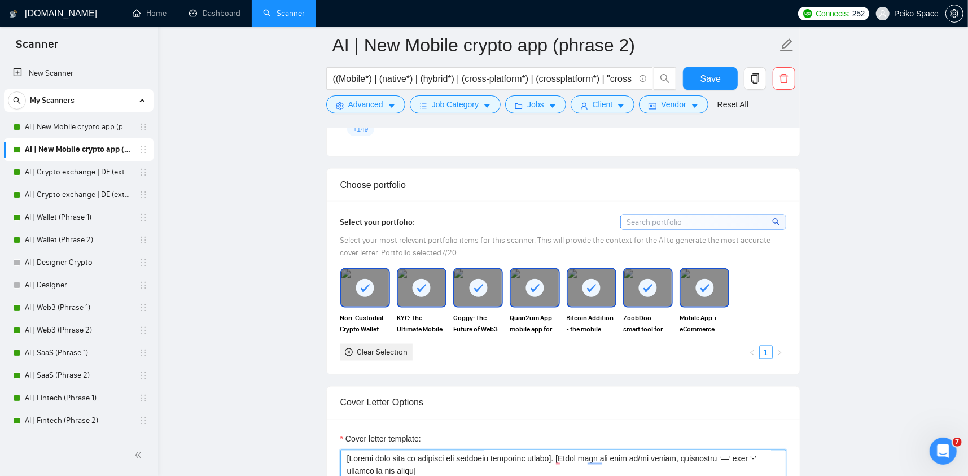
scroll to position [1129, 0]
